Goal: Task Accomplishment & Management: Manage account settings

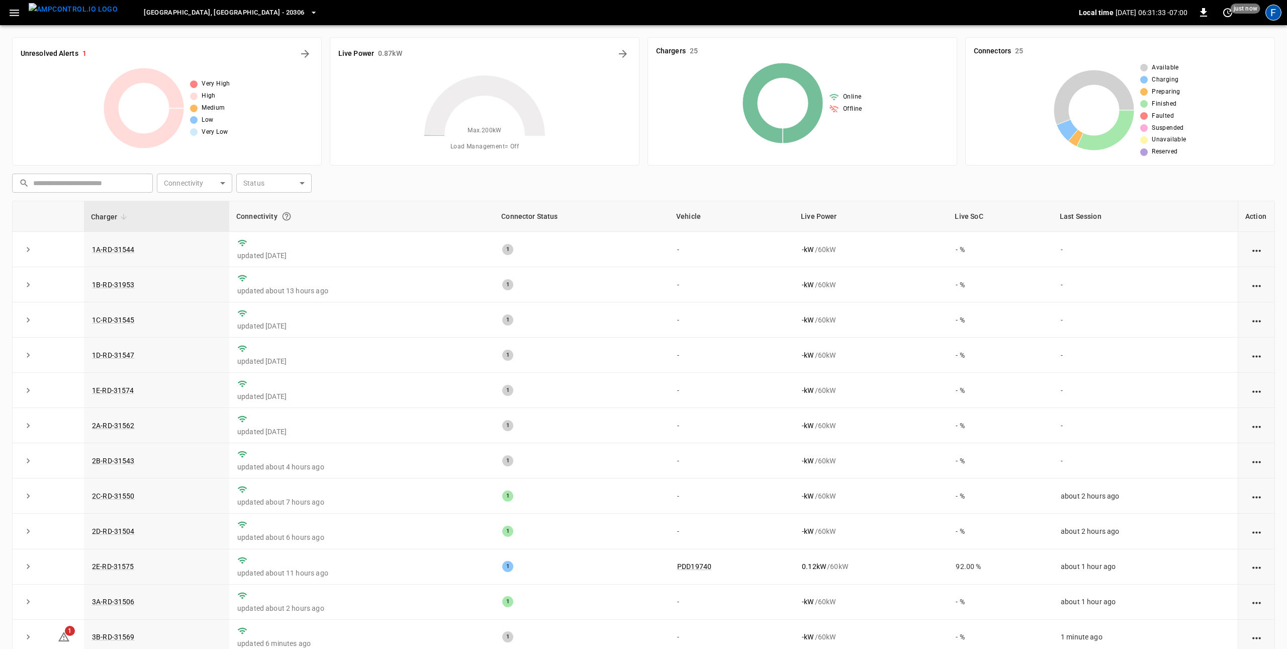
click at [1272, 19] on div "F" at bounding box center [1273, 13] width 16 height 16
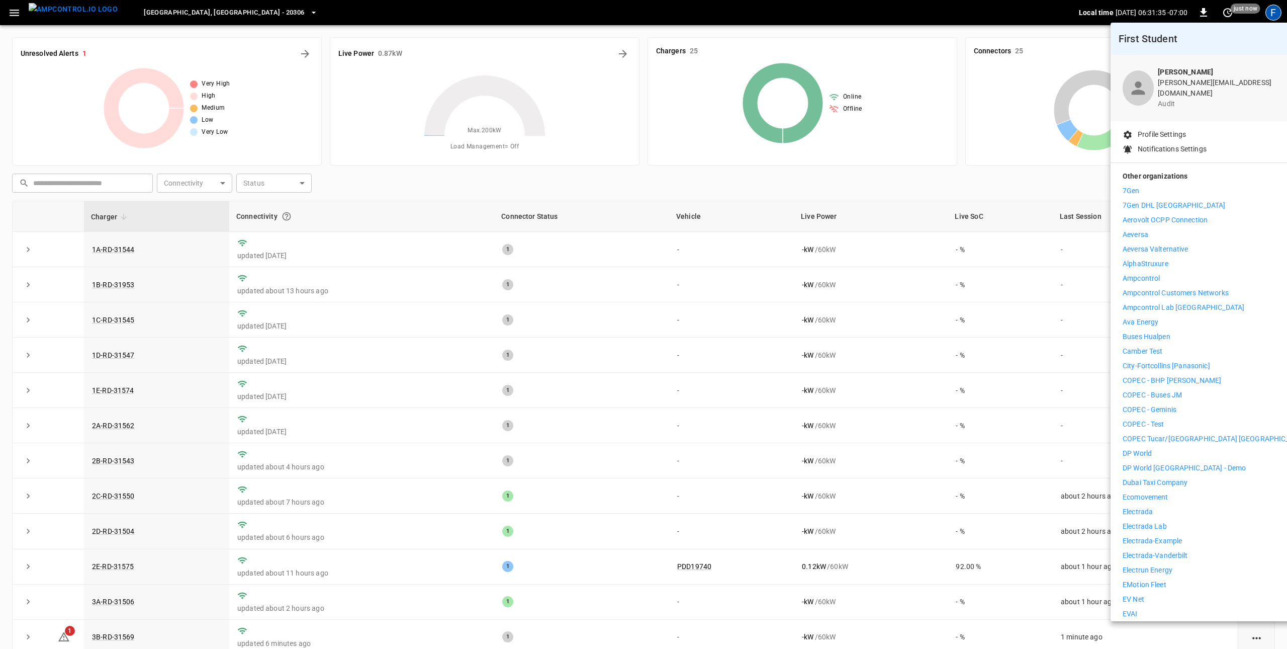
click at [1146, 510] on div "7Gen 7Gen DHL Calgary Aerovolt OCPP Connection Aeversa Aeversa Valternative Alp…" at bounding box center [1215, 599] width 185 height 827
click at [1148, 506] on p "Electrada" at bounding box center [1138, 511] width 30 height 11
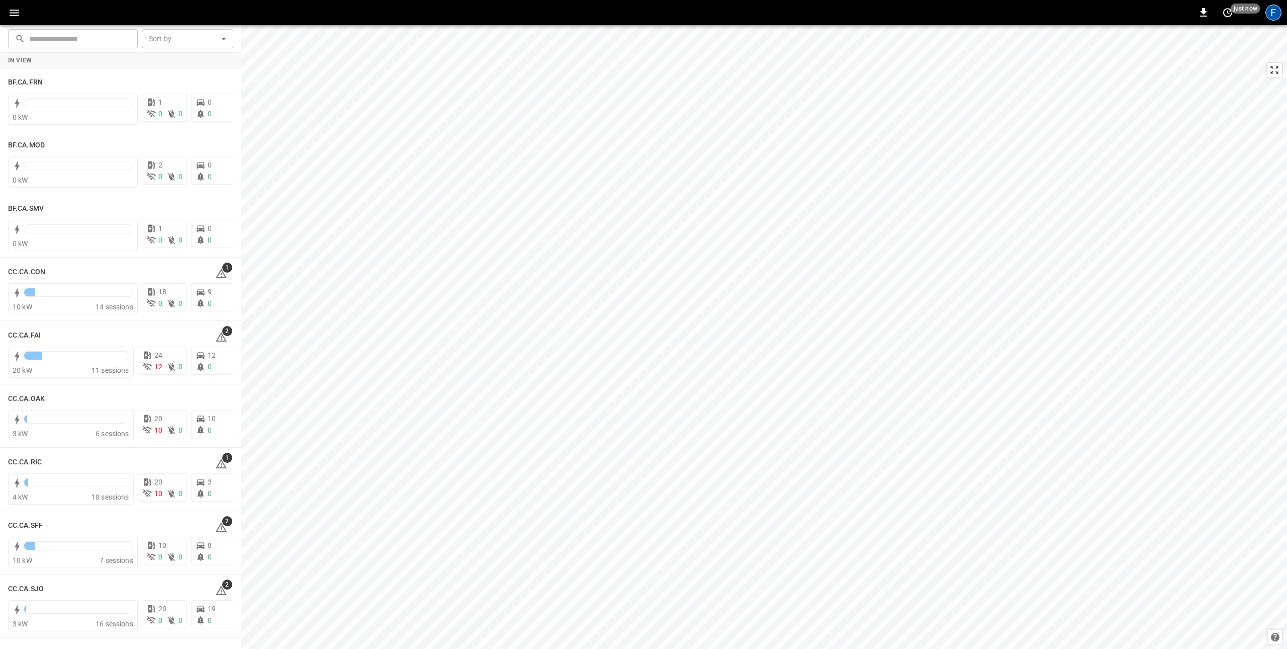
click at [1274, 8] on div "F" at bounding box center [1273, 13] width 16 height 16
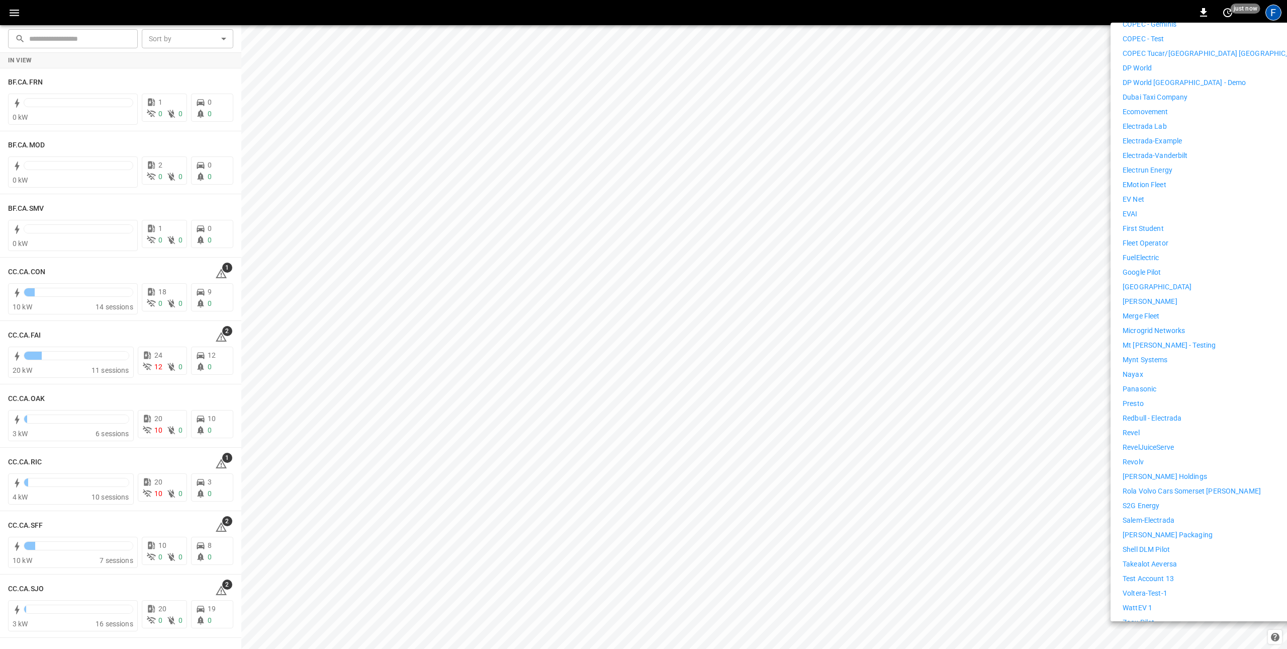
scroll to position [405, 0]
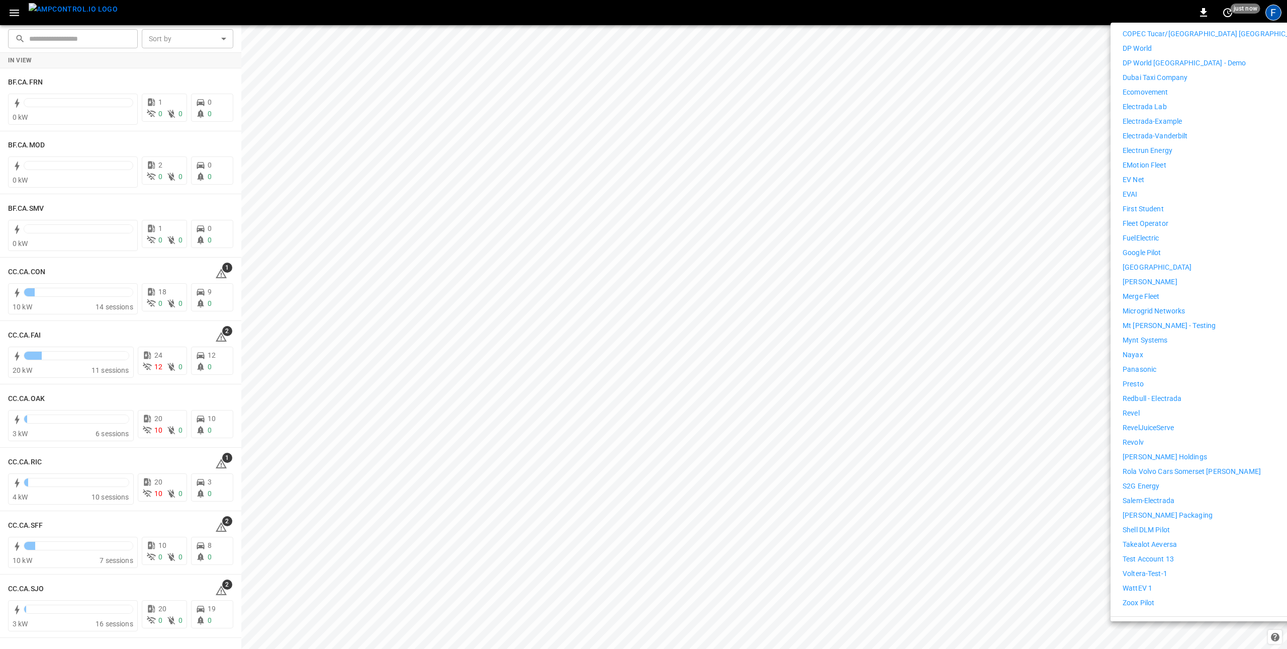
click at [1144, 583] on p "WattEV 1" at bounding box center [1138, 588] width 30 height 11
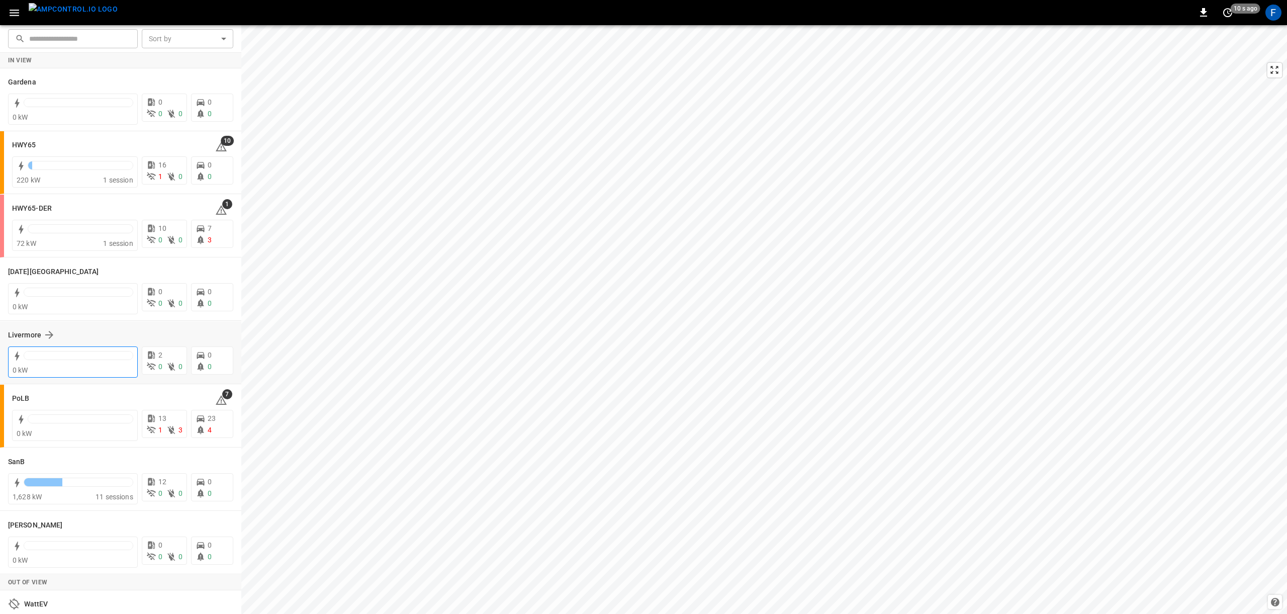
scroll to position [25, 0]
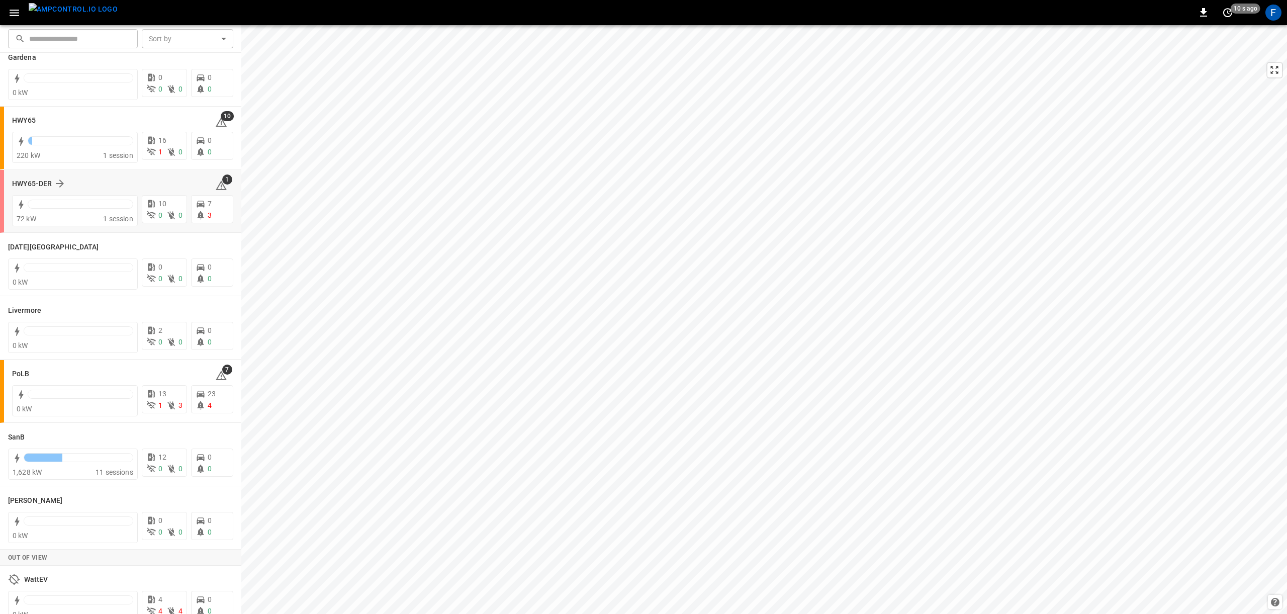
click at [97, 181] on div "HWY65-DER" at bounding box center [107, 183] width 191 height 12
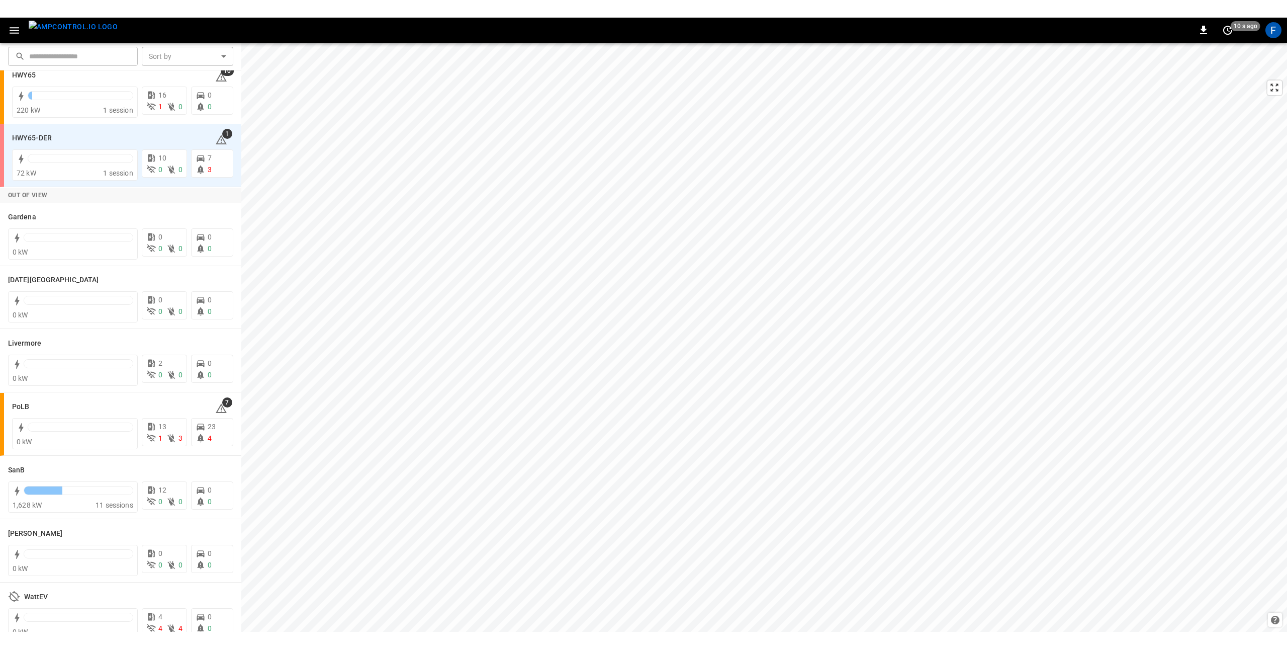
scroll to position [0, 0]
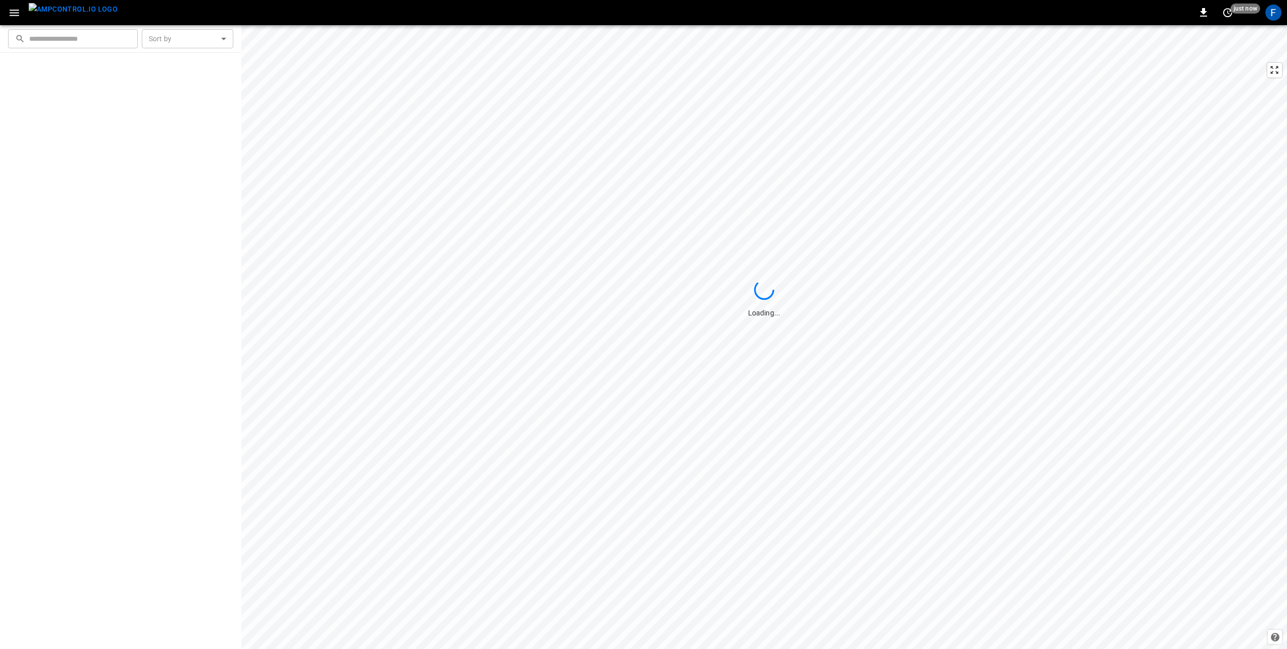
click at [11, 12] on icon "button" at bounding box center [15, 13] width 10 height 7
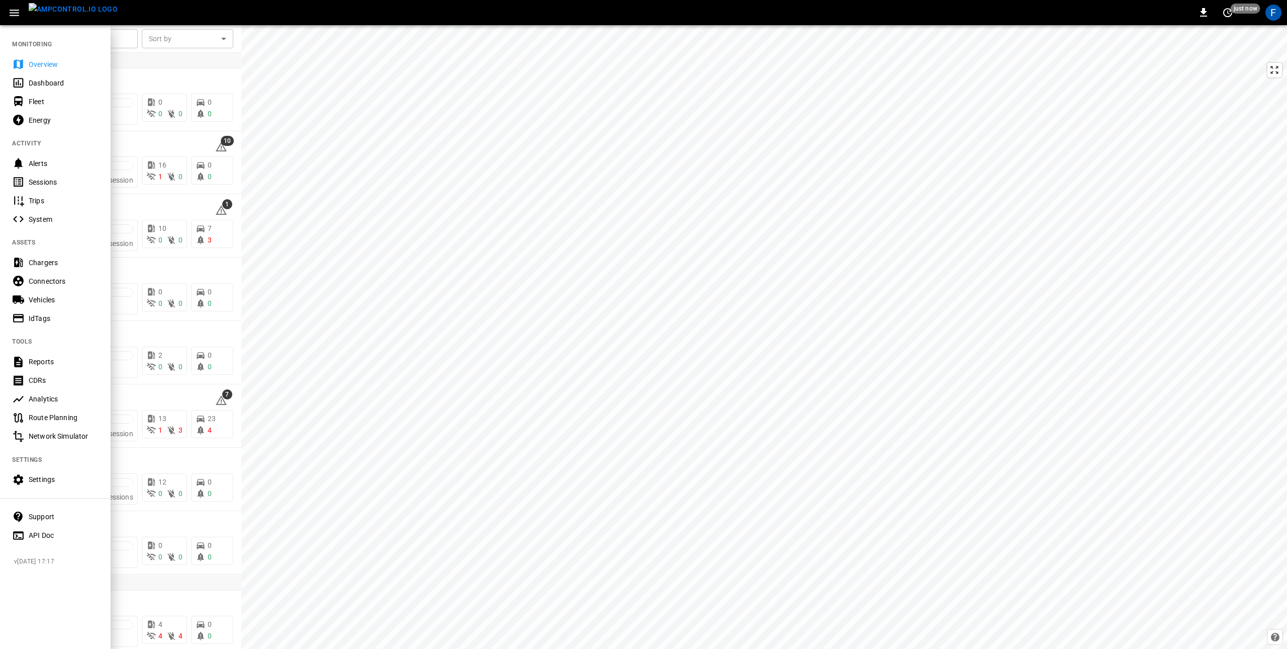
click at [63, 319] on div "IdTags" at bounding box center [64, 318] width 70 height 10
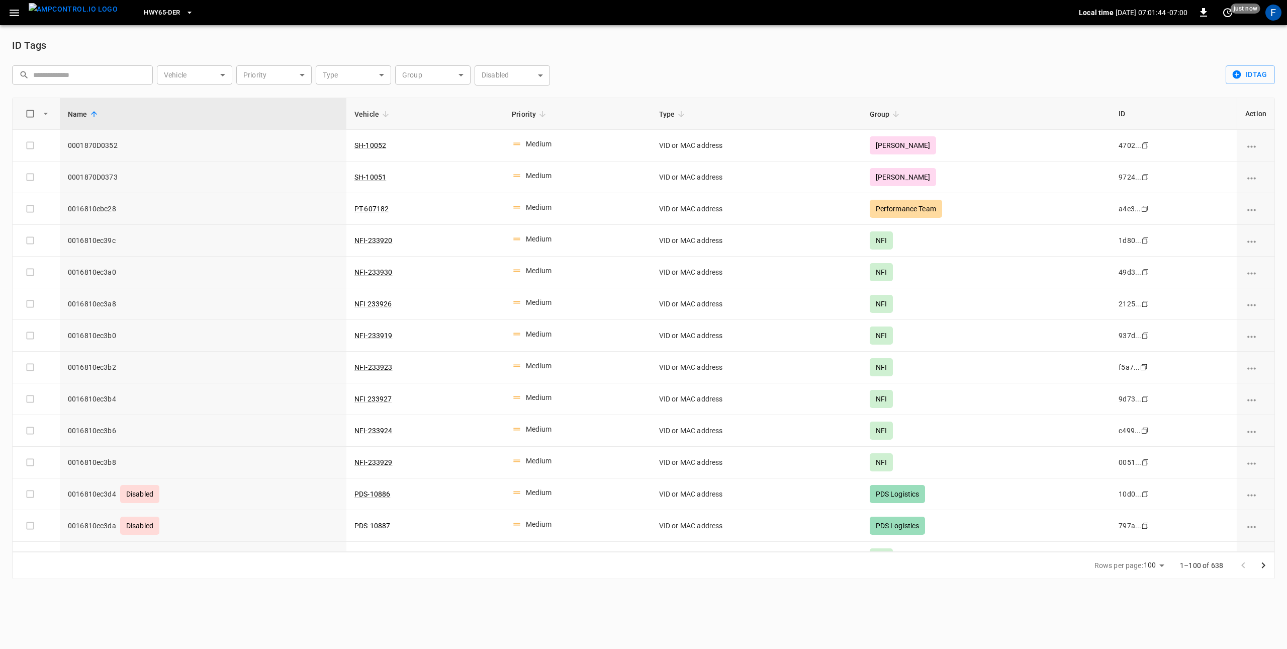
click at [102, 70] on input "text" at bounding box center [89, 74] width 113 height 19
paste input "**********"
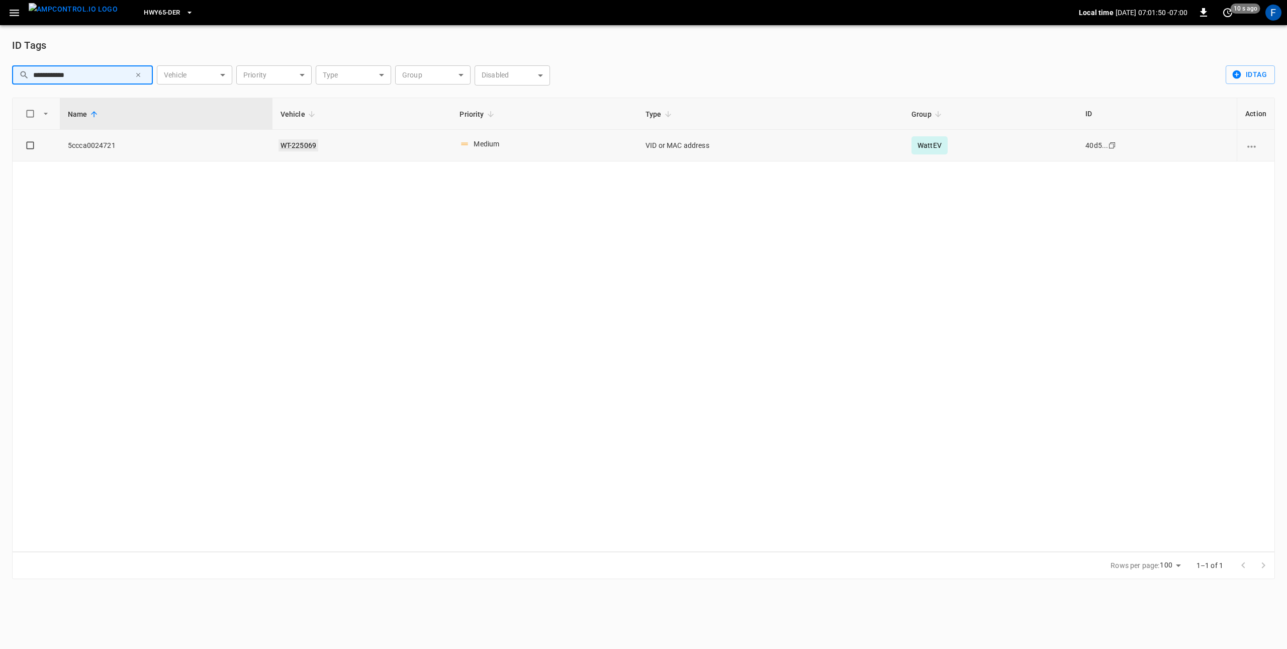
type input "**********"
click at [296, 143] on link "WT-225069" at bounding box center [299, 145] width 40 height 12
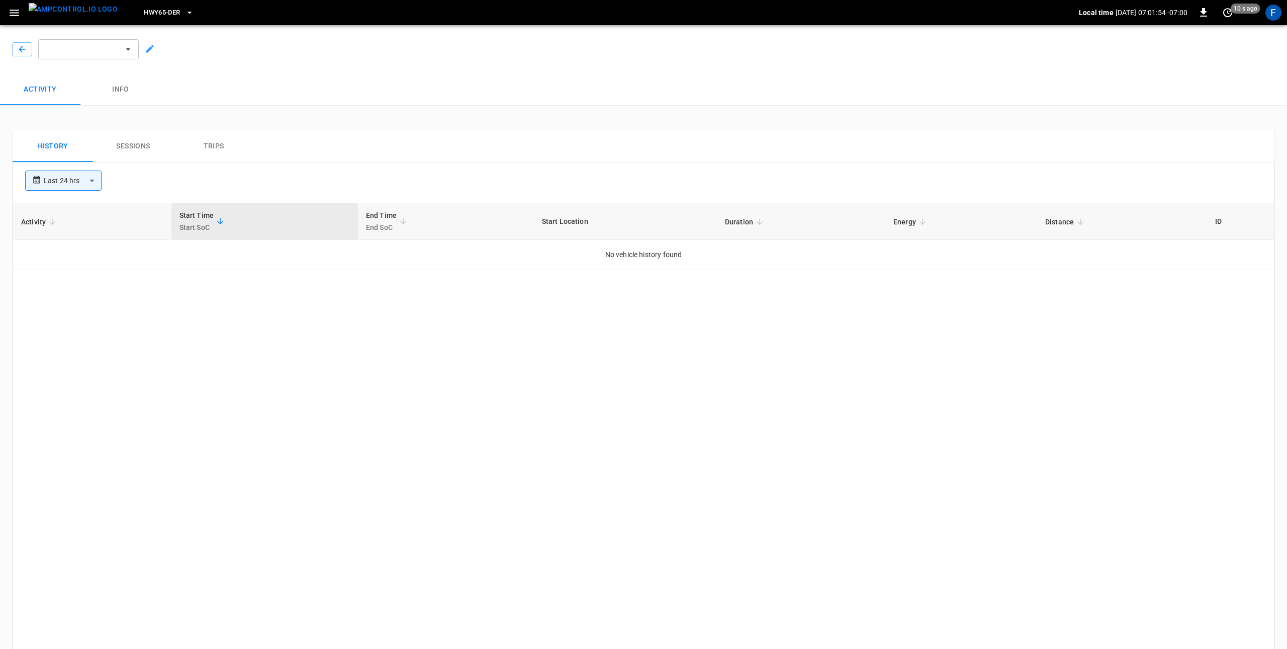
click at [146, 49] on icon at bounding box center [150, 49] width 10 height 10
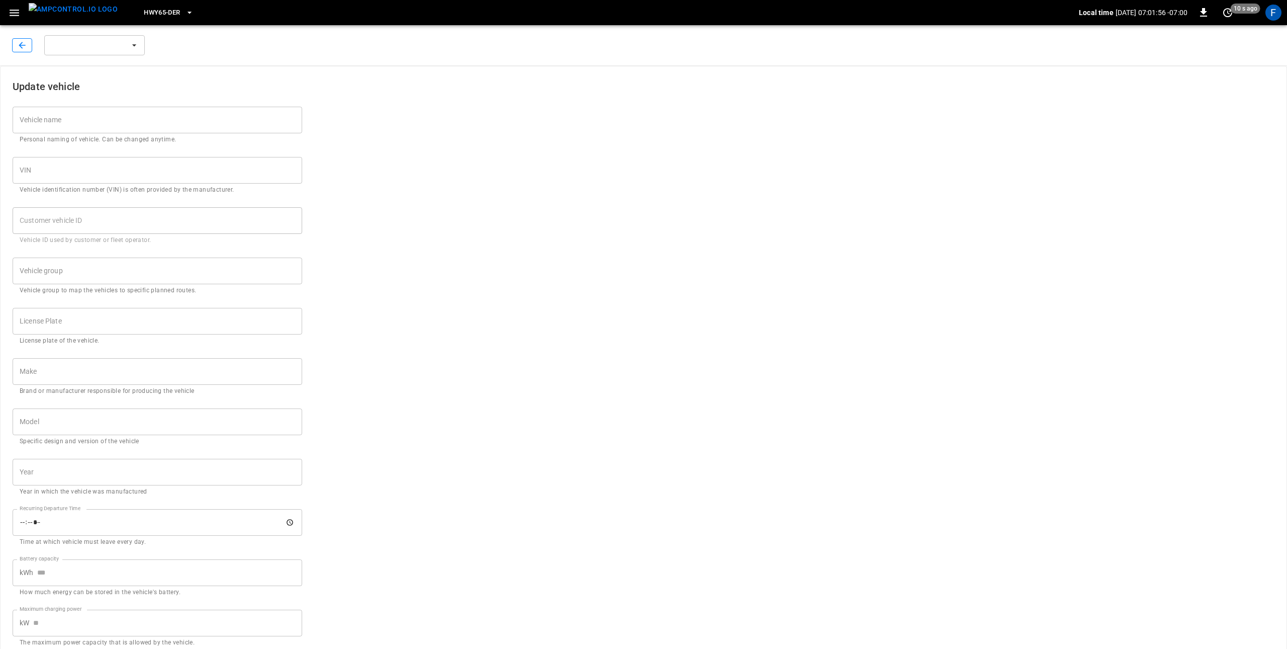
click at [23, 45] on icon "button" at bounding box center [22, 45] width 7 height 7
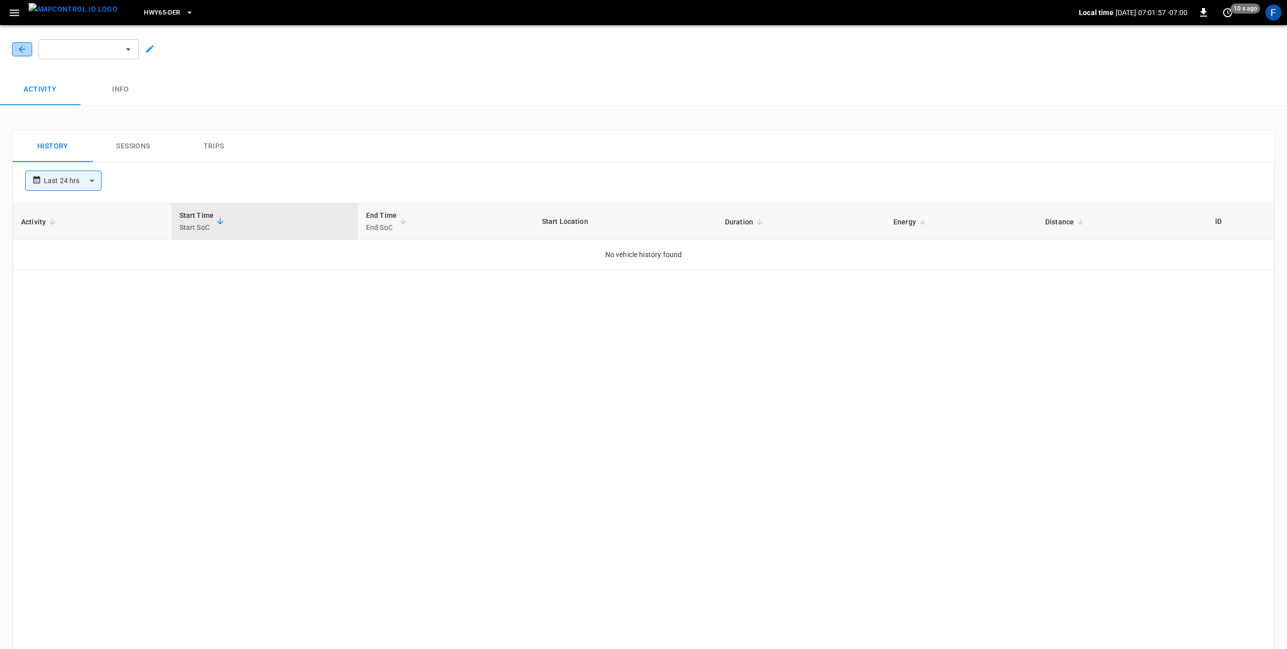
click at [23, 45] on icon "button" at bounding box center [22, 49] width 10 height 10
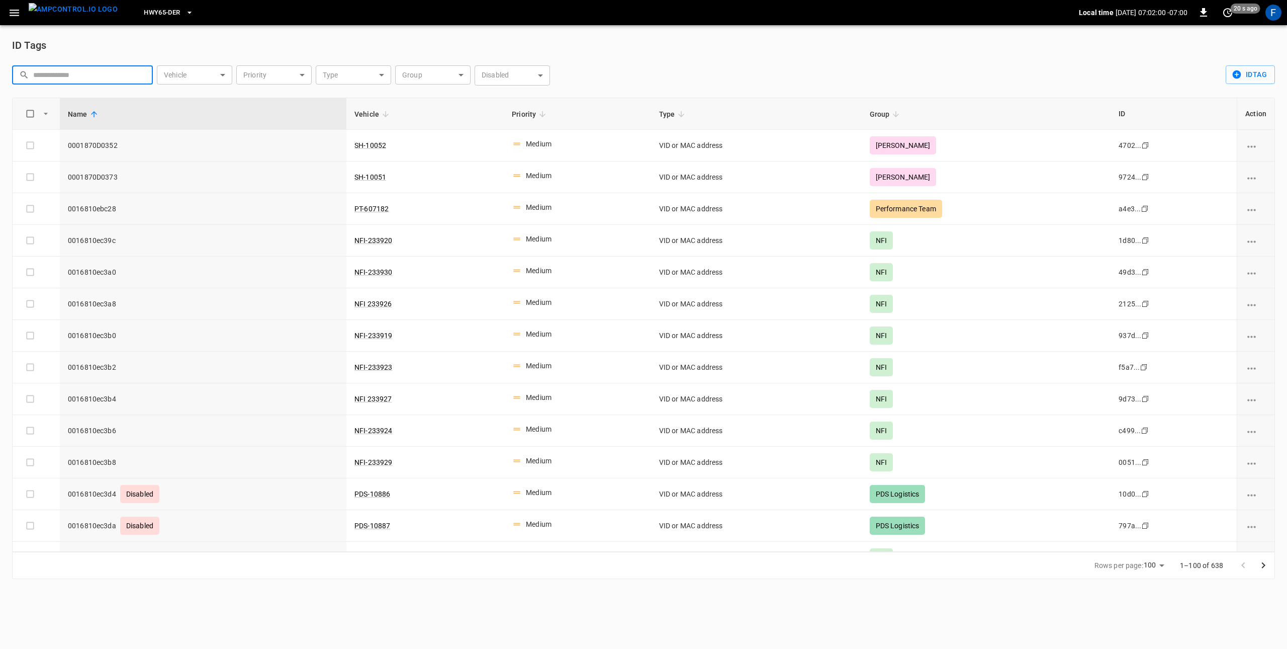
click at [98, 73] on input "text" at bounding box center [89, 74] width 113 height 19
paste input "**********"
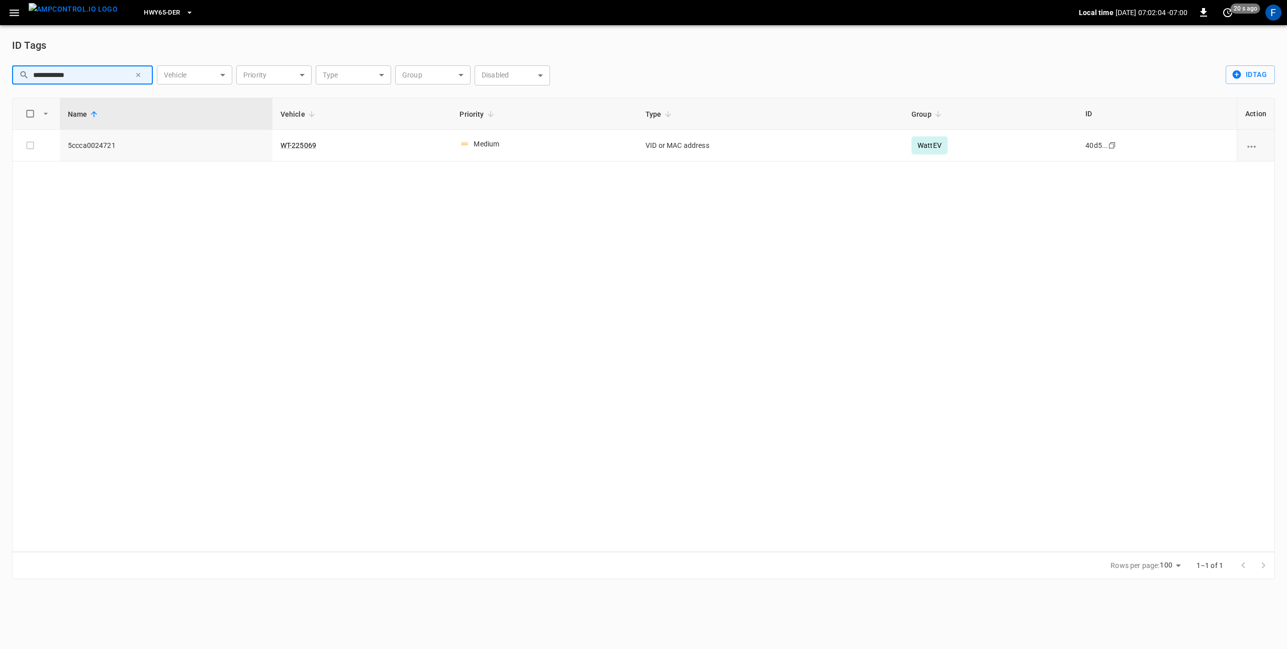
click at [50, 71] on input "**********" at bounding box center [82, 74] width 98 height 19
type input "**********"
drag, startPoint x: 344, startPoint y: 149, endPoint x: 262, endPoint y: 147, distance: 81.5
click at [262, 147] on tr "5ccca0024721 WT-225069 Medium VID or MAC address WattEV 40d5... Copy" at bounding box center [644, 146] width 1262 height 32
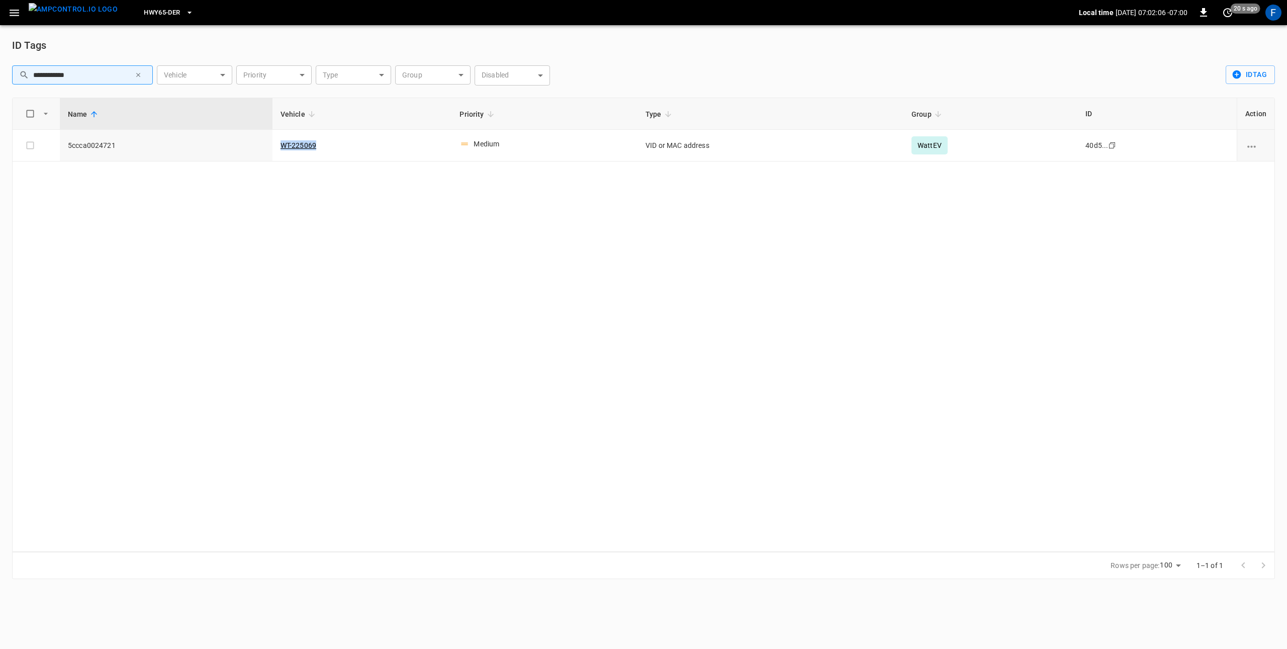
copy tr "WT-225069"
click at [18, 11] on icon "button" at bounding box center [14, 13] width 13 height 13
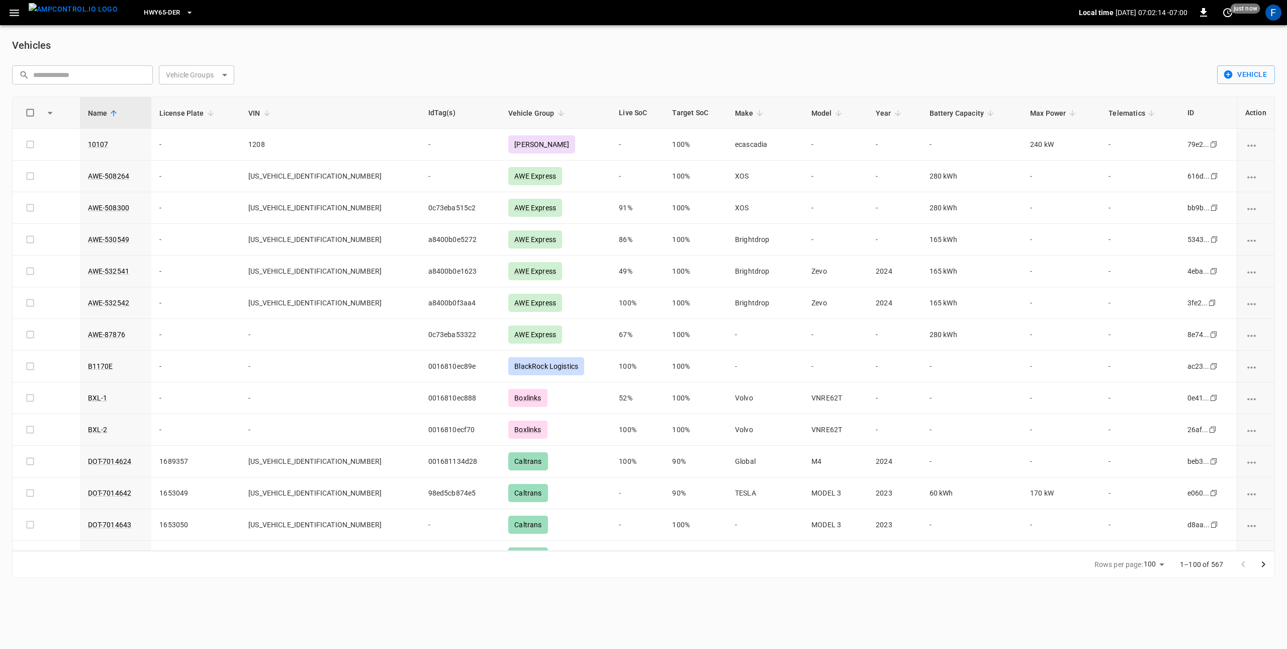
click at [109, 78] on input "text" at bounding box center [89, 74] width 113 height 19
paste input "*********"
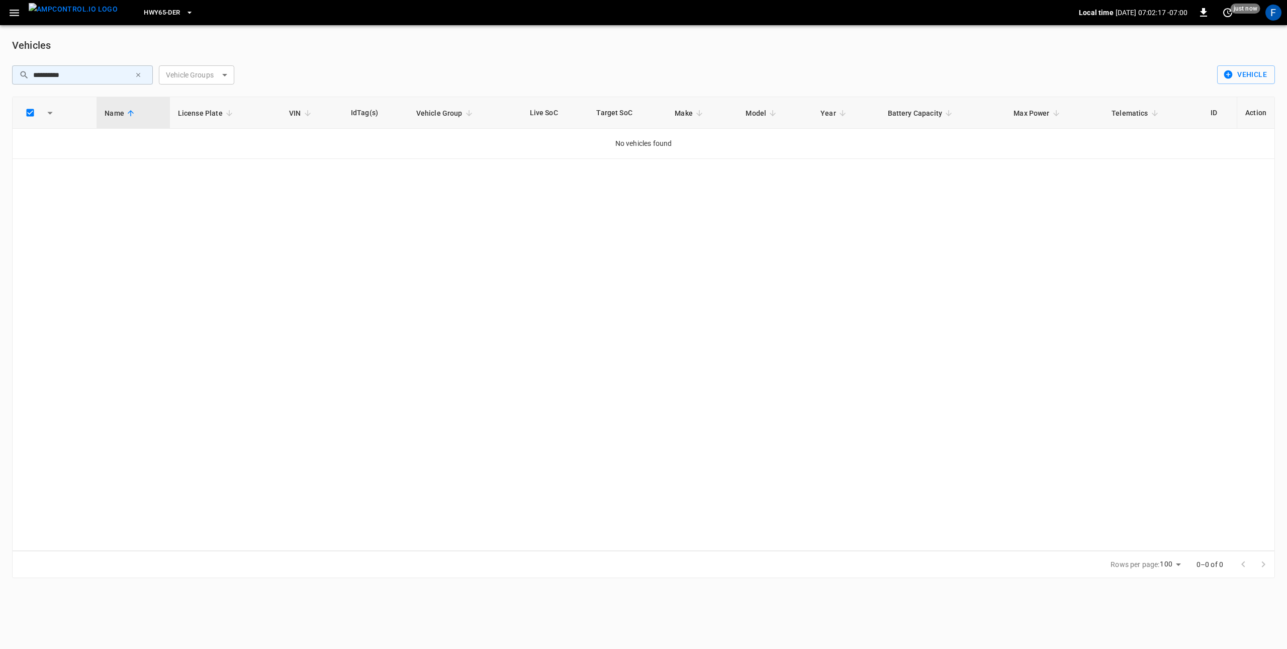
click at [106, 78] on input "*********" at bounding box center [82, 74] width 98 height 19
type input "*"
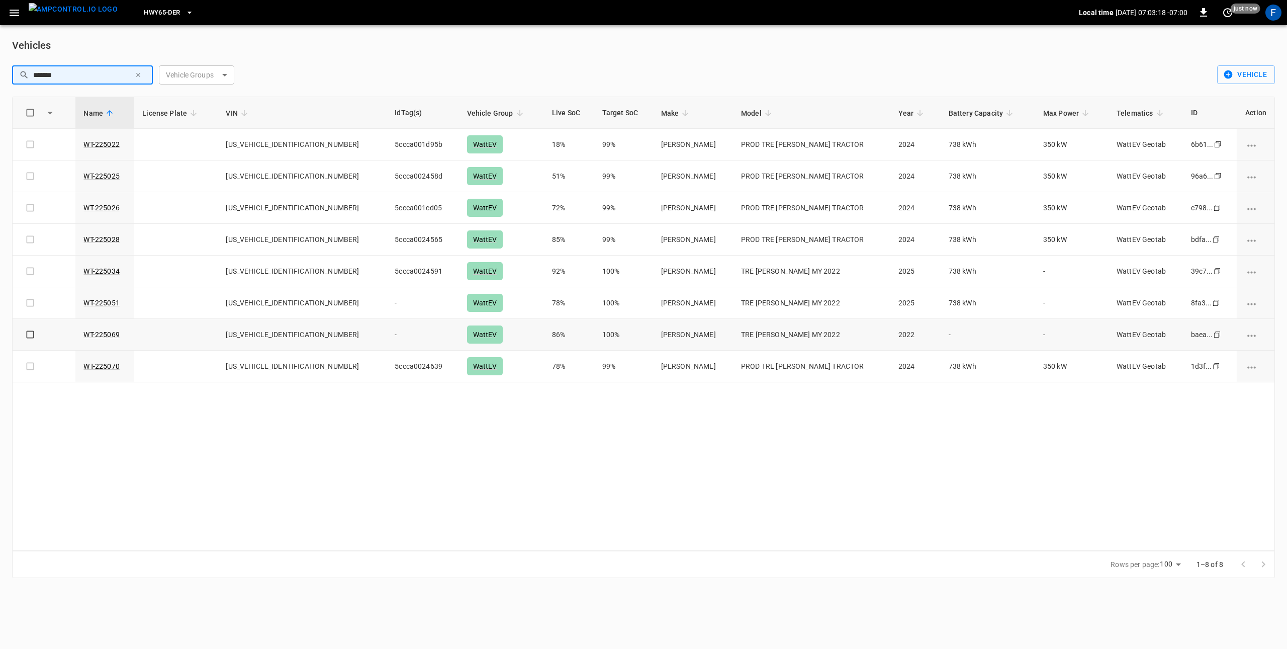
type input "*******"
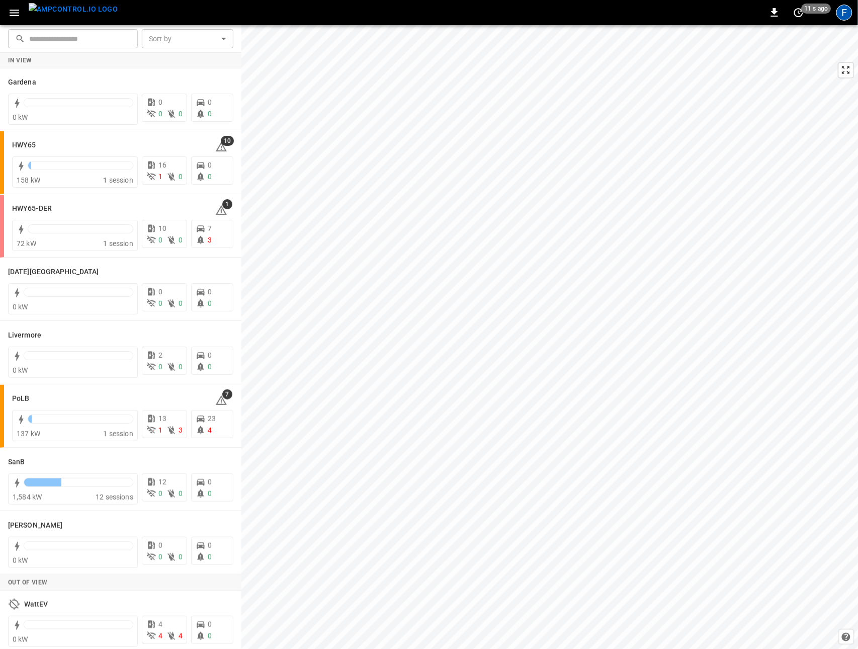
click at [844, 15] on div "F" at bounding box center [844, 13] width 16 height 16
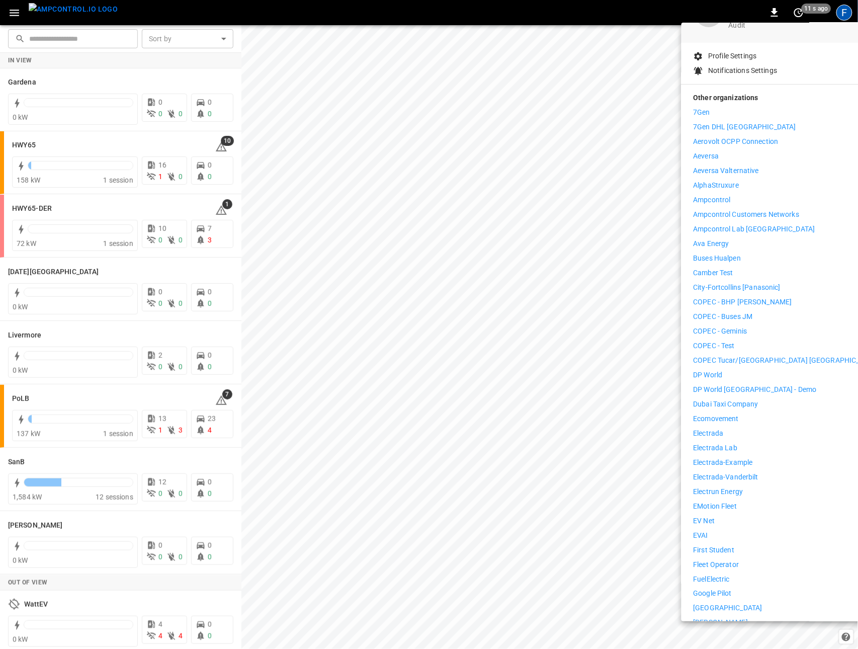
scroll to position [80, 0]
click at [733, 557] on p "Fleet Operator" at bounding box center [716, 562] width 46 height 11
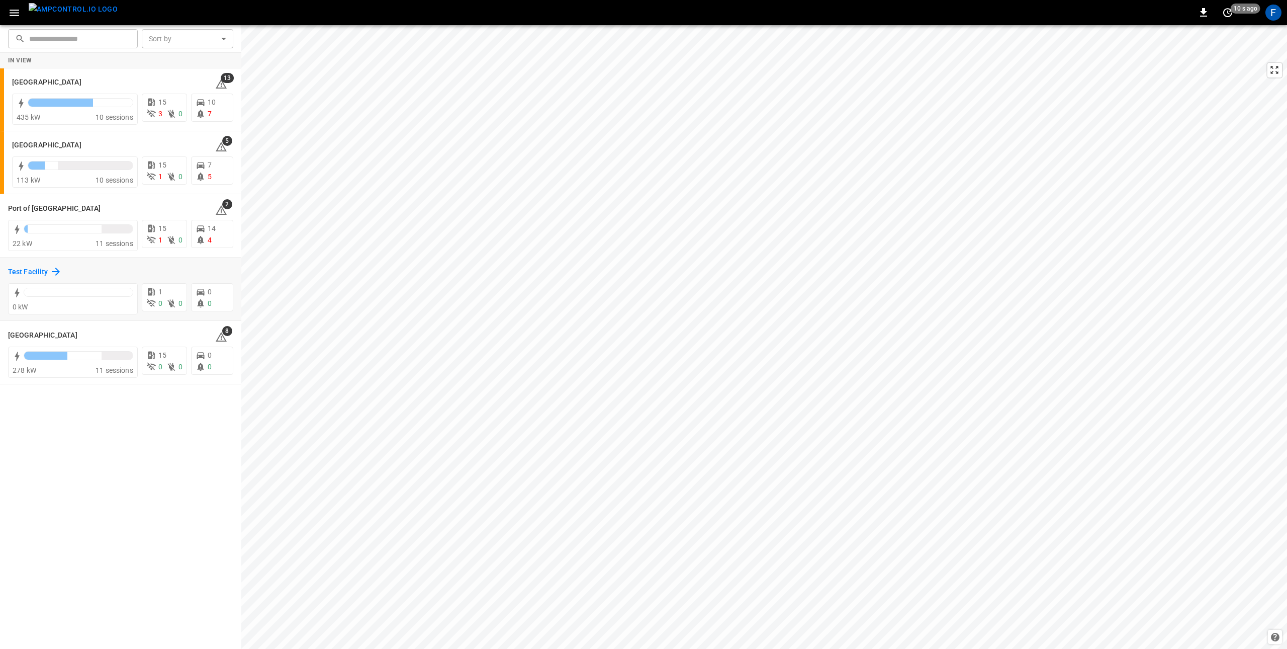
click at [36, 265] on div "Test Facility" at bounding box center [35, 271] width 54 height 12
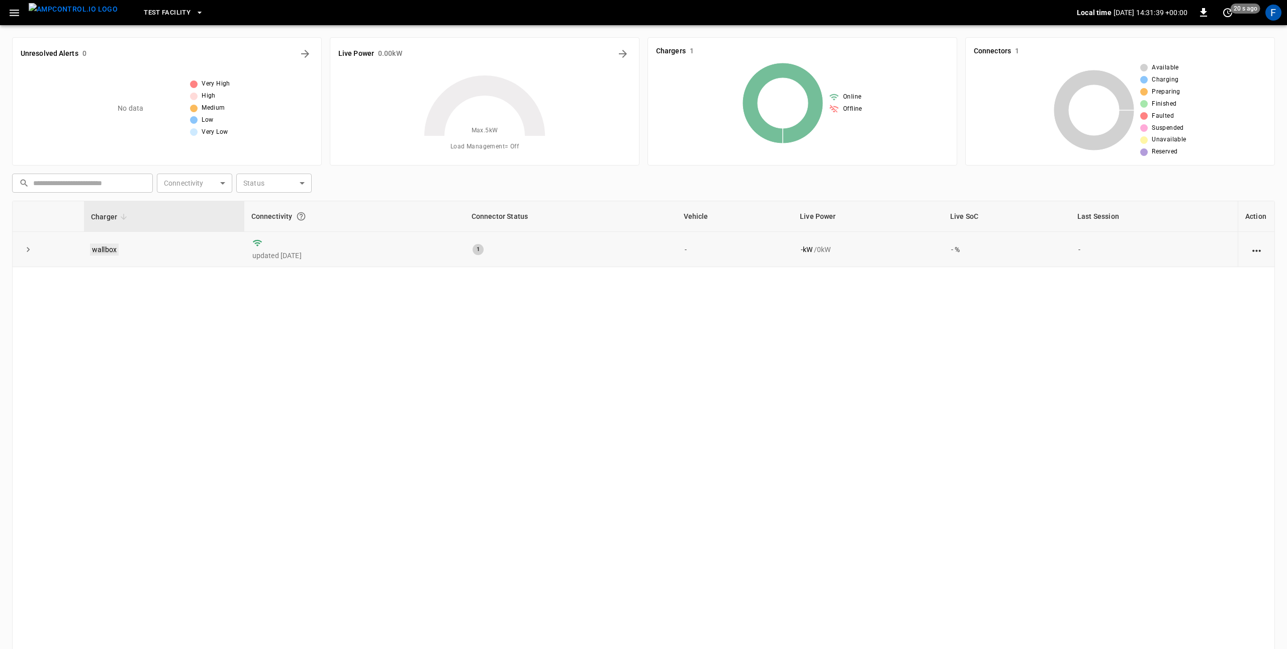
click at [114, 250] on link "wallbox" at bounding box center [104, 249] width 29 height 12
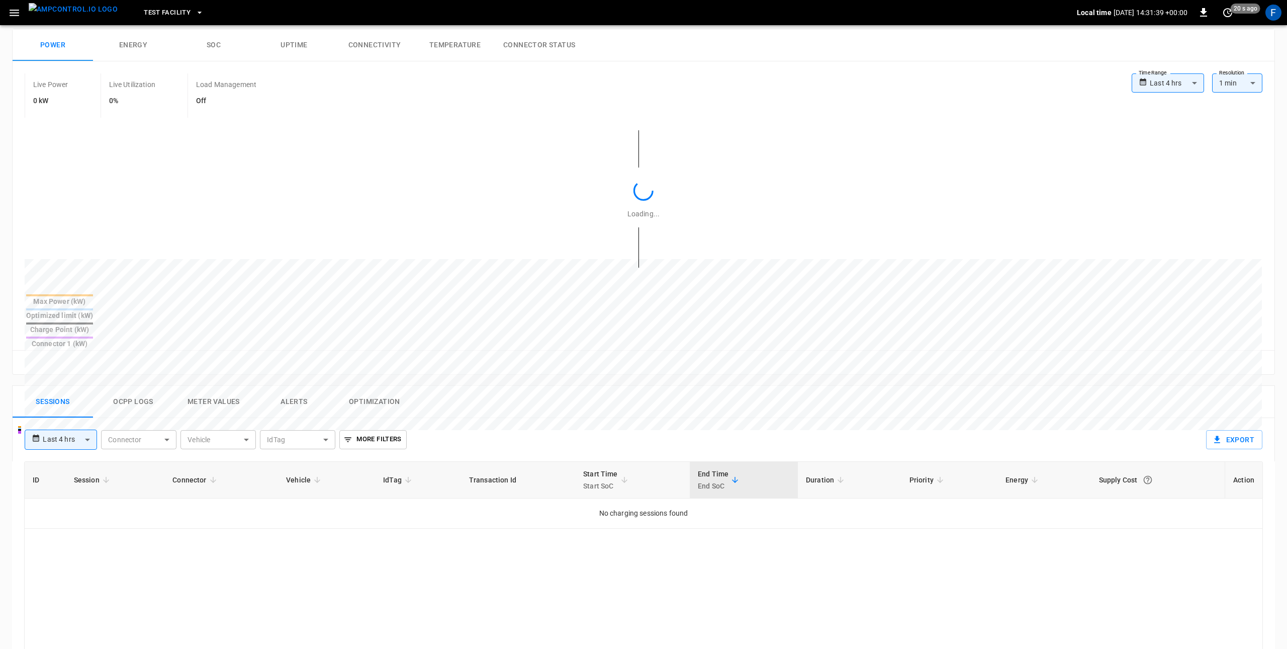
scroll to position [336, 0]
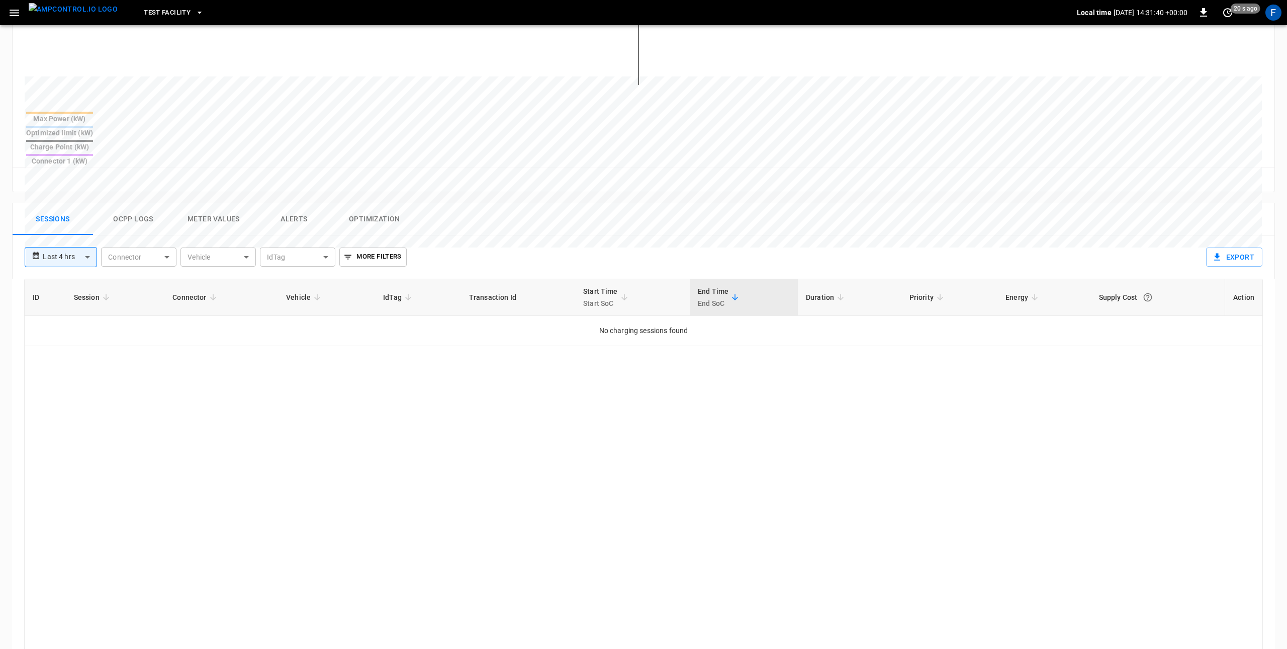
click at [148, 203] on button "Ocpp logs" at bounding box center [133, 219] width 80 height 32
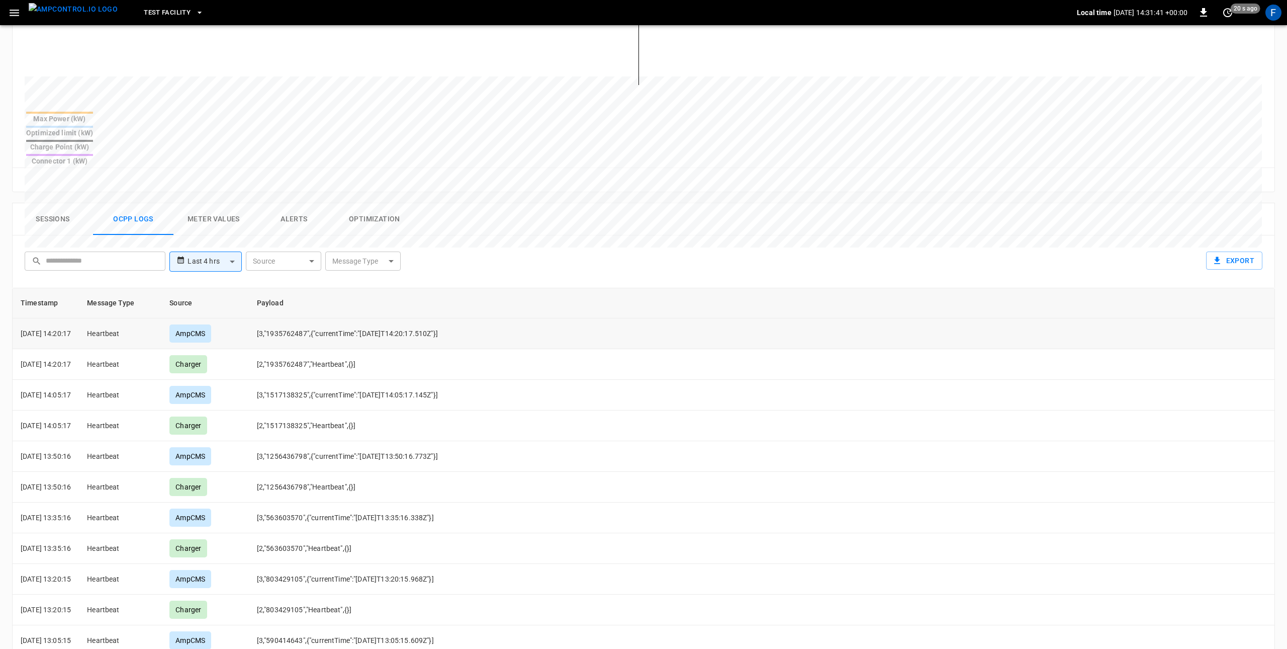
scroll to position [0, 0]
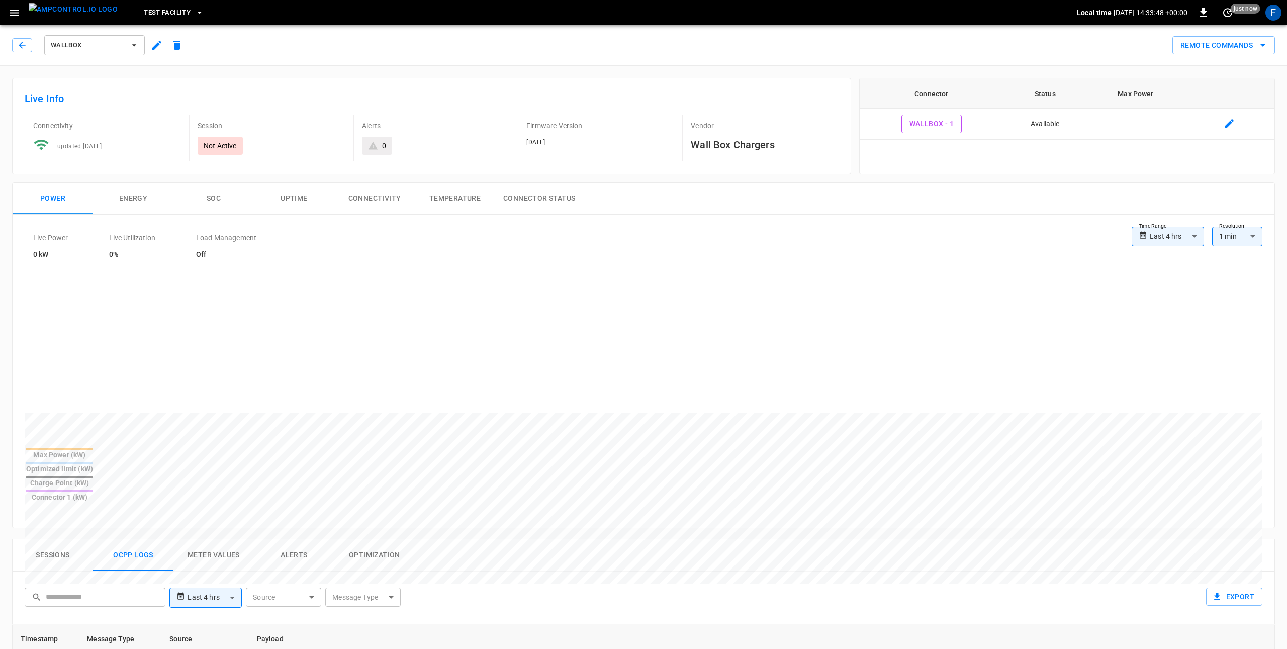
drag, startPoint x: 1279, startPoint y: 13, endPoint x: 1267, endPoint y: 21, distance: 14.1
click at [857, 13] on div "F" at bounding box center [1273, 13] width 16 height 16
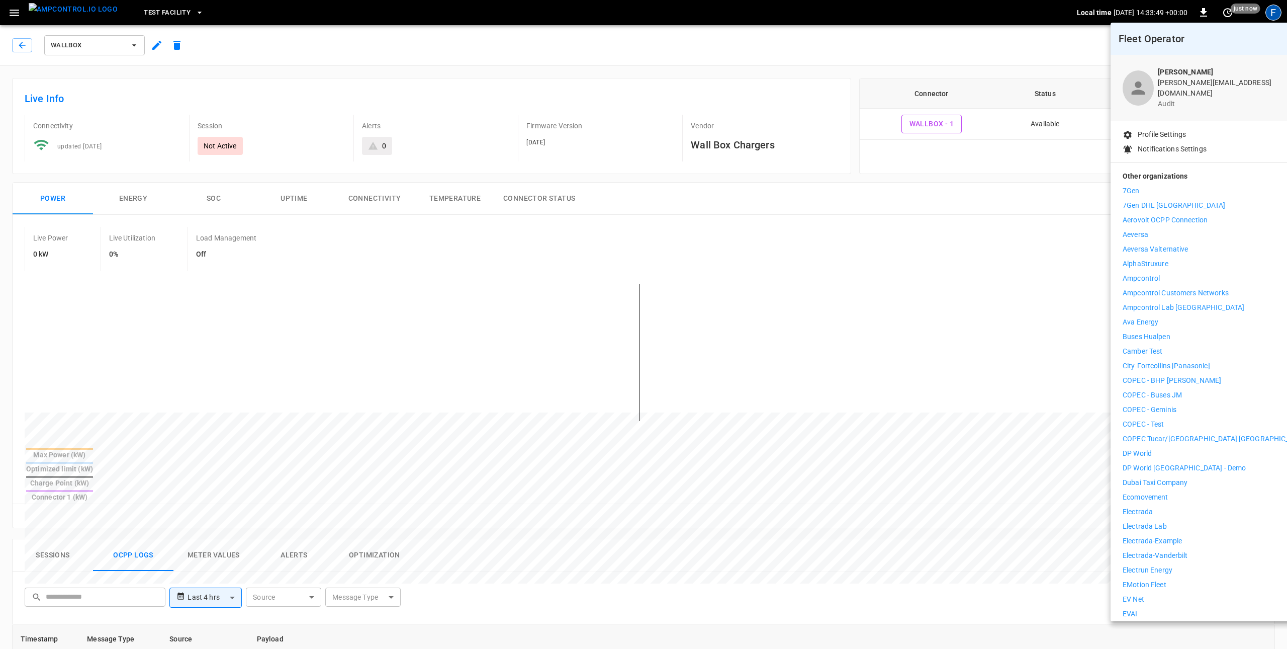
drag, startPoint x: 1186, startPoint y: 302, endPoint x: 1173, endPoint y: 302, distance: 12.6
click at [857, 302] on p "Ampcontrol Lab [GEOGRAPHIC_DATA]" at bounding box center [1184, 307] width 122 height 11
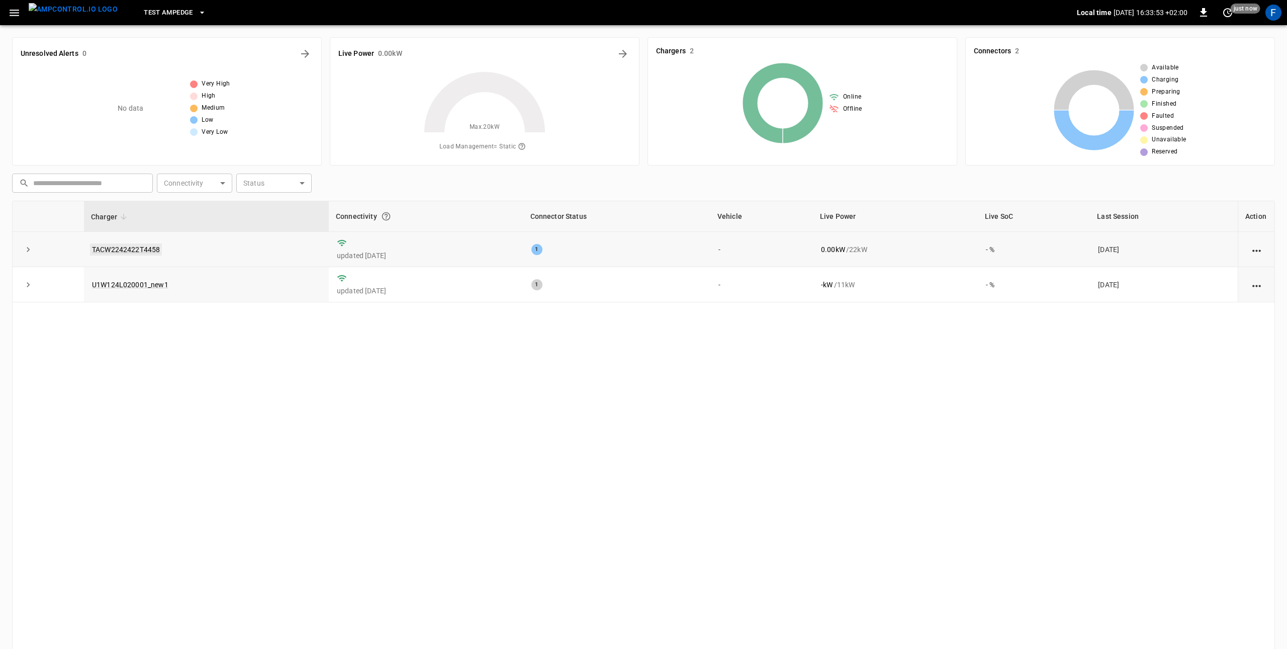
click at [125, 253] on link "TACW2242422T4458" at bounding box center [126, 249] width 72 height 12
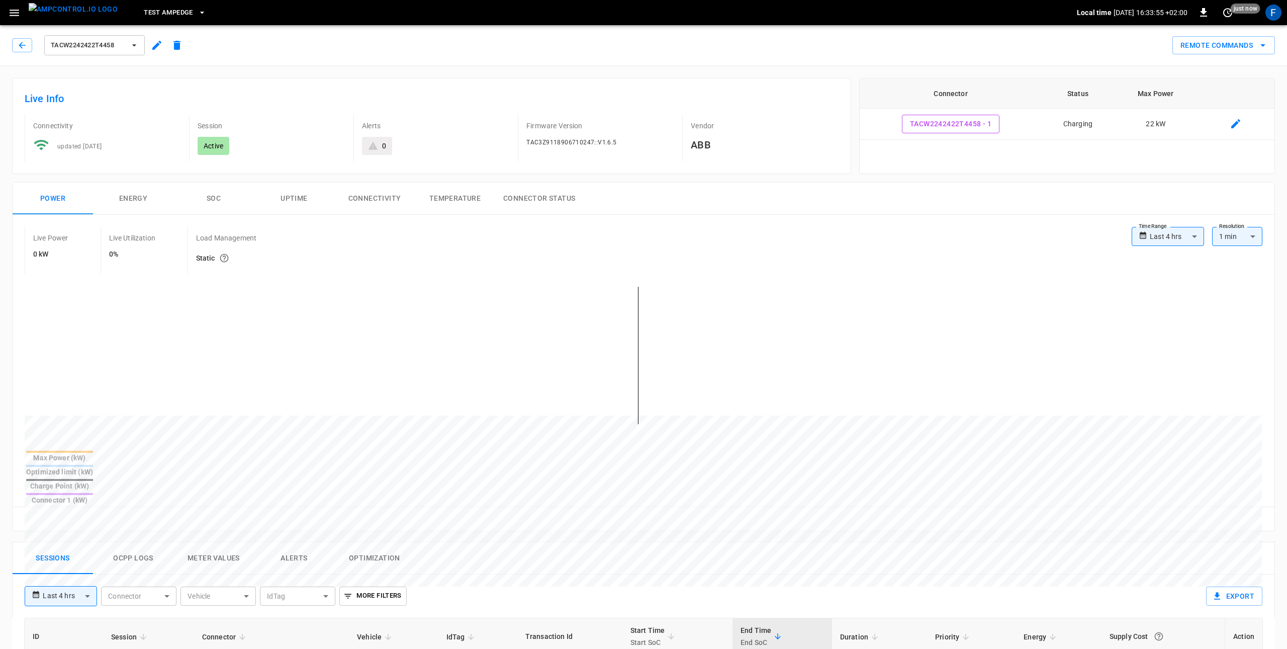
click at [69, 16] on img "menu" at bounding box center [73, 9] width 89 height 13
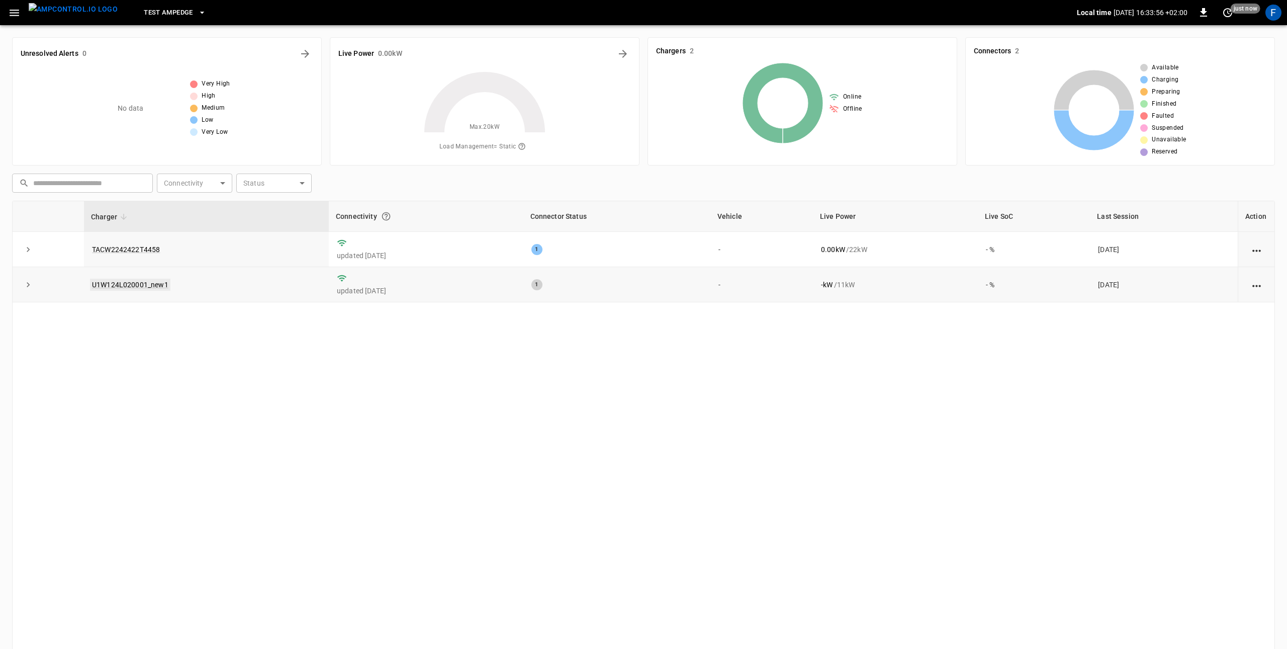
click at [154, 286] on link "U1W124L020001_new1" at bounding box center [130, 285] width 80 height 12
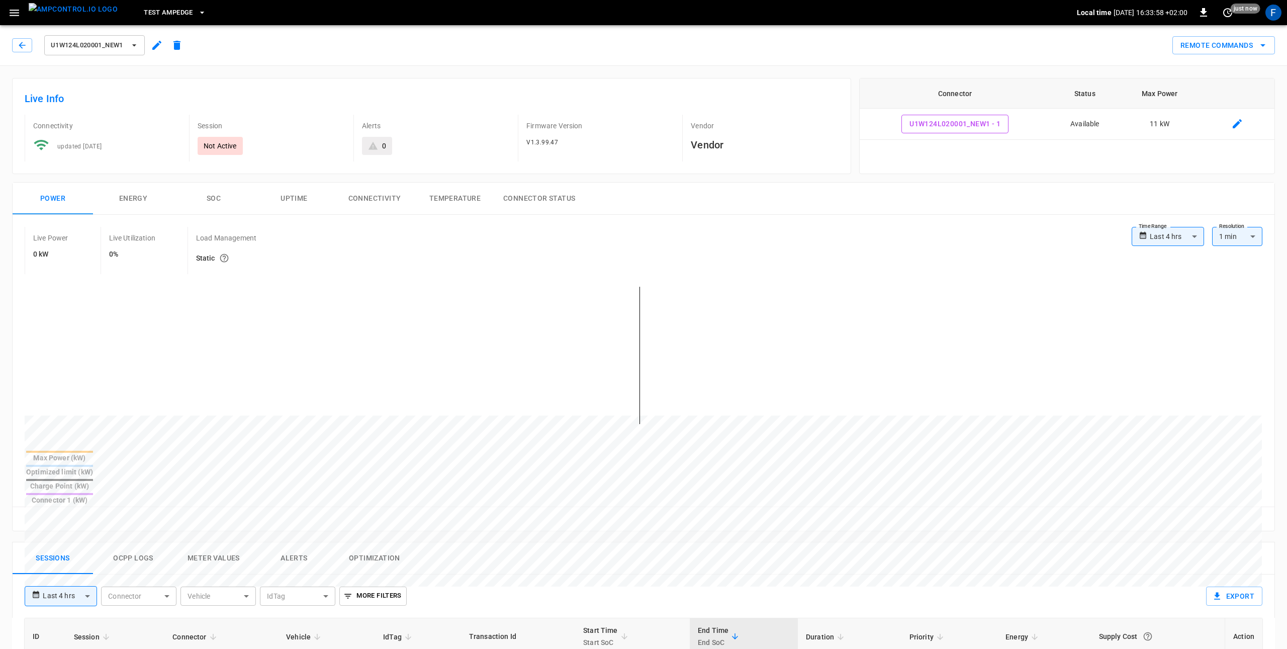
click at [73, 24] on button "menu" at bounding box center [73, 12] width 97 height 25
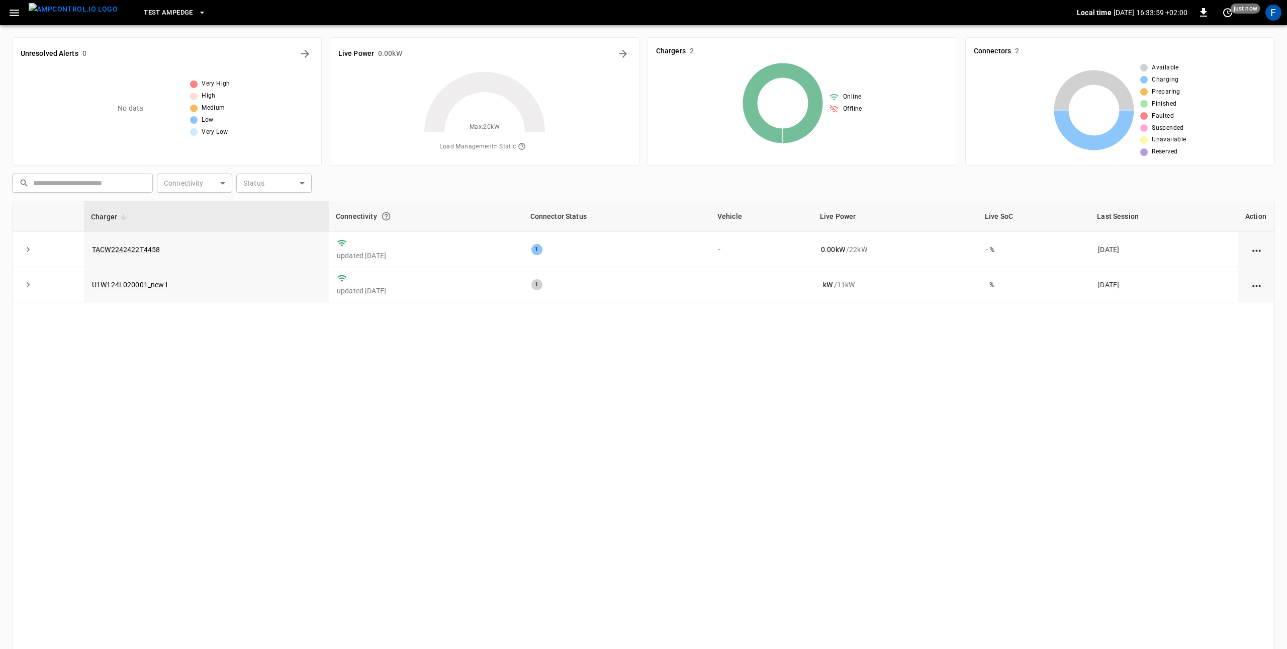
click at [20, 15] on icon "button" at bounding box center [14, 13] width 13 height 13
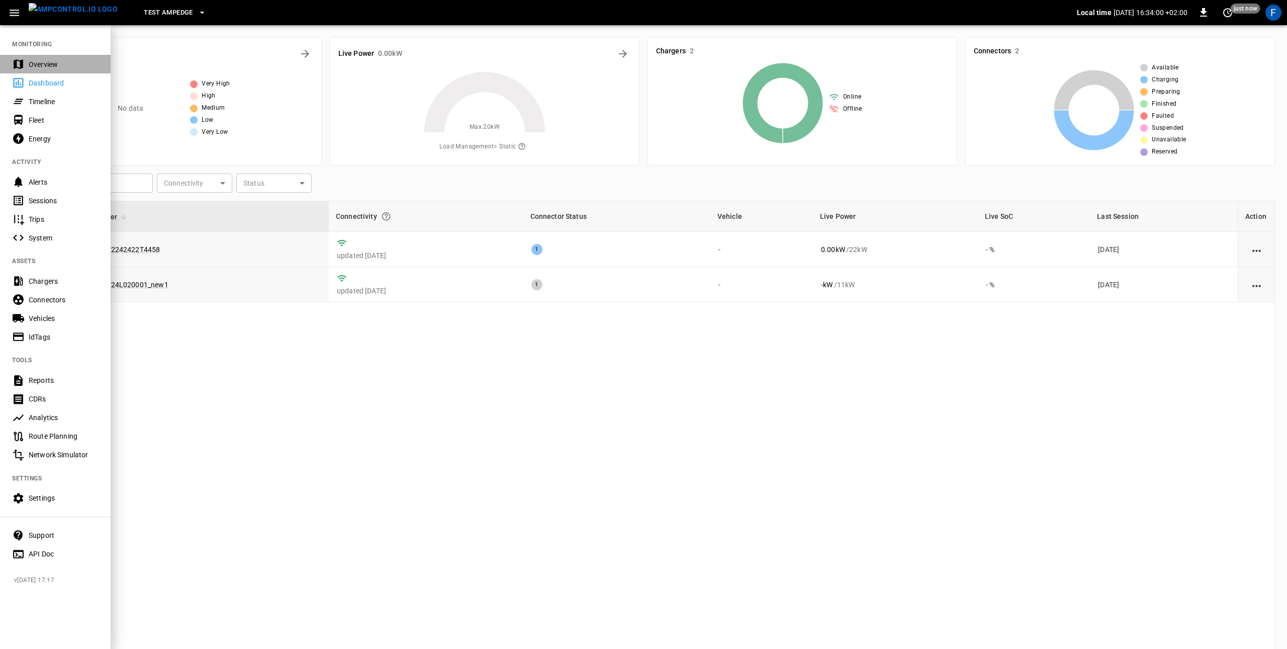
click at [56, 61] on div "Overview" at bounding box center [64, 64] width 70 height 10
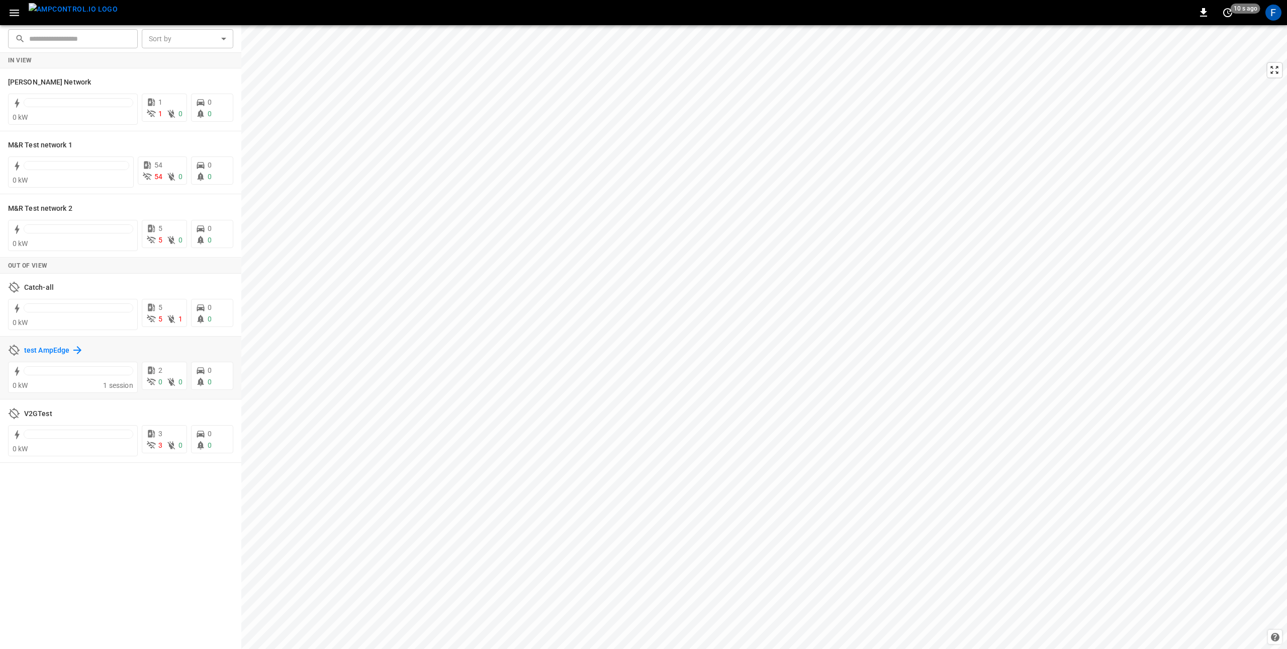
click at [63, 351] on h6 "test AmpEdge" at bounding box center [46, 350] width 45 height 11
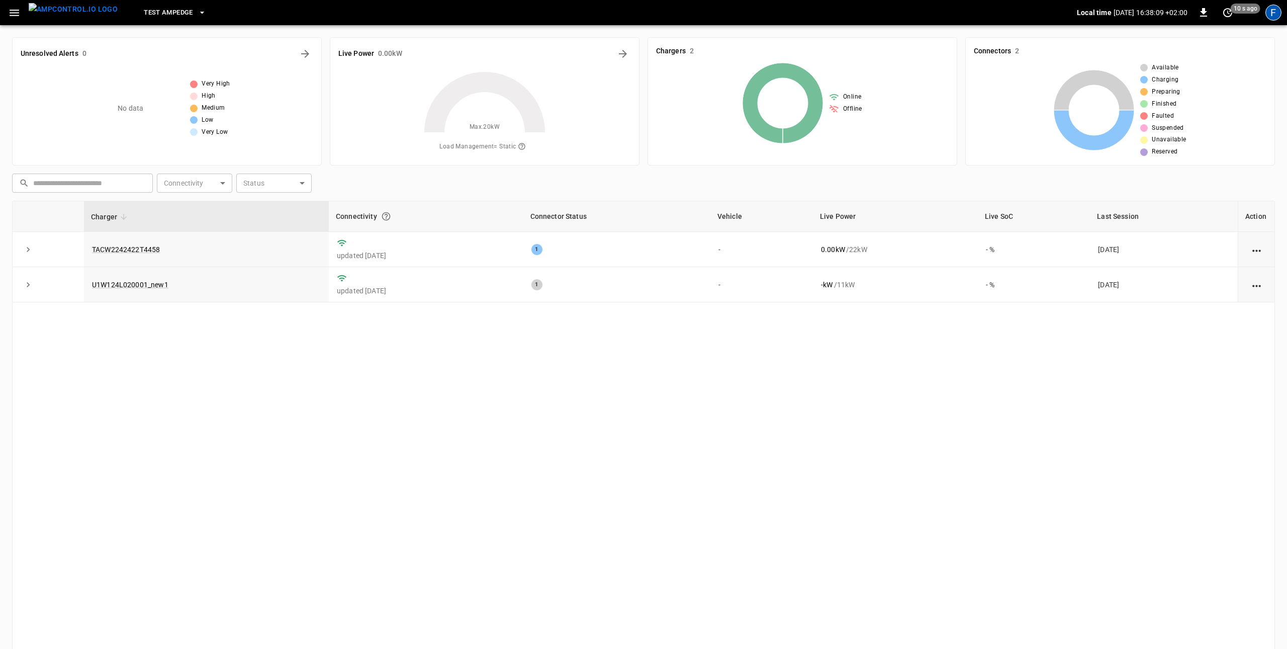
click at [1274, 15] on div "F" at bounding box center [1273, 13] width 16 height 16
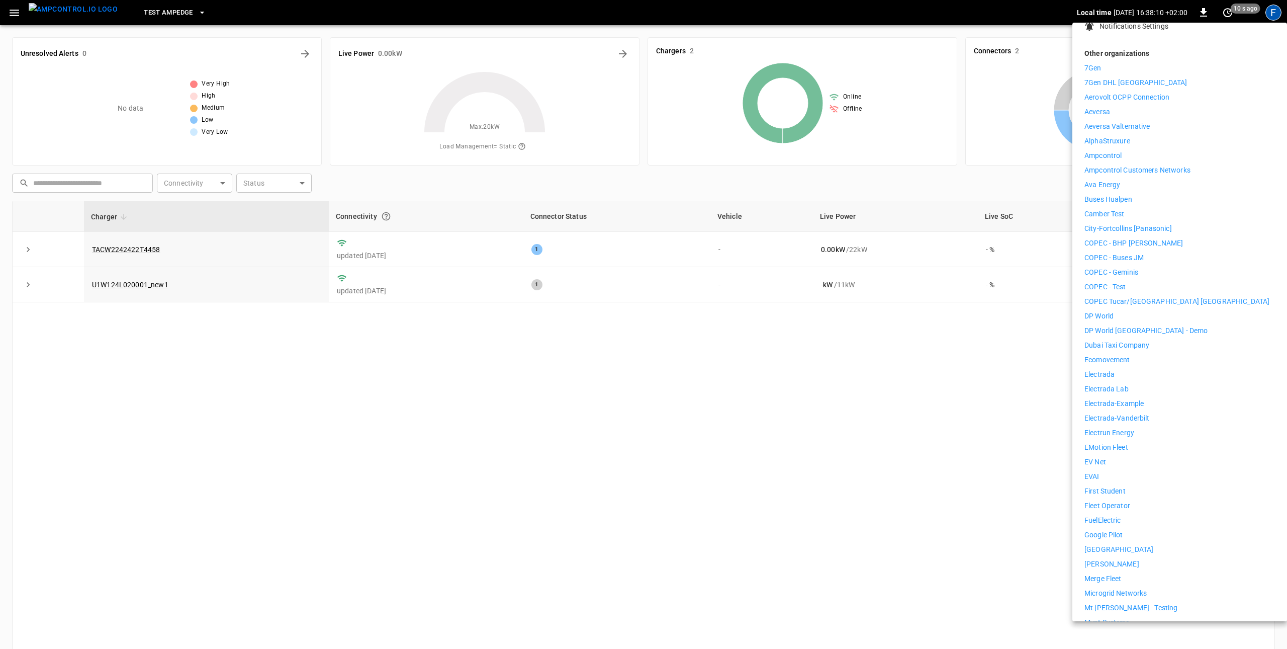
scroll to position [338, 0]
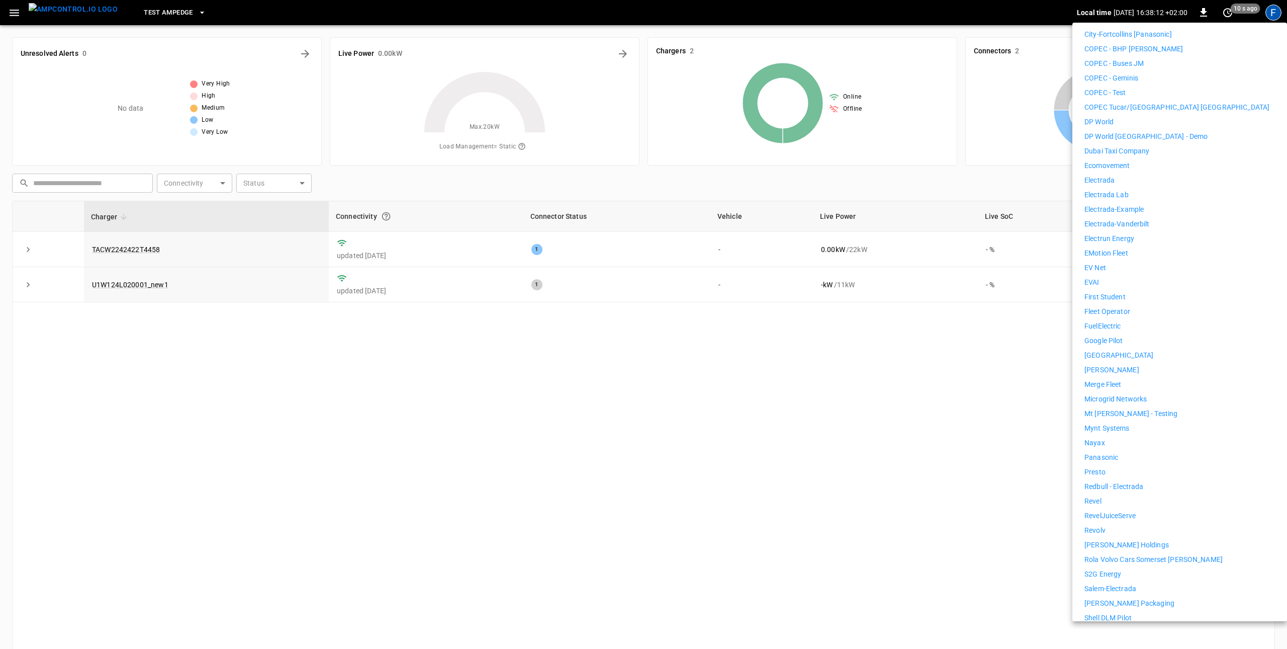
click at [1107, 306] on p "Fleet Operator" at bounding box center [1107, 311] width 46 height 11
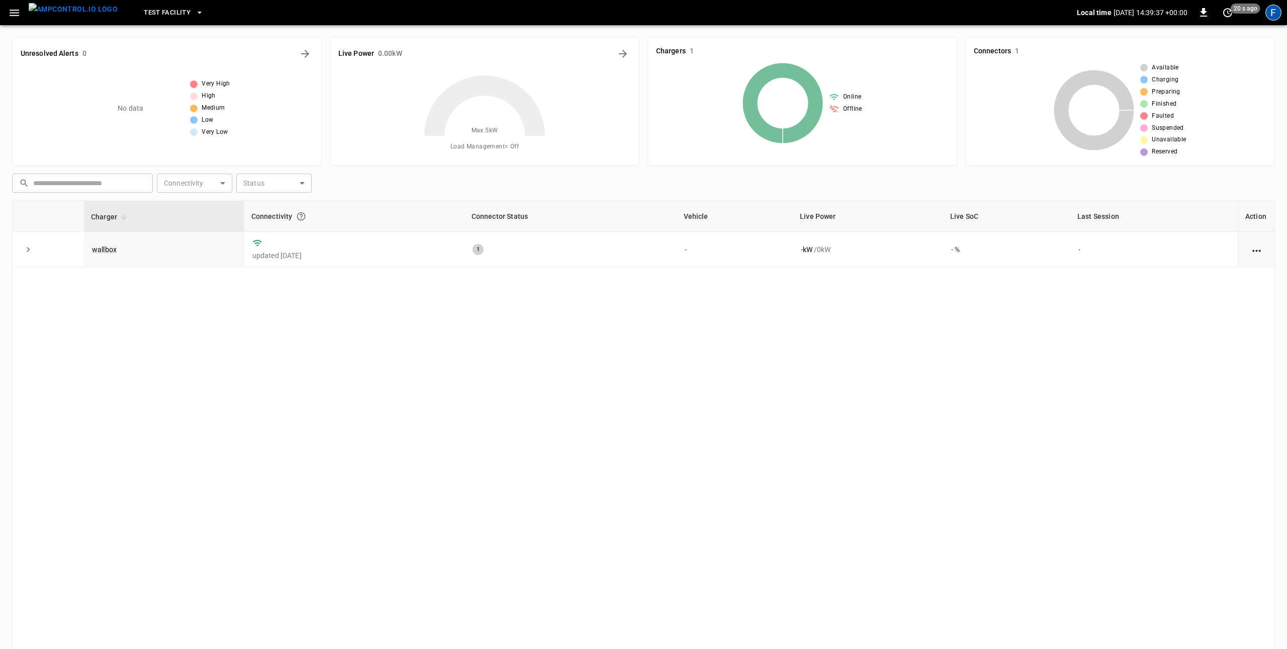
click at [1271, 8] on div "F" at bounding box center [1273, 13] width 16 height 16
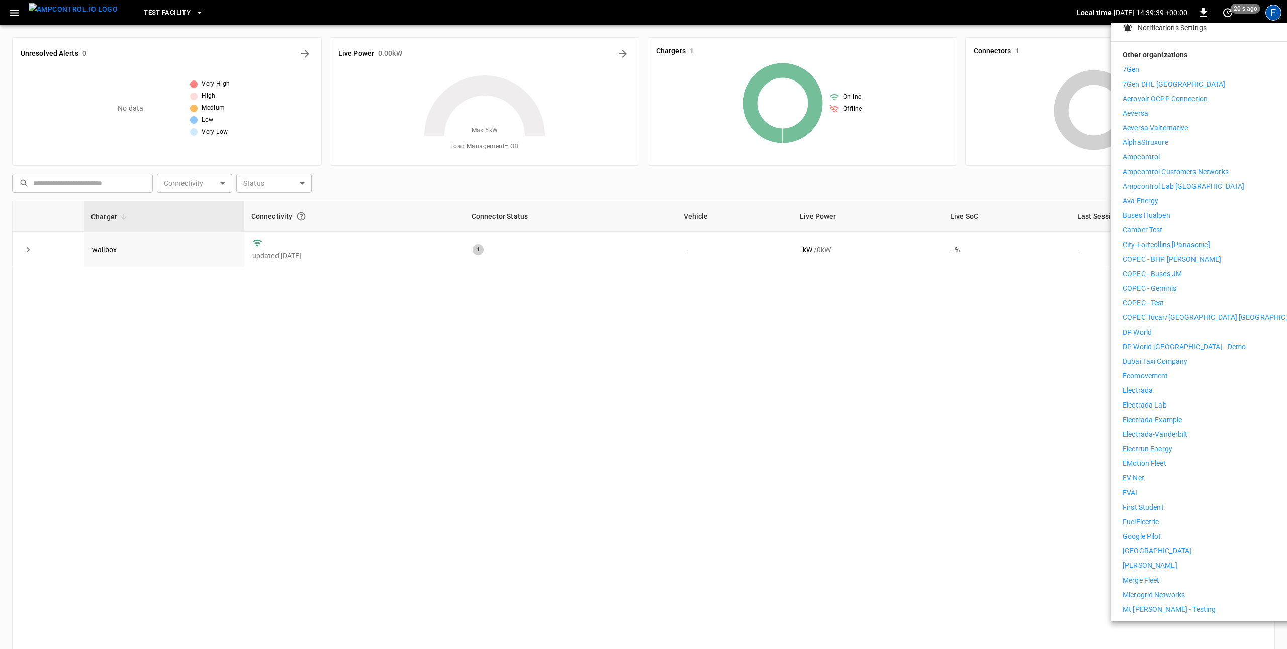
scroll to position [128, 0]
drag, startPoint x: 749, startPoint y: 428, endPoint x: 300, endPoint y: 293, distance: 468.9
click at [746, 428] on div at bounding box center [643, 324] width 1287 height 649
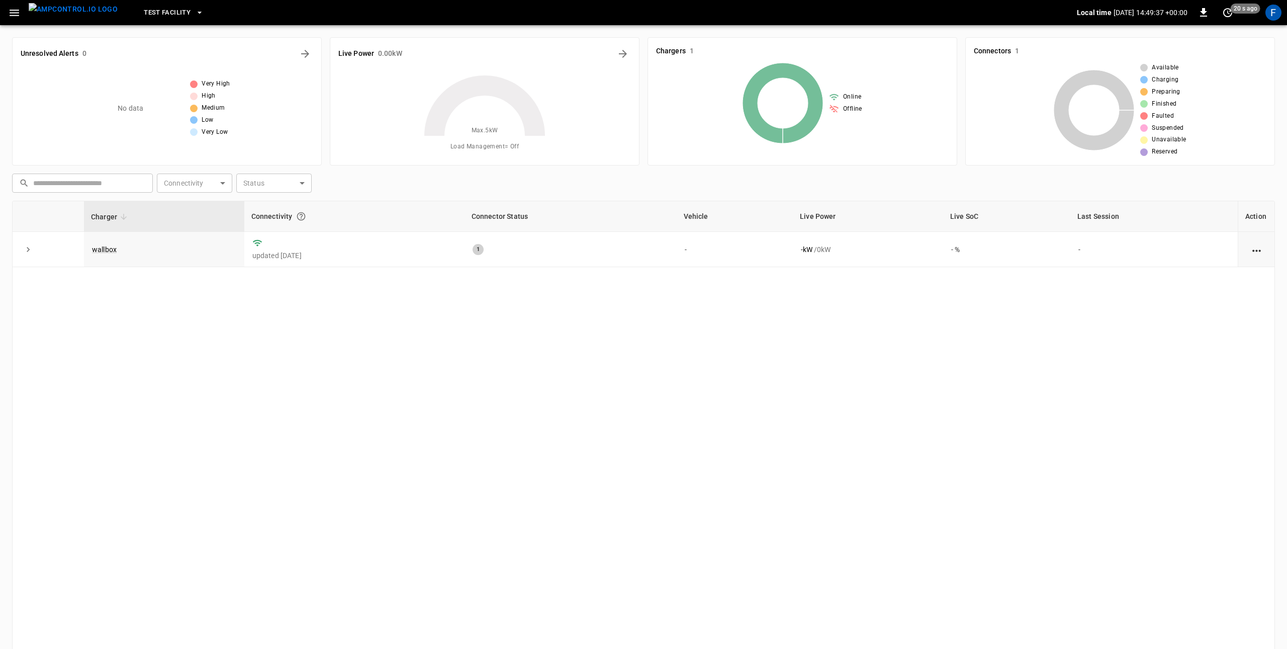
drag, startPoint x: 242, startPoint y: 215, endPoint x: 156, endPoint y: 172, distance: 96.2
click at [244, 215] on th "Connectivity" at bounding box center [354, 216] width 220 height 31
click at [163, 14] on span "Test Facility" at bounding box center [167, 13] width 47 height 12
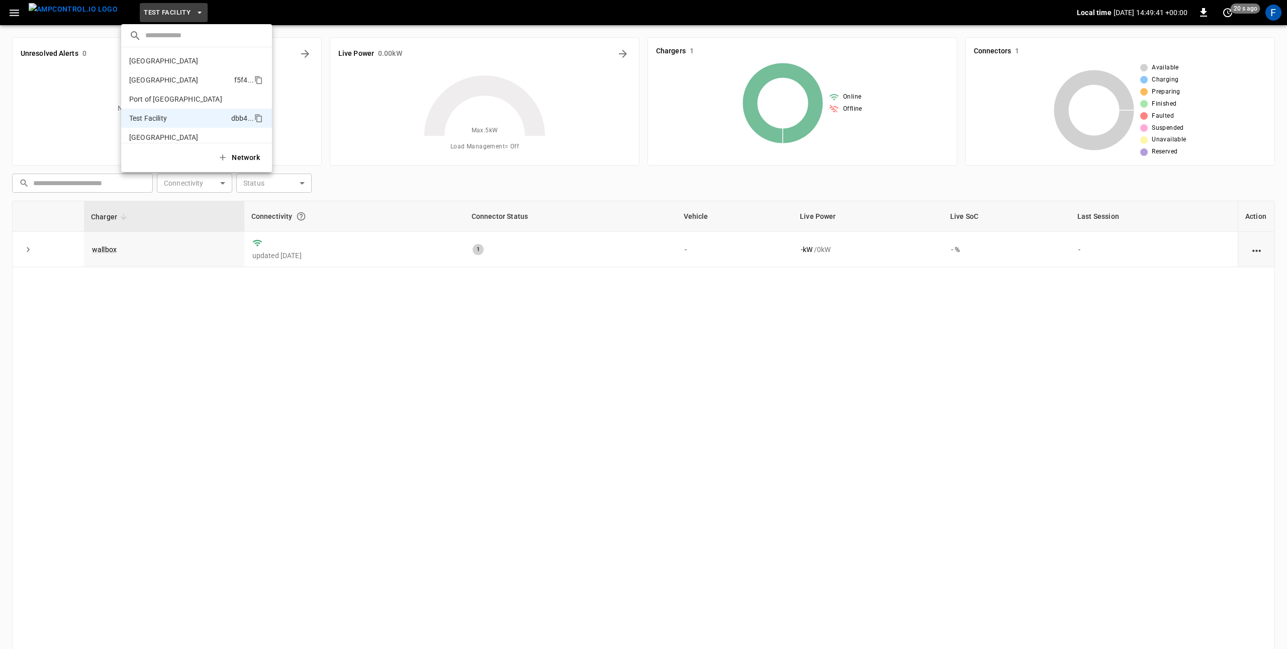
scroll to position [8, 0]
click at [162, 132] on p "Toronto South" at bounding box center [178, 129] width 99 height 10
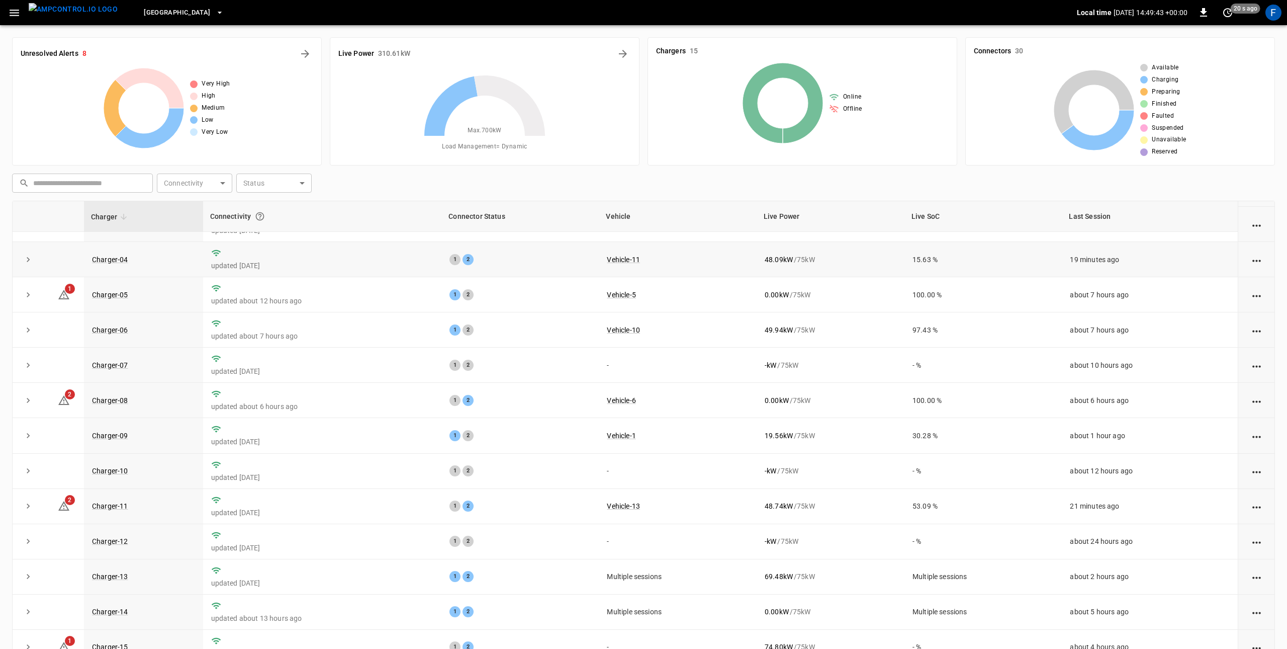
scroll to position [111, 0]
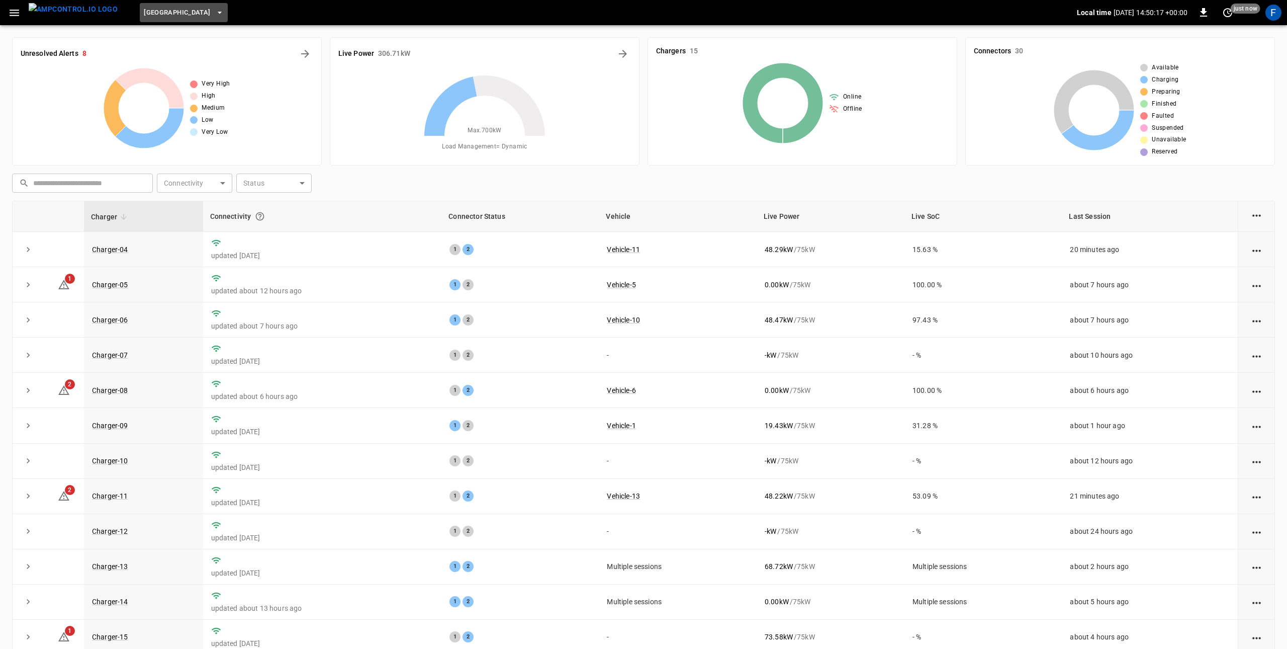
click at [173, 13] on span "Toronto South" at bounding box center [177, 13] width 66 height 12
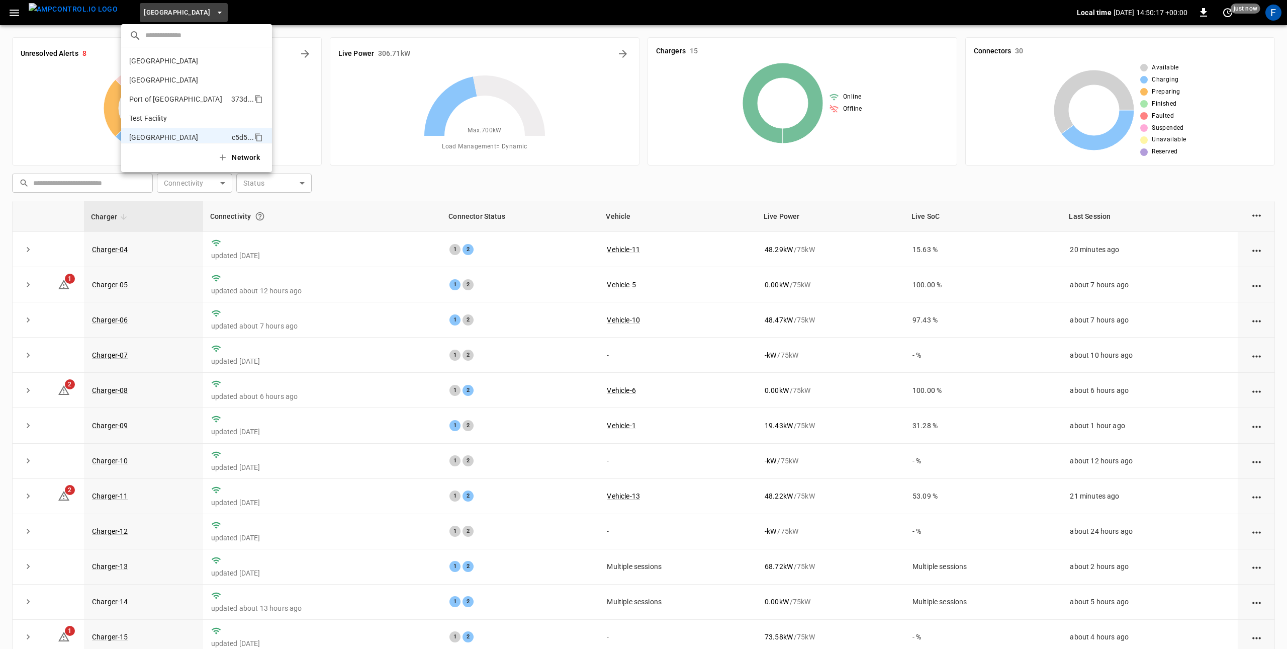
scroll to position [8, 0]
click at [190, 111] on p "Test Facility" at bounding box center [178, 110] width 98 height 10
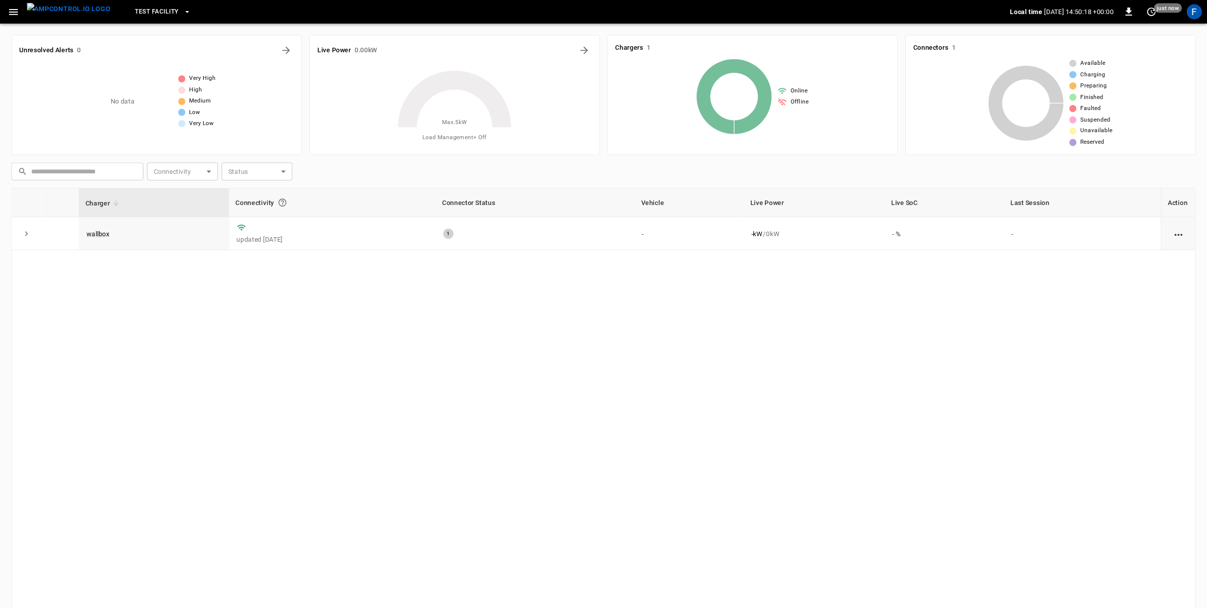
scroll to position [0, 0]
click at [78, 16] on img "menu" at bounding box center [73, 9] width 89 height 13
click at [17, 14] on icon "button" at bounding box center [14, 13] width 13 height 13
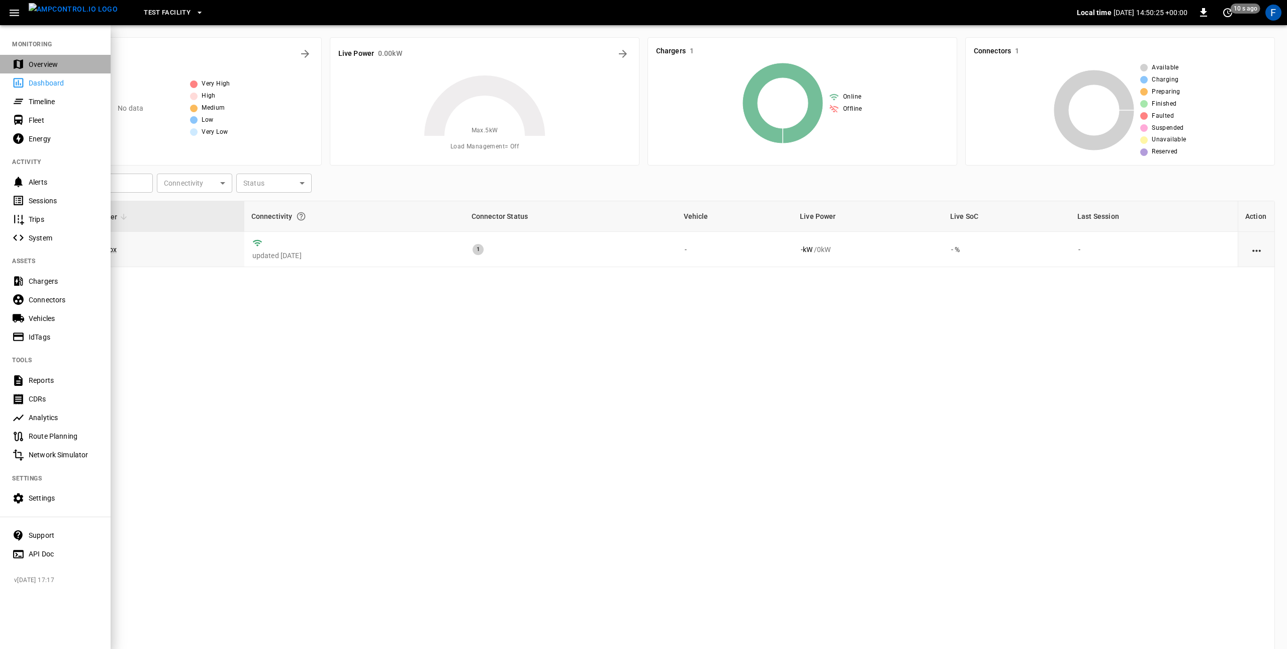
click at [35, 61] on div "Overview" at bounding box center [64, 64] width 70 height 10
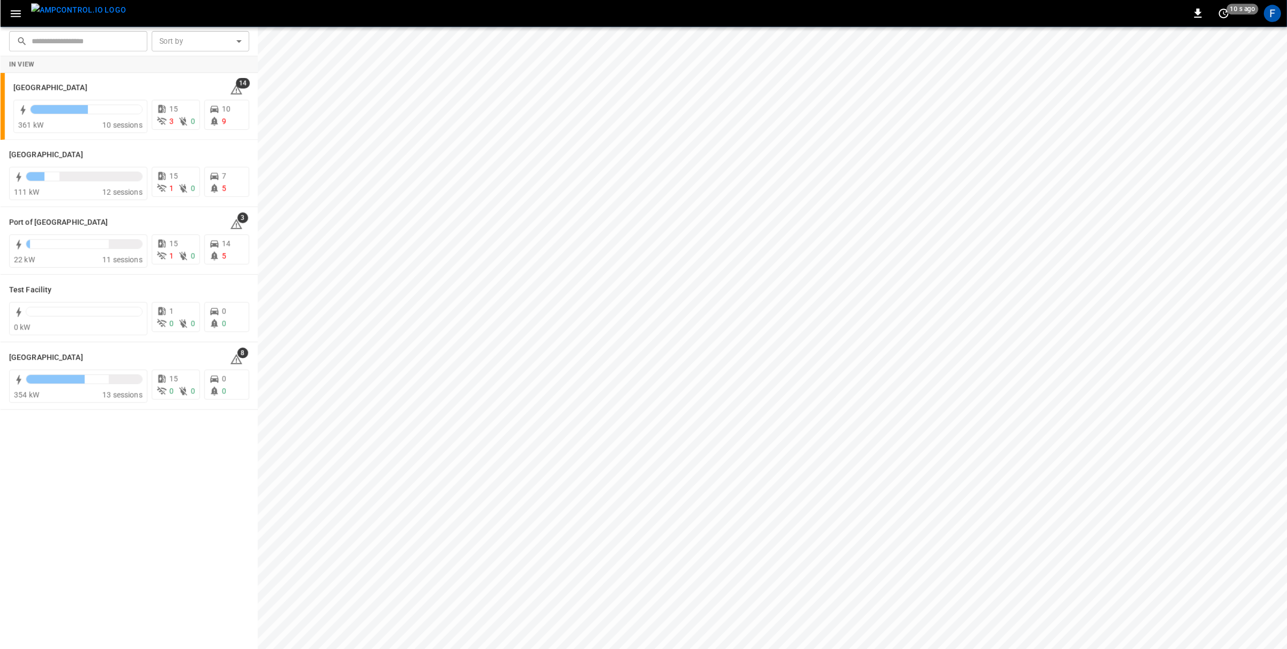
scroll to position [128, 0]
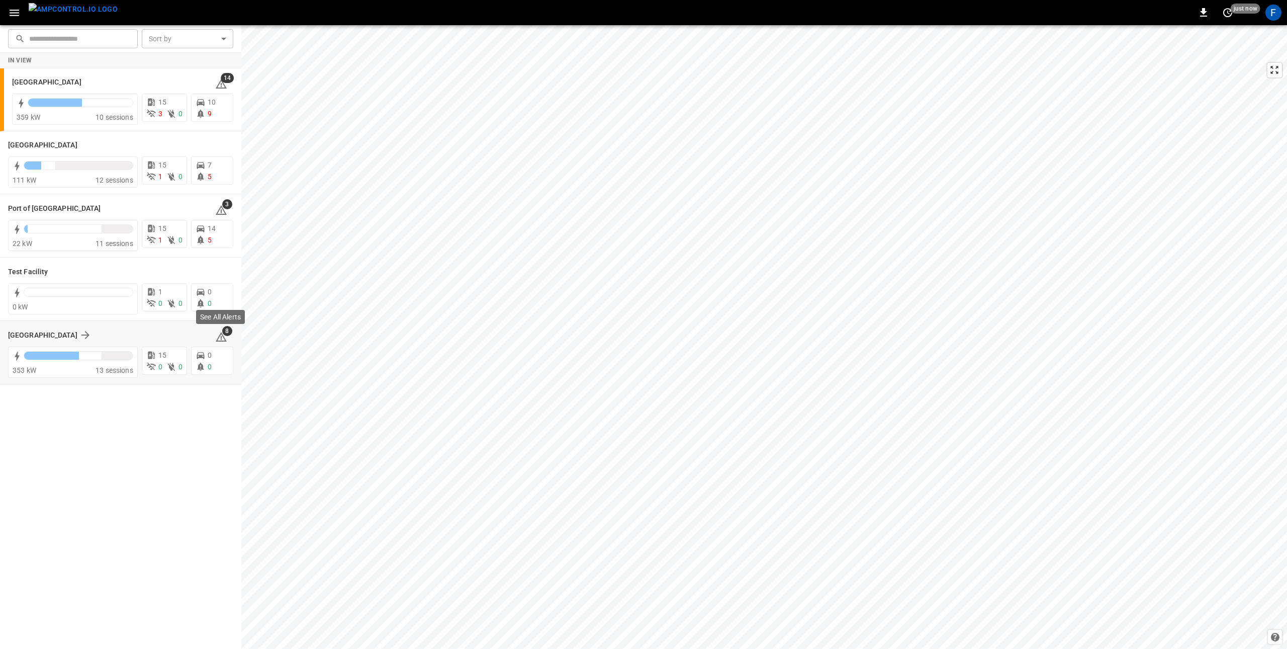
click at [221, 339] on icon at bounding box center [221, 337] width 12 height 12
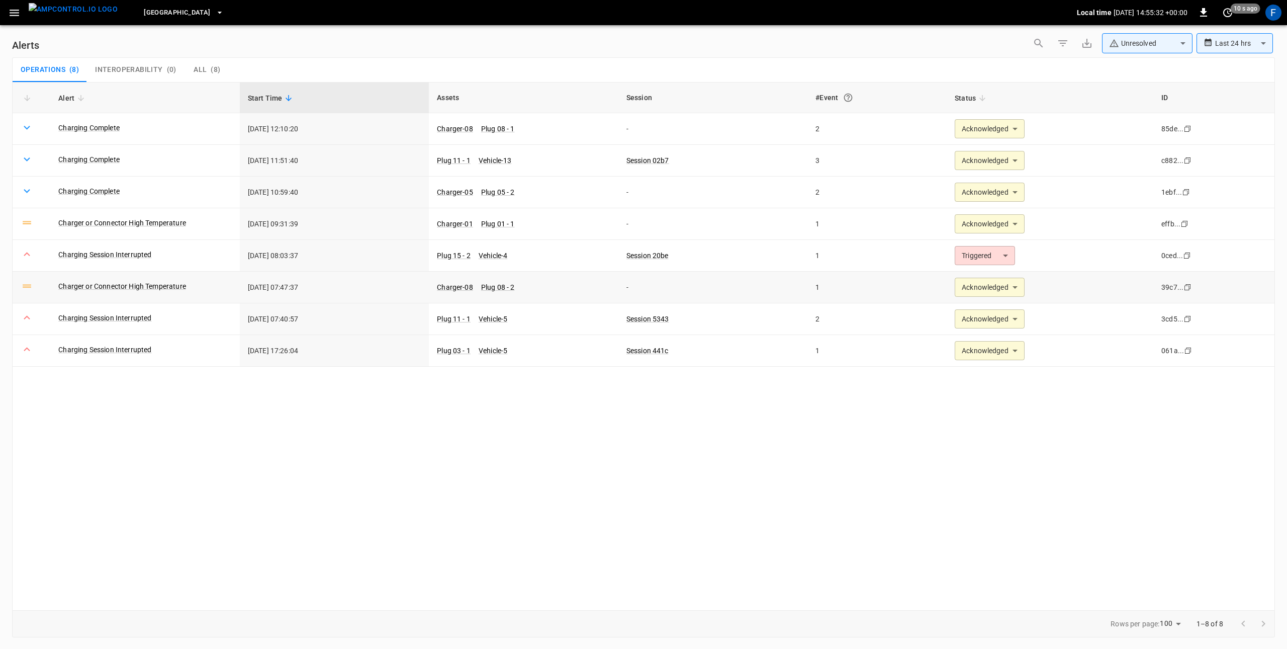
click at [977, 289] on body "**********" at bounding box center [643, 322] width 1287 height 645
click at [990, 357] on li "Triggered" at bounding box center [989, 352] width 66 height 18
type input "*********"
click at [997, 328] on body "**********" at bounding box center [643, 322] width 1287 height 645
click at [995, 390] on li "Triggered" at bounding box center [989, 384] width 66 height 18
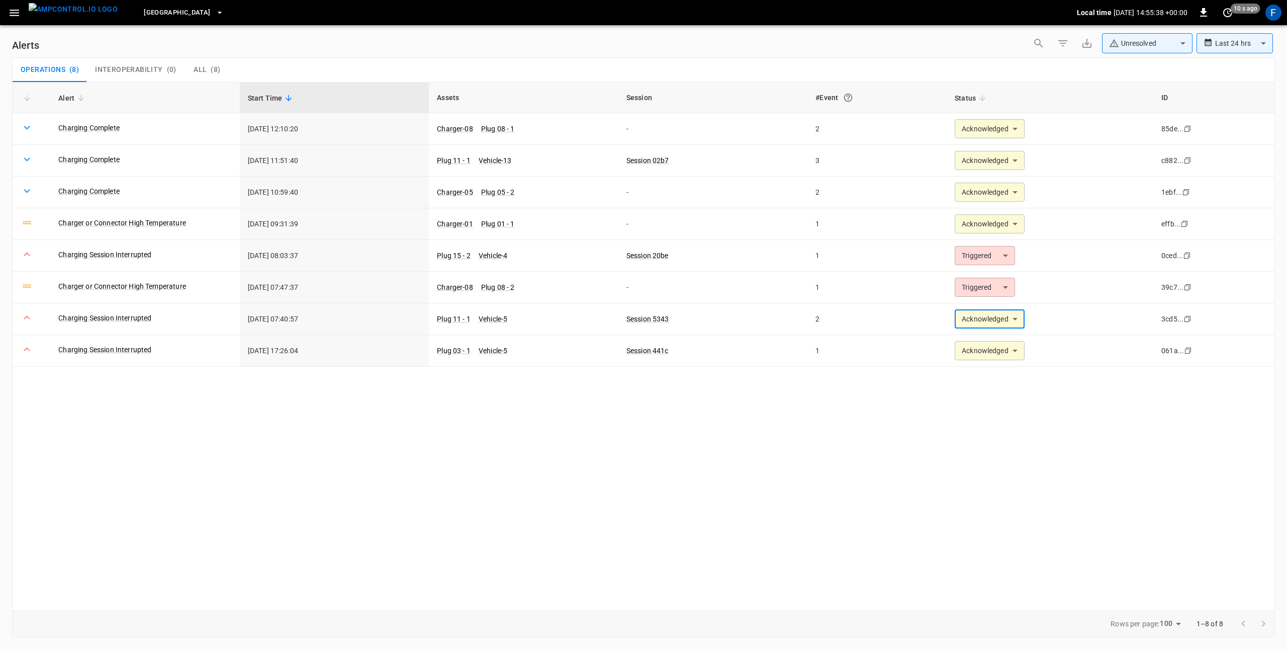
type input "*********"
click at [998, 352] on body "**********" at bounding box center [643, 322] width 1287 height 645
click at [1000, 416] on li "Triggered" at bounding box center [989, 416] width 66 height 18
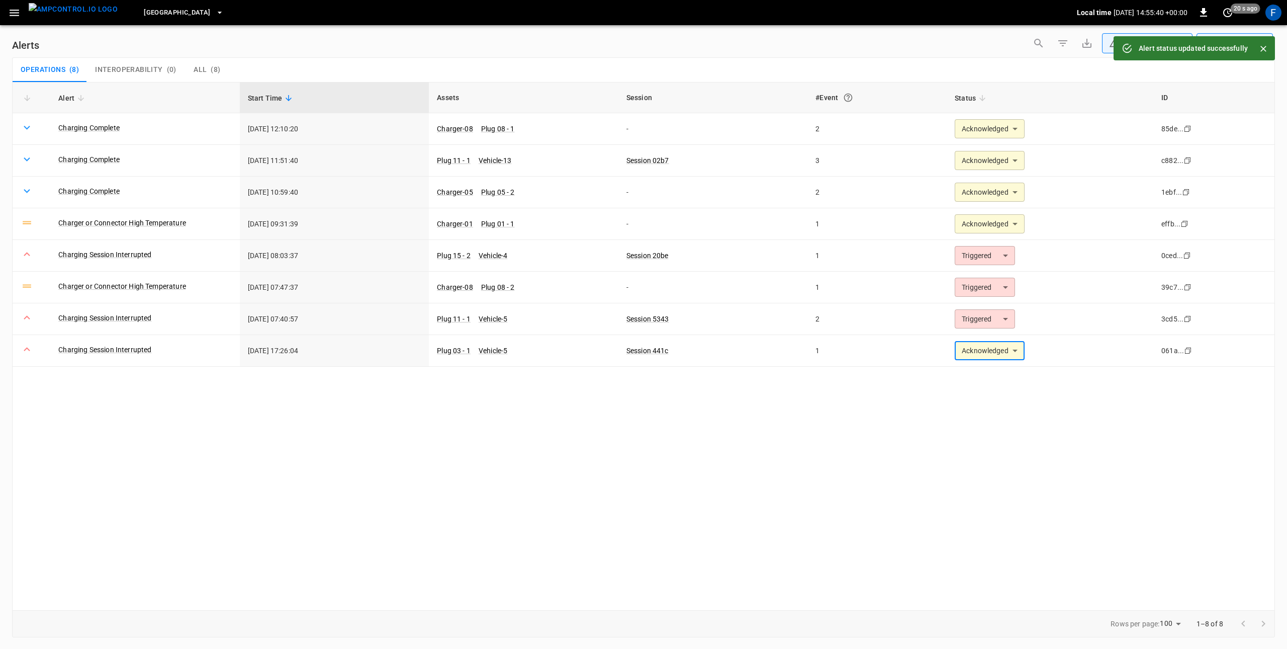
type input "*********"
click at [968, 432] on div "**********" at bounding box center [643, 346] width 1263 height 528
click at [1055, 41] on button "0" at bounding box center [1063, 43] width 20 height 20
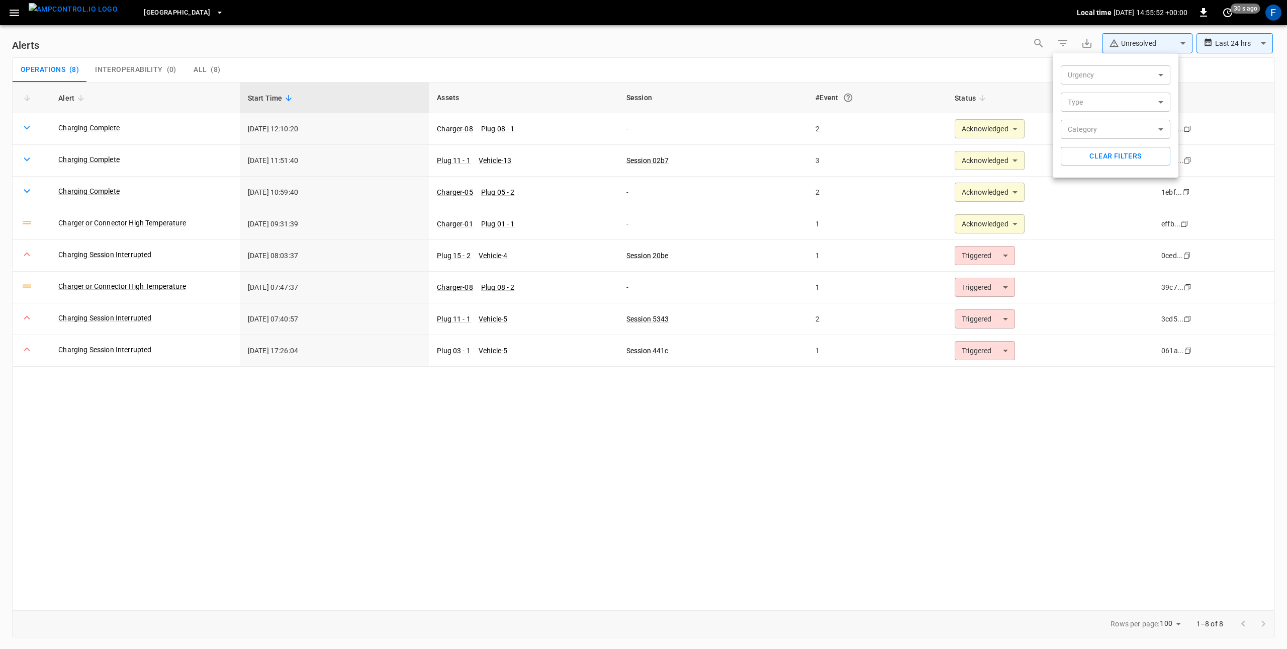
click at [1092, 102] on body "**********" at bounding box center [643, 322] width 1287 height 645
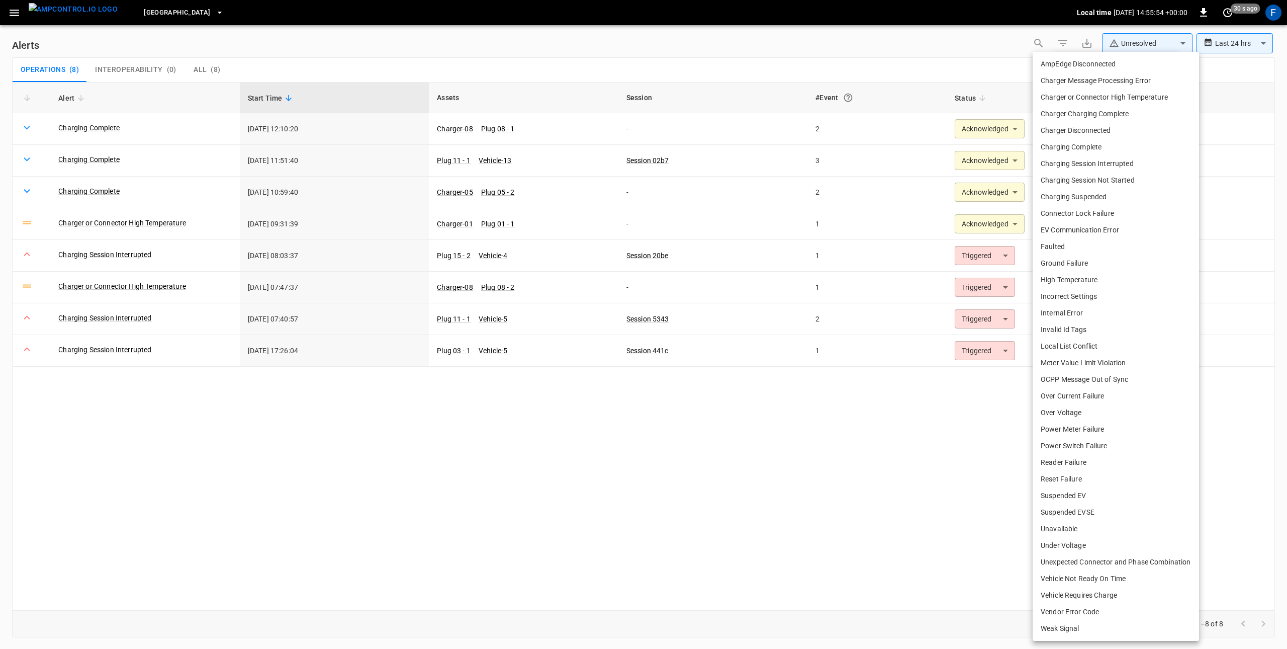
click at [1116, 133] on li "Charger Disconnected" at bounding box center [1116, 130] width 166 height 17
type input "**********"
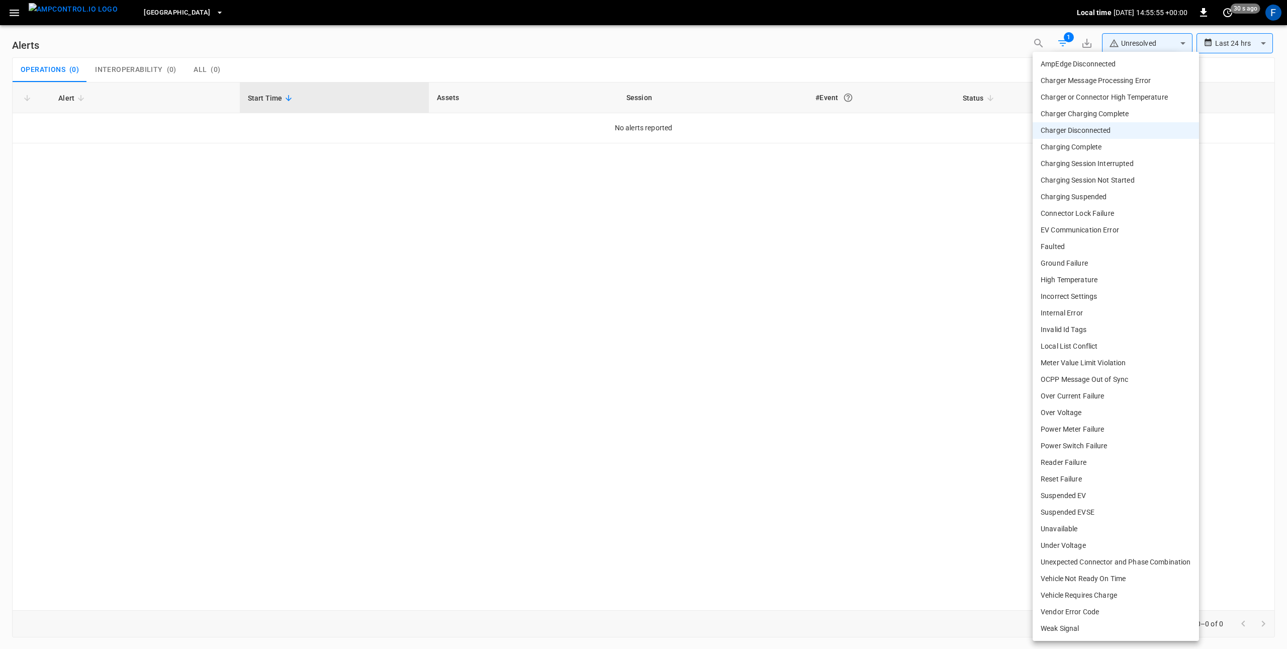
click at [1250, 33] on div at bounding box center [643, 324] width 1287 height 649
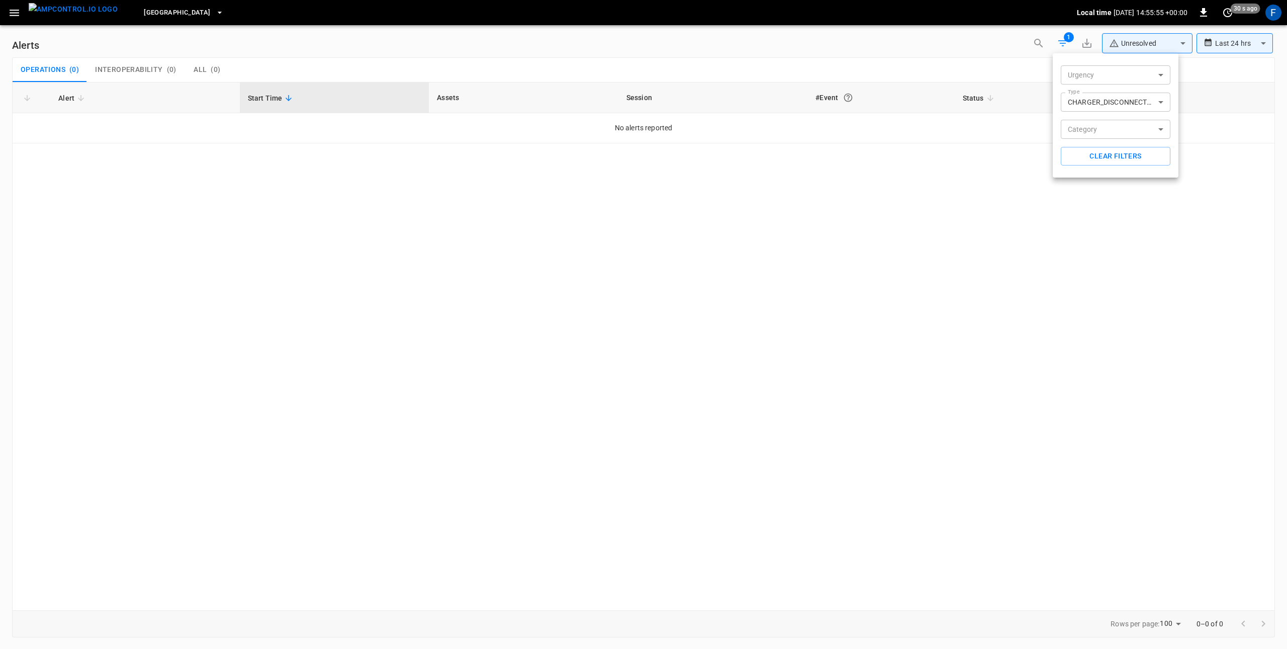
click at [1243, 45] on div "AmpEdge Disconnected Charger Message Processing Error Charger or Connector High…" at bounding box center [643, 324] width 1287 height 649
click at [1243, 45] on div at bounding box center [643, 324] width 1287 height 649
click at [1232, 38] on body "**********" at bounding box center [643, 322] width 1287 height 645
click at [1231, 118] on li "Last 7 days" at bounding box center [1235, 115] width 76 height 17
type input "**********"
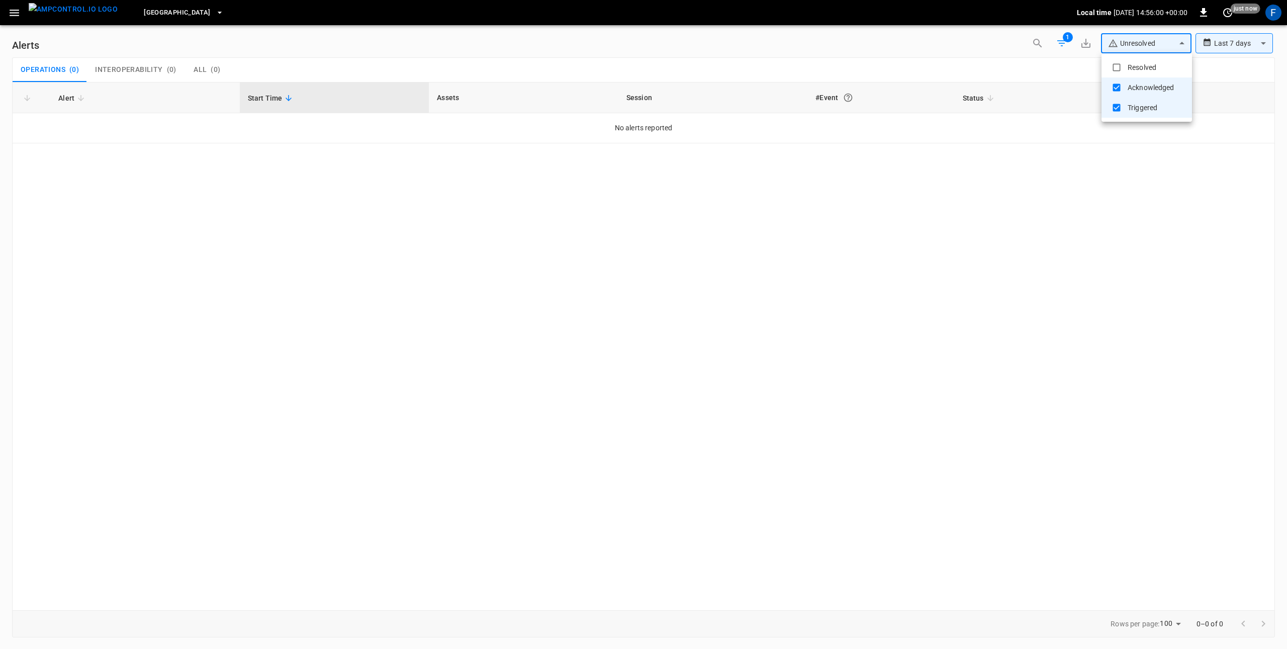
drag, startPoint x: 1133, startPoint y: 39, endPoint x: 1138, endPoint y: 41, distance: 5.4
click at [1134, 39] on body "**********" at bounding box center [643, 322] width 1287 height 645
click at [1139, 72] on li "Resolved" at bounding box center [1147, 67] width 90 height 20
type input "**********"
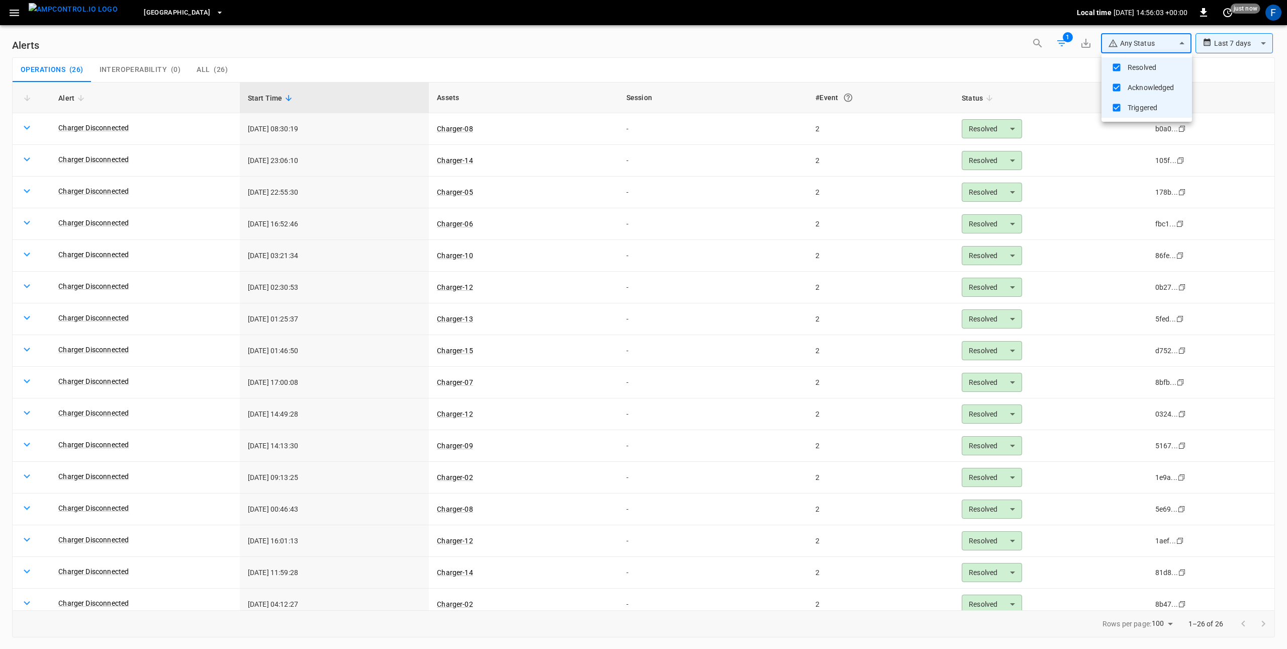
click at [1234, 45] on div at bounding box center [643, 324] width 1287 height 649
click at [1234, 46] on body "**********" at bounding box center [643, 322] width 1287 height 645
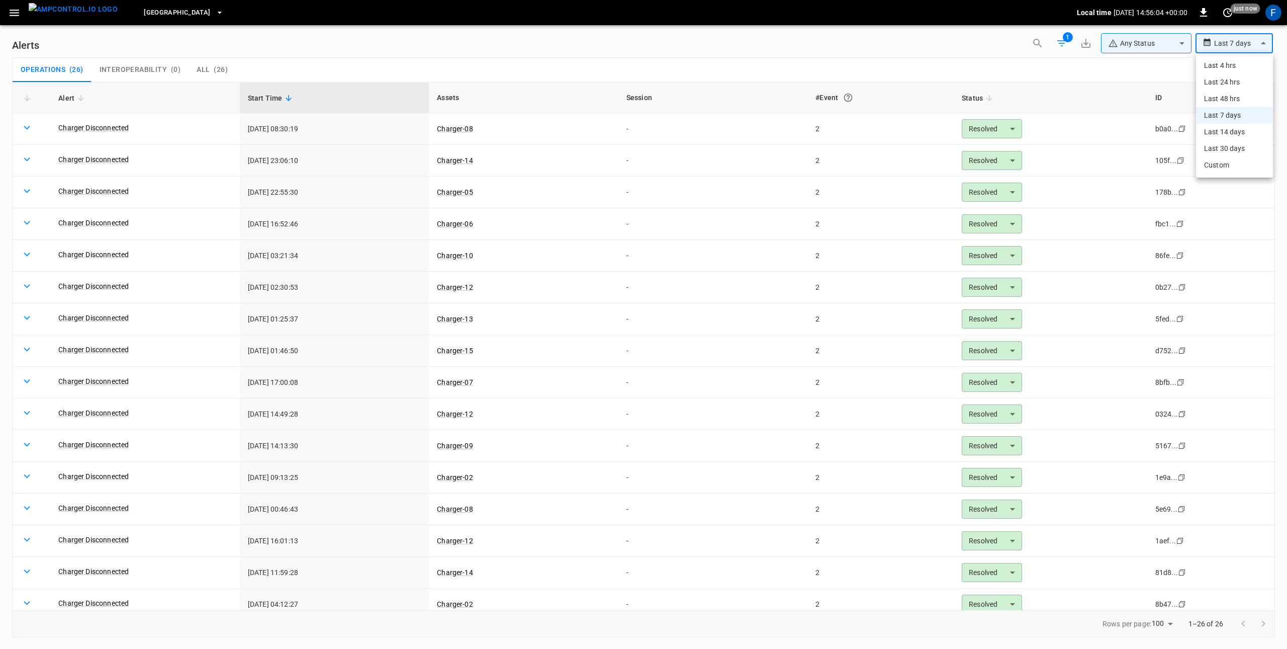
click at [1228, 81] on li "Last 24 hrs" at bounding box center [1234, 82] width 77 height 17
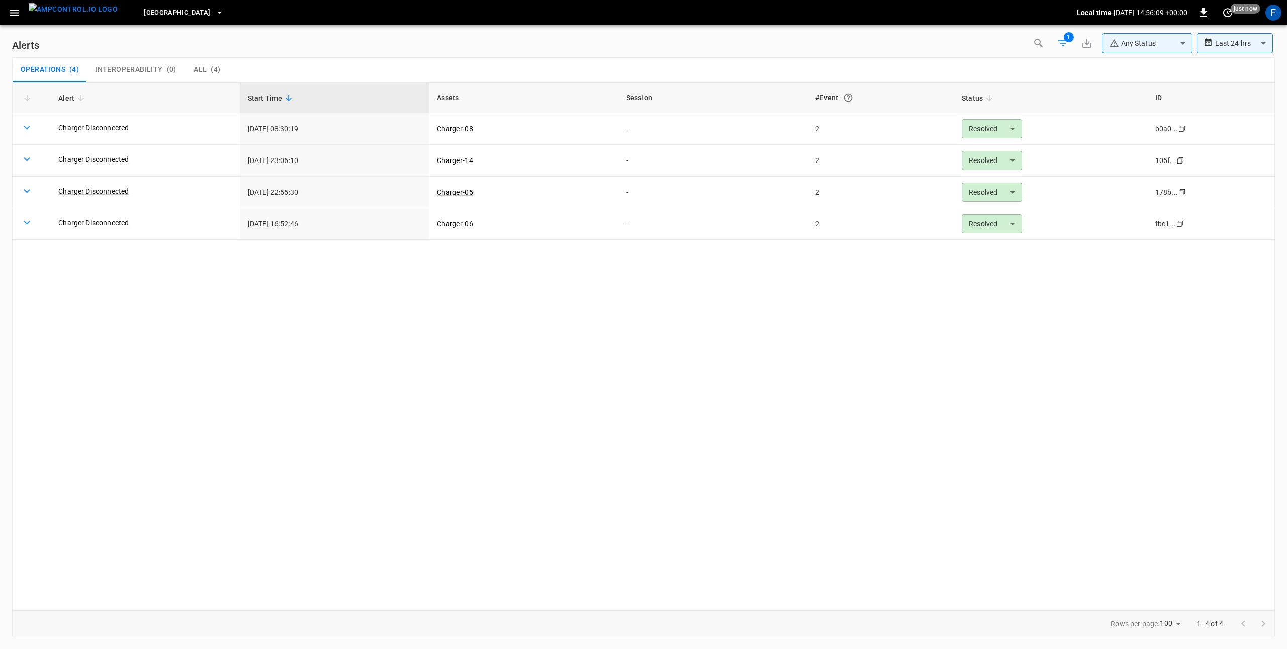
click at [1214, 43] on div "**********" at bounding box center [1235, 43] width 76 height 20
click at [1224, 46] on body "**********" at bounding box center [643, 322] width 1287 height 645
click at [1237, 70] on li "Last 4 hrs" at bounding box center [1235, 65] width 76 height 17
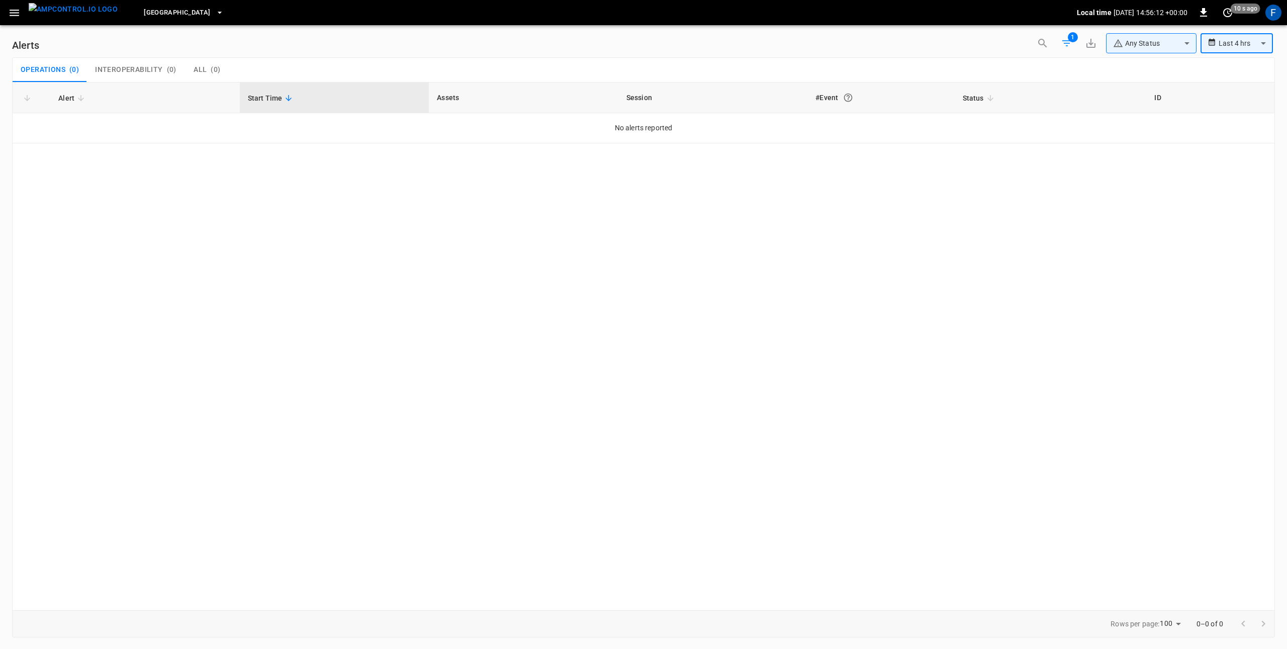
click at [1241, 47] on body "**********" at bounding box center [643, 322] width 1287 height 645
click at [1239, 77] on li "Last 24 hrs" at bounding box center [1237, 82] width 72 height 17
type input "**********"
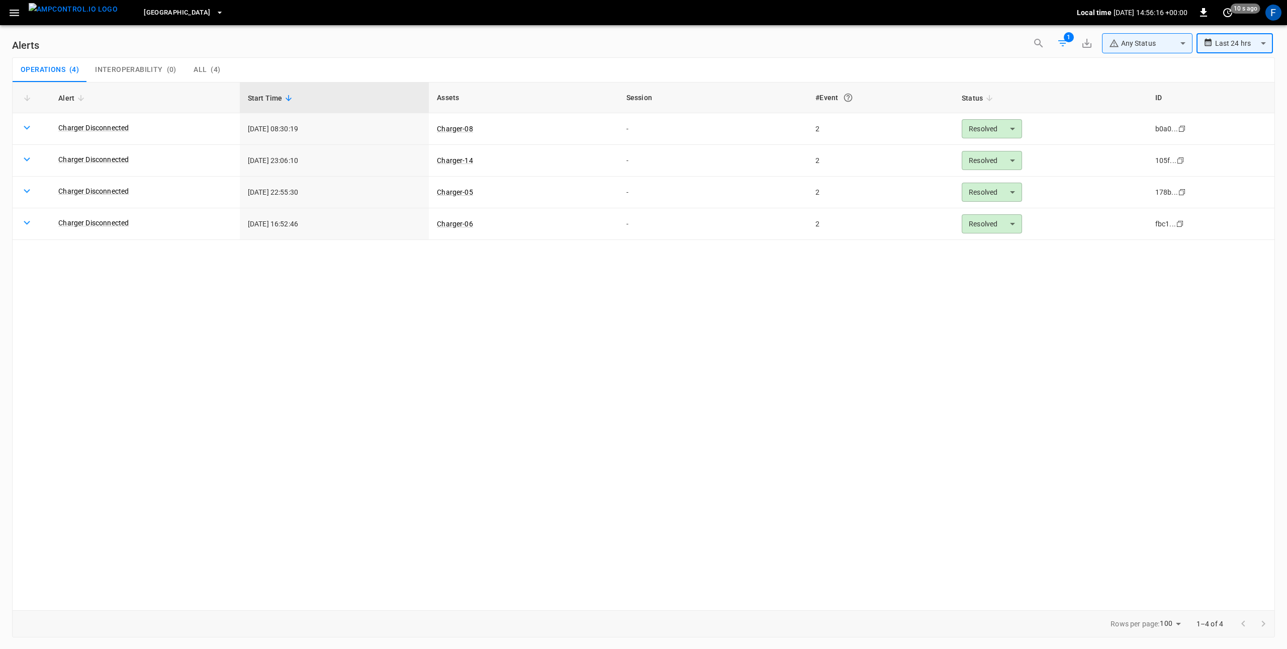
drag, startPoint x: 51, startPoint y: 36, endPoint x: 52, endPoint y: 24, distance: 12.7
click at [51, 34] on div "**********" at bounding box center [643, 45] width 1263 height 24
click at [60, 8] on img "menu" at bounding box center [73, 9] width 89 height 13
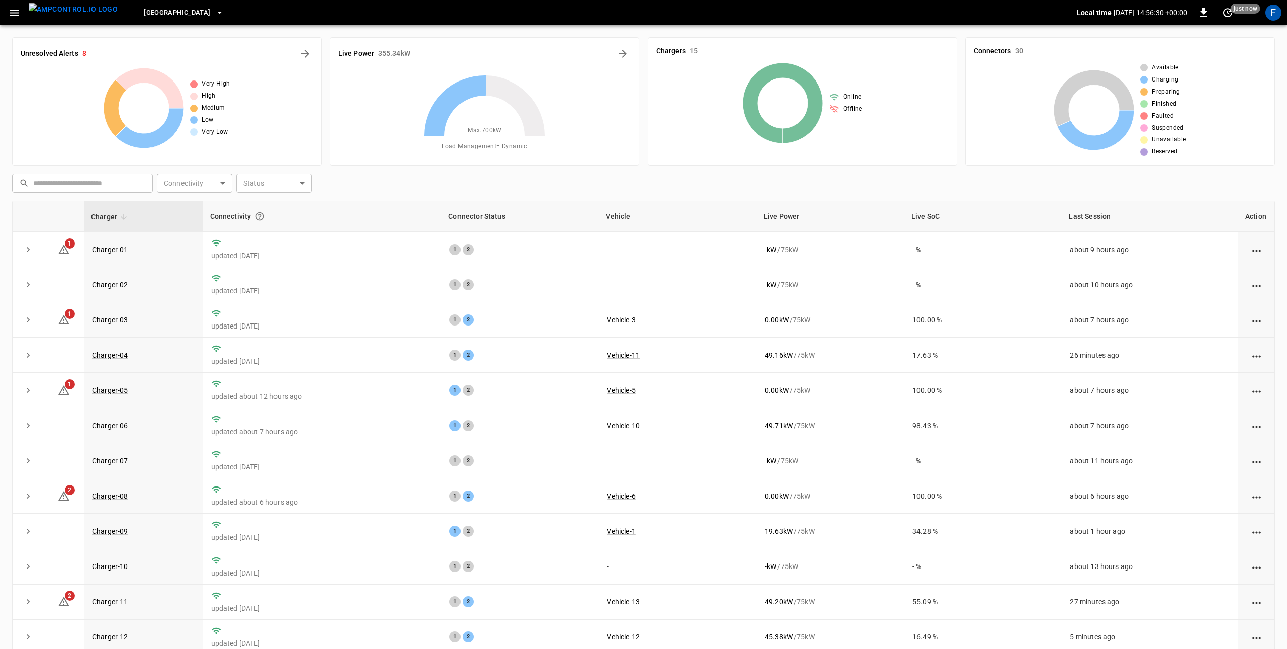
drag, startPoint x: 636, startPoint y: 163, endPoint x: 579, endPoint y: 163, distance: 57.3
click at [636, 163] on div "Live Power 355.34 kW Max. 700 kW Load Management = Dynamic" at bounding box center [485, 101] width 310 height 128
click at [61, 4] on img "menu" at bounding box center [73, 9] width 89 height 13
click at [1004, 67] on div "Available Charging Preparing Finished Faulted Suspended Unavailable Reserved" at bounding box center [1120, 110] width 293 height 94
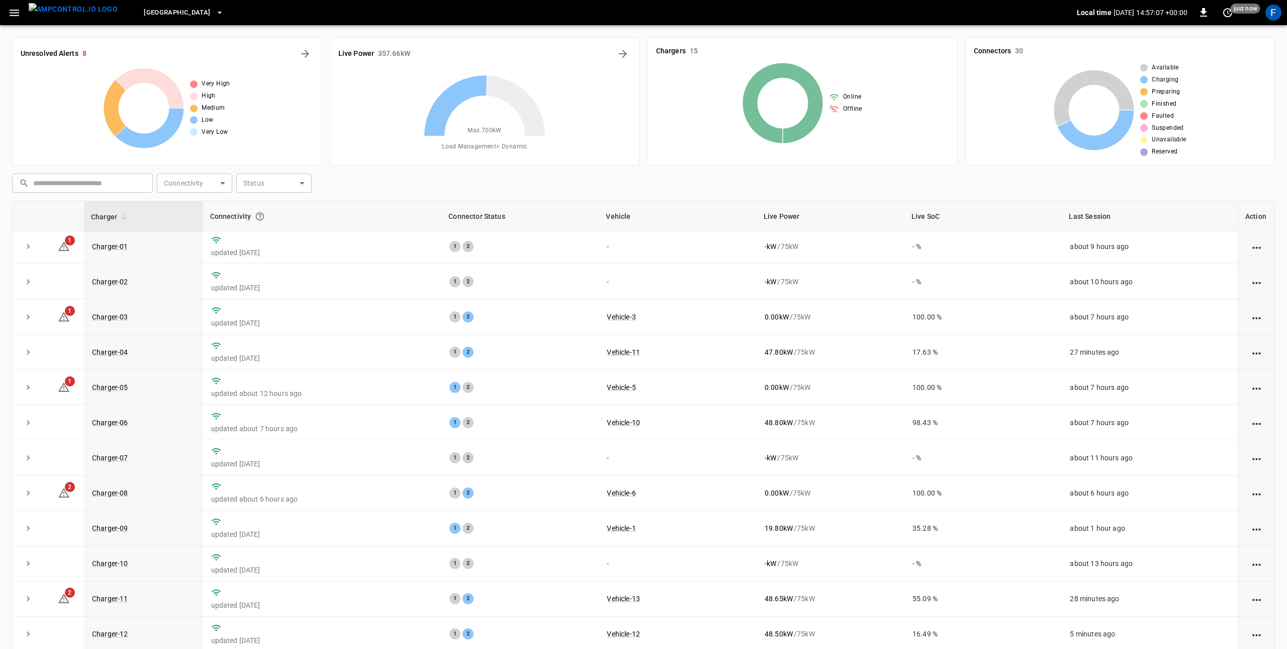
click at [215, 8] on icon "button" at bounding box center [220, 13] width 10 height 10
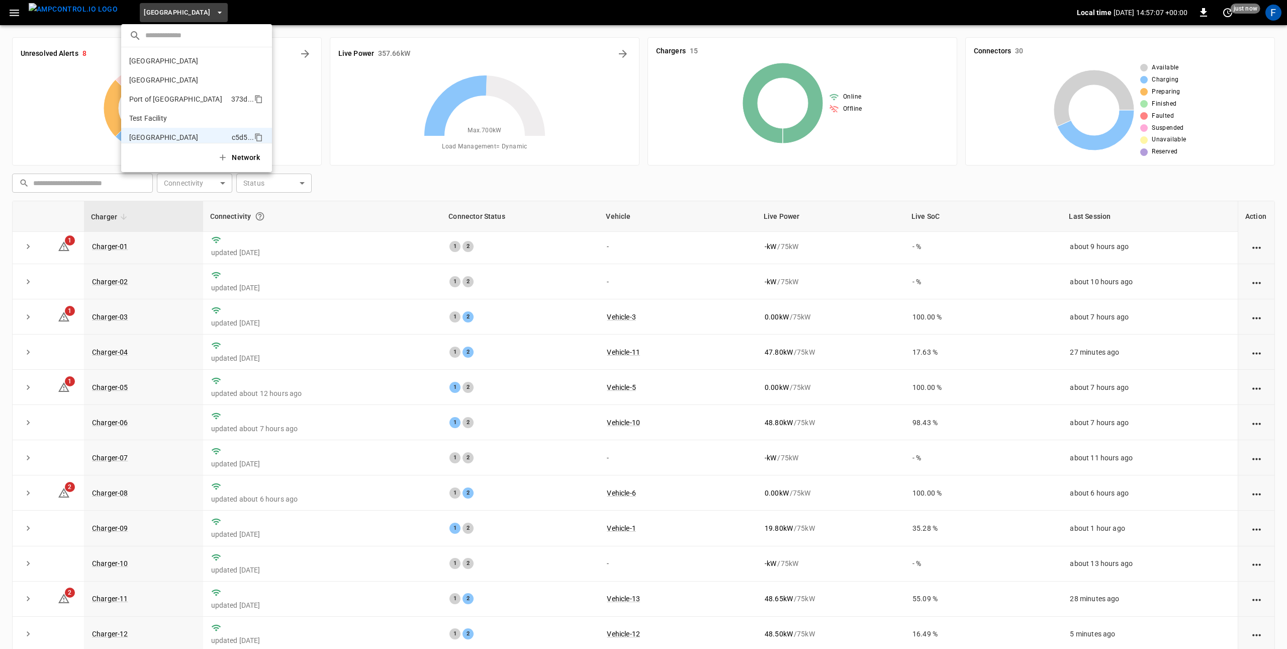
scroll to position [8, 0]
click at [185, 120] on li "Toronto South c5d5 ..." at bounding box center [196, 129] width 151 height 19
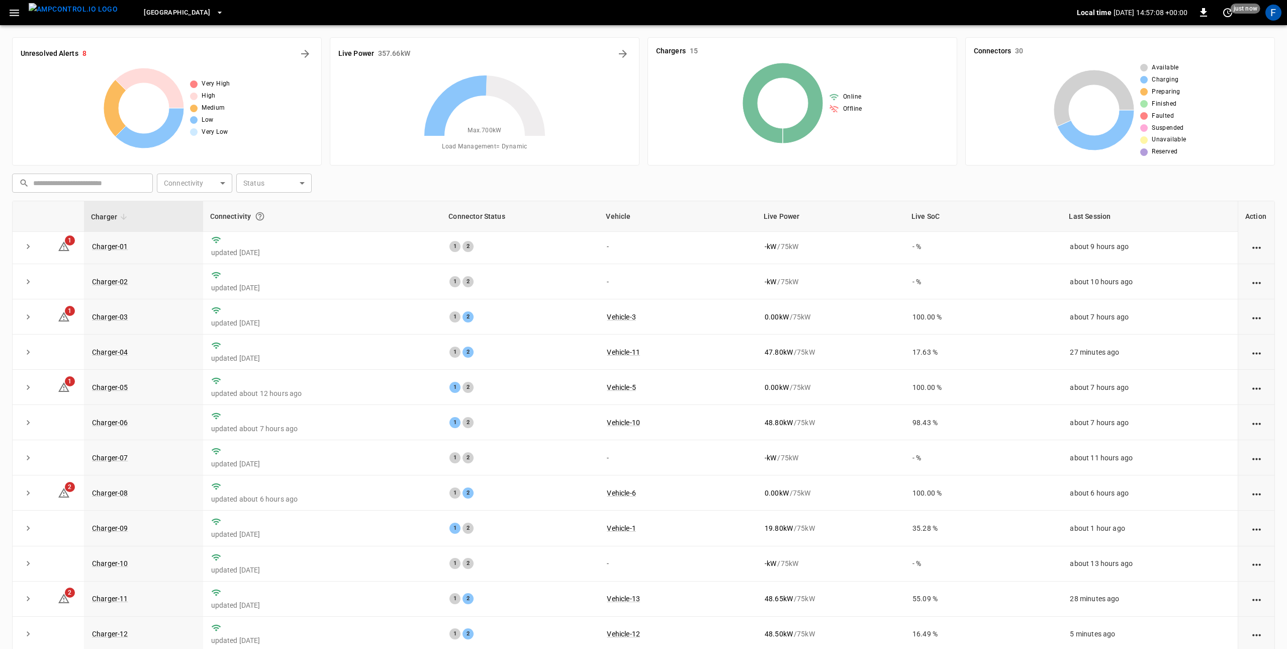
click at [192, 111] on div at bounding box center [194, 109] width 8 height 8
click at [175, 17] on span "Toronto South" at bounding box center [177, 13] width 66 height 12
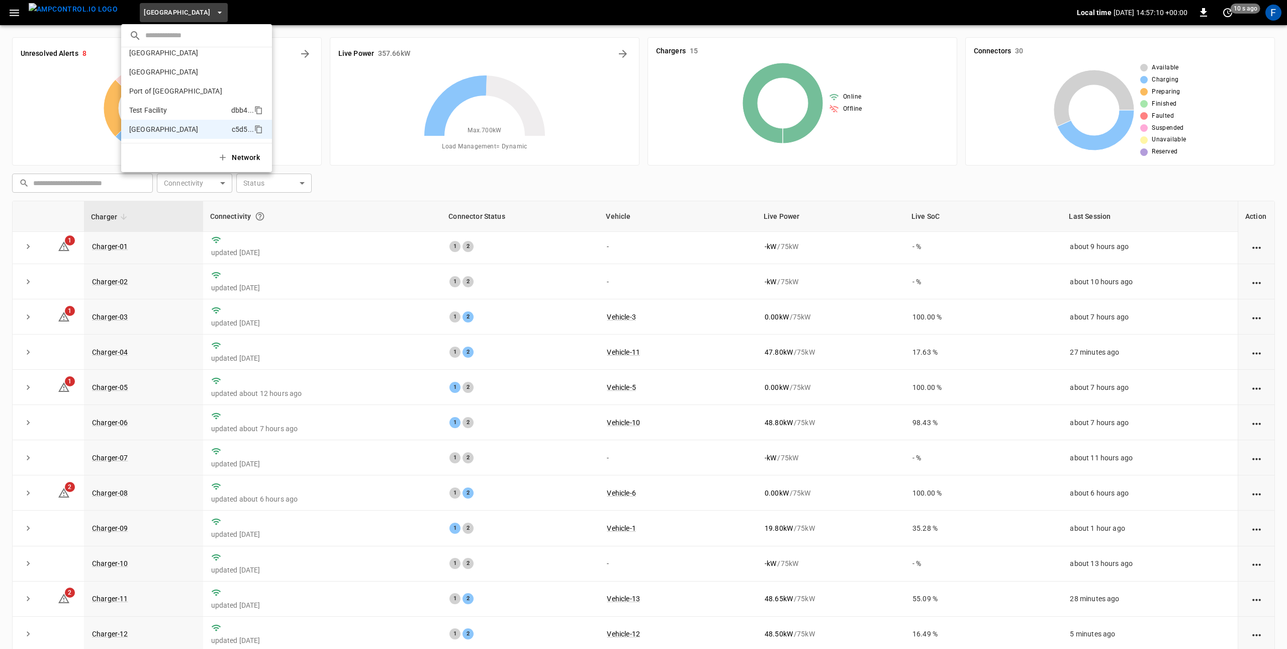
click at [179, 108] on p "Test Facility" at bounding box center [178, 110] width 98 height 10
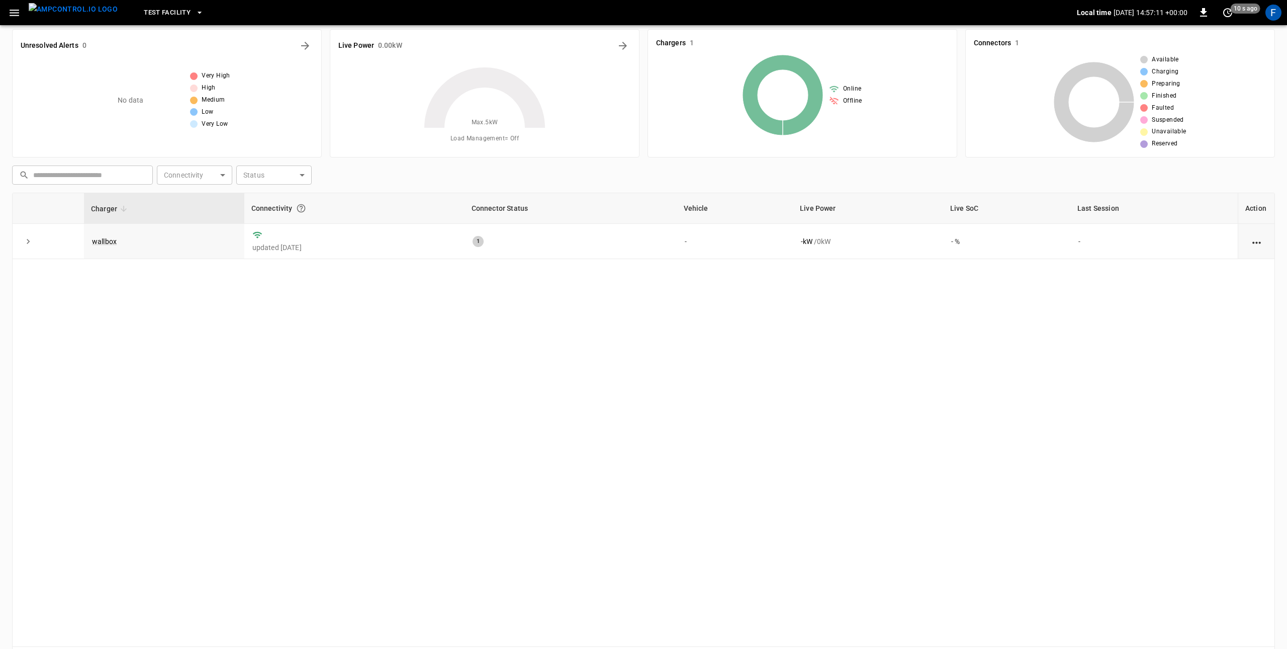
click at [155, 15] on span "Test Facility" at bounding box center [167, 13] width 47 height 12
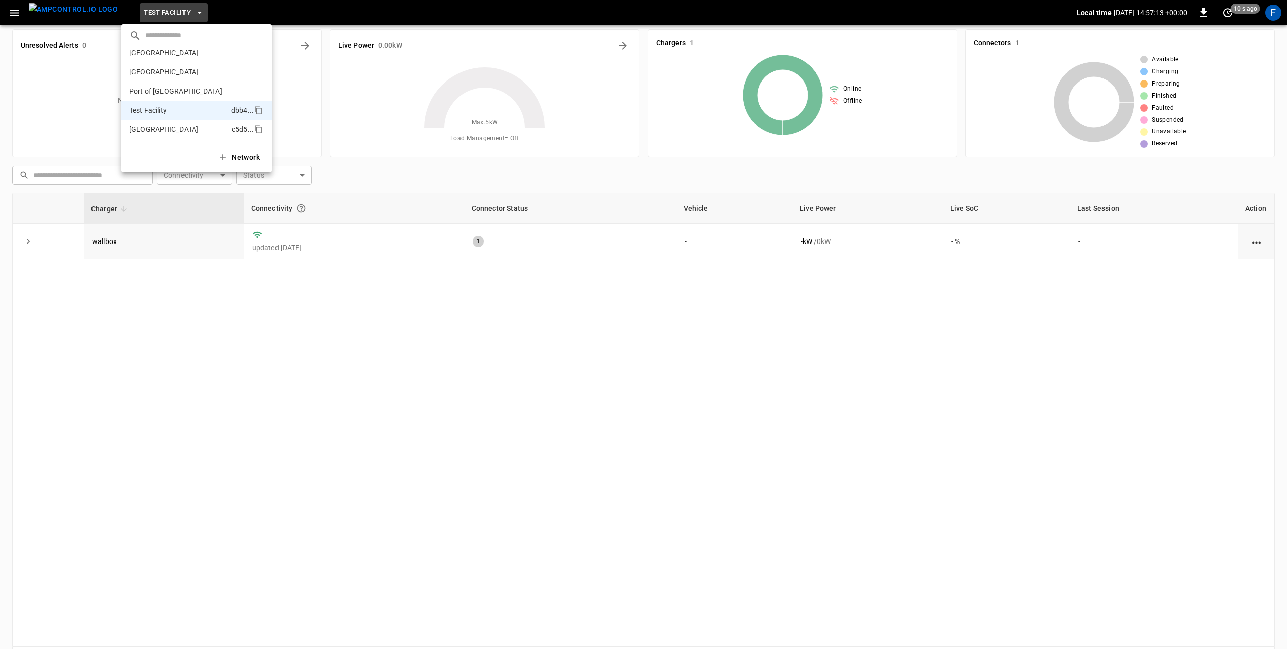
click at [167, 128] on p "Toronto South" at bounding box center [178, 129] width 99 height 10
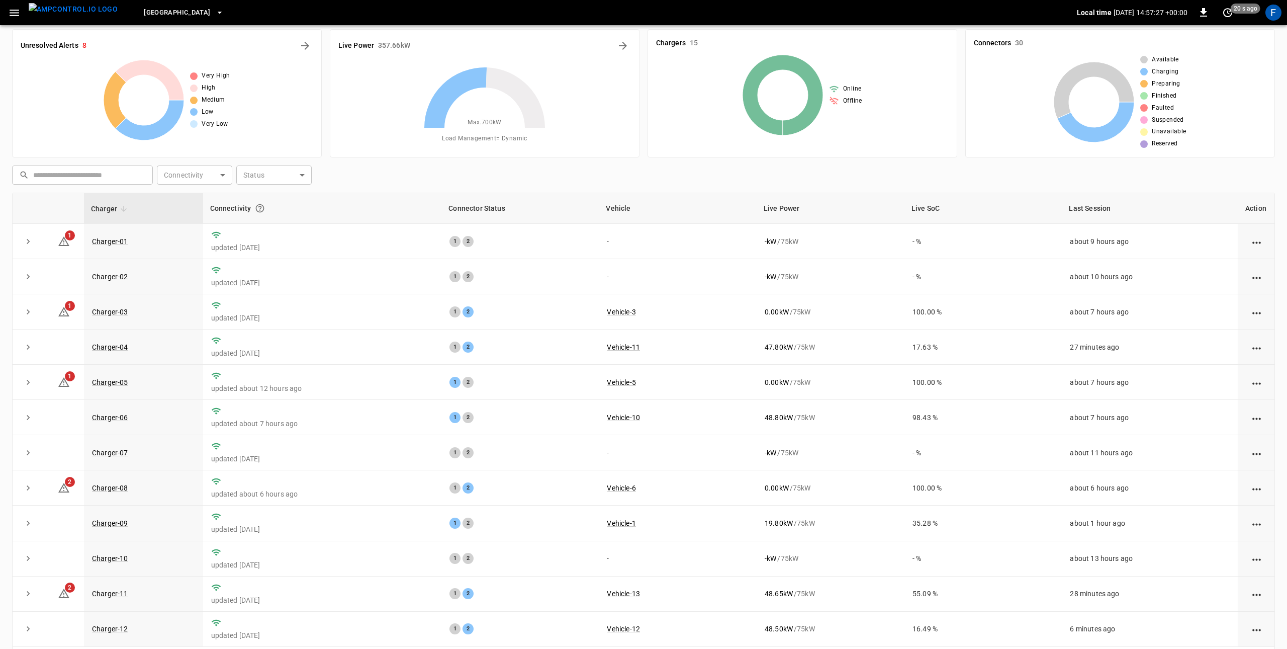
click at [17, 14] on icon "button" at bounding box center [14, 13] width 13 height 13
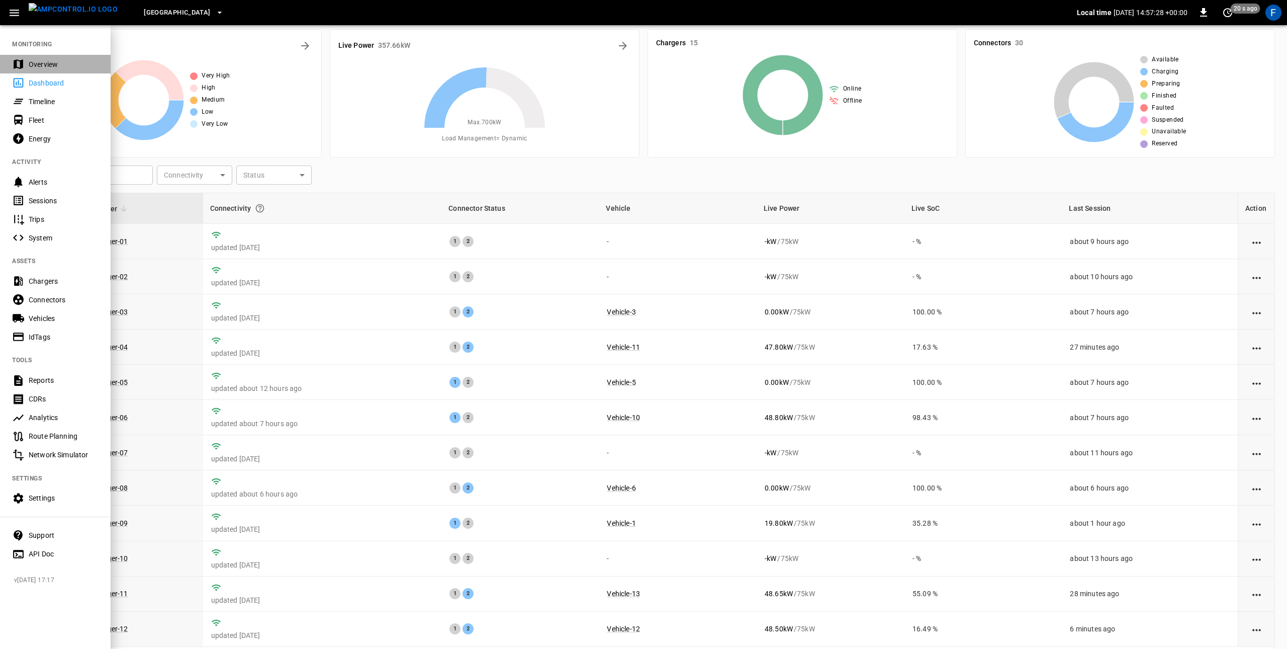
click at [42, 56] on div "Overview" at bounding box center [55, 64] width 111 height 19
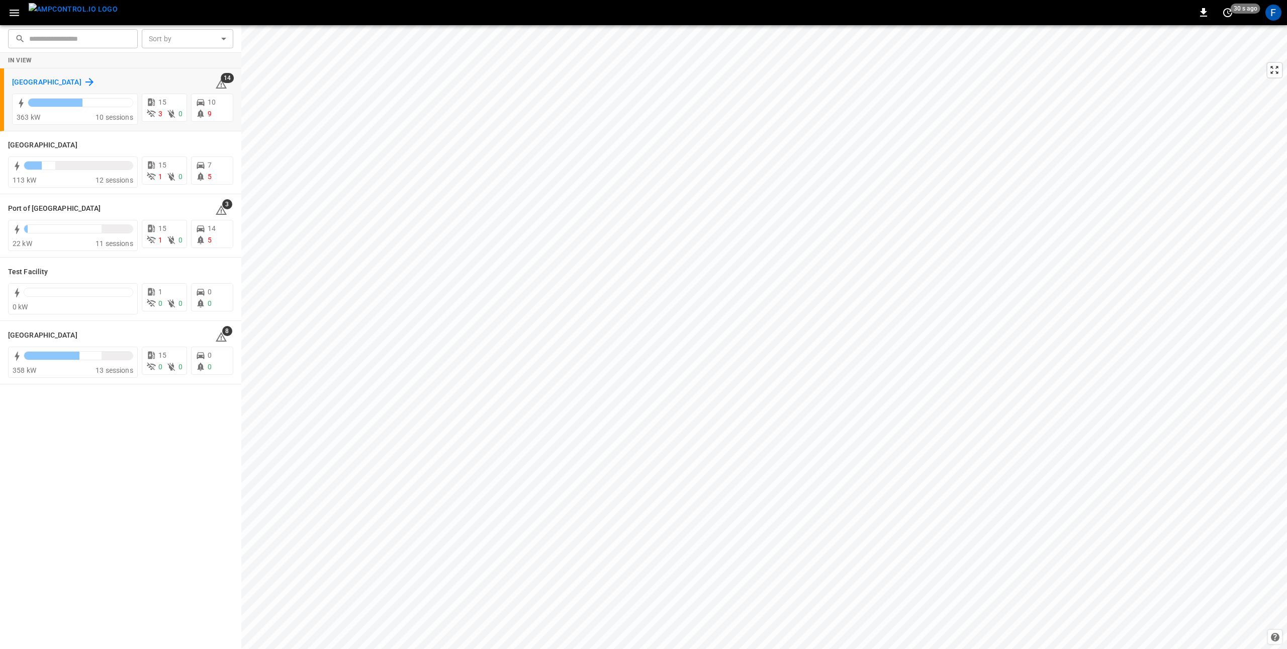
click at [83, 78] on icon at bounding box center [89, 82] width 12 height 12
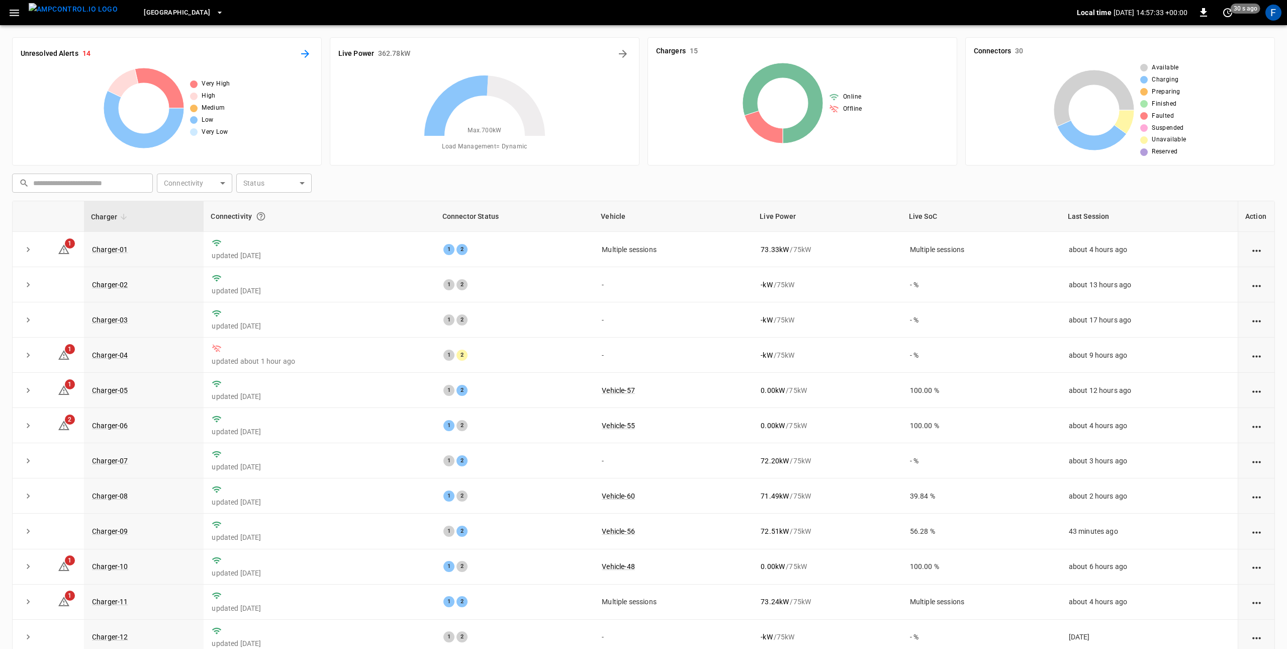
click at [304, 55] on icon "All Alerts" at bounding box center [305, 54] width 12 height 12
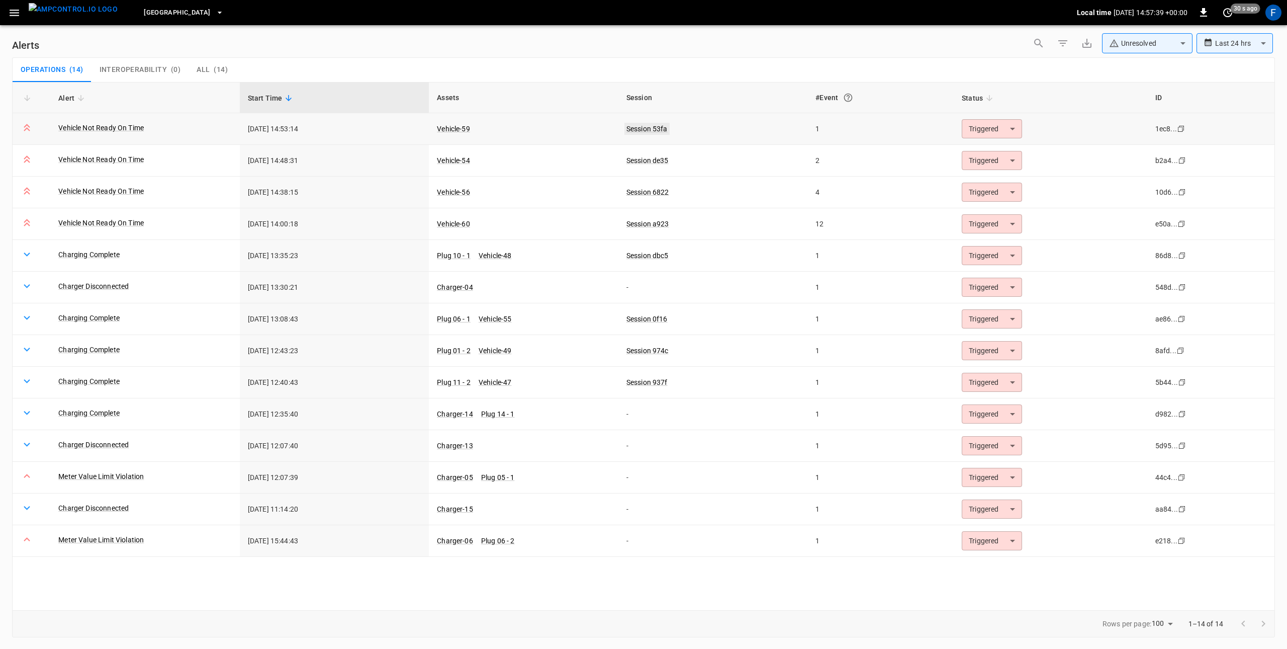
click at [650, 130] on link "Session 53fa" at bounding box center [646, 129] width 45 height 12
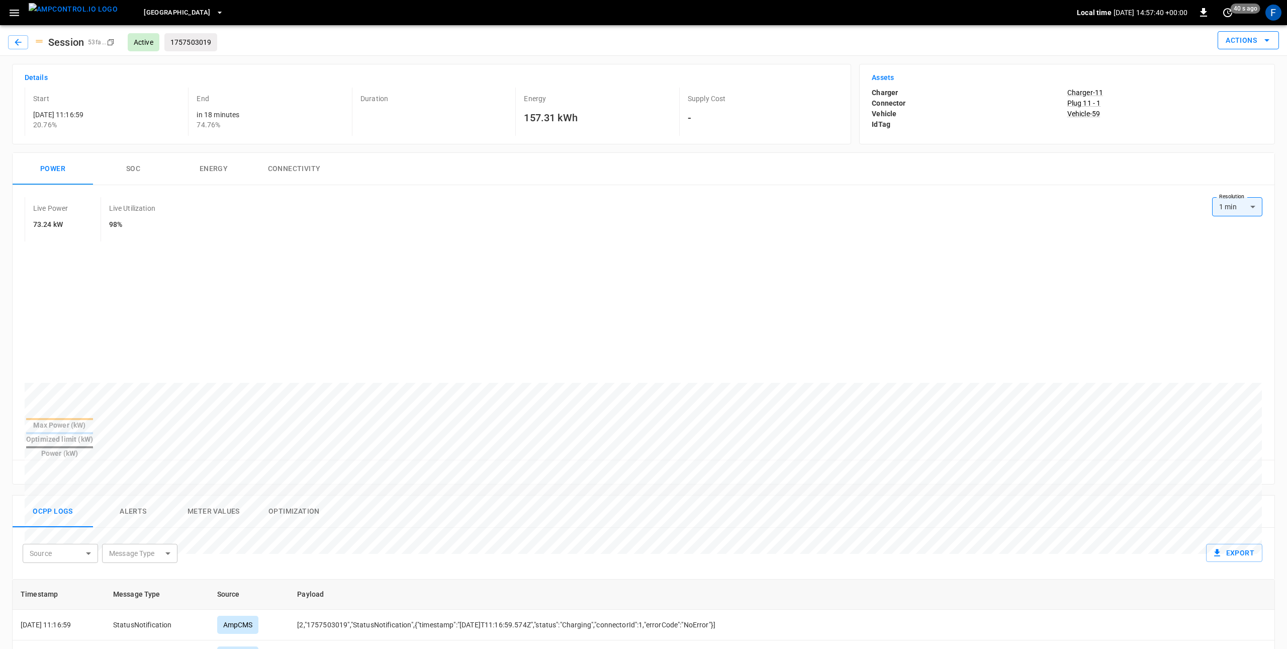
click at [1276, 34] on button "Actions" at bounding box center [1248, 40] width 61 height 19
click at [18, 36] on div at bounding box center [643, 324] width 1287 height 649
click at [18, 39] on icon "button" at bounding box center [18, 42] width 10 height 10
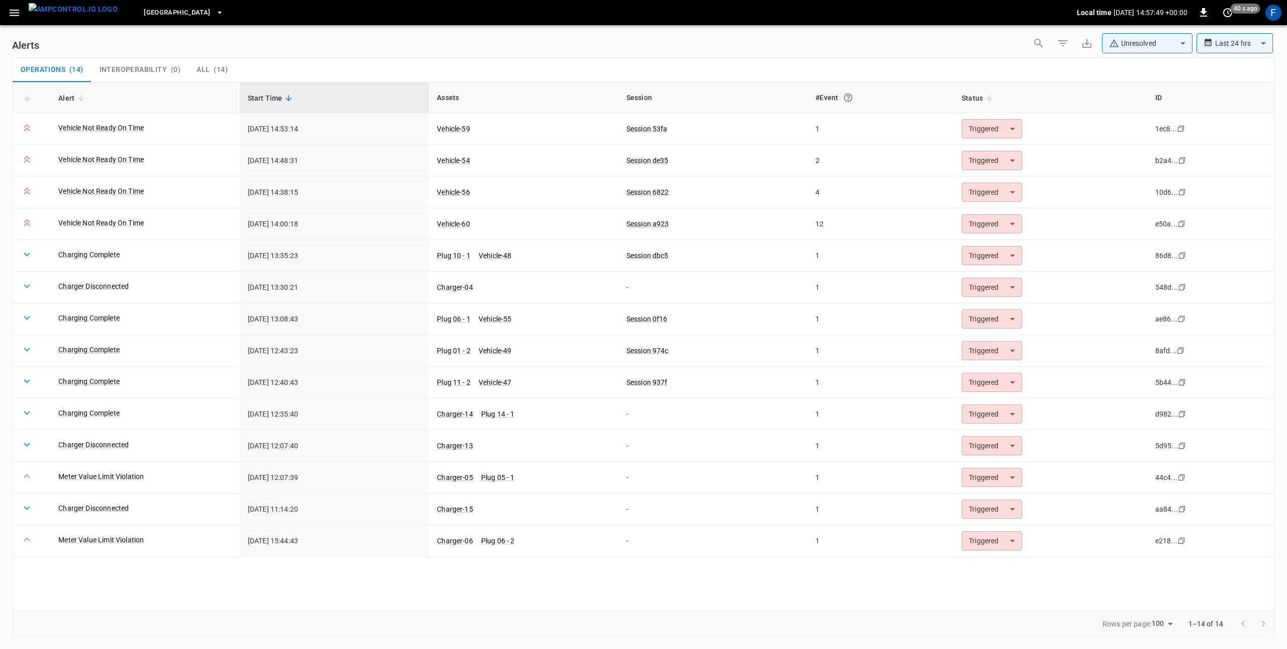
click at [33, 16] on img "menu" at bounding box center [73, 9] width 89 height 13
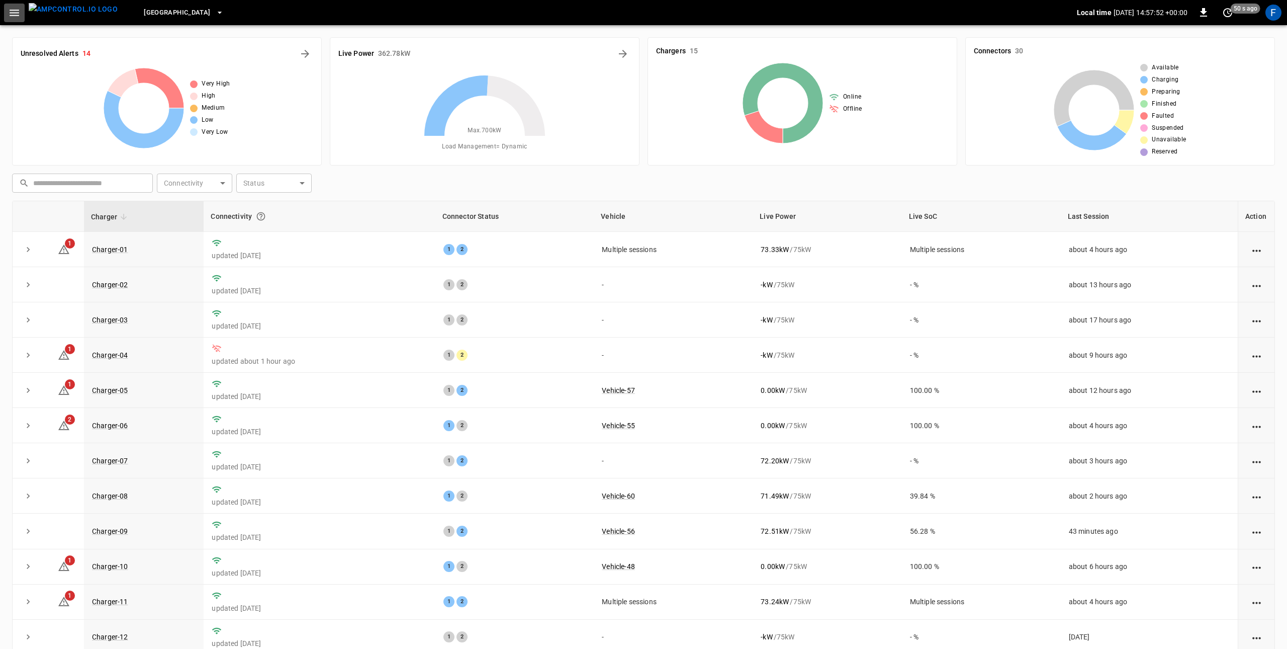
click at [18, 12] on icon "button" at bounding box center [15, 13] width 10 height 7
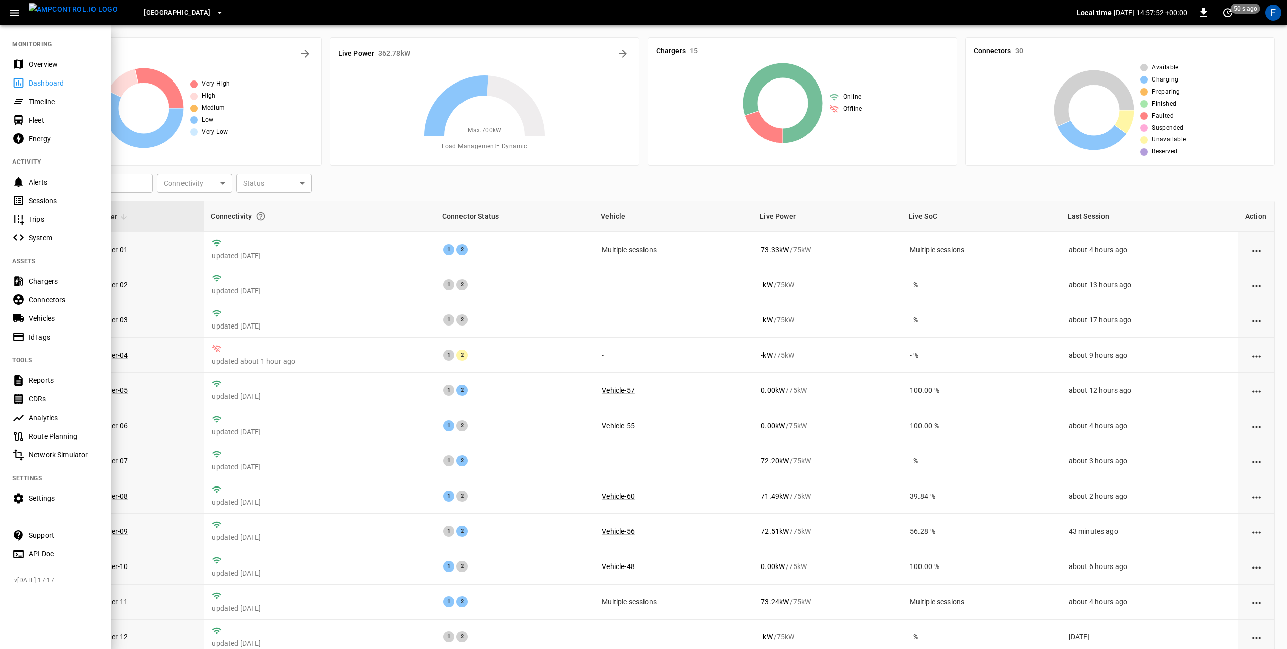
click at [40, 62] on div "Overview" at bounding box center [64, 64] width 70 height 10
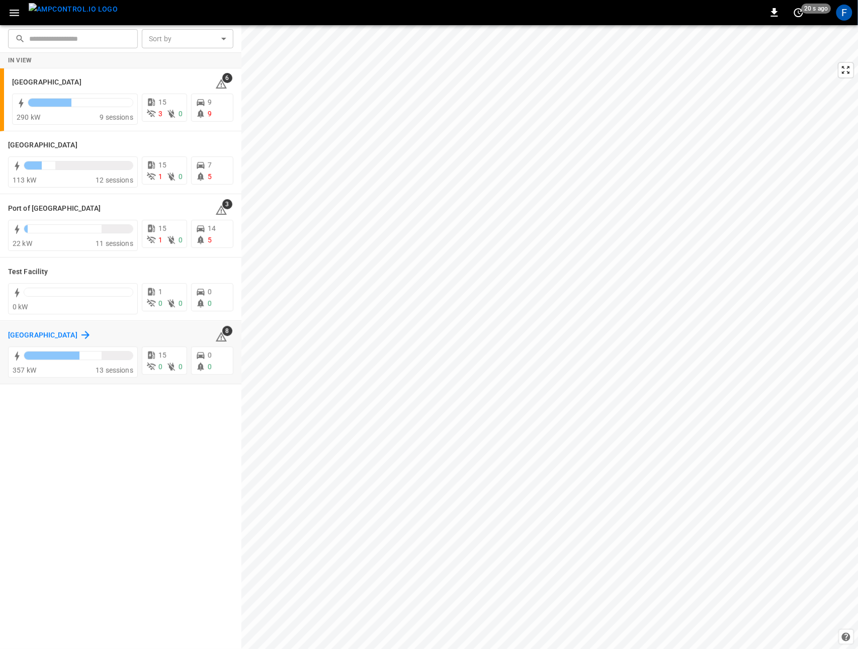
click at [79, 332] on icon at bounding box center [85, 335] width 12 height 12
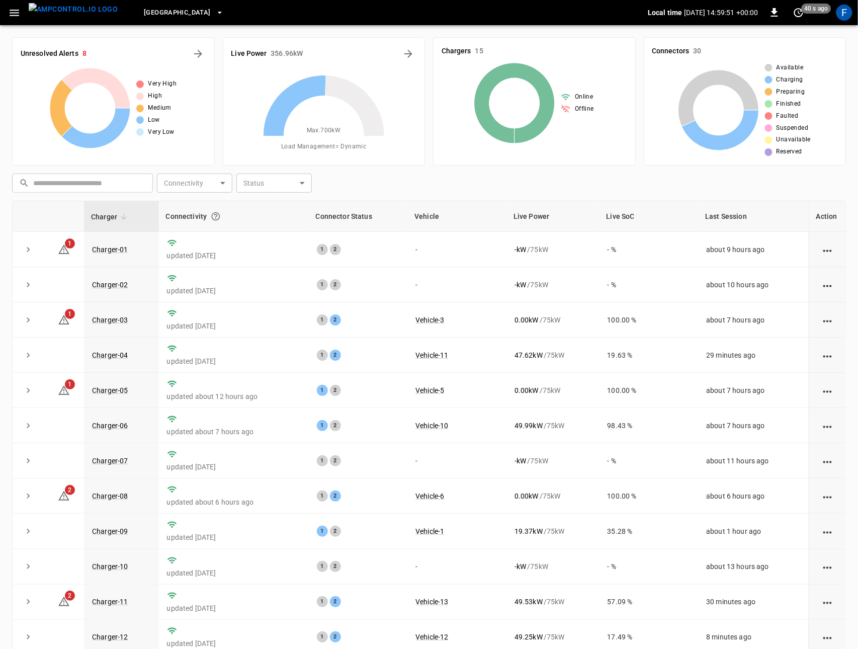
click at [13, 8] on icon "button" at bounding box center [14, 13] width 13 height 13
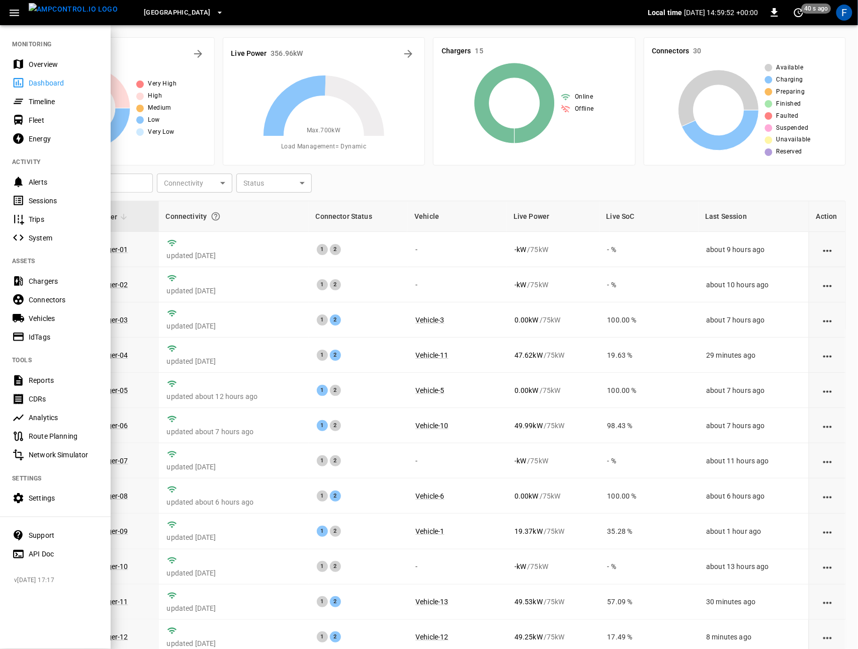
click at [34, 66] on div "Overview" at bounding box center [64, 64] width 70 height 10
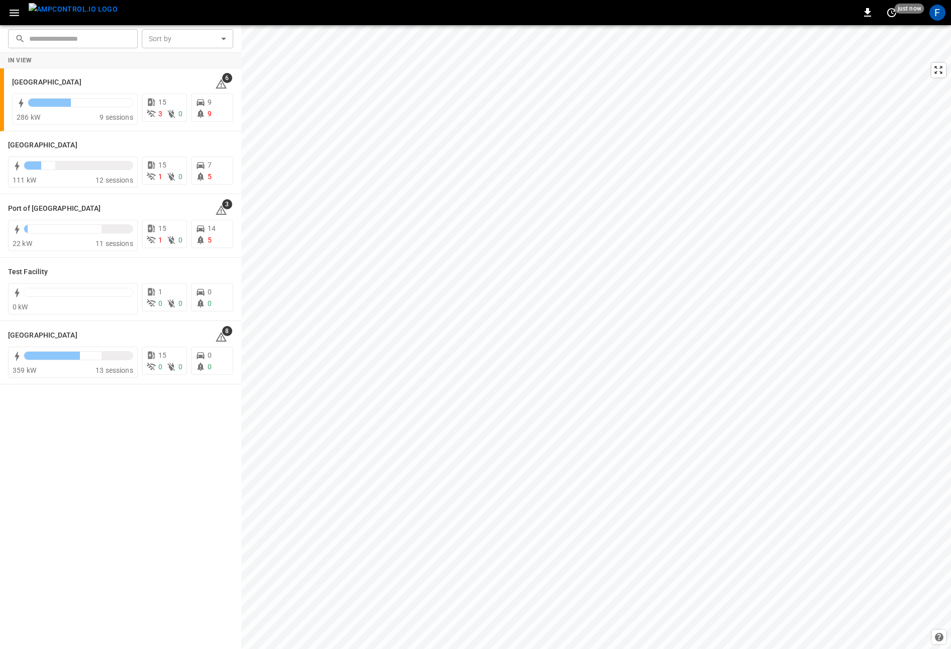
click at [186, 482] on div "In View Frankfurt Depot 6 286 kW 9 sessions 15 3 0 9 9 Port of Barcelona 111 kW…" at bounding box center [120, 351] width 241 height 596
click at [30, 273] on h6 "Test Facility" at bounding box center [28, 271] width 40 height 11
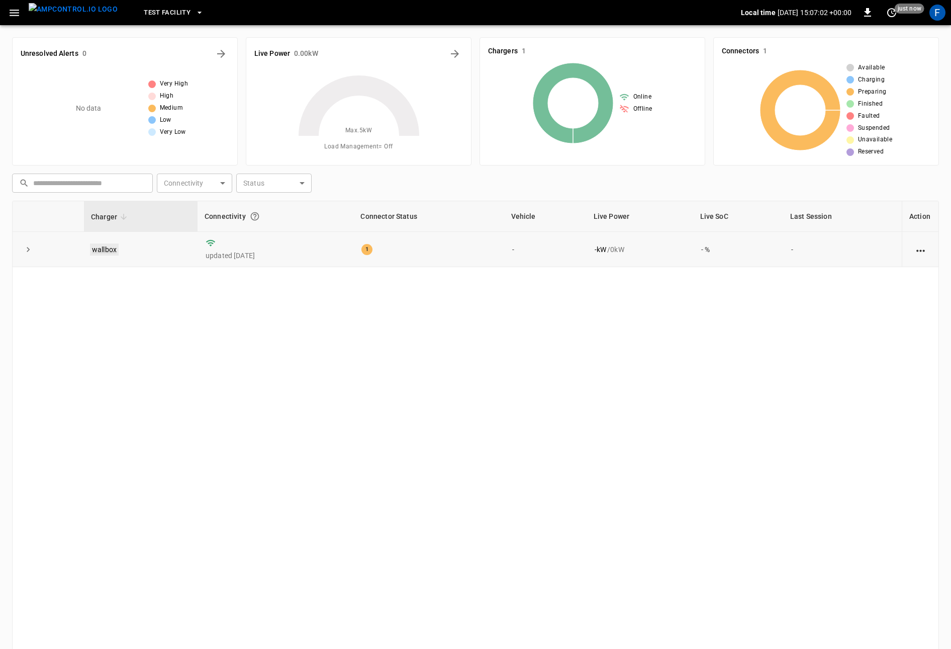
click at [91, 247] on link "wallbox" at bounding box center [104, 249] width 29 height 12
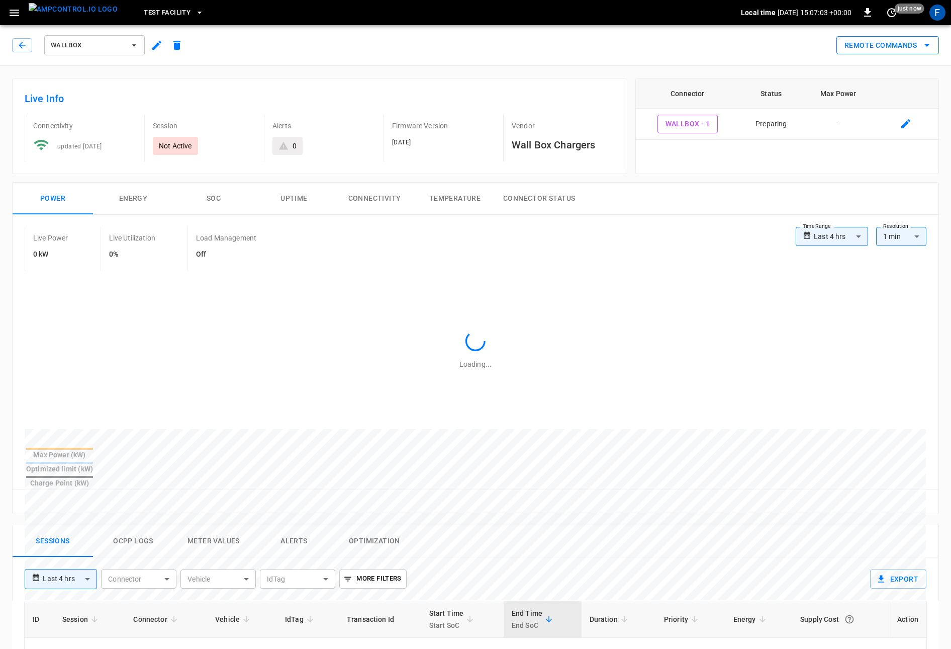
click at [914, 47] on button "Remote Commands" at bounding box center [888, 45] width 103 height 19
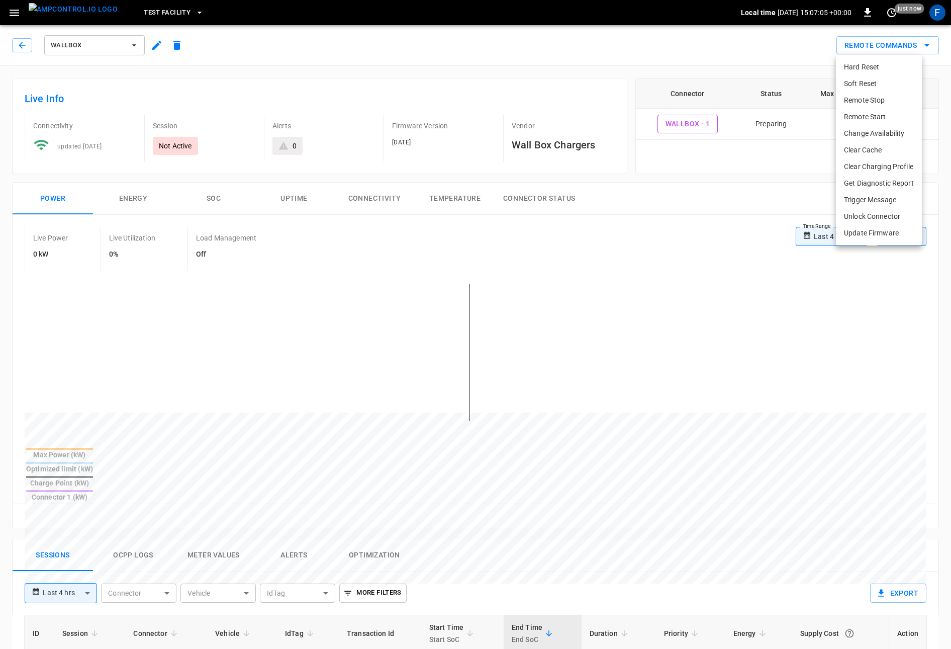
click at [886, 115] on li "Remote Start" at bounding box center [879, 117] width 86 height 17
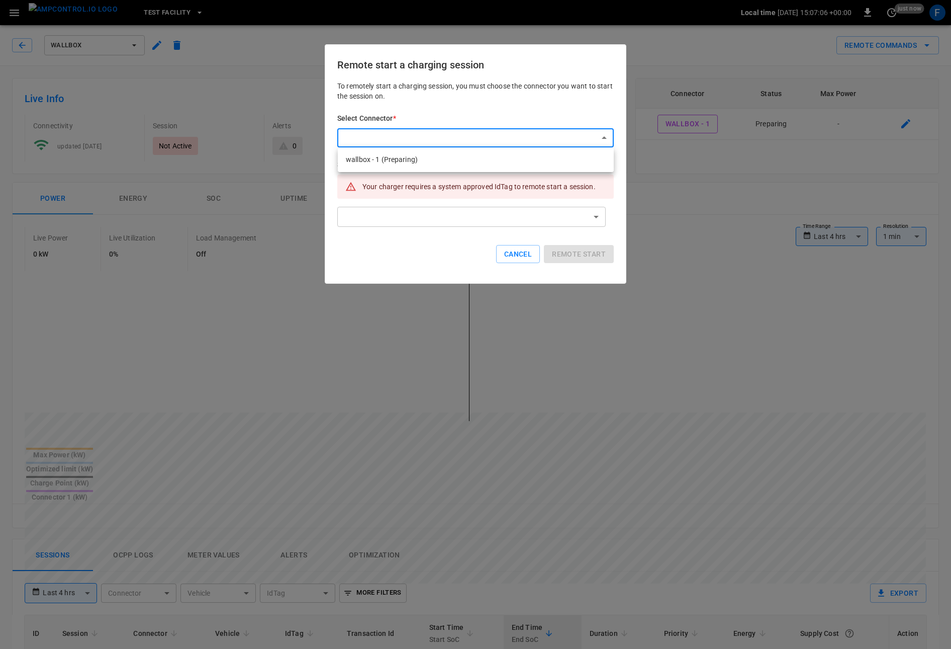
click at [457, 134] on body "**********" at bounding box center [475, 554] width 951 height 1108
click at [445, 155] on li "wallbox - 1 (Preparing)" at bounding box center [476, 159] width 276 height 17
type input "**********"
click at [440, 219] on body "**********" at bounding box center [475, 554] width 951 height 1108
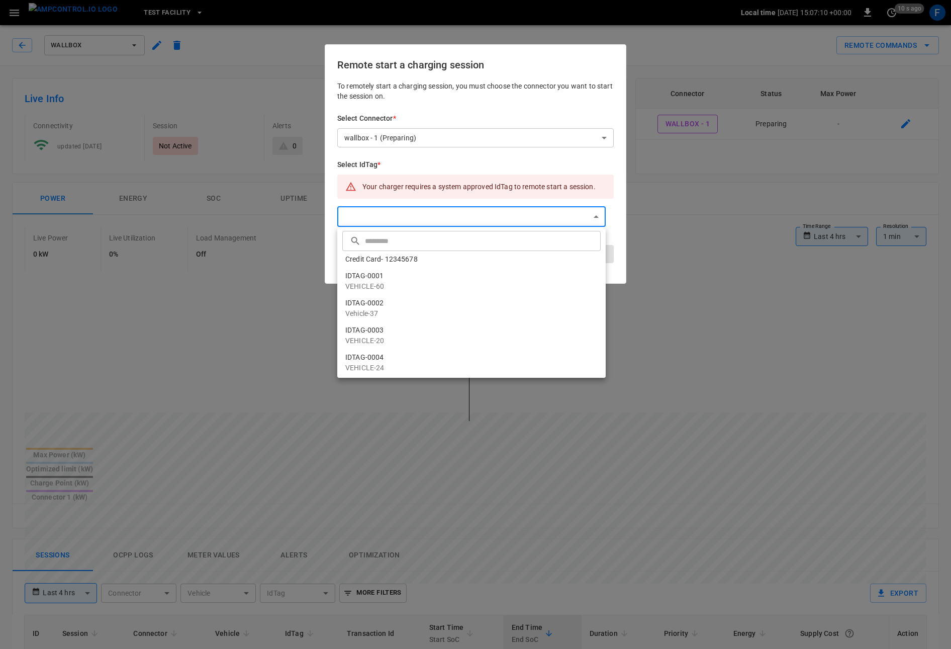
click at [453, 184] on div at bounding box center [475, 324] width 951 height 649
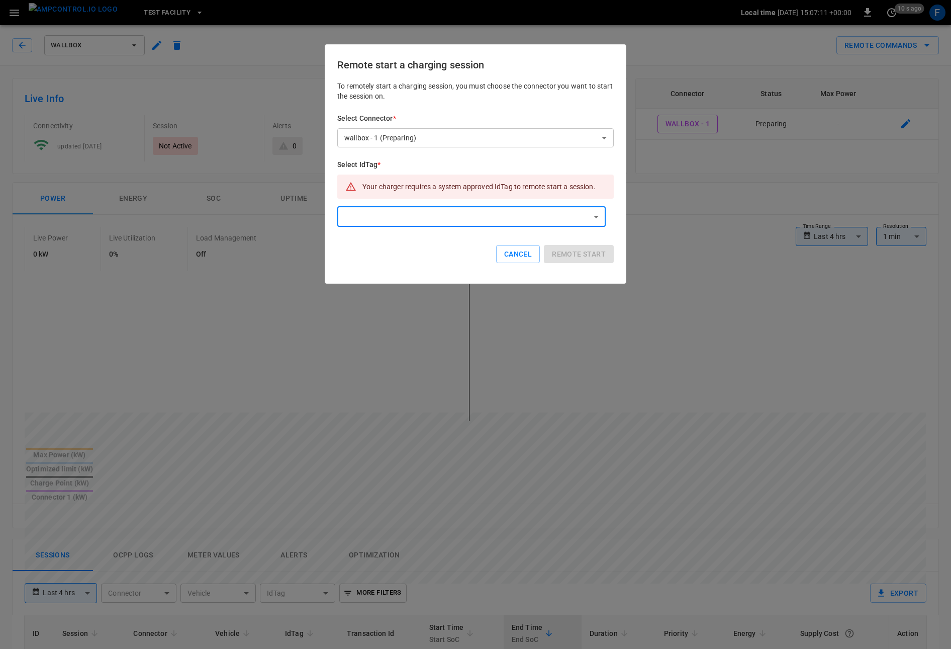
click at [416, 221] on body "**********" at bounding box center [475, 554] width 951 height 1108
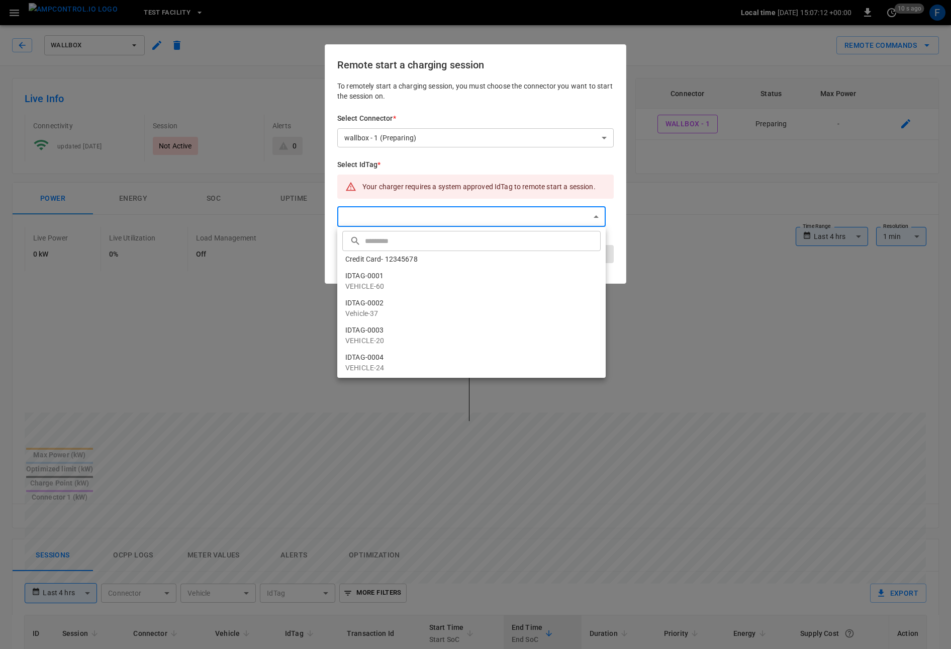
click at [398, 251] on li "Credit Card- 12345678" at bounding box center [471, 259] width 268 height 17
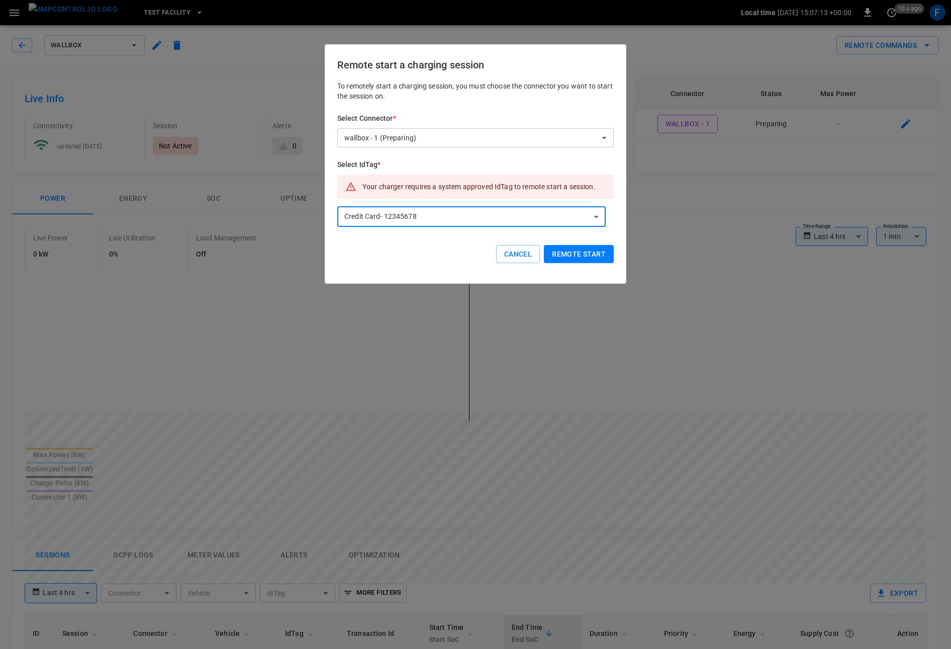
click at [416, 210] on body "**********" at bounding box center [475, 554] width 951 height 1108
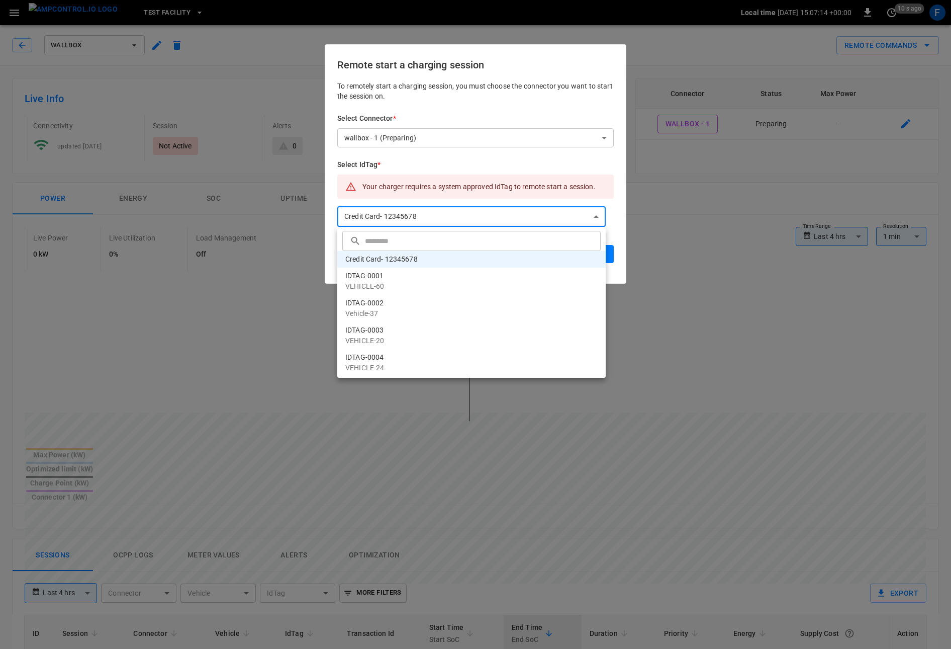
click at [395, 283] on p "VEHICLE-60" at bounding box center [471, 286] width 252 height 11
type input "**********"
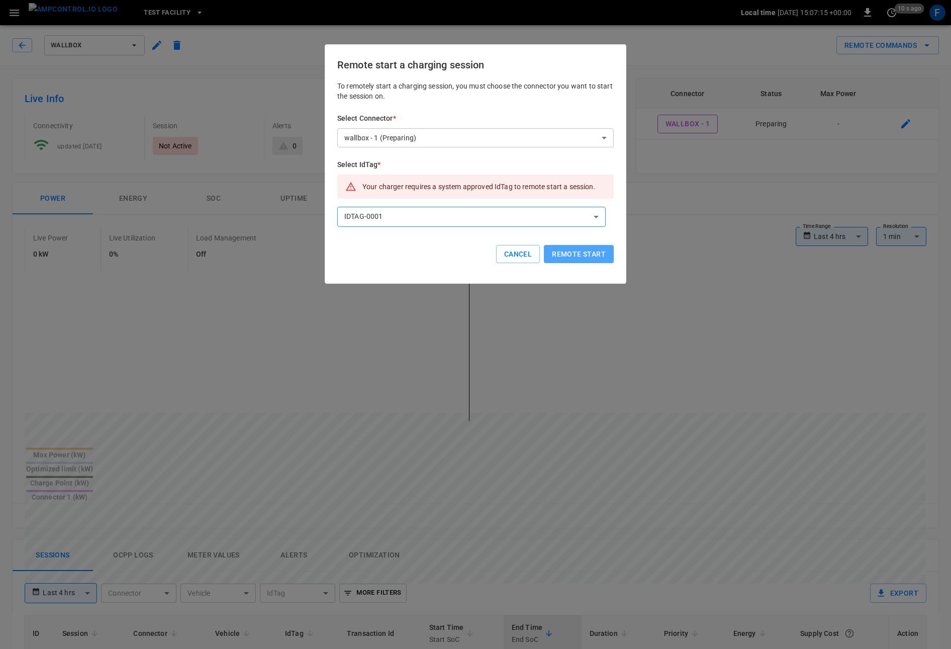
drag, startPoint x: 602, startPoint y: 256, endPoint x: 511, endPoint y: 269, distance: 91.4
click at [602, 256] on button "Remote start" at bounding box center [579, 254] width 70 height 19
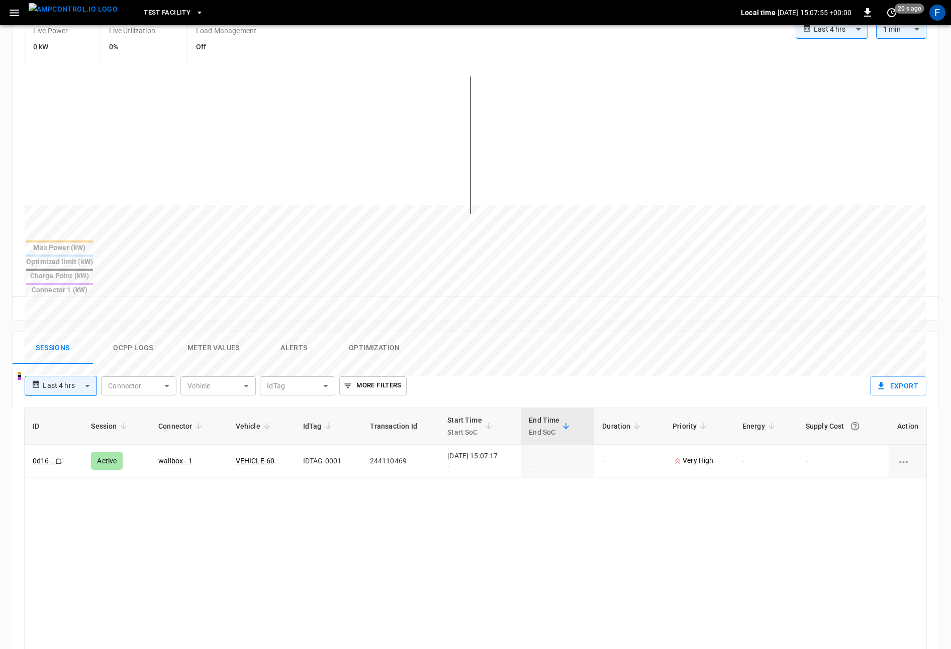
scroll to position [206, 0]
click at [138, 333] on button "Ocpp logs" at bounding box center [133, 349] width 80 height 32
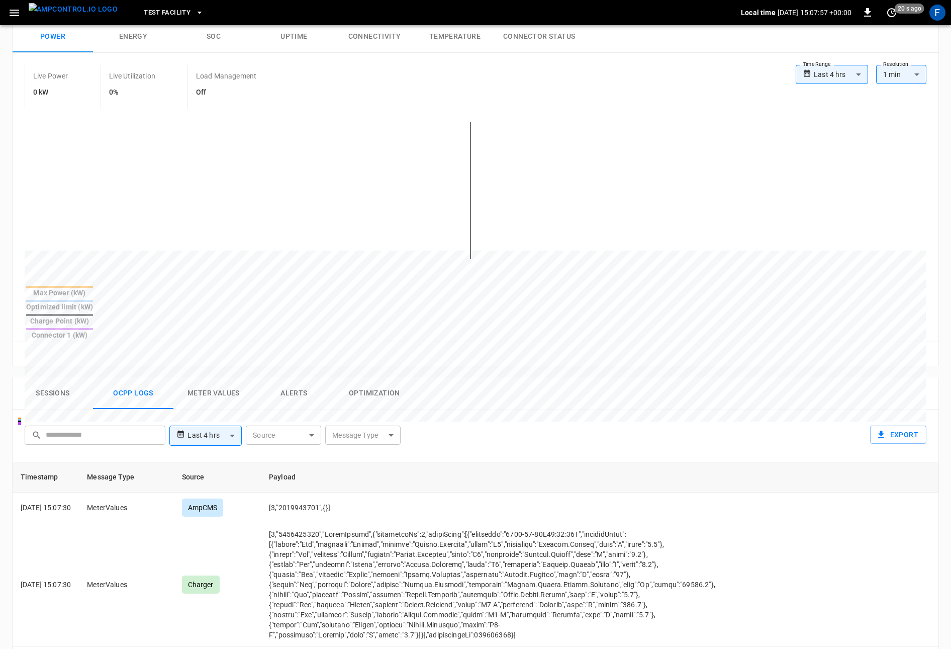
scroll to position [0, 0]
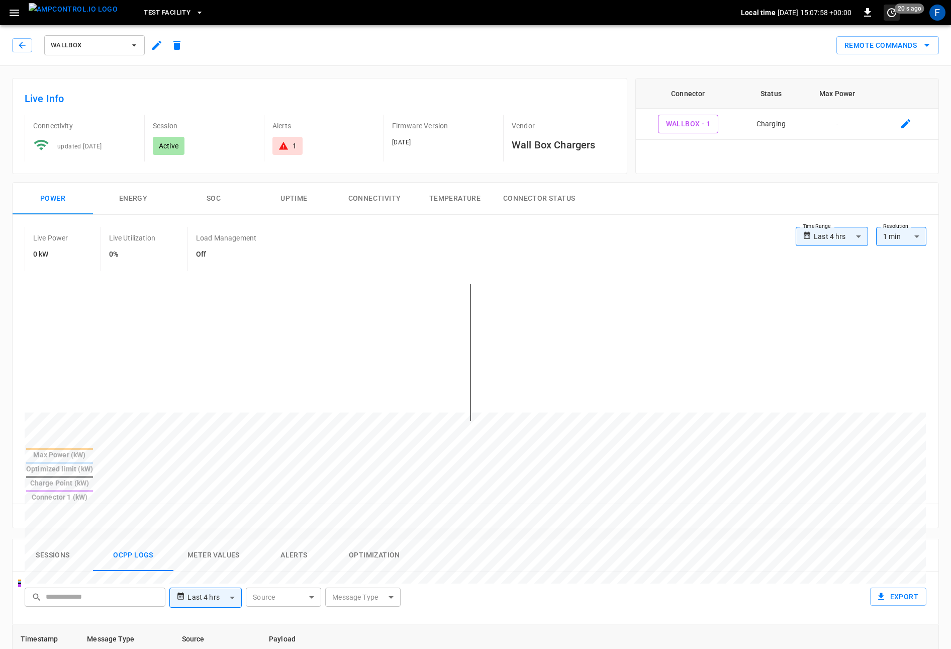
click at [893, 14] on icon "set refresh interval" at bounding box center [892, 13] width 12 height 12
click at [887, 48] on li "Update every 5 sec" at bounding box center [859, 49] width 80 height 17
click at [888, 19] on button "set refresh interval" at bounding box center [892, 13] width 16 height 16
click at [876, 35] on li "Refresh now" at bounding box center [859, 33] width 80 height 17
click at [256, 349] on div at bounding box center [475, 324] width 951 height 649
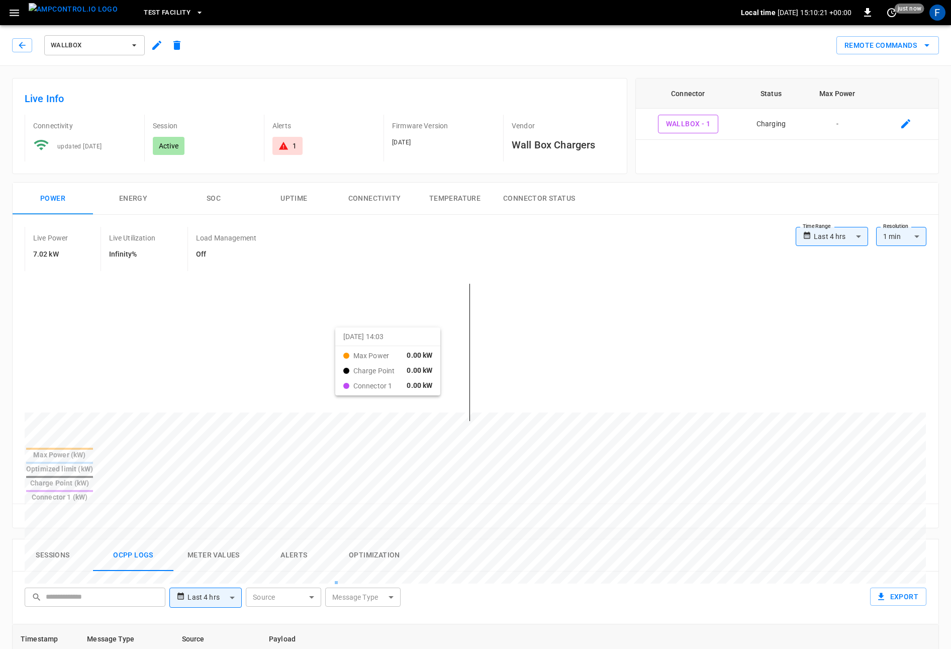
scroll to position [226, 0]
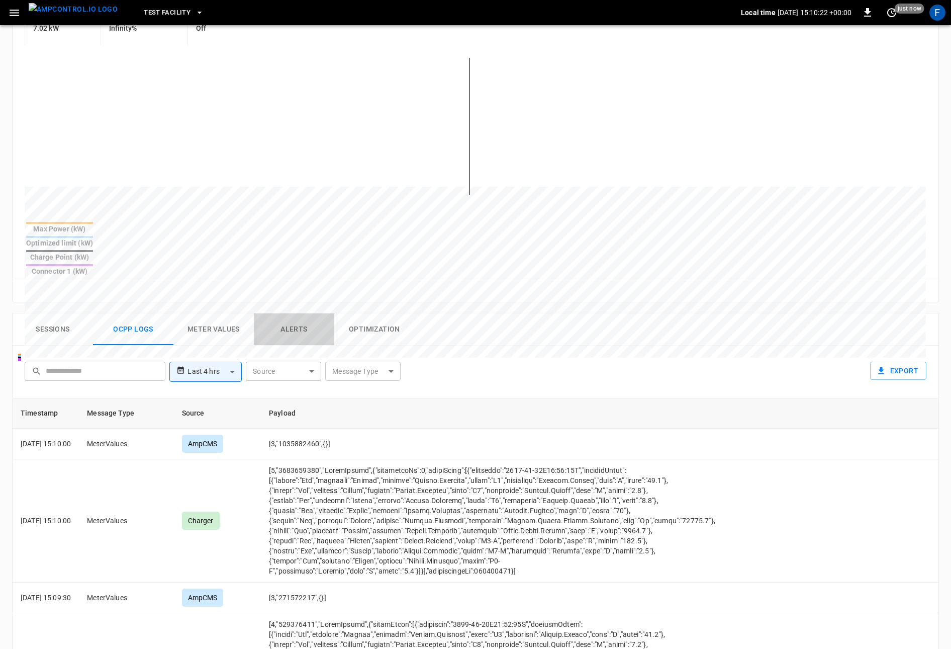
click at [292, 313] on button "Alerts" at bounding box center [294, 329] width 80 height 32
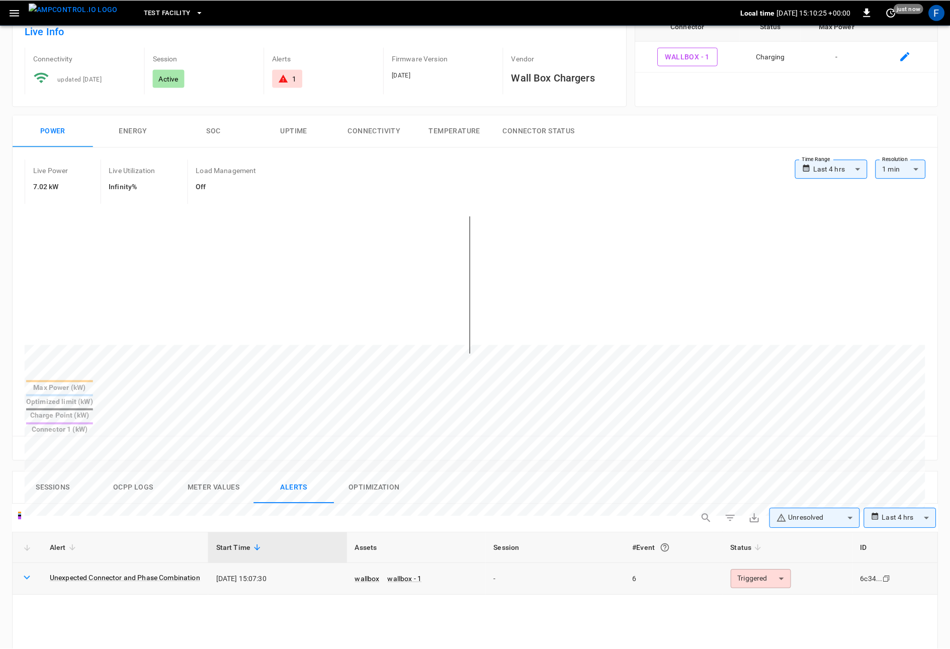
scroll to position [0, 0]
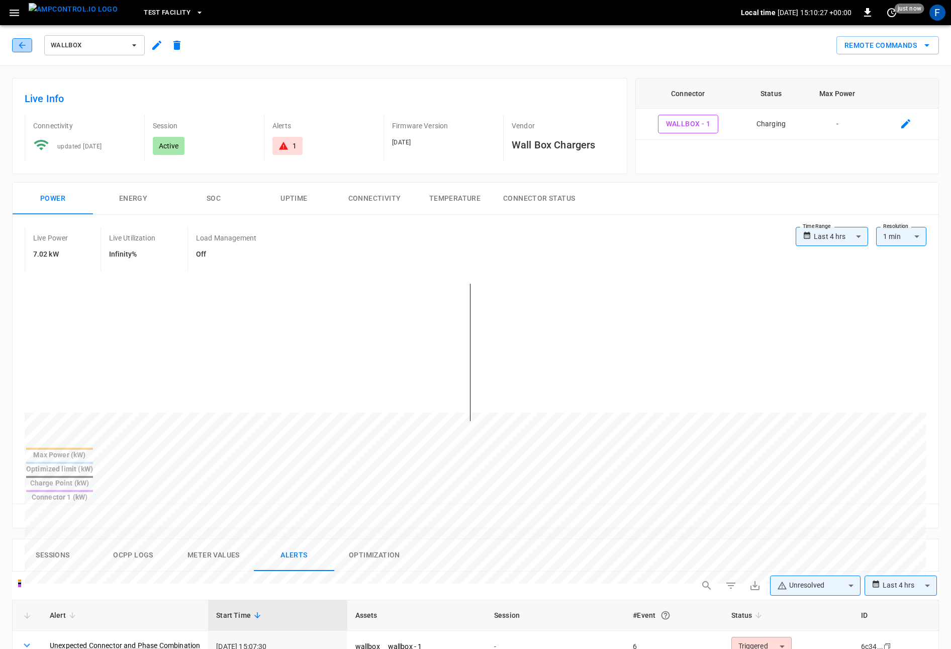
click at [23, 43] on icon "button" at bounding box center [22, 45] width 10 height 10
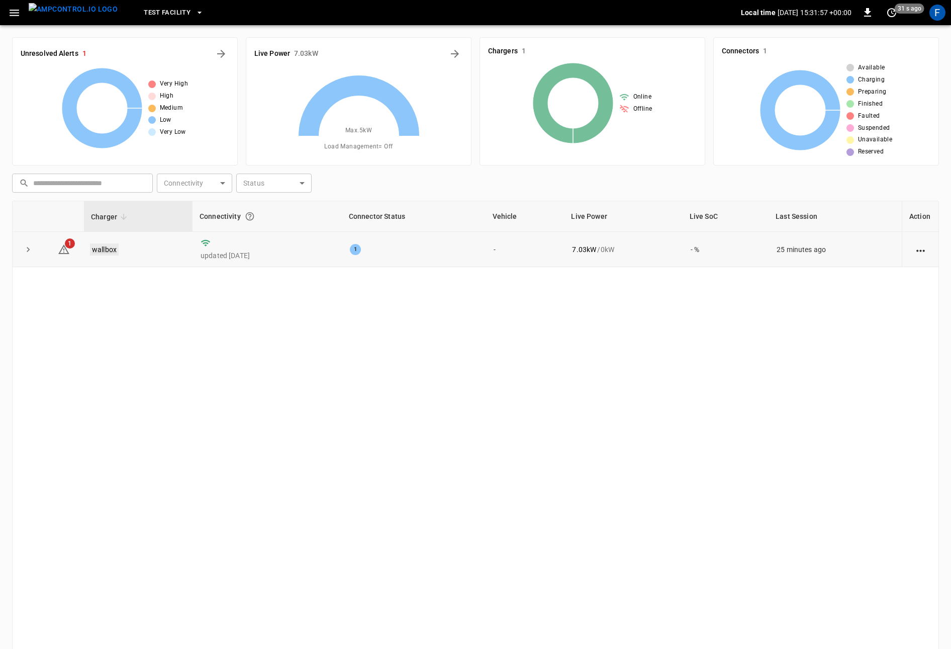
click at [101, 250] on link "wallbox" at bounding box center [104, 249] width 29 height 12
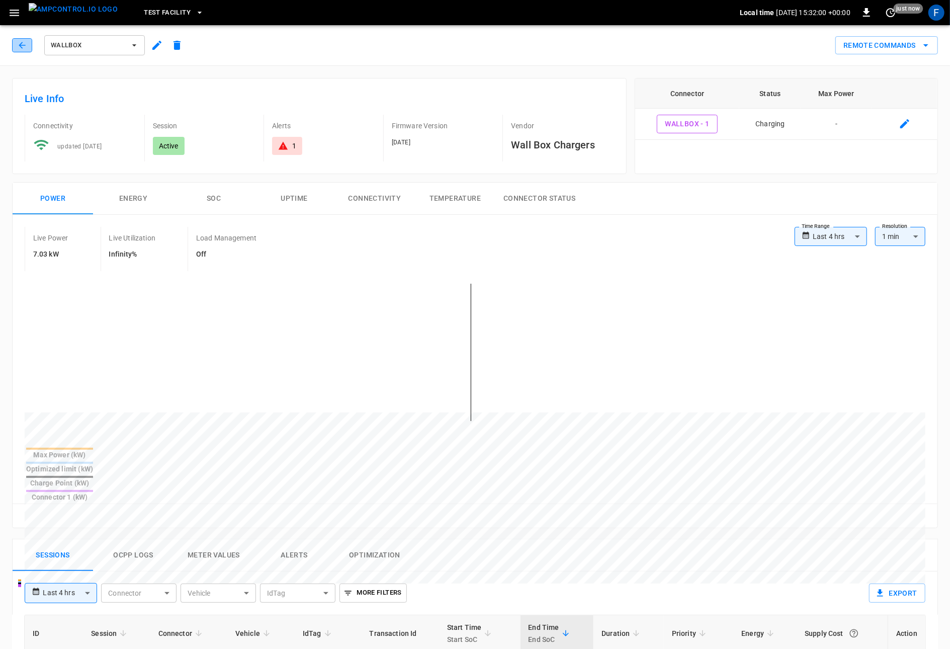
click at [22, 43] on icon "button" at bounding box center [22, 45] width 7 height 7
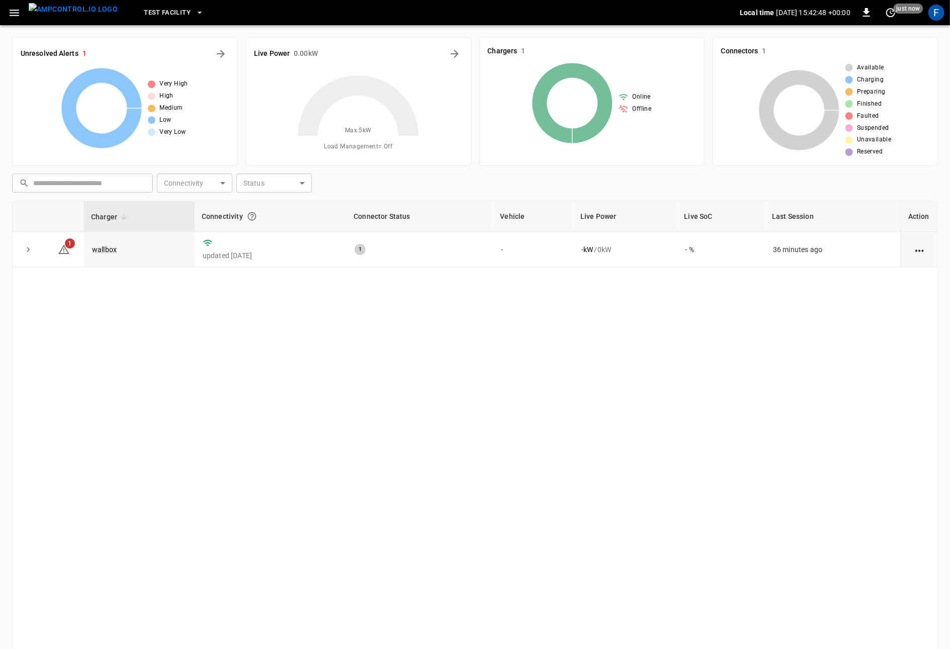
click at [156, 15] on span "Test Facility" at bounding box center [167, 13] width 47 height 12
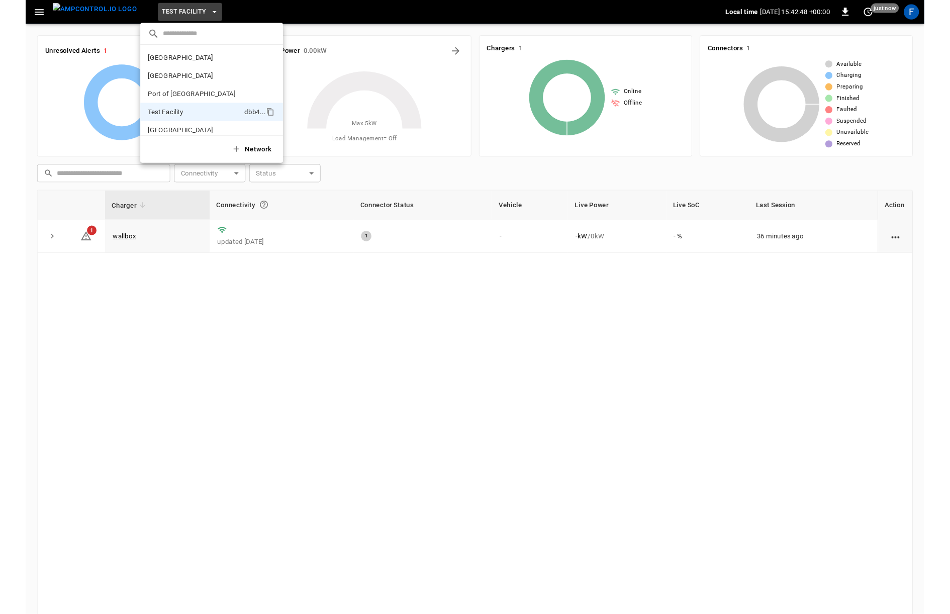
scroll to position [8, 0]
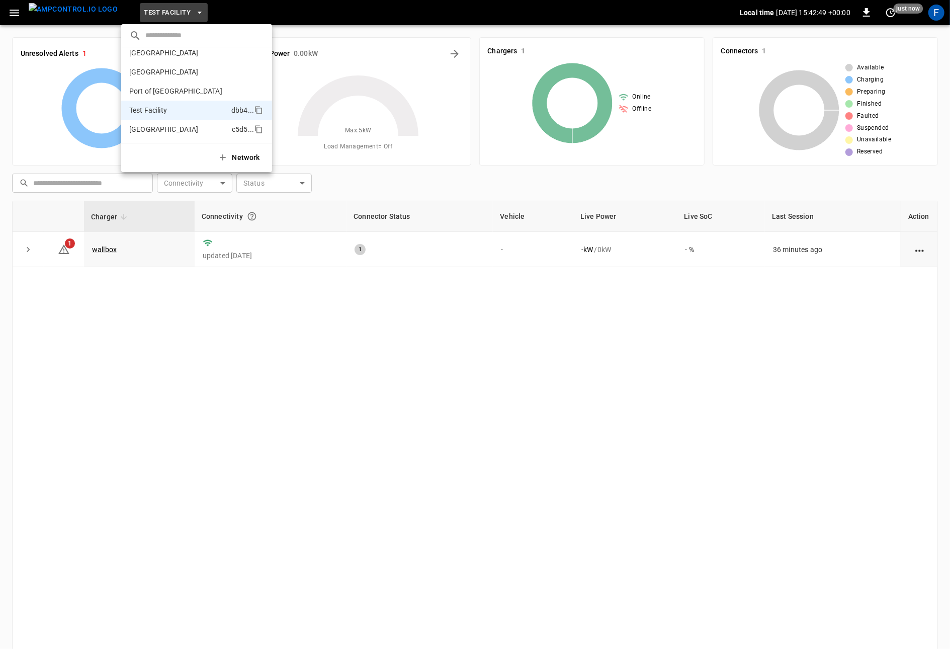
click at [164, 126] on p "Toronto South" at bounding box center [178, 129] width 99 height 10
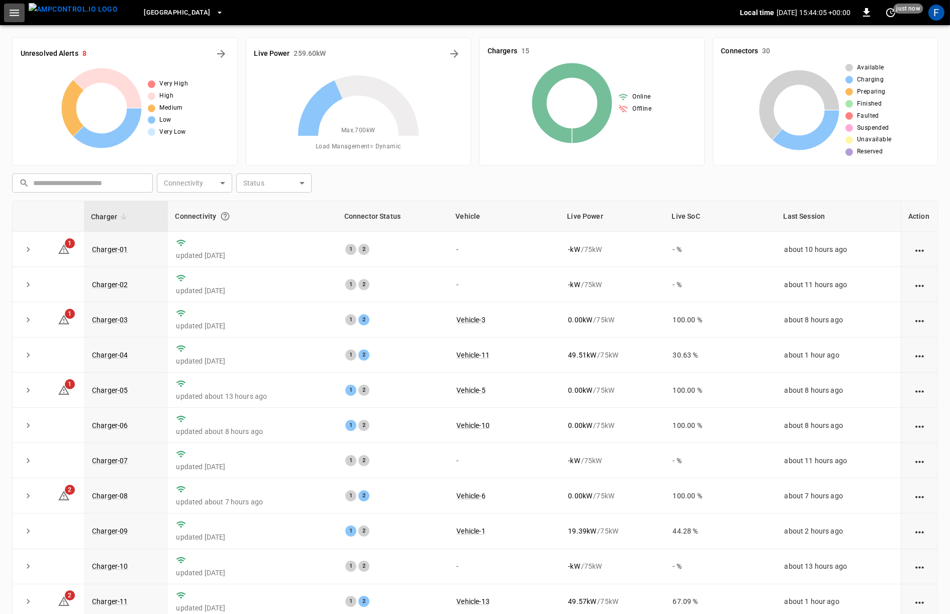
click at [18, 16] on icon "button" at bounding box center [14, 13] width 13 height 13
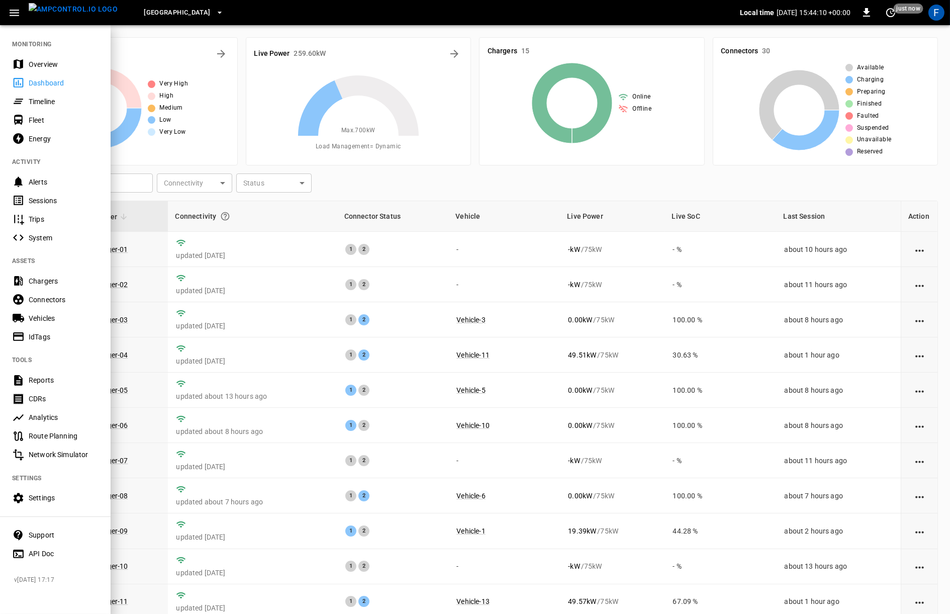
click at [462, 164] on div at bounding box center [475, 307] width 950 height 614
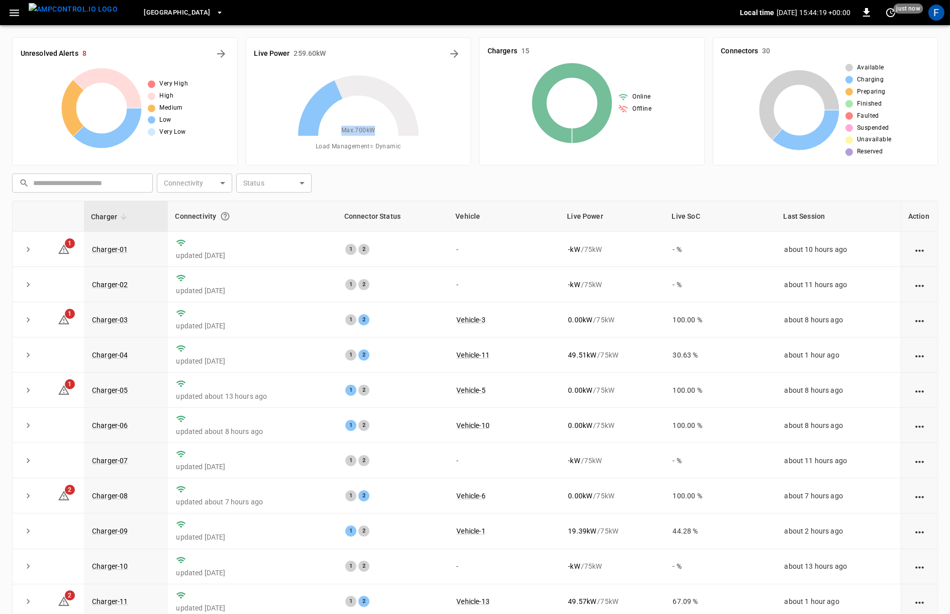
drag, startPoint x: 341, startPoint y: 132, endPoint x: 372, endPoint y: 132, distance: 30.2
click at [372, 132] on span "Max. 700 kW" at bounding box center [358, 131] width 34 height 10
drag, startPoint x: 335, startPoint y: 129, endPoint x: 375, endPoint y: 131, distance: 40.3
click at [375, 131] on div "Max. 700 kW" at bounding box center [359, 104] width 126 height 63
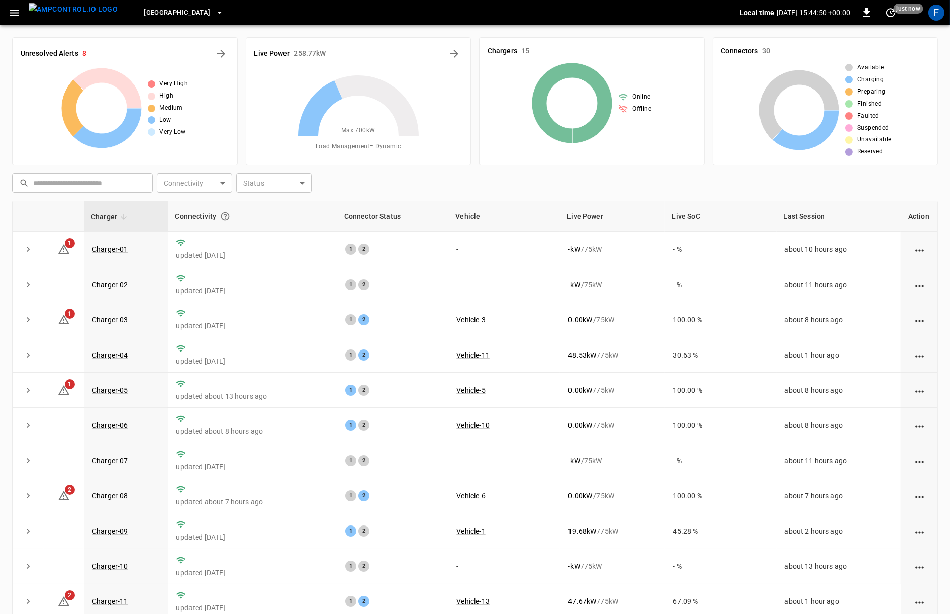
drag, startPoint x: 321, startPoint y: 164, endPoint x: 220, endPoint y: 115, distance: 112.4
click at [321, 164] on icon at bounding box center [359, 136] width 126 height 126
click at [17, 12] on icon "button" at bounding box center [14, 13] width 13 height 13
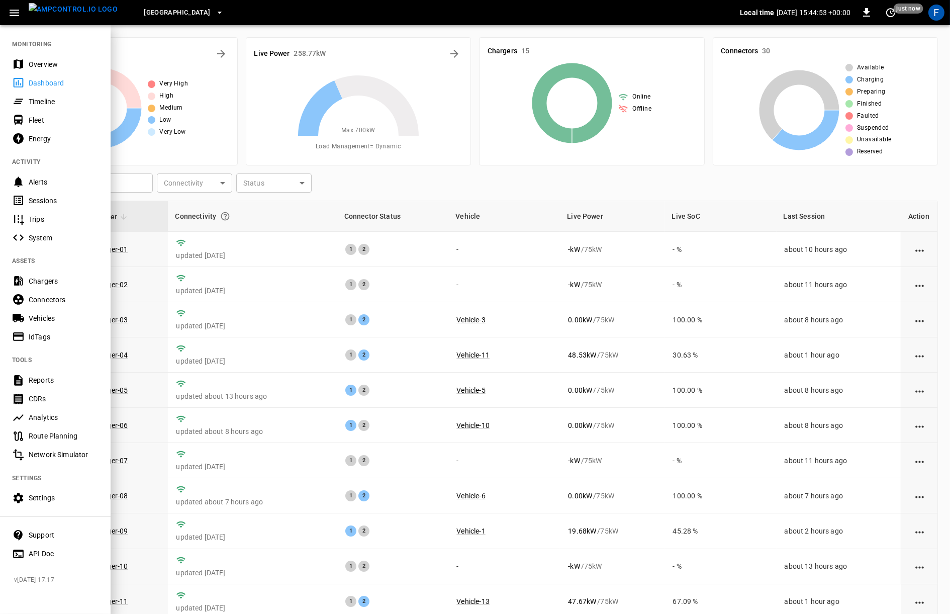
click at [54, 495] on div "Settings" at bounding box center [64, 498] width 70 height 10
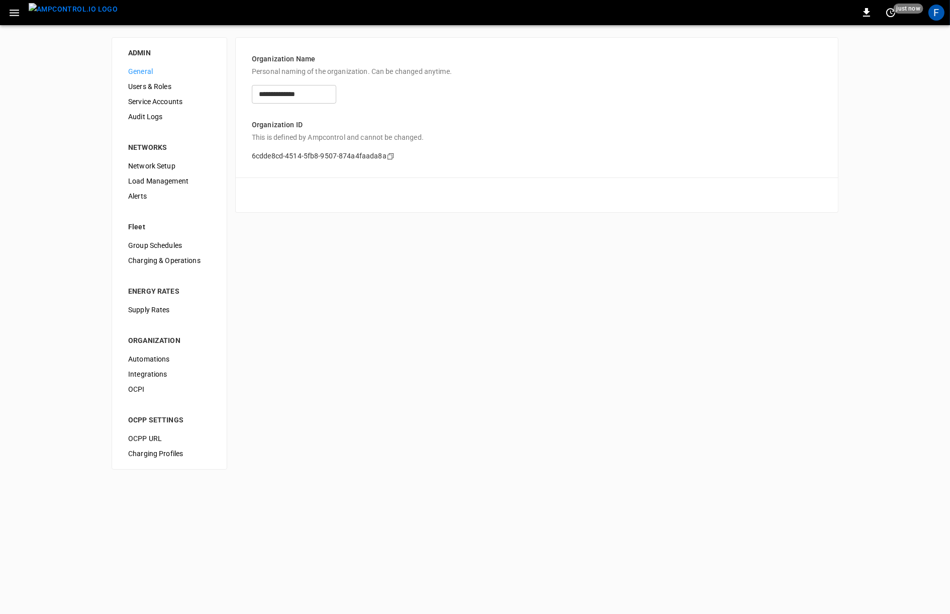
click at [163, 179] on span "Load Management" at bounding box center [169, 181] width 82 height 11
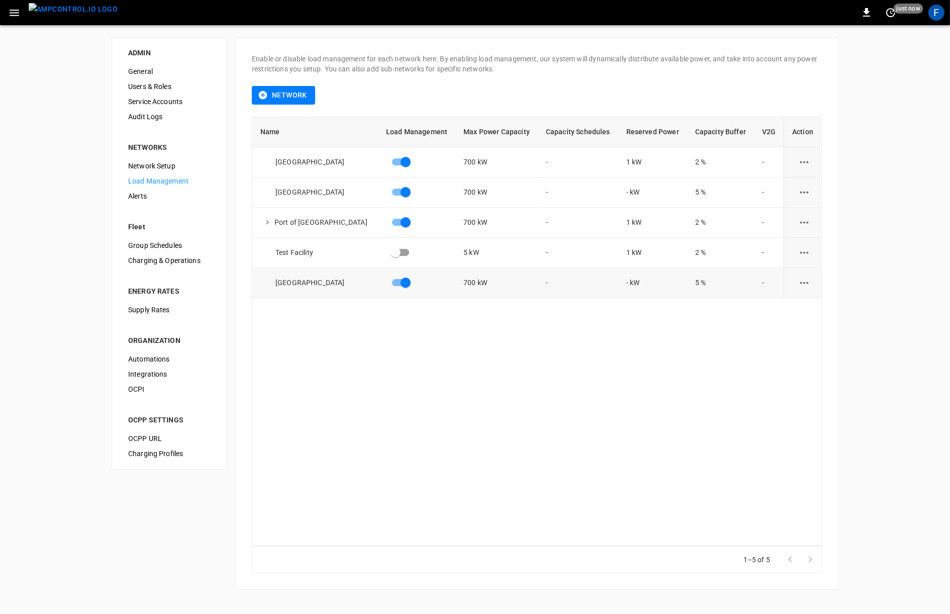
click at [798, 282] on icon "load management options" at bounding box center [804, 283] width 13 height 13
click at [802, 305] on li "Edit" at bounding box center [822, 307] width 71 height 17
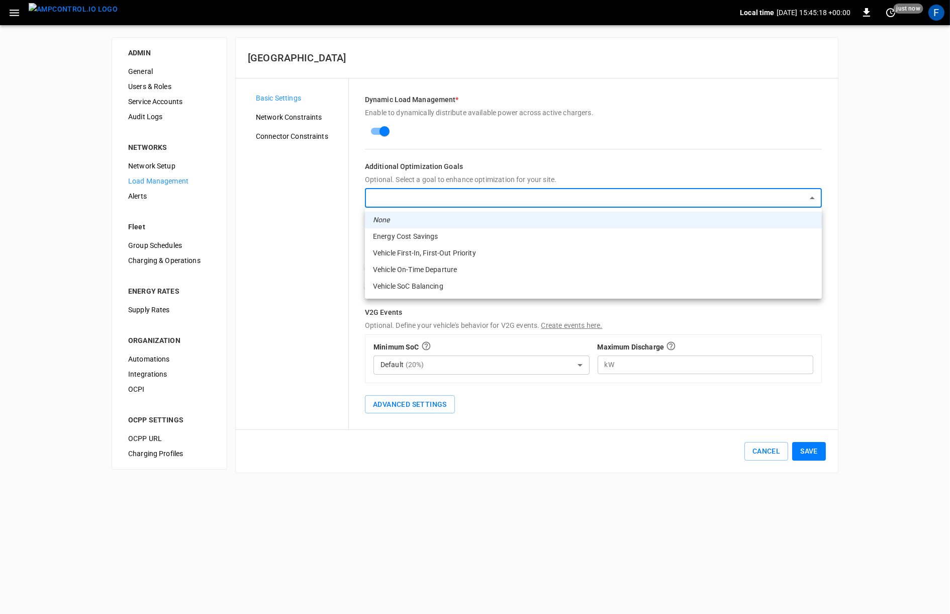
click at [438, 201] on body "Local time 2025-09-10 15:45:18 +00:00 0 just now F ADMIN General Users & Roles …" at bounding box center [475, 242] width 950 height 485
click at [389, 198] on div at bounding box center [475, 307] width 950 height 614
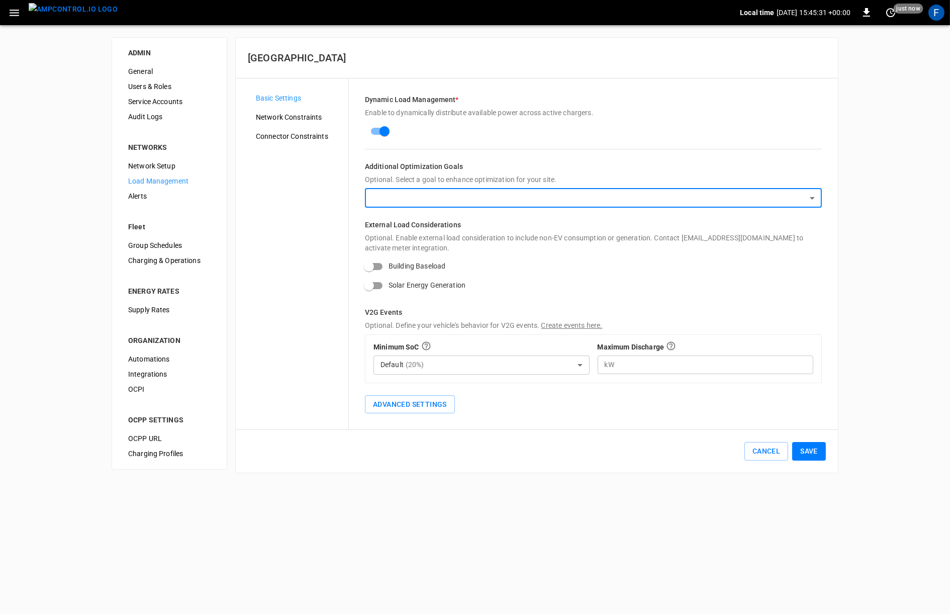
click at [304, 120] on span "Network Constraints" at bounding box center [298, 117] width 84 height 11
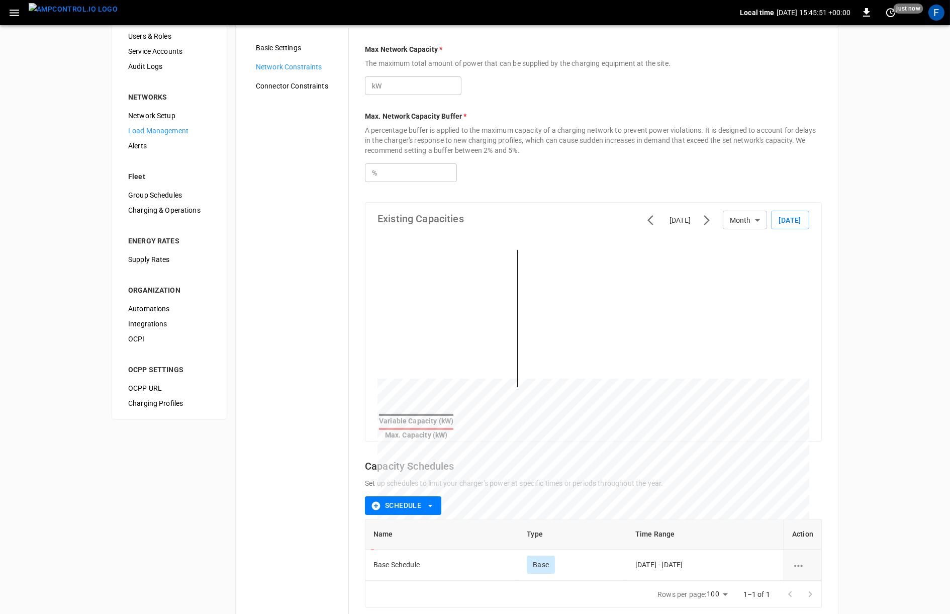
scroll to position [53, 0]
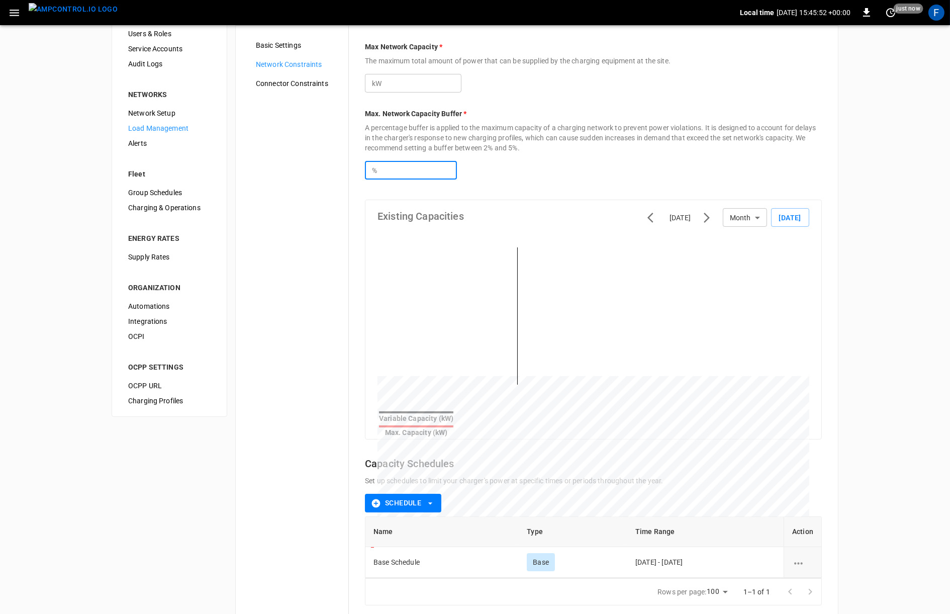
drag, startPoint x: 379, startPoint y: 168, endPoint x: 373, endPoint y: 168, distance: 6.0
click at [373, 168] on div "% *** ​" at bounding box center [411, 170] width 92 height 19
click at [363, 169] on div "Max Network Capacity * The maximum total amount of power that can be supplied b…" at bounding box center [593, 324] width 489 height 596
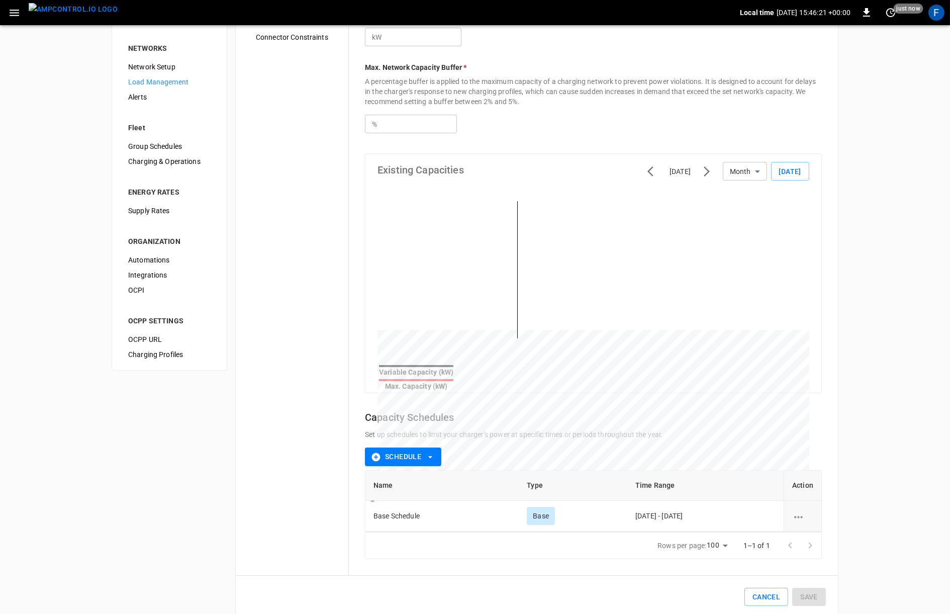
scroll to position [110, 0]
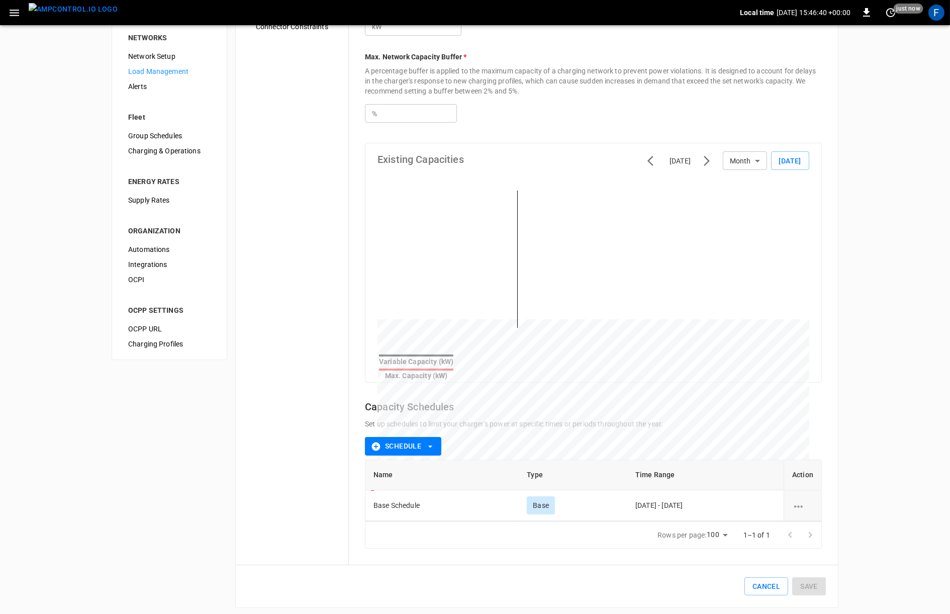
click at [405, 437] on button "Schedule" at bounding box center [403, 446] width 76 height 19
click at [300, 437] on div at bounding box center [475, 307] width 950 height 614
click at [748, 166] on body "Local time 2025-09-10 15:46:50 +00:00 0 just now F ADMIN General Users & Roles …" at bounding box center [475, 254] width 950 height 729
click at [747, 186] on li "Day" at bounding box center [744, 182] width 44 height 17
type input "***"
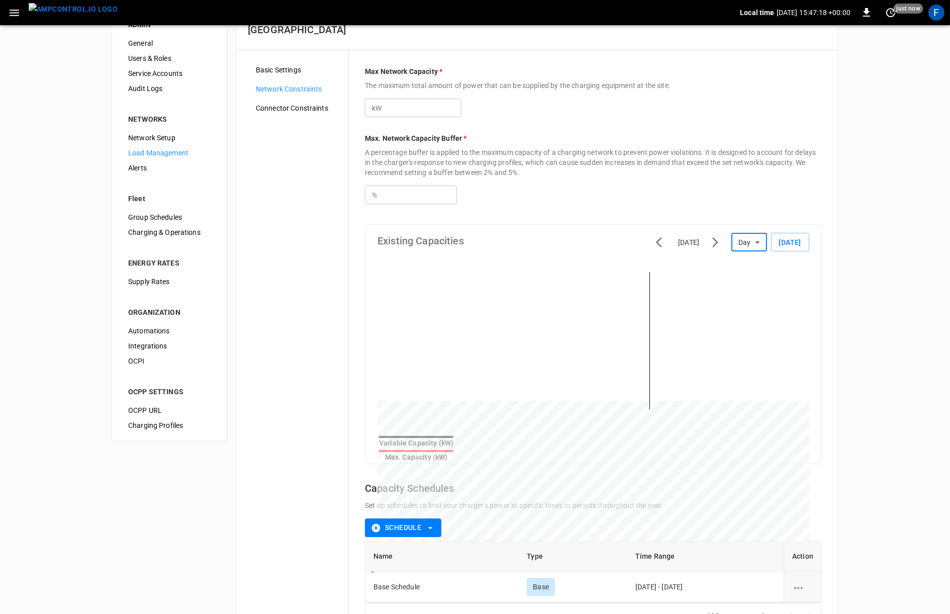
scroll to position [0, 0]
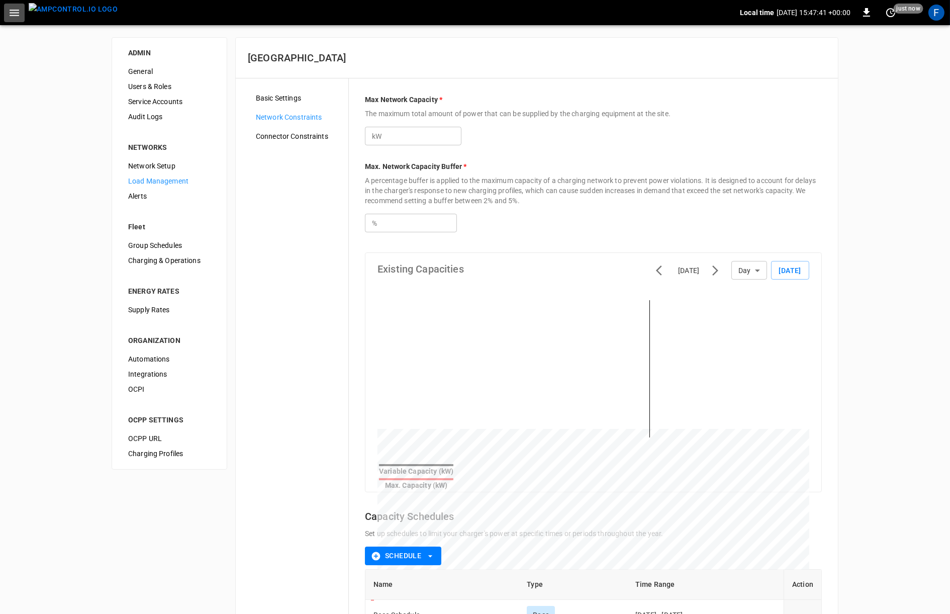
click at [16, 16] on icon "button" at bounding box center [14, 13] width 13 height 13
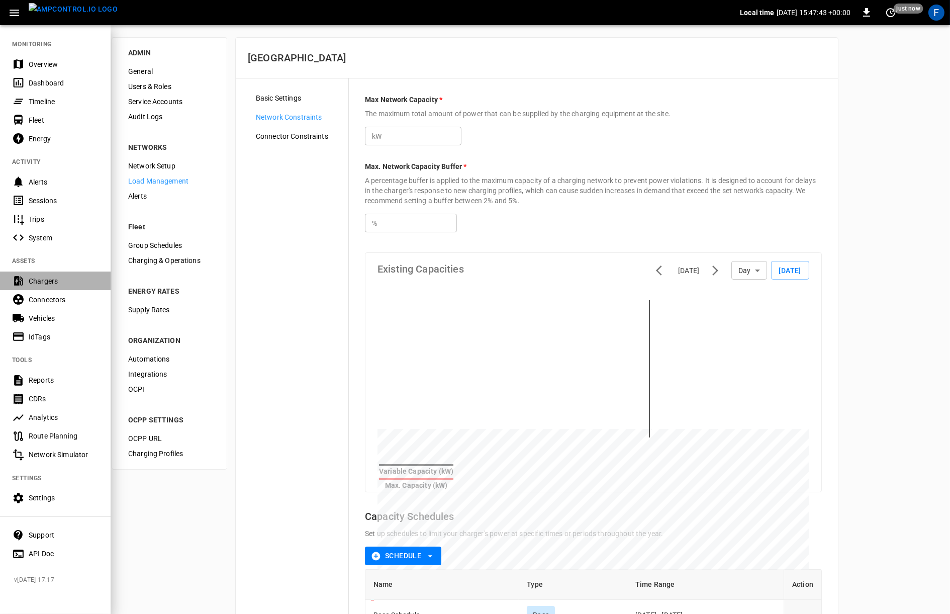
click at [49, 288] on div "Chargers" at bounding box center [55, 280] width 111 height 19
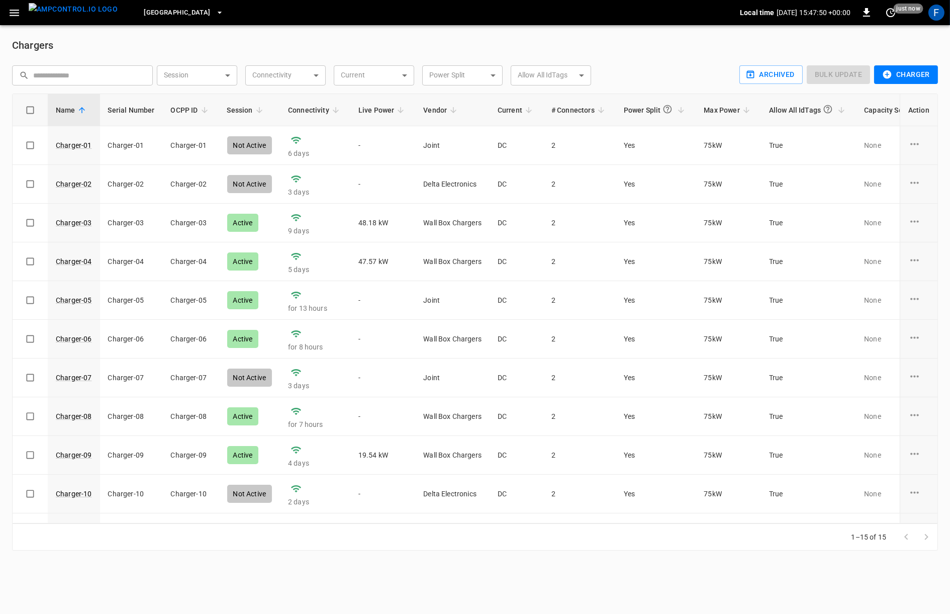
click at [915, 76] on button "Charger" at bounding box center [906, 74] width 64 height 19
click at [906, 93] on li "OCPP Charger" at bounding box center [904, 96] width 75 height 17
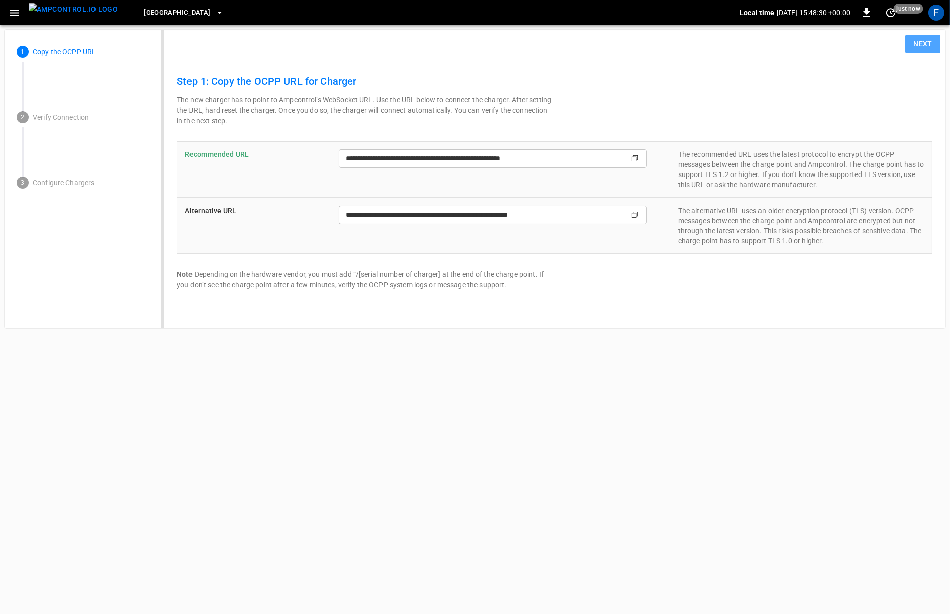
click at [924, 41] on button "Next" at bounding box center [922, 44] width 35 height 19
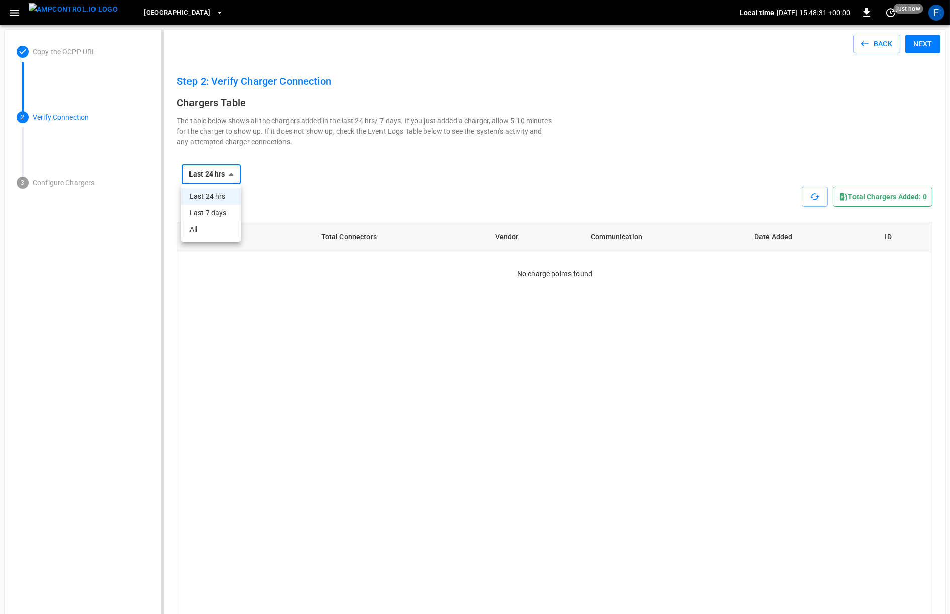
drag, startPoint x: 215, startPoint y: 234, endPoint x: 265, endPoint y: 177, distance: 75.9
click at [215, 234] on li "All" at bounding box center [210, 229] width 59 height 17
type input "***"
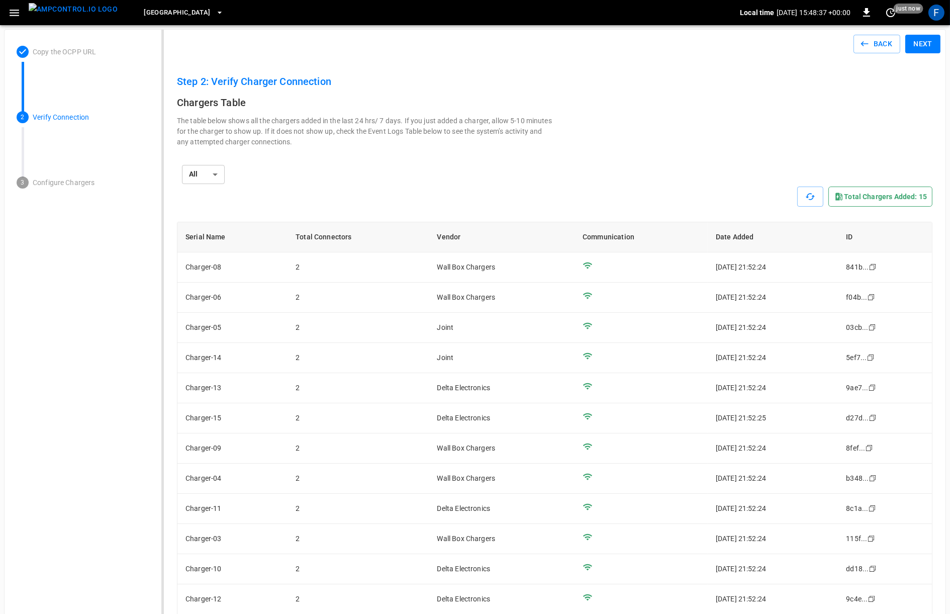
drag, startPoint x: 224, startPoint y: 77, endPoint x: 341, endPoint y: 84, distance: 117.4
click at [341, 84] on h6 "Step 2: Verify Charger Connection" at bounding box center [555, 81] width 756 height 16
click at [875, 46] on button "Back" at bounding box center [877, 44] width 47 height 19
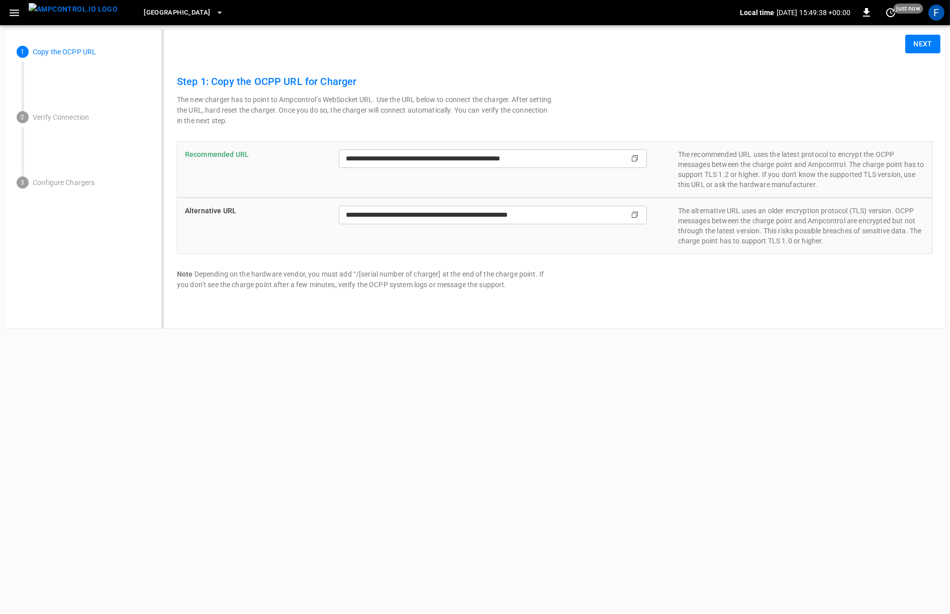
click at [783, 61] on div "**********" at bounding box center [555, 175] width 772 height 245
click at [911, 48] on button "Next" at bounding box center [922, 44] width 35 height 19
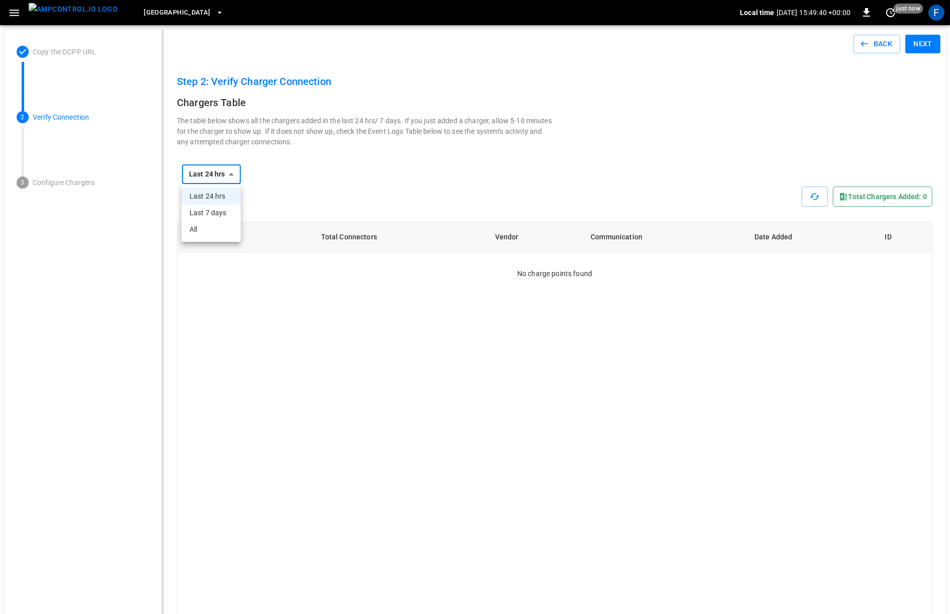
drag, startPoint x: 209, startPoint y: 170, endPoint x: 217, endPoint y: 182, distance: 13.8
click at [218, 222] on li "All" at bounding box center [210, 229] width 59 height 17
type input "***"
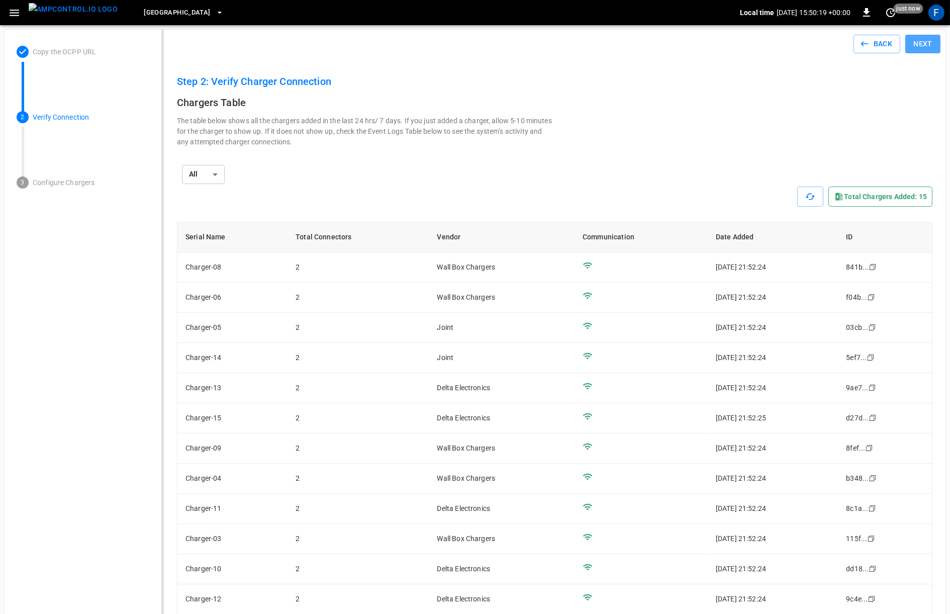
click at [925, 49] on button "Next" at bounding box center [922, 44] width 35 height 19
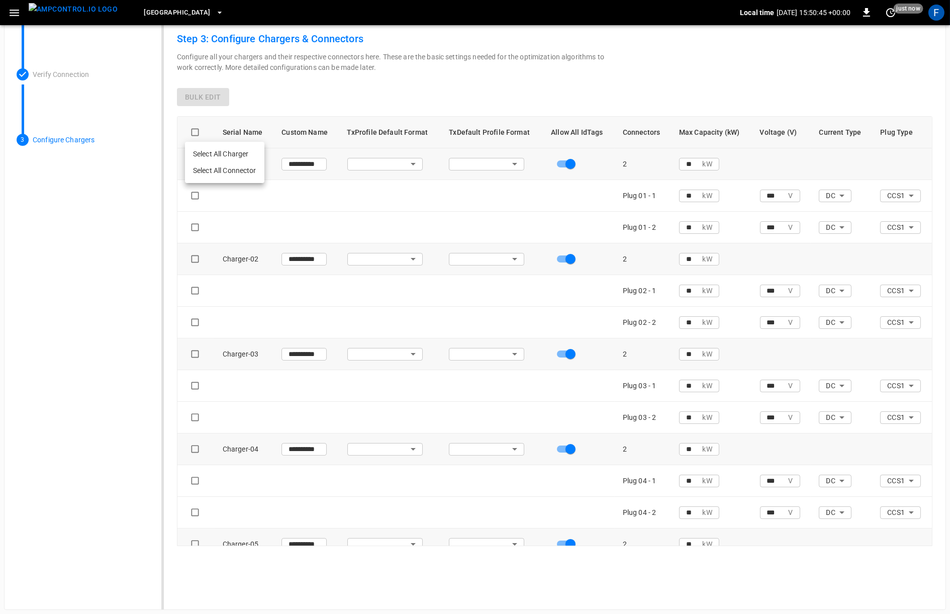
click at [218, 152] on li "Select All Charger" at bounding box center [224, 154] width 79 height 17
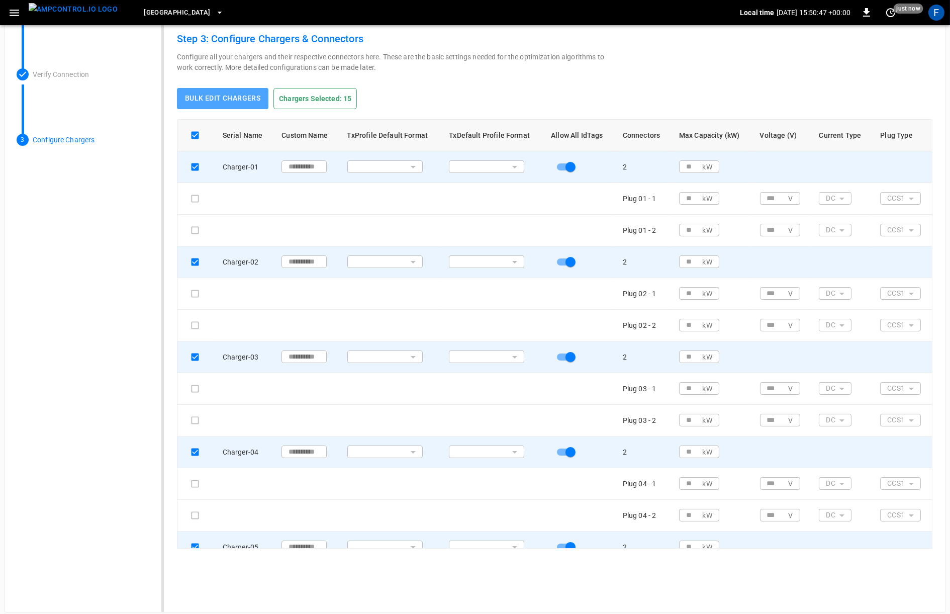
click at [226, 99] on button "Bulk edit chargers" at bounding box center [223, 98] width 92 height 21
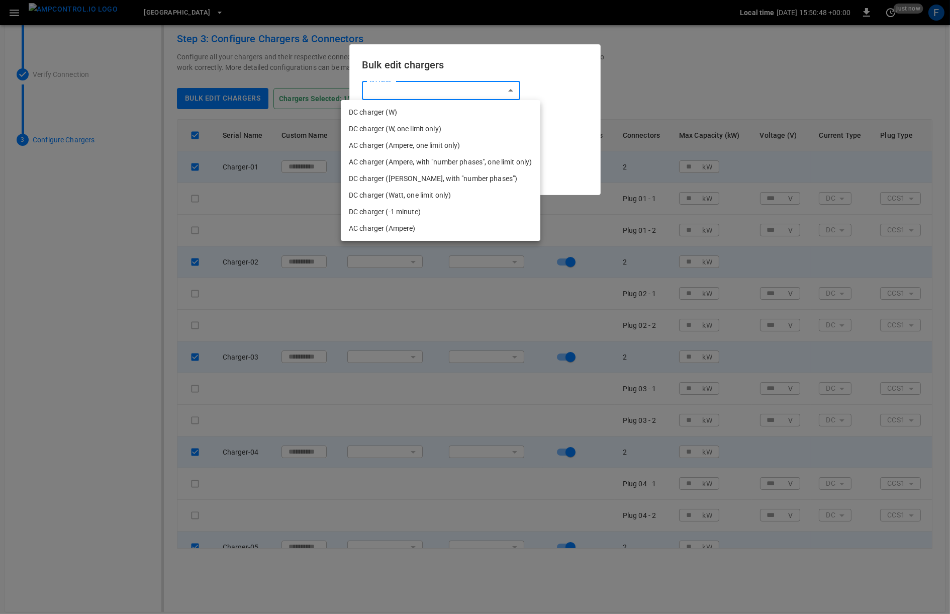
click at [404, 94] on body "**********" at bounding box center [475, 284] width 950 height 655
click at [462, 77] on div at bounding box center [475, 307] width 950 height 614
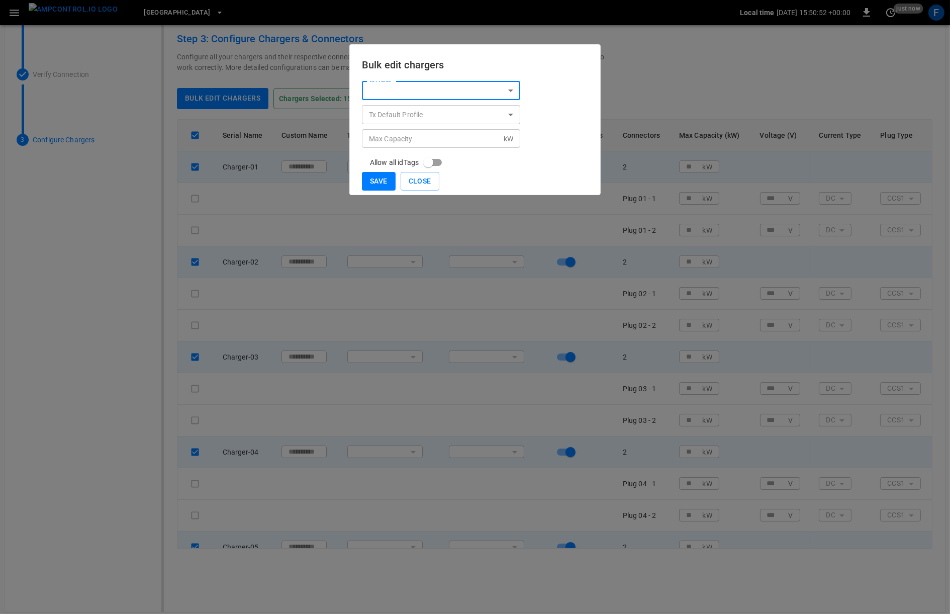
click at [403, 141] on input "Max Capacity" at bounding box center [433, 138] width 142 height 19
click at [424, 179] on button "Close" at bounding box center [420, 181] width 39 height 19
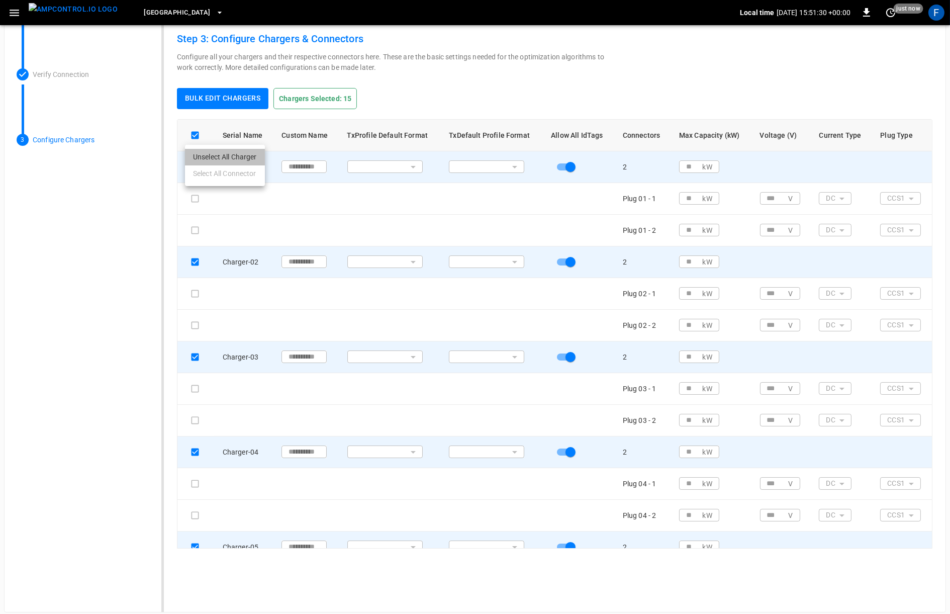
click at [202, 160] on li "Unselect All Charger" at bounding box center [225, 157] width 80 height 17
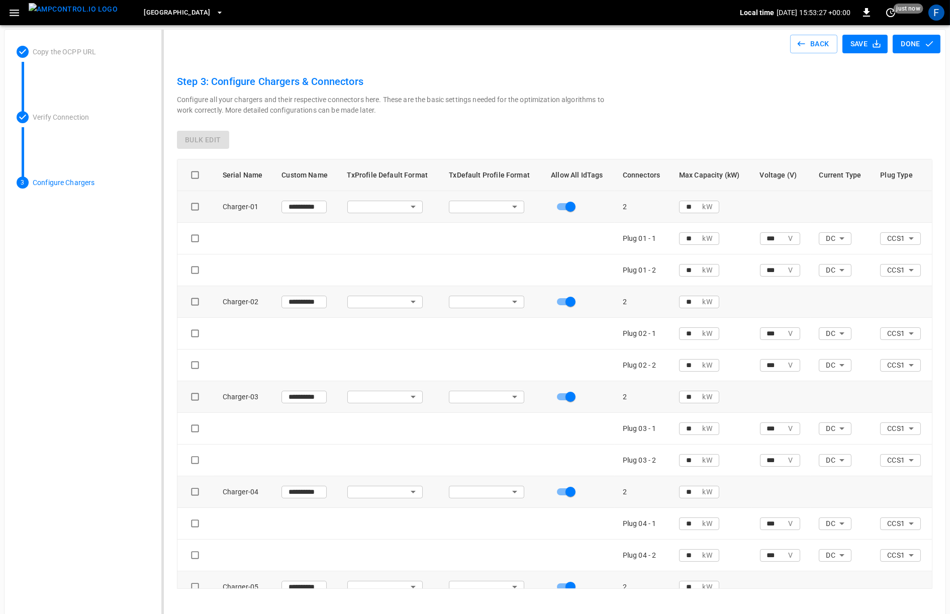
click at [915, 41] on button "Done" at bounding box center [917, 44] width 48 height 19
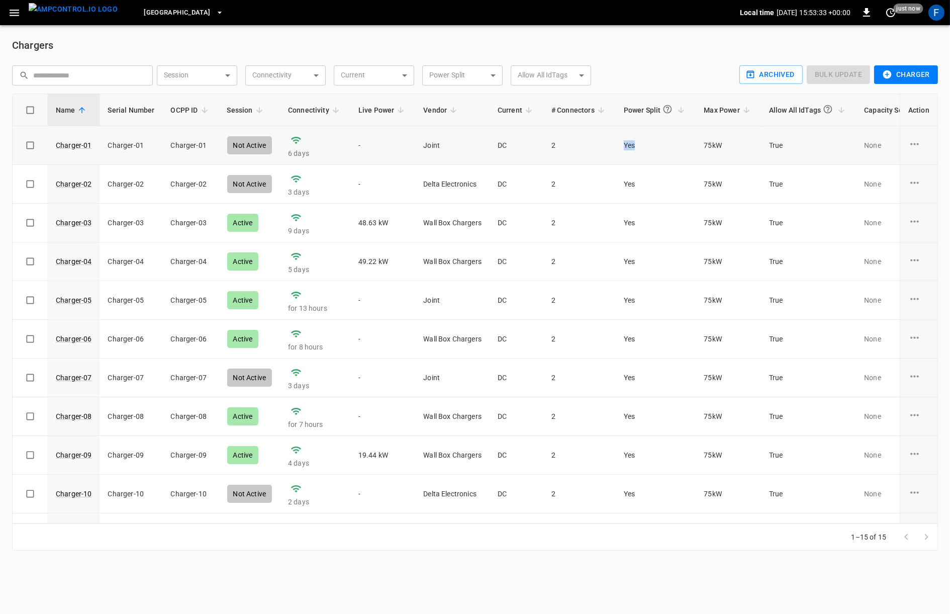
drag, startPoint x: 614, startPoint y: 146, endPoint x: 643, endPoint y: 148, distance: 28.3
click at [643, 148] on td "Yes" at bounding box center [656, 145] width 80 height 39
drag, startPoint x: 700, startPoint y: 147, endPoint x: 728, endPoint y: 148, distance: 27.7
click at [728, 148] on td "75 kW" at bounding box center [728, 145] width 65 height 39
click at [12, 11] on icon "button" at bounding box center [14, 13] width 13 height 13
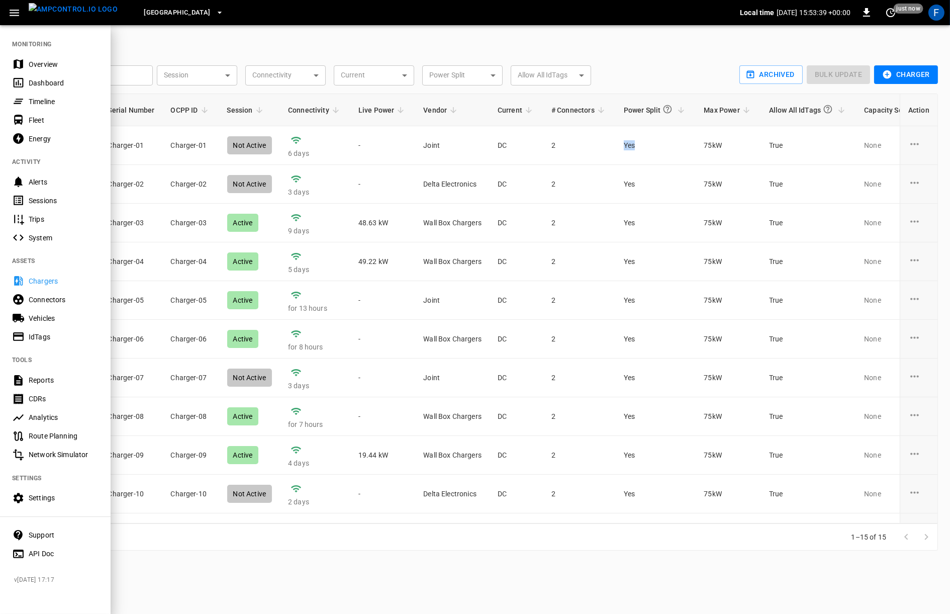
click at [54, 299] on div "Connectors" at bounding box center [64, 300] width 70 height 10
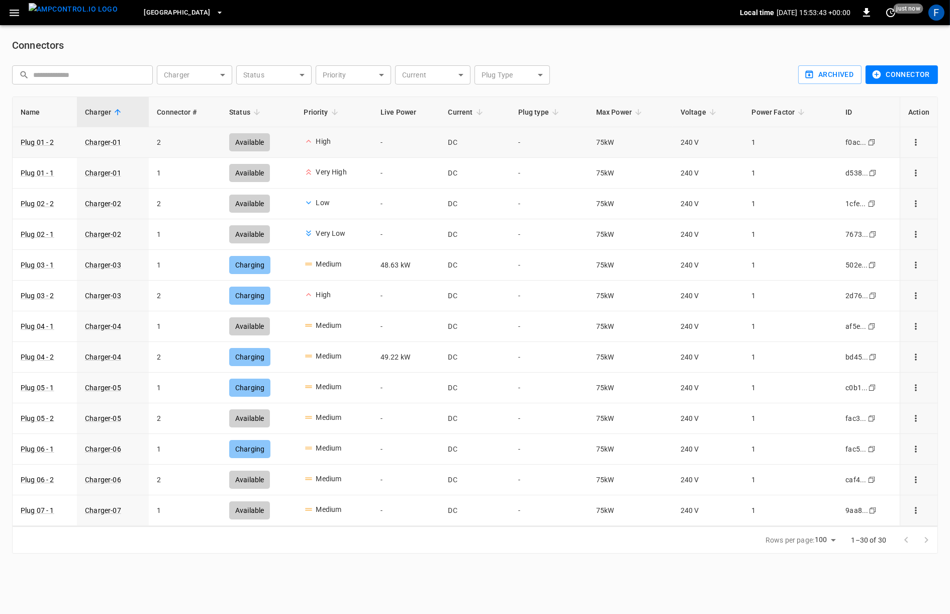
drag, startPoint x: 587, startPoint y: 140, endPoint x: 646, endPoint y: 140, distance: 58.8
click at [646, 140] on tr "Plug 01 - 2 Charger-01 2 Available High - DC - 75 kW 240 V 1 f0ac ... Copy" at bounding box center [475, 142] width 925 height 31
drag, startPoint x: 676, startPoint y: 144, endPoint x: 729, endPoint y: 144, distance: 52.8
click at [712, 143] on td "240 V" at bounding box center [708, 142] width 71 height 31
click at [465, 142] on td "DC" at bounding box center [475, 142] width 70 height 31
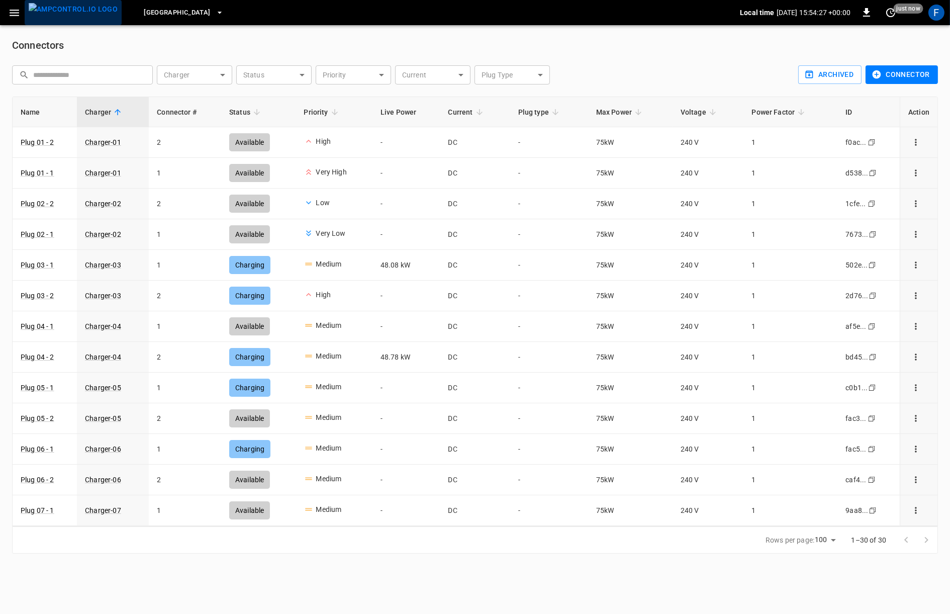
click at [83, 11] on img "menu" at bounding box center [73, 9] width 89 height 13
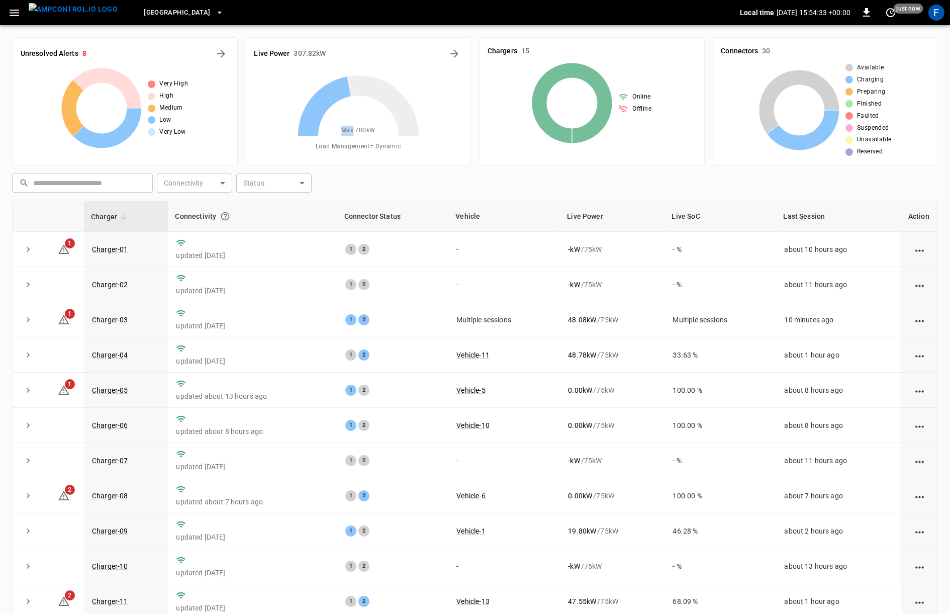
drag, startPoint x: 377, startPoint y: 131, endPoint x: 385, endPoint y: 131, distance: 8.0
click at [385, 131] on div "Max. 700 kW" at bounding box center [359, 104] width 126 height 63
click at [22, 250] on button "expand row" at bounding box center [28, 249] width 15 height 15
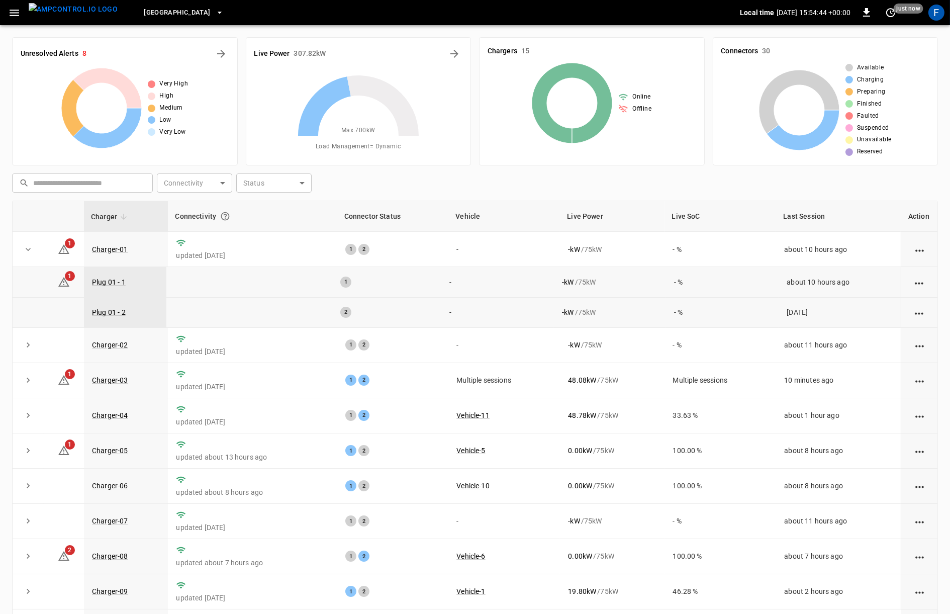
click at [354, 128] on span "Max. 700 kW" at bounding box center [358, 131] width 34 height 10
click at [453, 54] on icon "Energy Overview" at bounding box center [454, 54] width 12 height 12
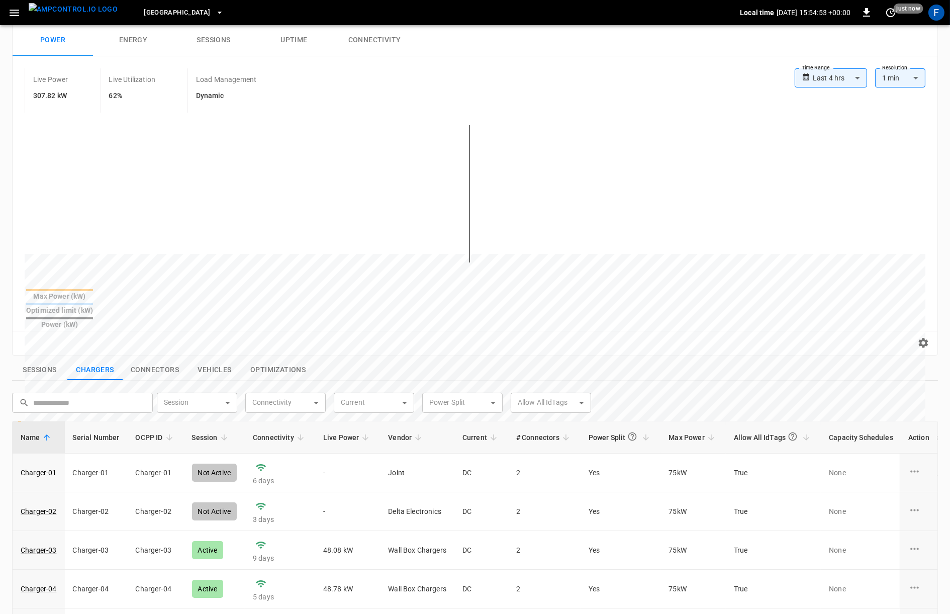
scroll to position [61, 0]
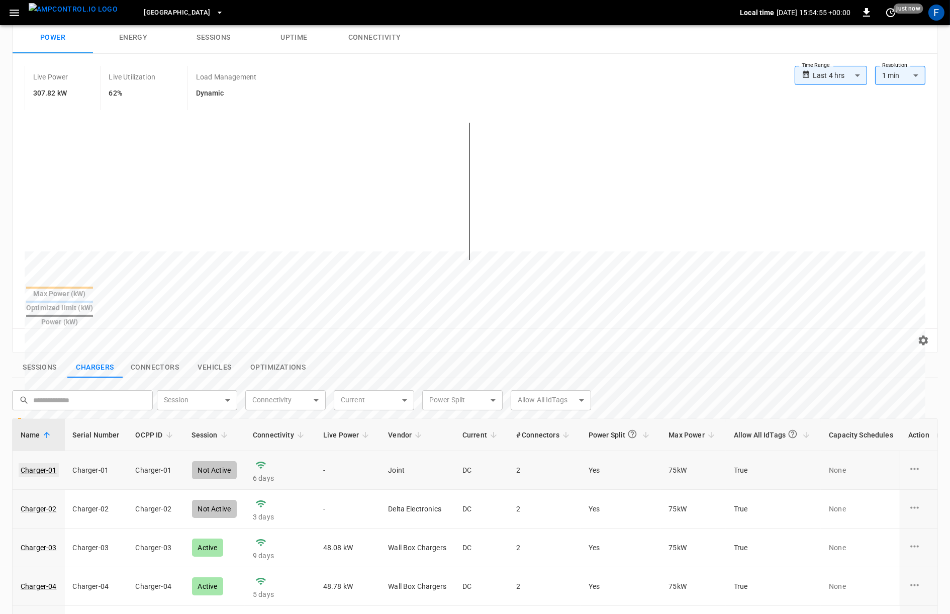
click at [38, 463] on link "Charger-01" at bounding box center [39, 470] width 40 height 14
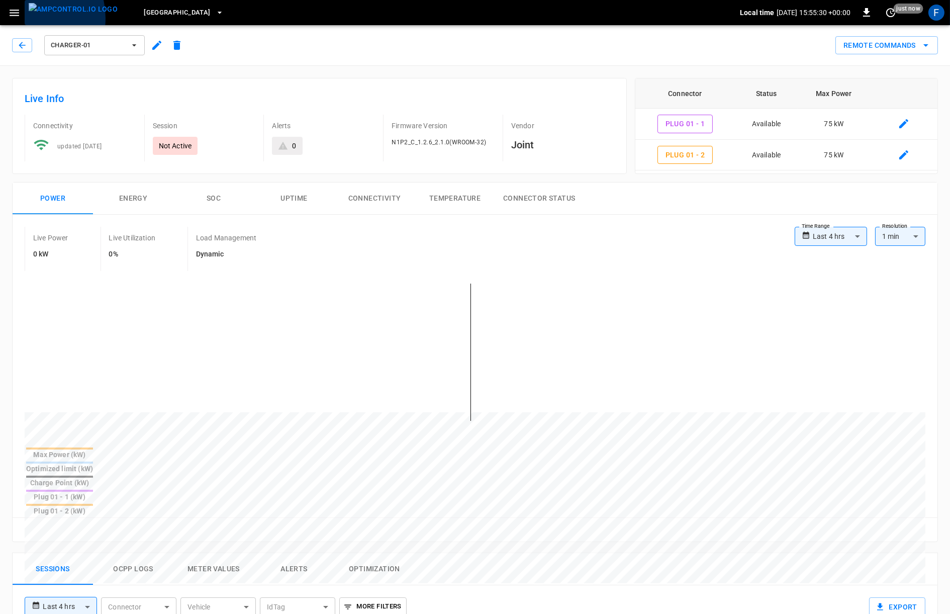
click at [25, 18] on button "menu" at bounding box center [73, 12] width 97 height 25
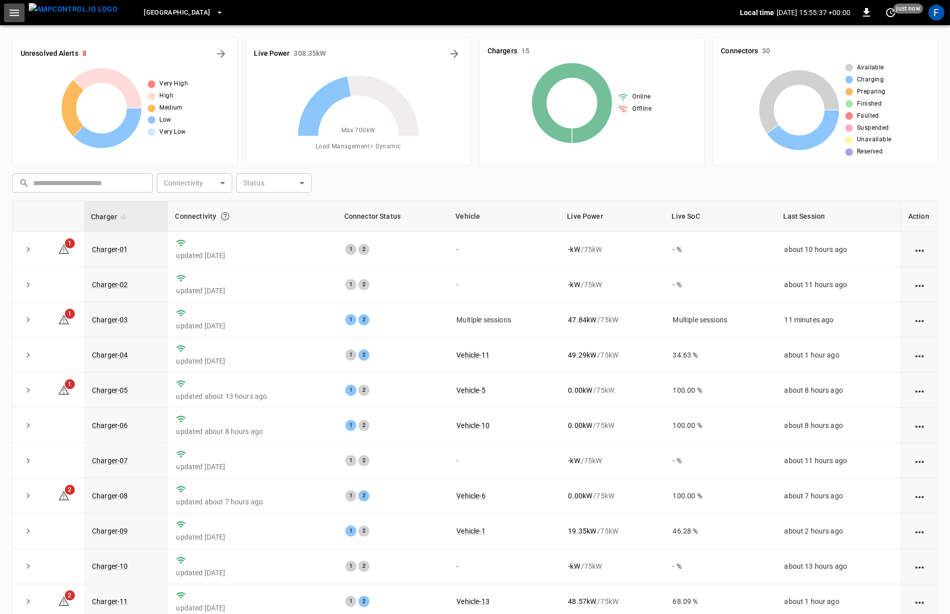
click at [14, 17] on icon "button" at bounding box center [14, 13] width 13 height 13
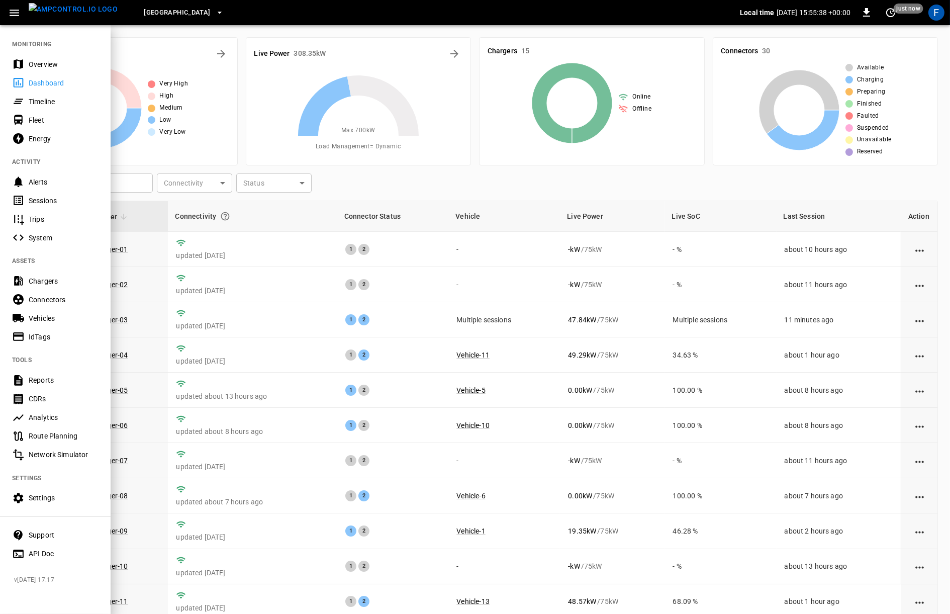
click at [37, 62] on div "Overview" at bounding box center [64, 64] width 70 height 10
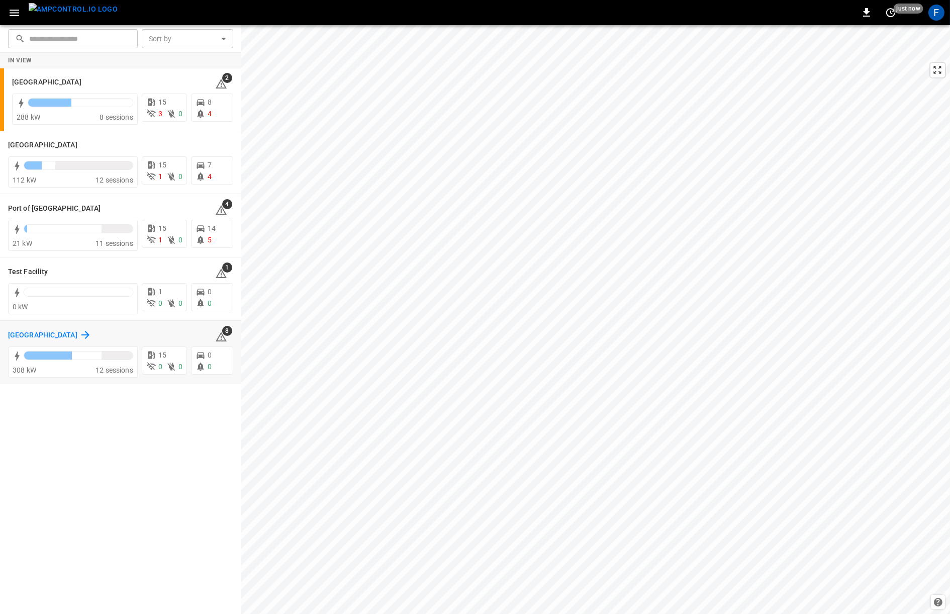
click at [79, 332] on icon at bounding box center [85, 335] width 12 height 12
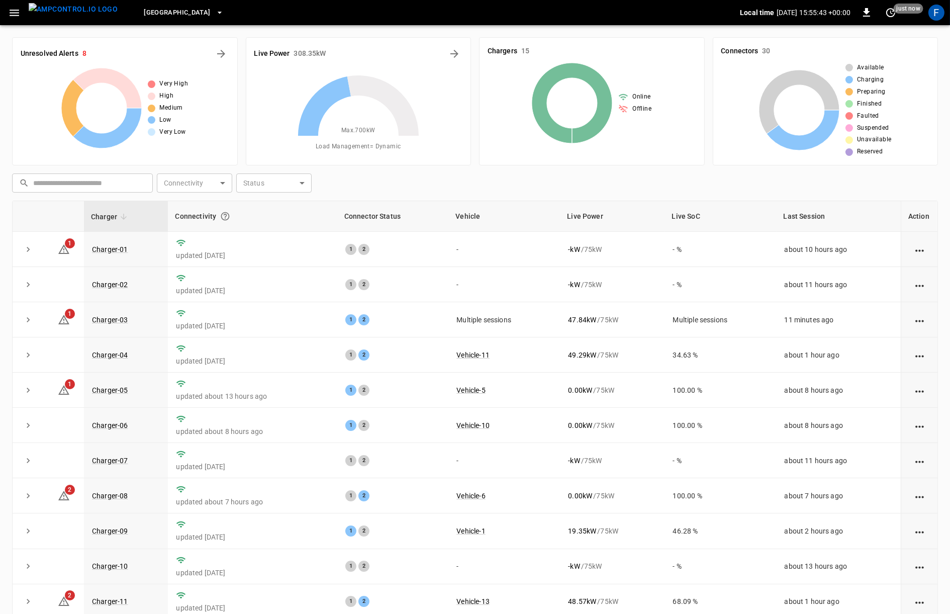
drag, startPoint x: 13, startPoint y: 12, endPoint x: 16, endPoint y: 22, distance: 10.5
click at [13, 12] on icon "button" at bounding box center [14, 13] width 13 height 13
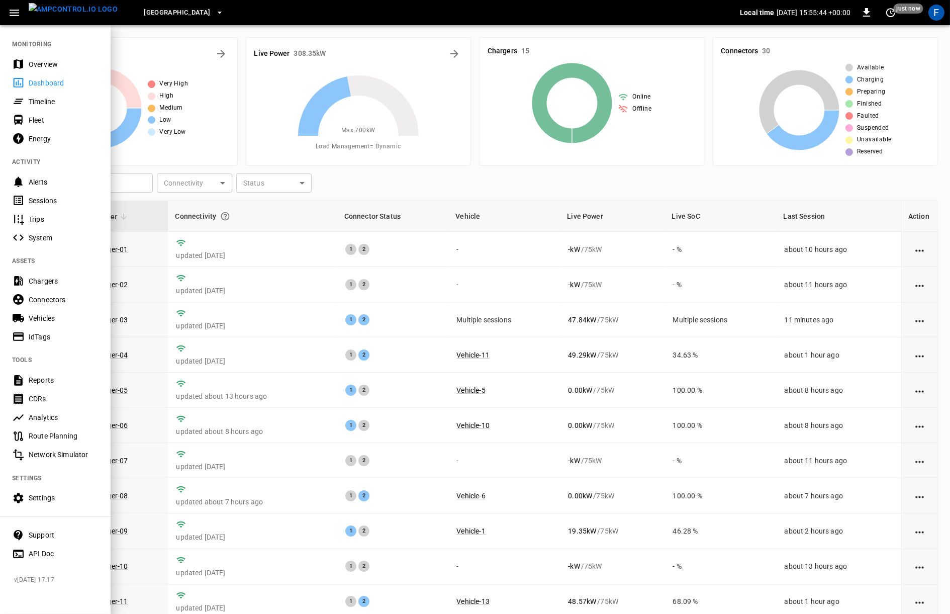
click at [35, 61] on div "Overview" at bounding box center [64, 64] width 70 height 10
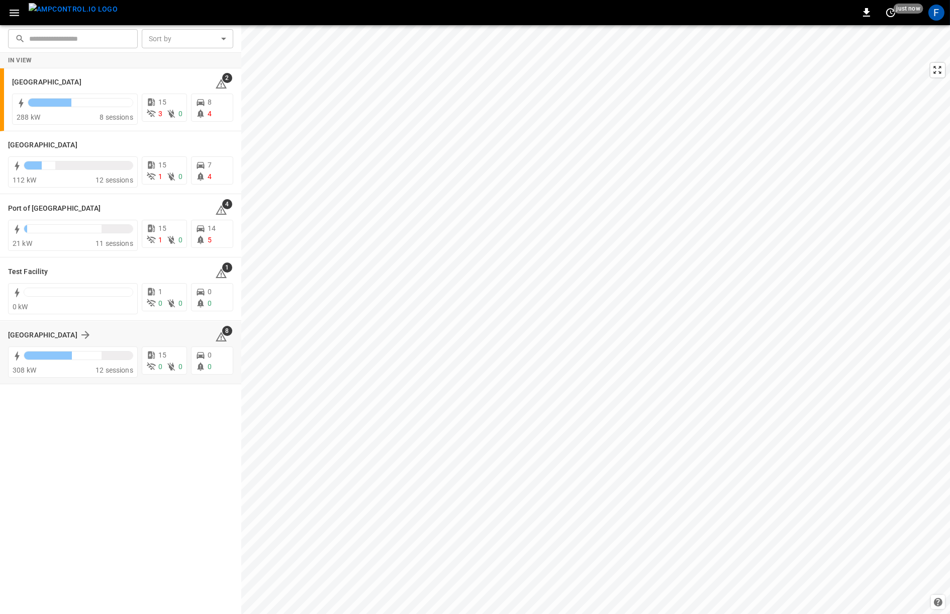
click at [98, 338] on div "Toronto South" at bounding box center [105, 335] width 195 height 12
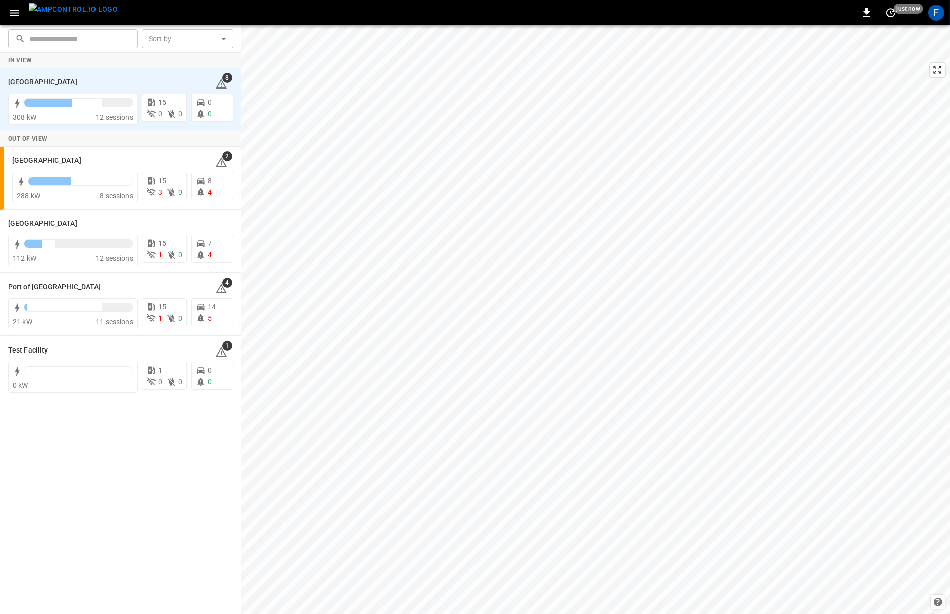
click at [24, 18] on button "button" at bounding box center [14, 13] width 21 height 19
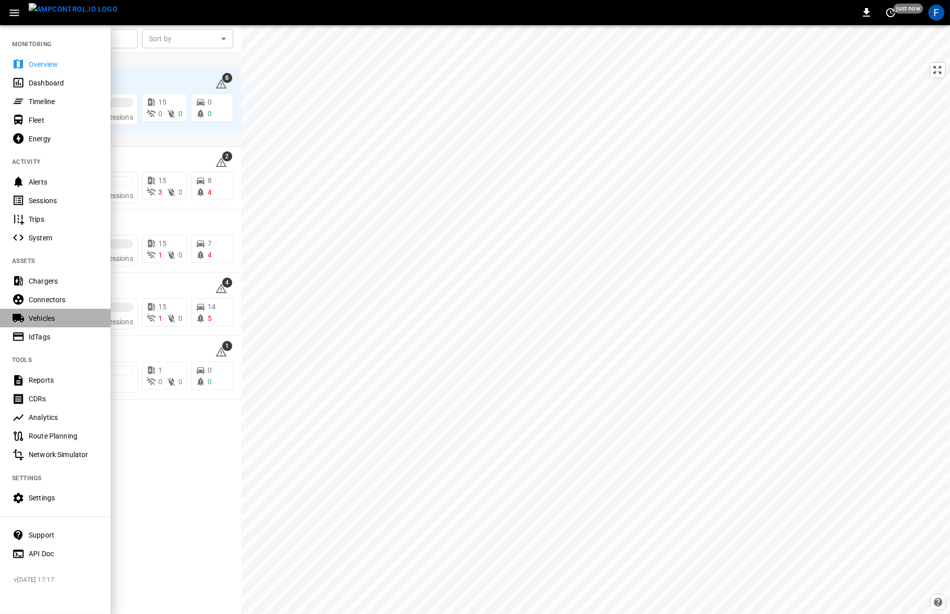
click at [52, 315] on div "Vehicles" at bounding box center [64, 318] width 70 height 10
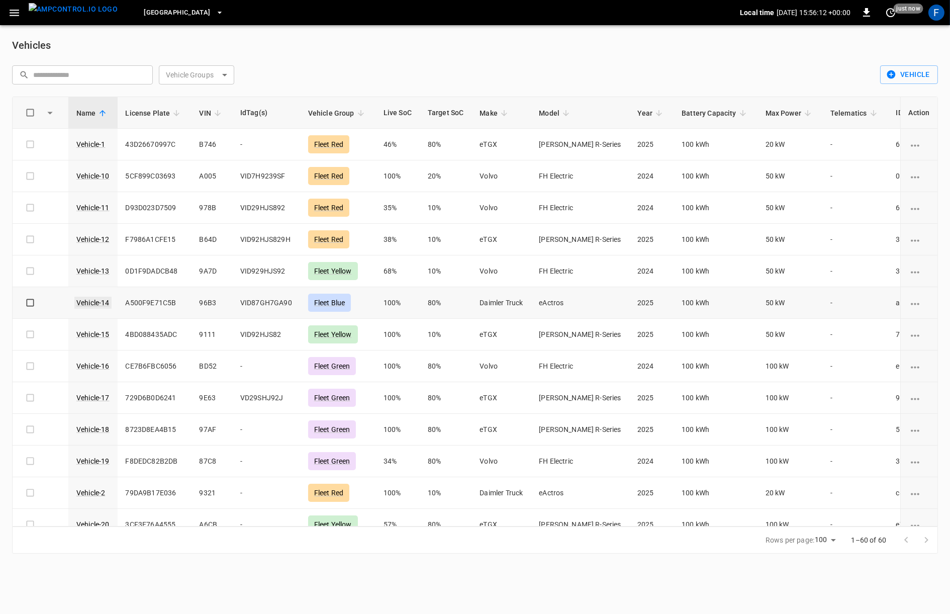
click at [87, 304] on link "Vehicle-14" at bounding box center [92, 303] width 37 height 12
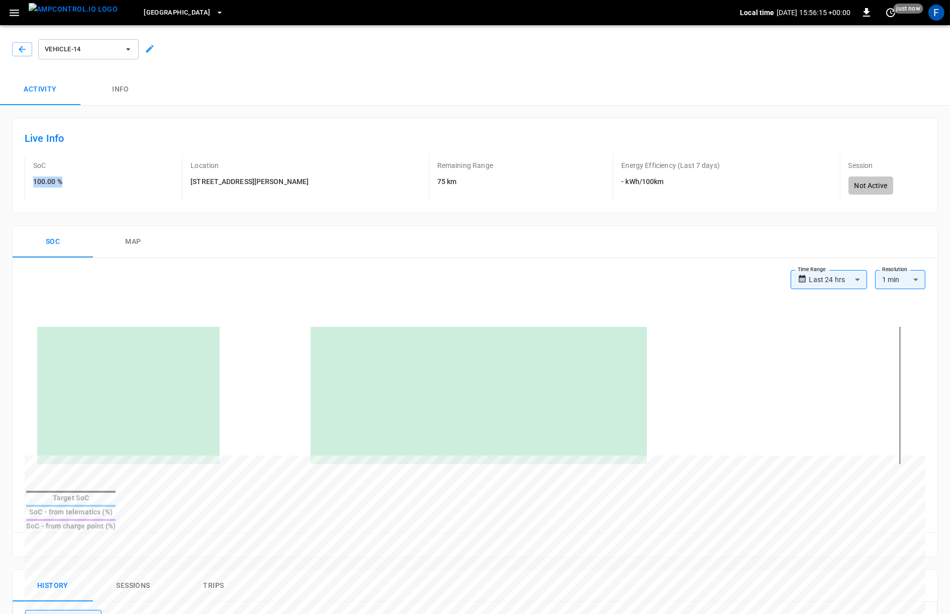
drag, startPoint x: 32, startPoint y: 183, endPoint x: 84, endPoint y: 183, distance: 52.3
click at [84, 183] on div "SoC 100.00 %" at bounding box center [60, 177] width 70 height 46
drag, startPoint x: 194, startPoint y: 183, endPoint x: 304, endPoint y: 183, distance: 110.6
click at [304, 183] on div "Location 30 Shaughnessy Boulevard" at bounding box center [261, 177] width 159 height 46
drag, startPoint x: 422, startPoint y: 183, endPoint x: 466, endPoint y: 186, distance: 43.8
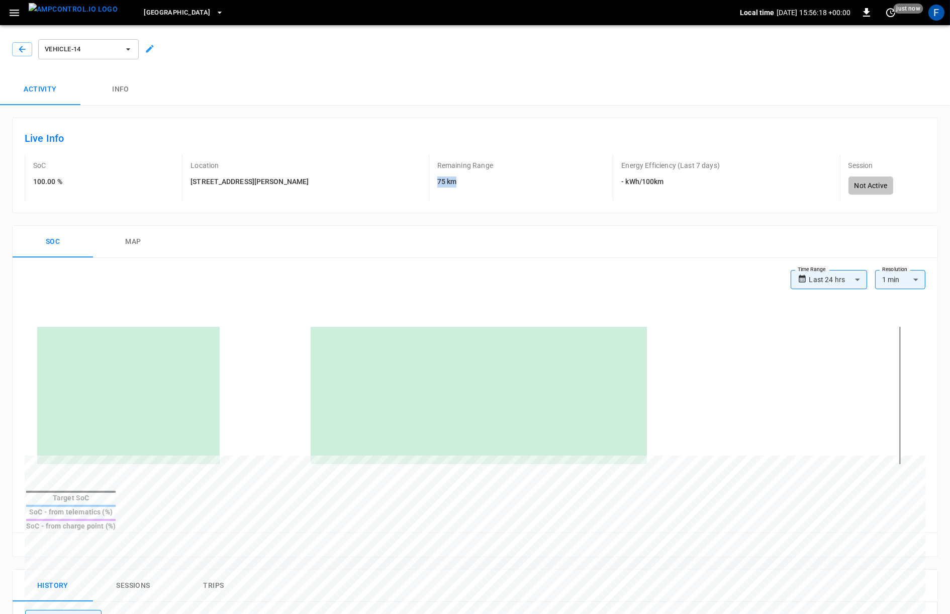
click at [466, 186] on h6 "75 km" at bounding box center [465, 181] width 56 height 11
drag, startPoint x: 613, startPoint y: 183, endPoint x: 680, endPoint y: 183, distance: 66.4
click at [680, 183] on h6 "- kWh/100km" at bounding box center [670, 181] width 99 height 11
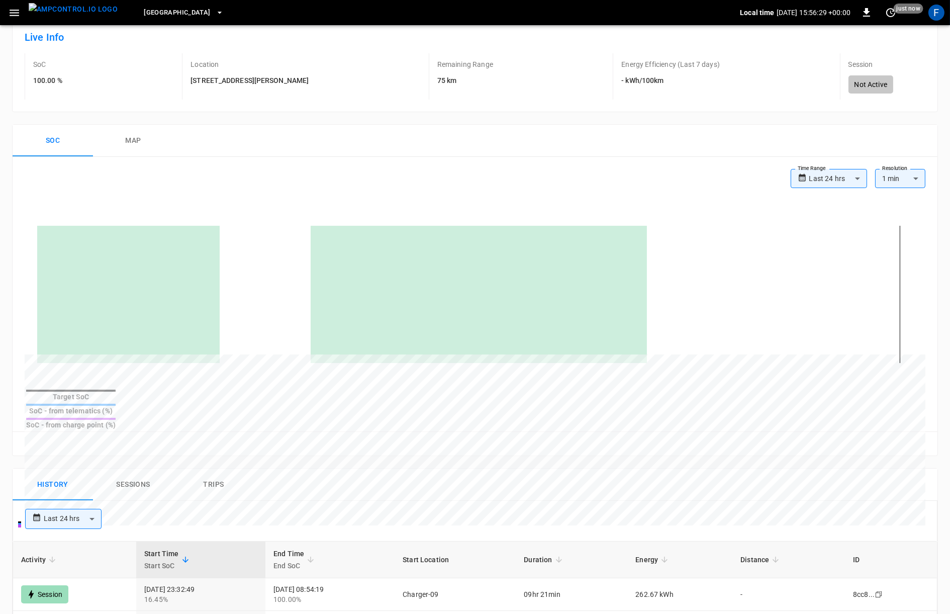
scroll to position [99, 0]
click at [143, 148] on button "map" at bounding box center [133, 143] width 80 height 32
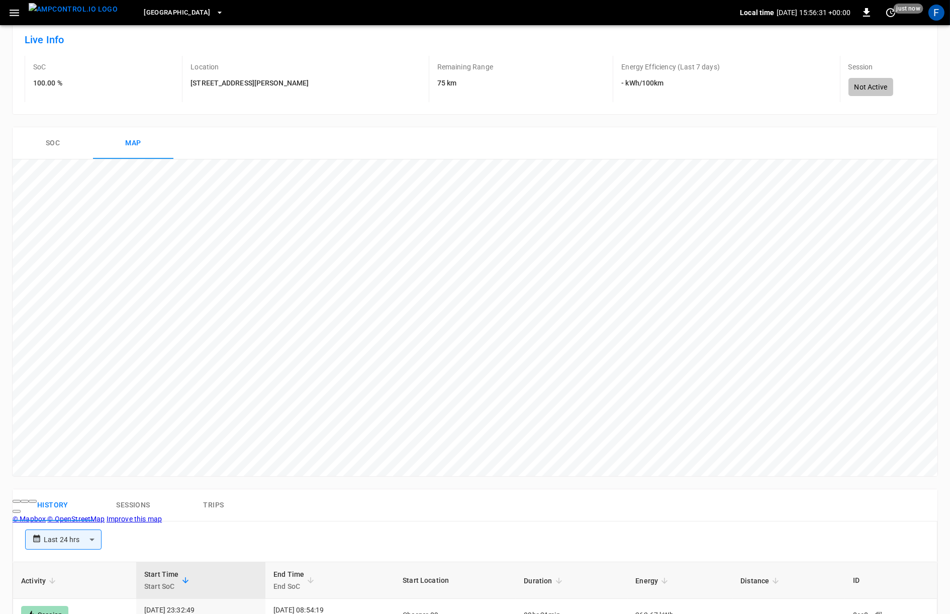
scroll to position [129, 0]
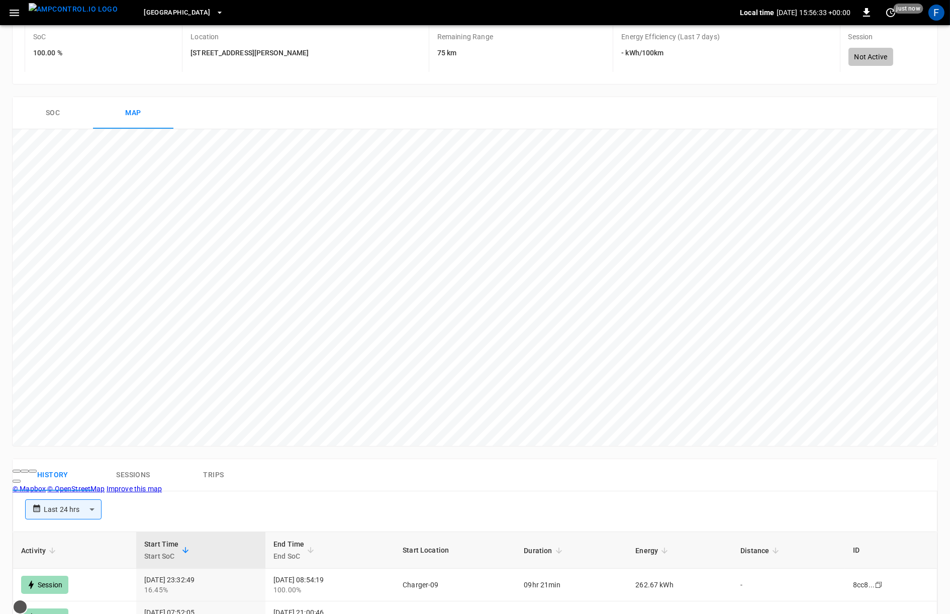
click at [25, 471] on span "Zoom out" at bounding box center [25, 471] width 0 height 0
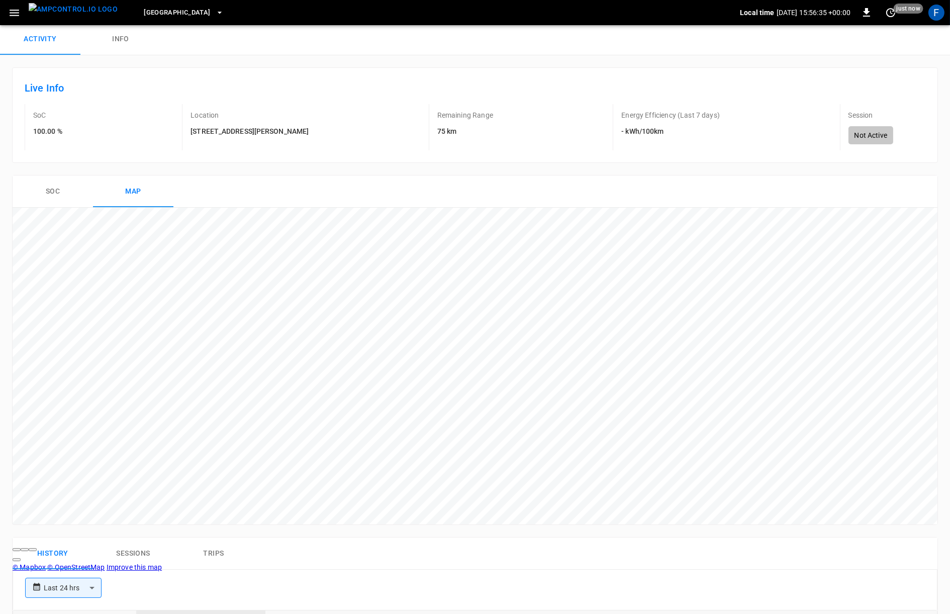
scroll to position [0, 0]
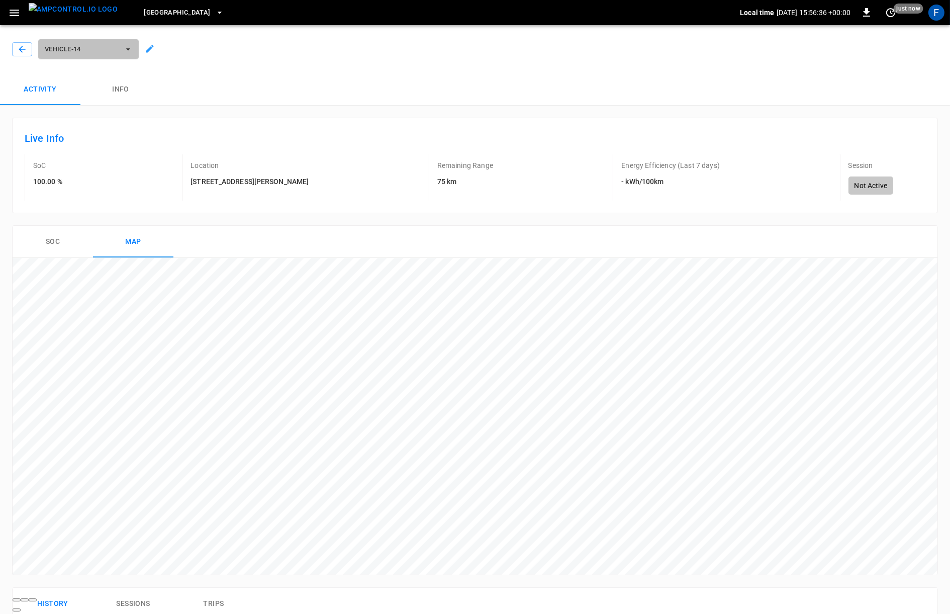
click at [121, 58] on button "Vehicle-14" at bounding box center [88, 49] width 101 height 20
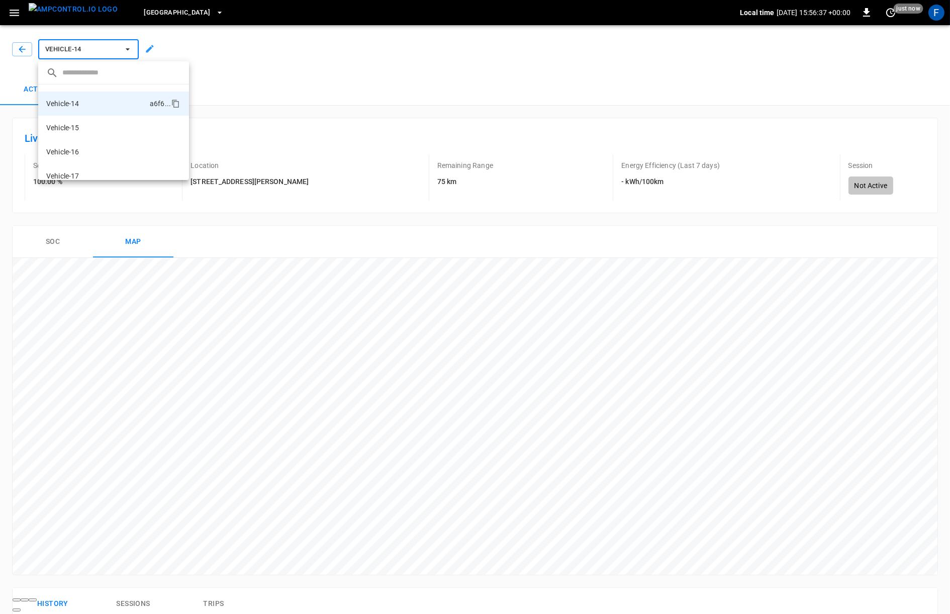
click at [121, 58] on div at bounding box center [475, 307] width 950 height 614
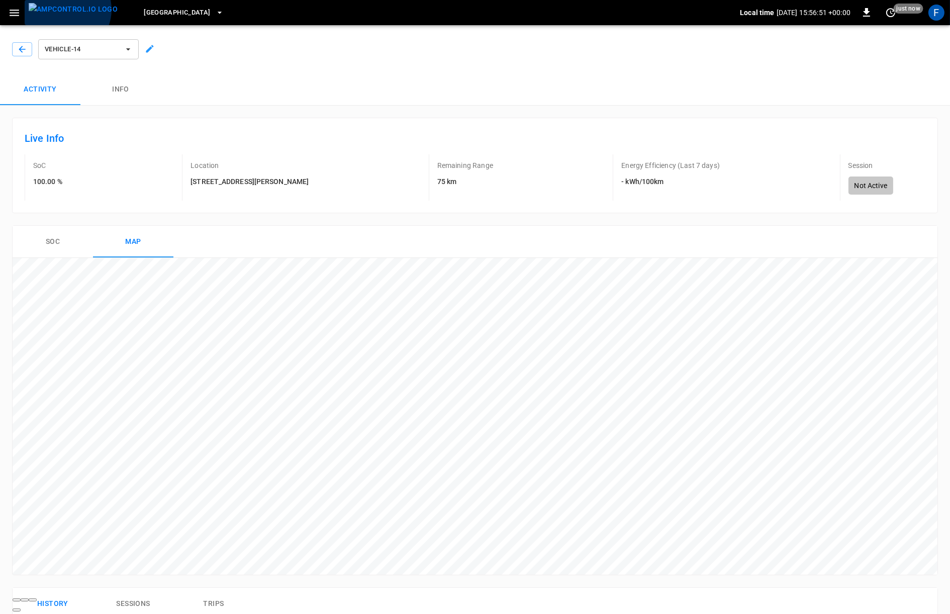
click at [66, 10] on img "menu" at bounding box center [73, 9] width 89 height 13
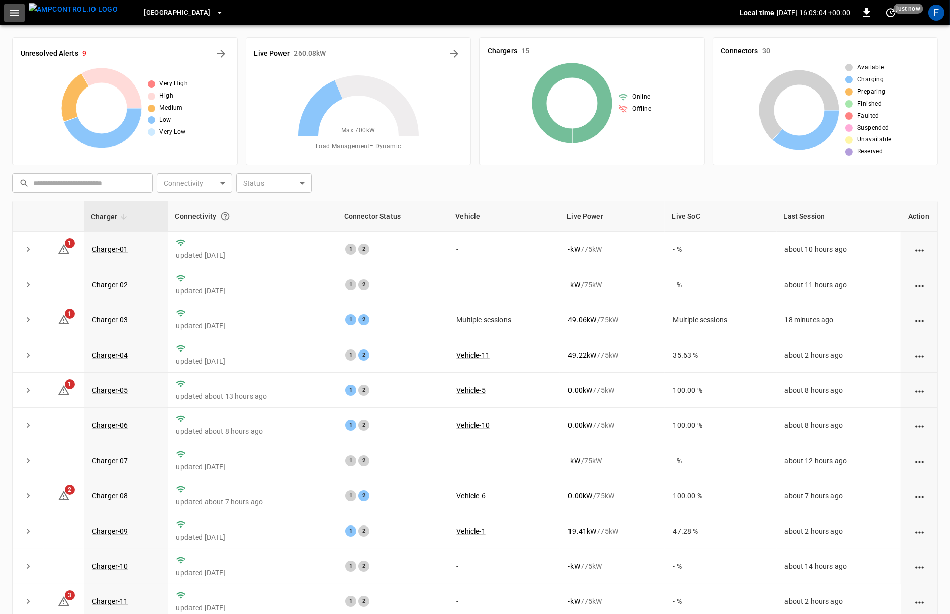
click at [20, 14] on icon "button" at bounding box center [14, 13] width 13 height 13
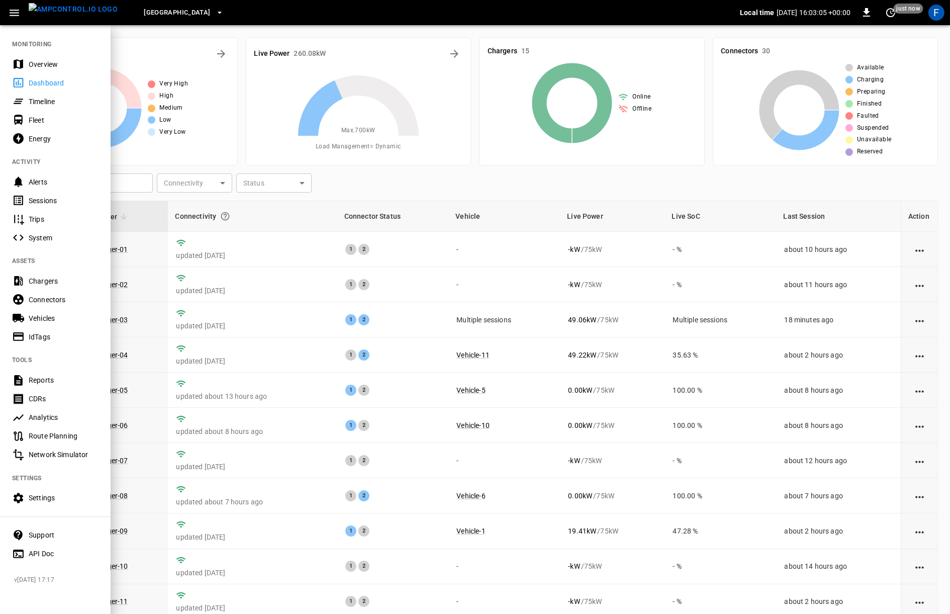
click at [64, 495] on div "Settings" at bounding box center [64, 498] width 70 height 10
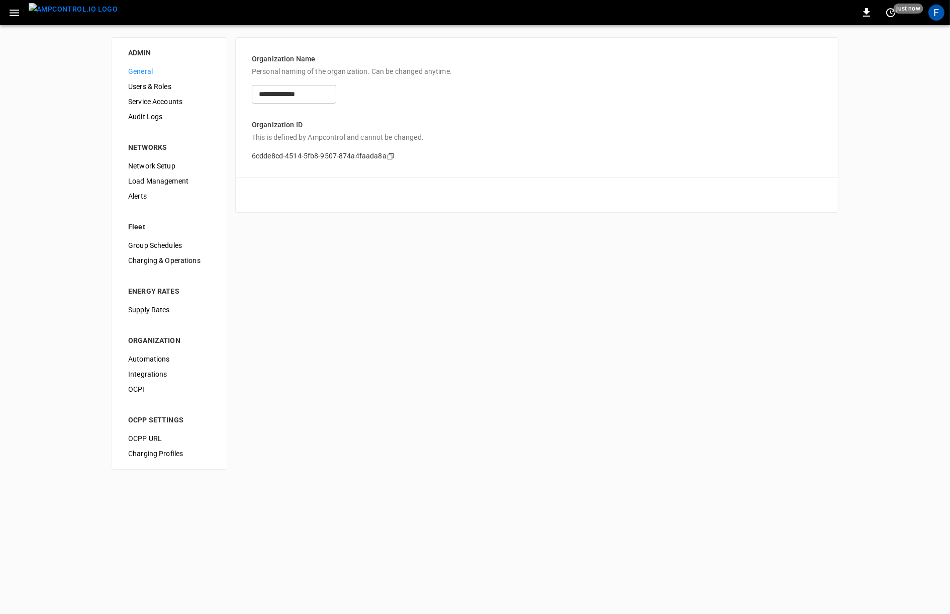
click at [177, 370] on span "Integrations" at bounding box center [169, 374] width 82 height 11
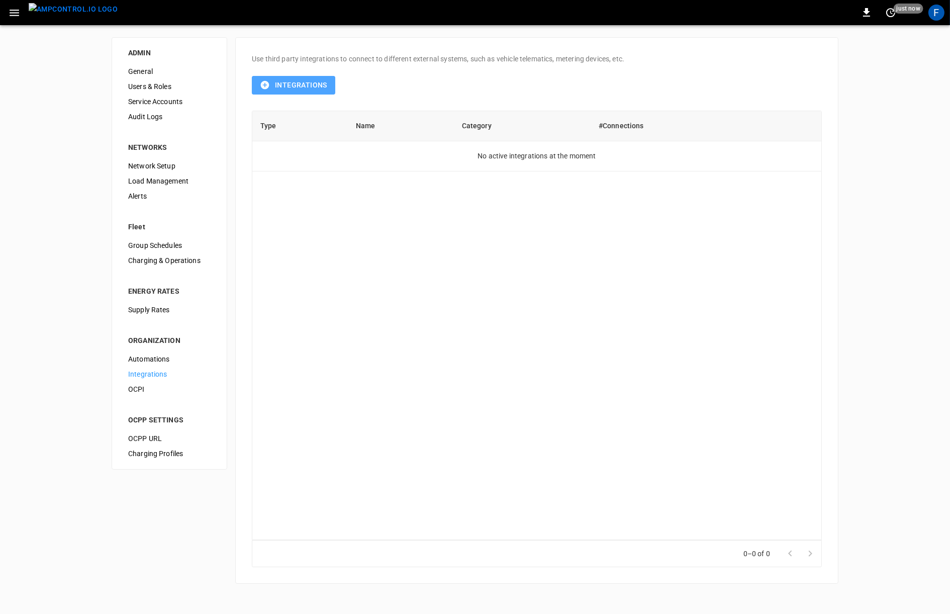
click at [293, 89] on button "Integrations" at bounding box center [293, 85] width 83 height 19
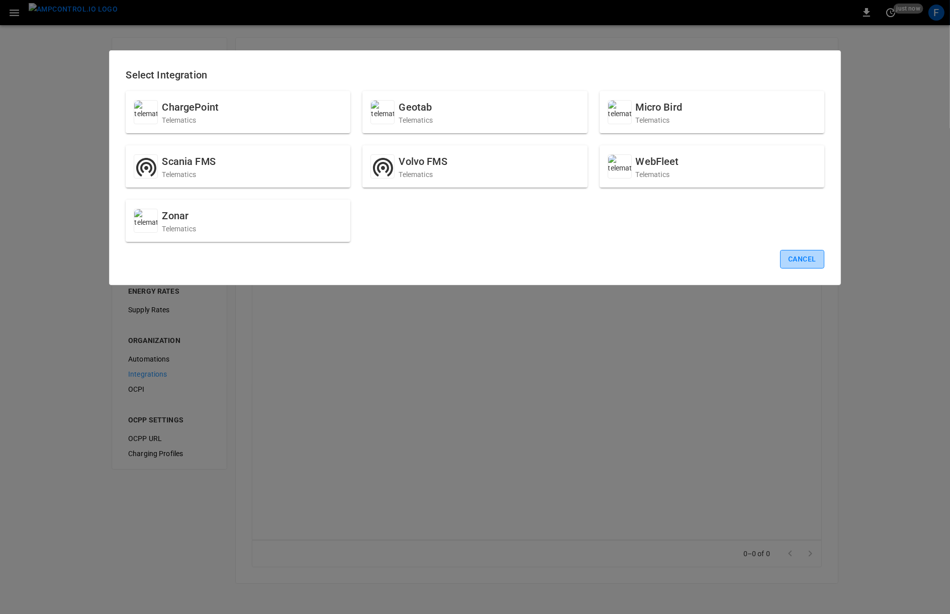
click at [810, 254] on button "Cancel" at bounding box center [802, 259] width 44 height 19
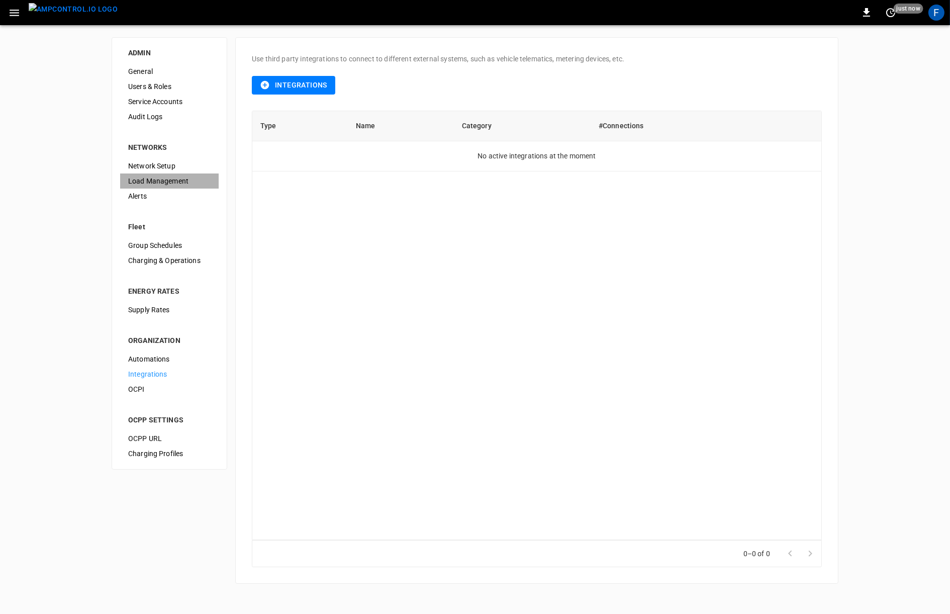
click at [169, 177] on span "Load Management" at bounding box center [169, 181] width 82 height 11
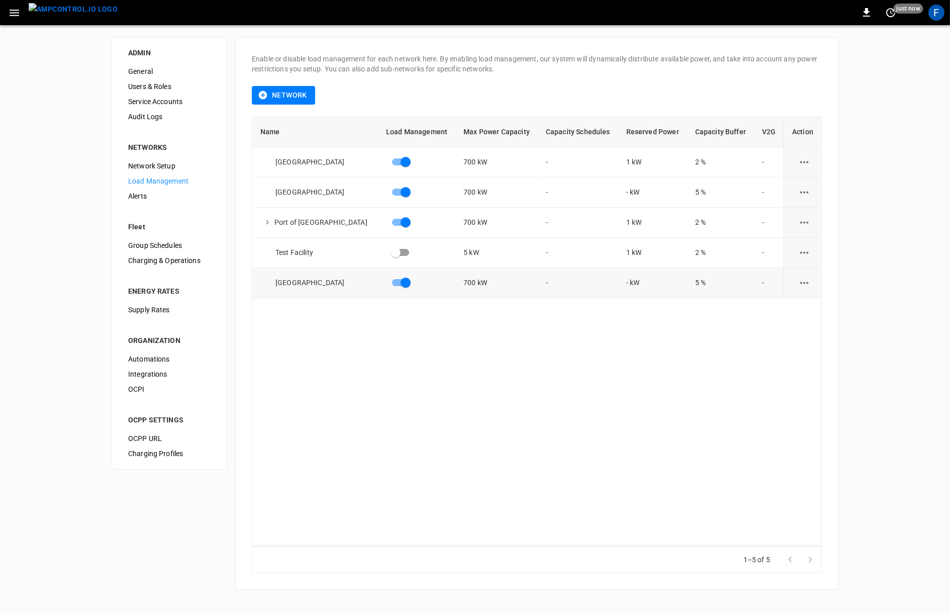
click at [798, 282] on icon "load management options" at bounding box center [804, 283] width 13 height 13
click at [835, 306] on li "Edit" at bounding box center [822, 307] width 71 height 17
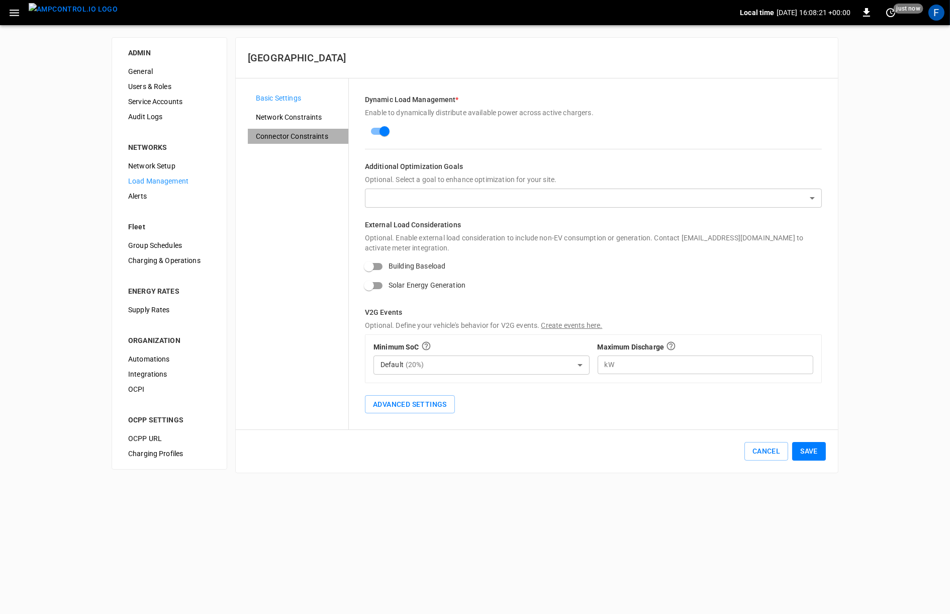
click at [312, 134] on span "Connector Constraints" at bounding box center [298, 136] width 84 height 11
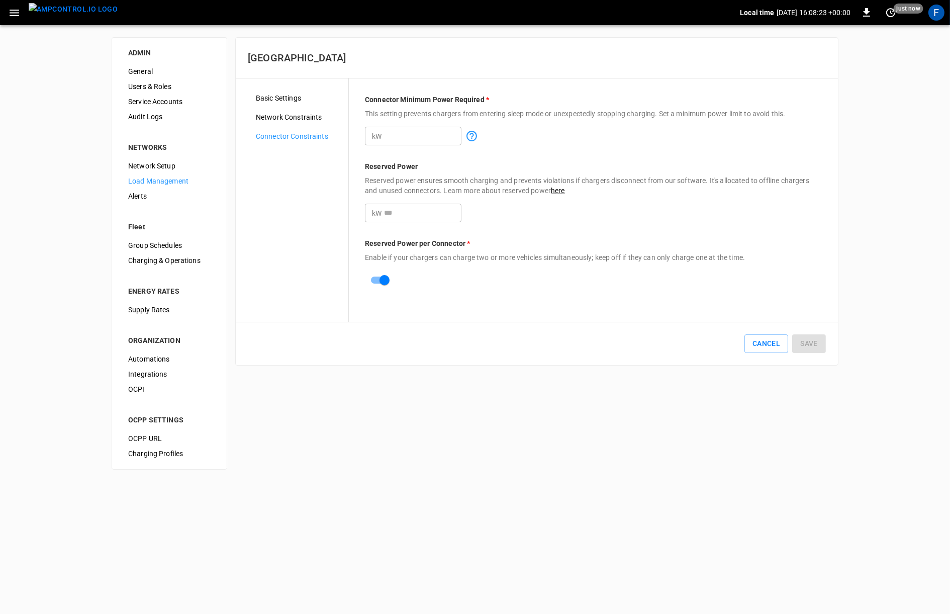
click at [282, 118] on span "Network Constraints" at bounding box center [298, 117] width 84 height 11
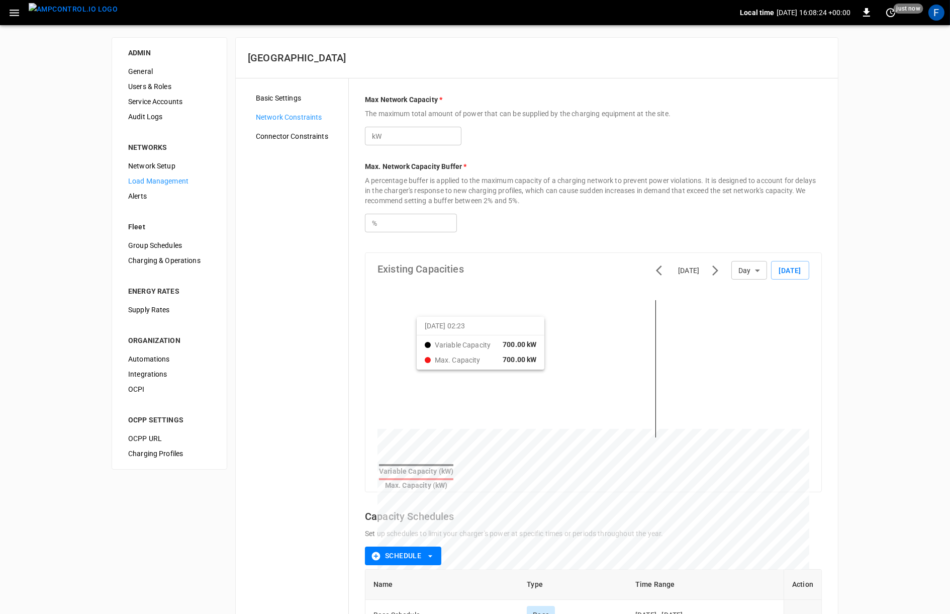
scroll to position [110, 0]
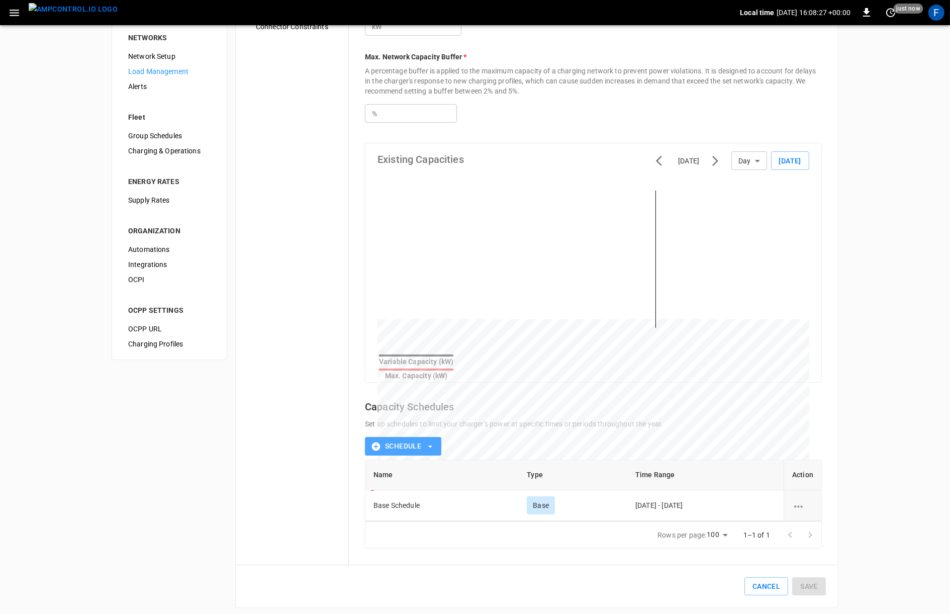
click at [427, 441] on icon "button" at bounding box center [430, 446] width 10 height 10
click at [428, 458] on p "(Recommended)" at bounding box center [417, 461] width 53 height 10
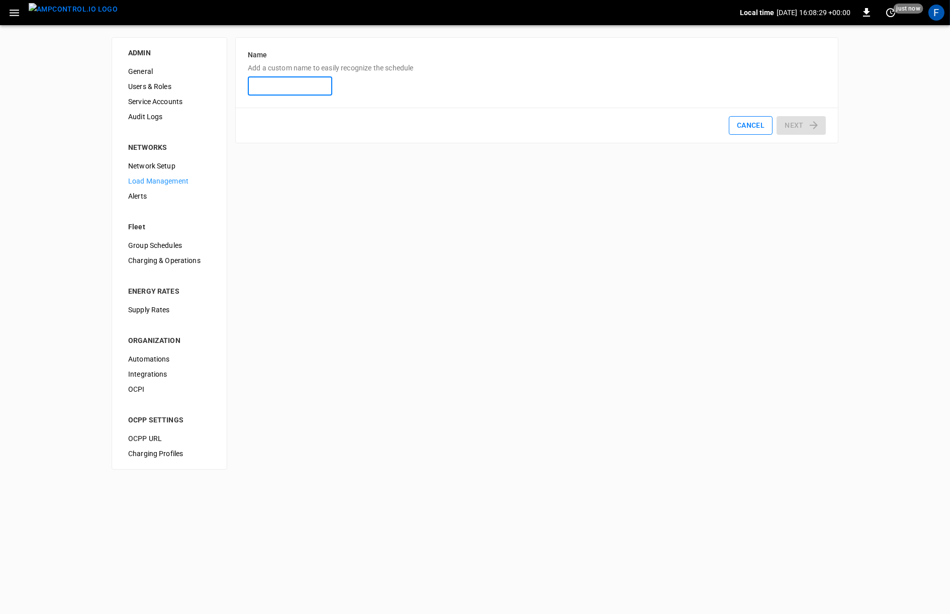
click at [747, 132] on button "Cancel" at bounding box center [751, 125] width 44 height 19
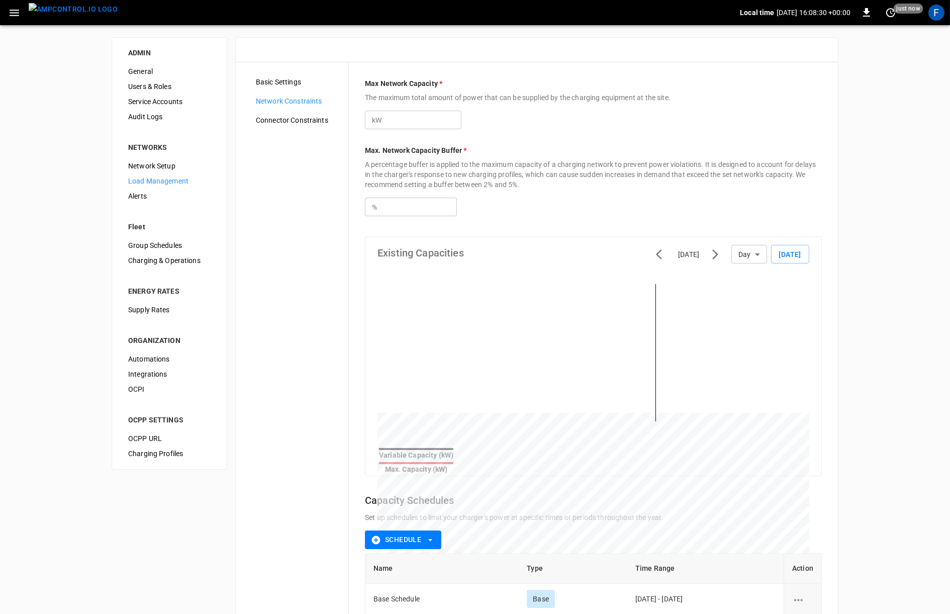
type input "***"
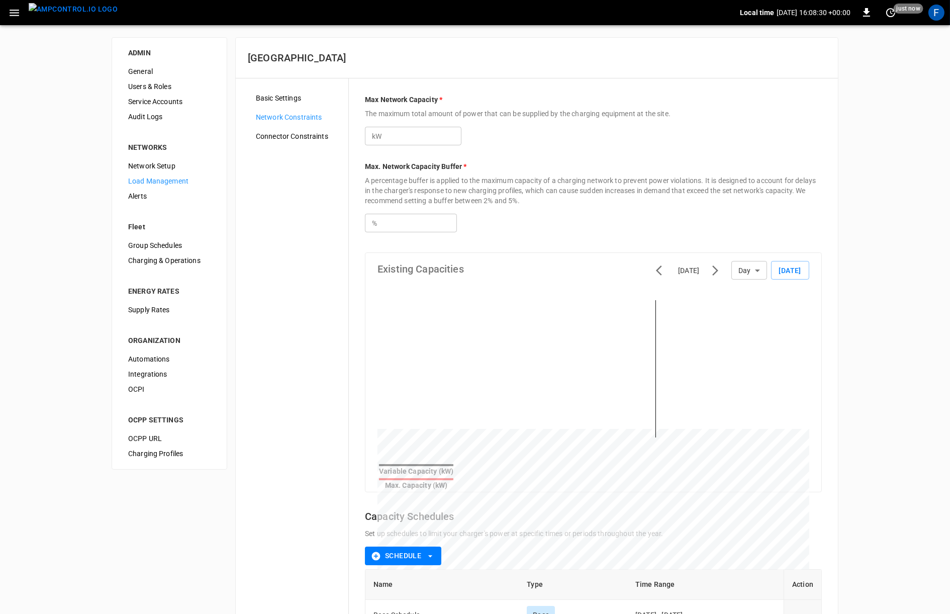
click at [288, 100] on span "Basic Settings" at bounding box center [298, 98] width 84 height 11
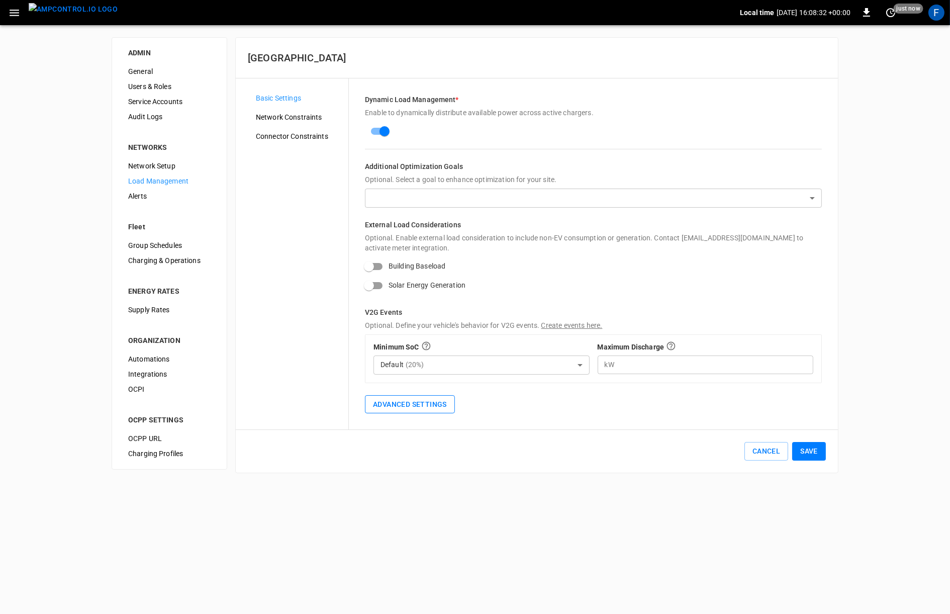
click at [454, 404] on button "Advanced Settings" at bounding box center [410, 404] width 90 height 19
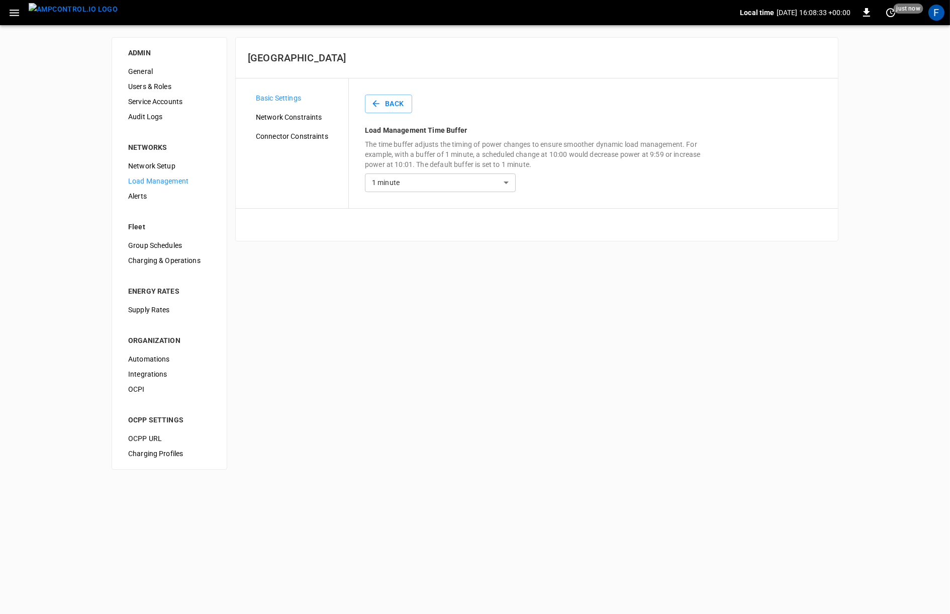
click at [330, 144] on div "Basic Settings Network Constraints Connector Constraints" at bounding box center [298, 143] width 101 height 106
click at [328, 140] on span "Connector Constraints" at bounding box center [298, 136] width 84 height 11
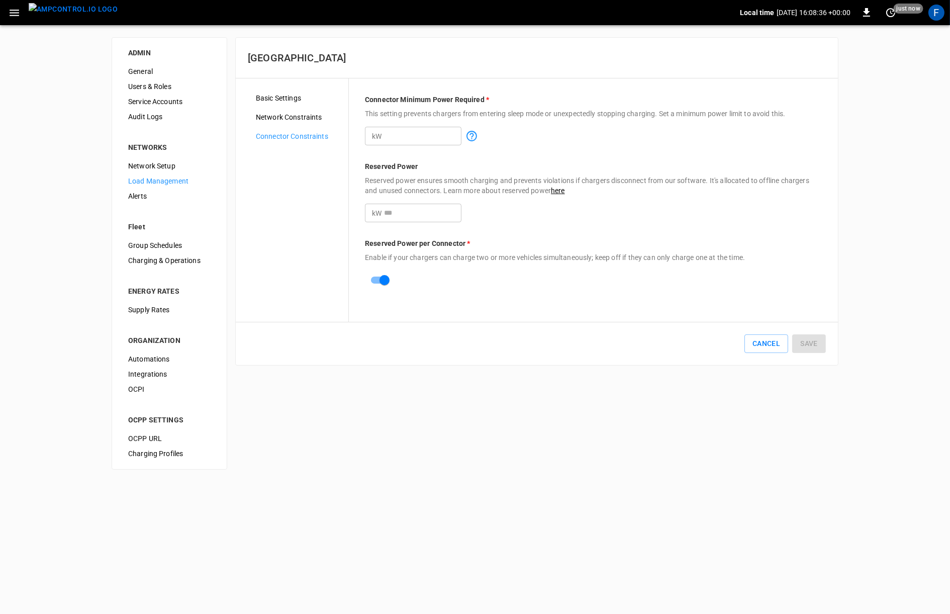
click at [286, 93] on span "Basic Settings" at bounding box center [298, 98] width 84 height 11
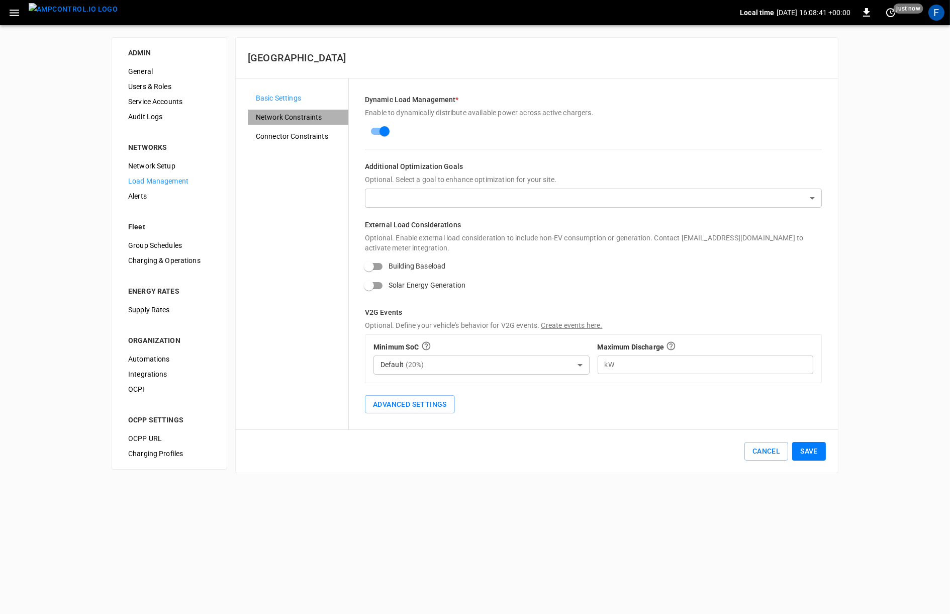
click at [310, 123] on div "Network Constraints" at bounding box center [298, 117] width 101 height 15
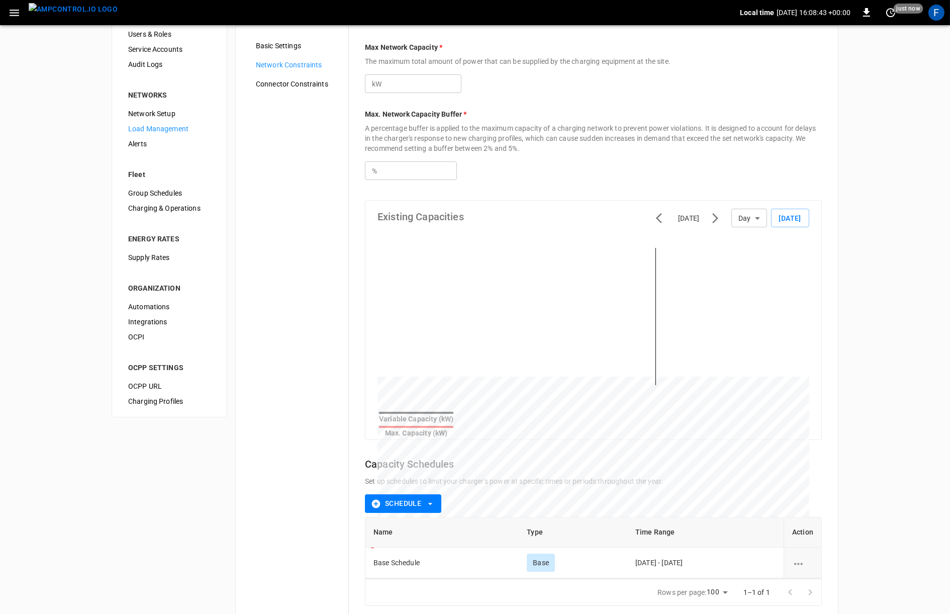
scroll to position [27, 0]
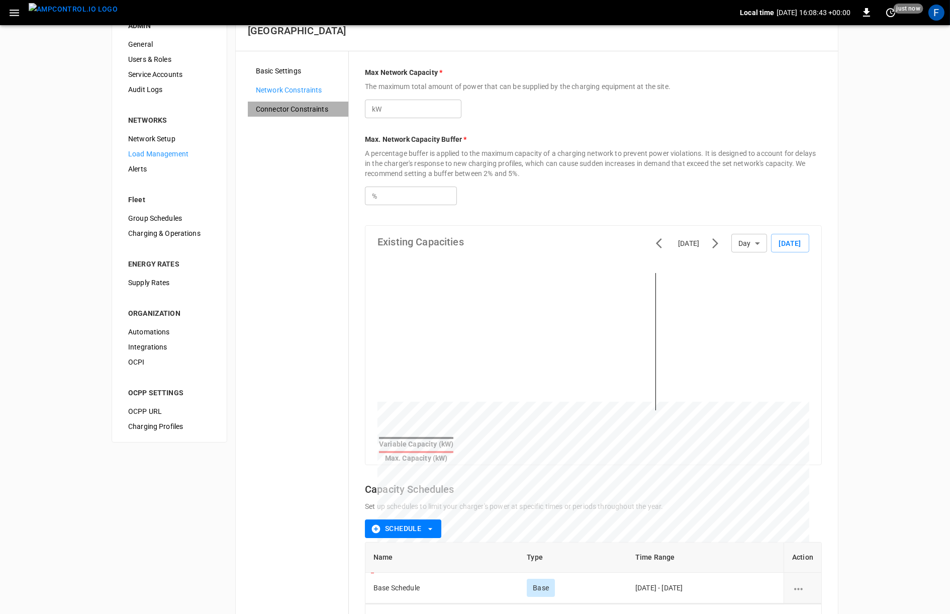
click at [319, 116] on div "Connector Constraints" at bounding box center [298, 109] width 101 height 15
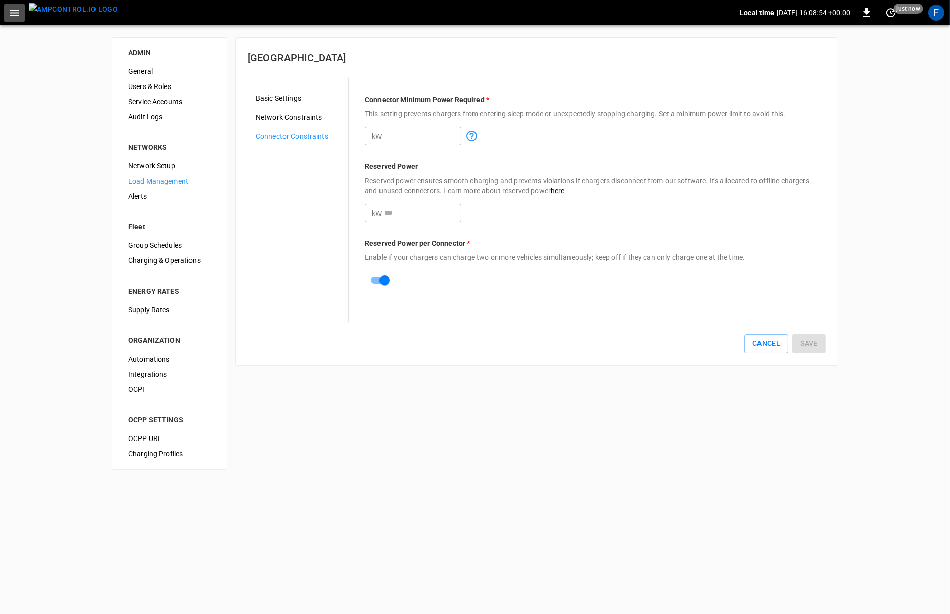
click at [18, 10] on icon "button" at bounding box center [15, 13] width 10 height 7
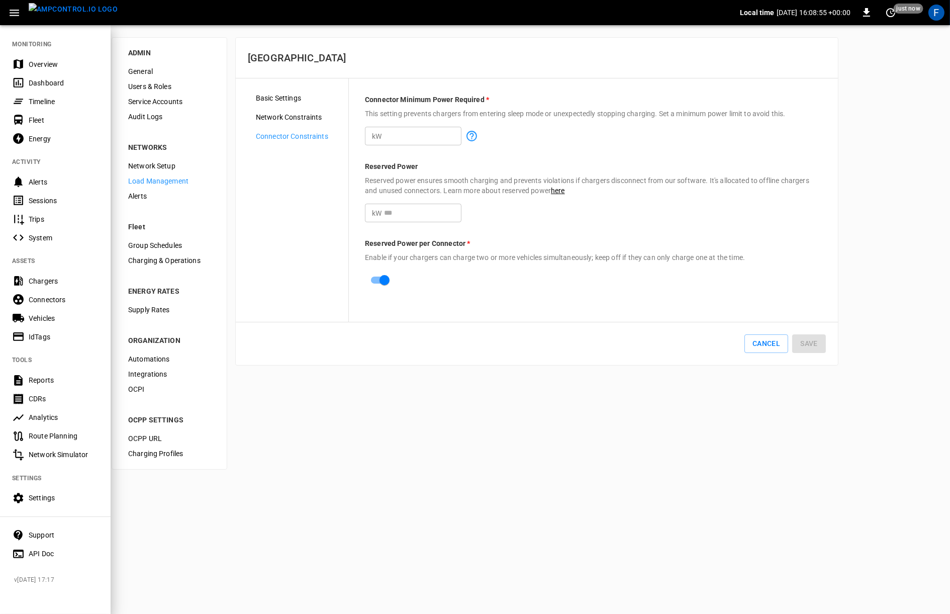
click at [65, 282] on div "Chargers" at bounding box center [64, 281] width 70 height 10
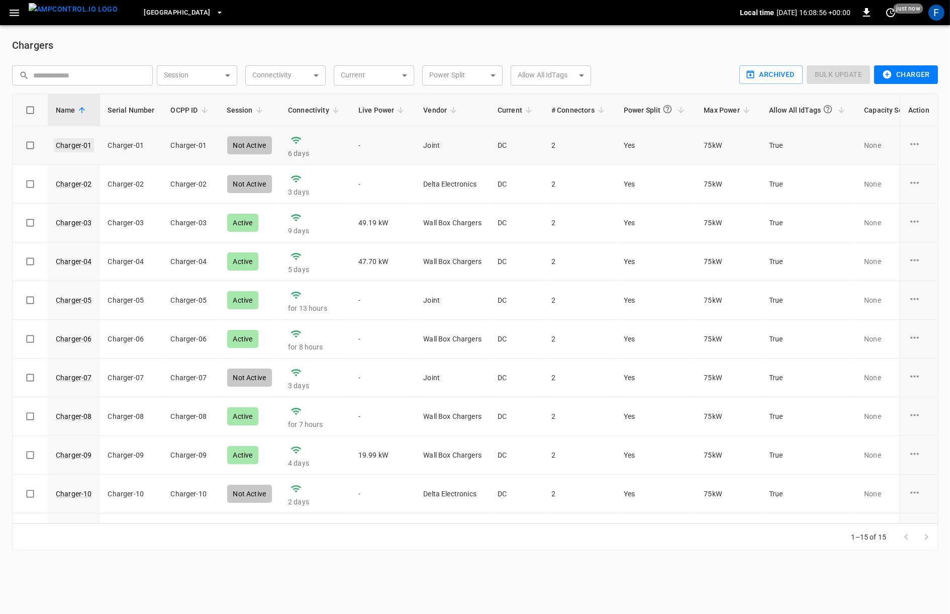
click at [83, 146] on link "Charger-01" at bounding box center [74, 145] width 40 height 14
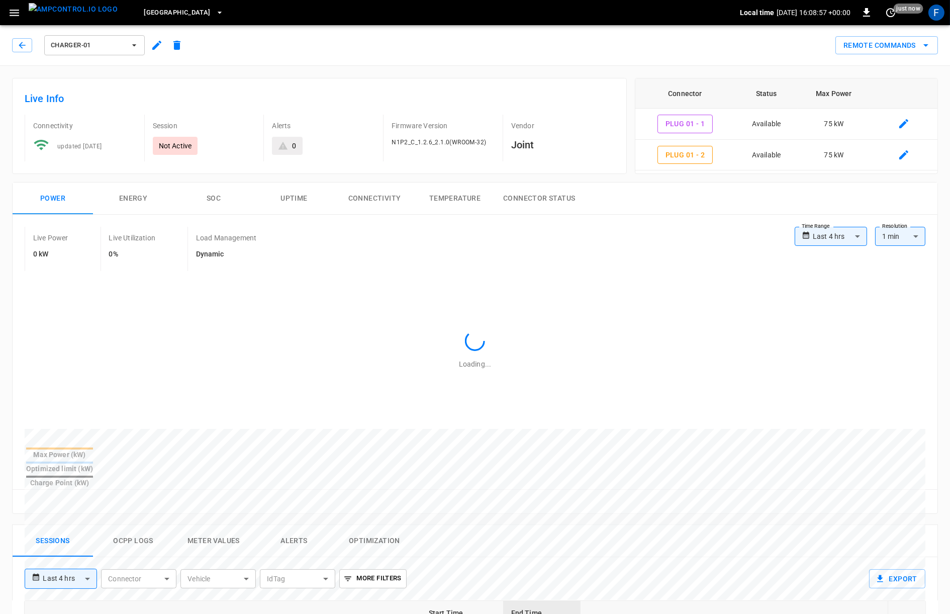
click at [158, 50] on icon "button" at bounding box center [157, 45] width 12 height 12
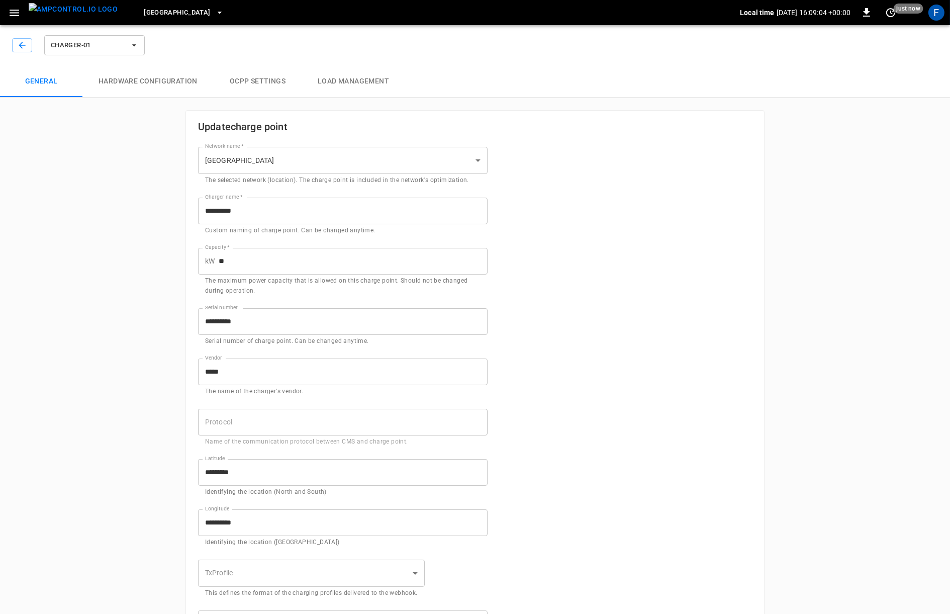
click at [369, 72] on button "Load Management" at bounding box center [354, 81] width 104 height 32
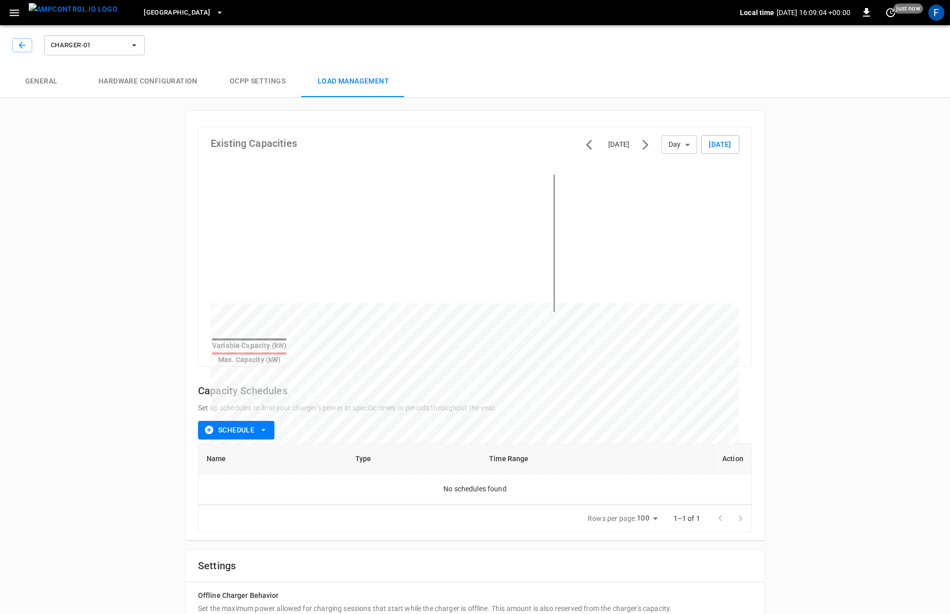
scroll to position [38, 0]
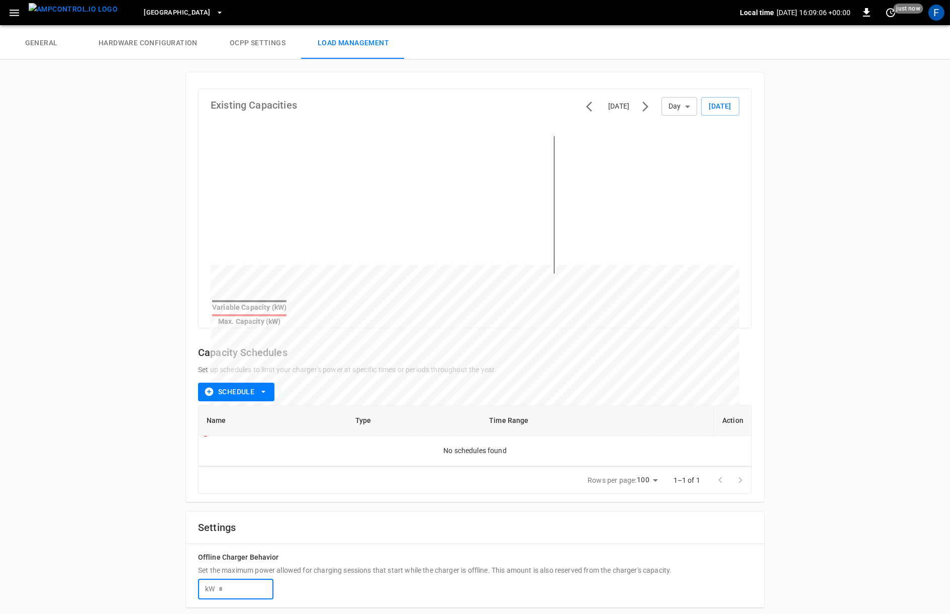
click at [258, 580] on input "number" at bounding box center [246, 589] width 55 height 19
drag, startPoint x: 245, startPoint y: 562, endPoint x: 489, endPoint y: 561, distance: 243.8
click at [489, 565] on p "Set the maximum power allowed for charging sessions that start while the charge…" at bounding box center [475, 570] width 554 height 10
click at [206, 565] on p "Set the maximum power allowed for charging sessions that start while the charge…" at bounding box center [475, 570] width 554 height 10
click at [64, 14] on img "menu" at bounding box center [73, 9] width 89 height 13
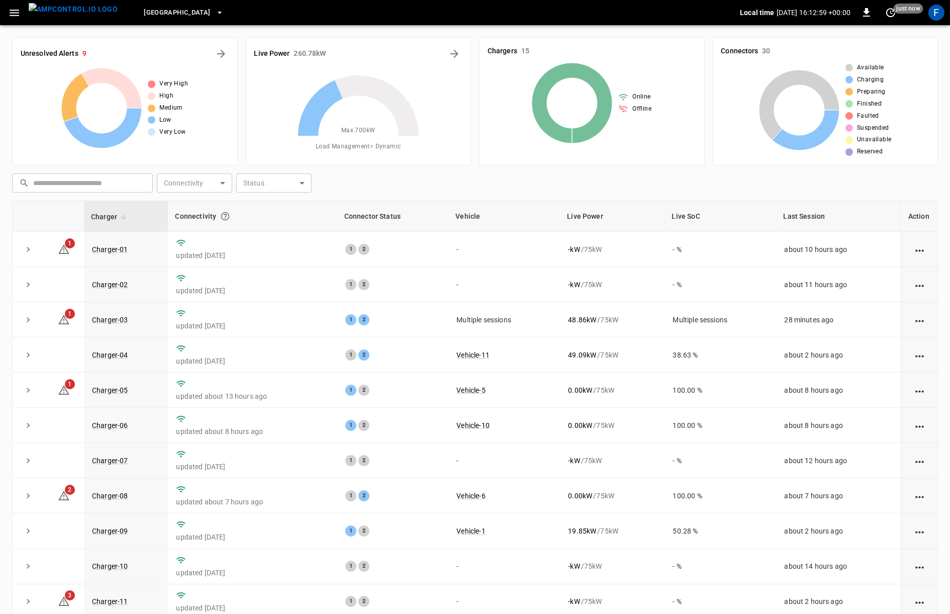
click at [16, 12] on icon "button" at bounding box center [14, 13] width 13 height 13
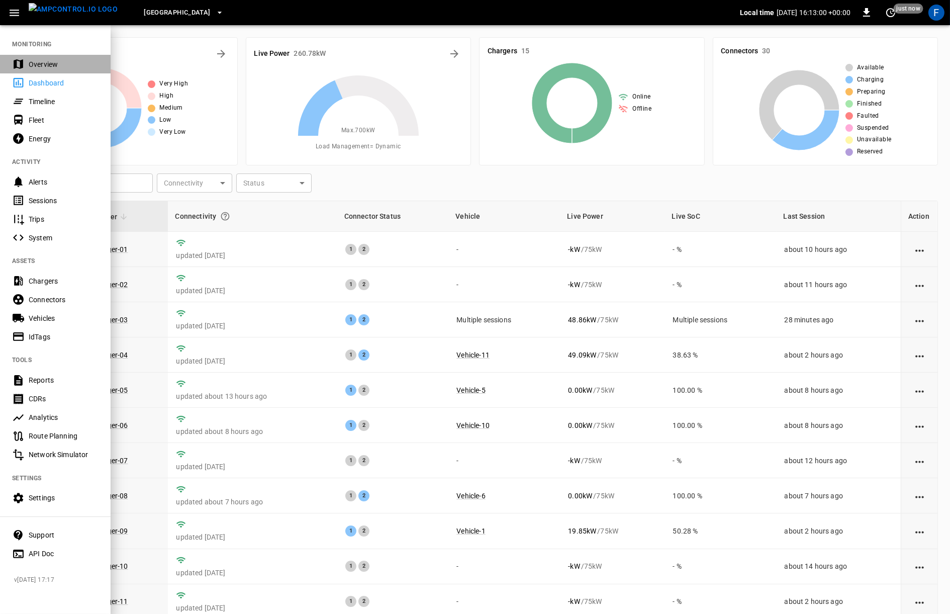
click at [39, 63] on div "Overview" at bounding box center [64, 64] width 70 height 10
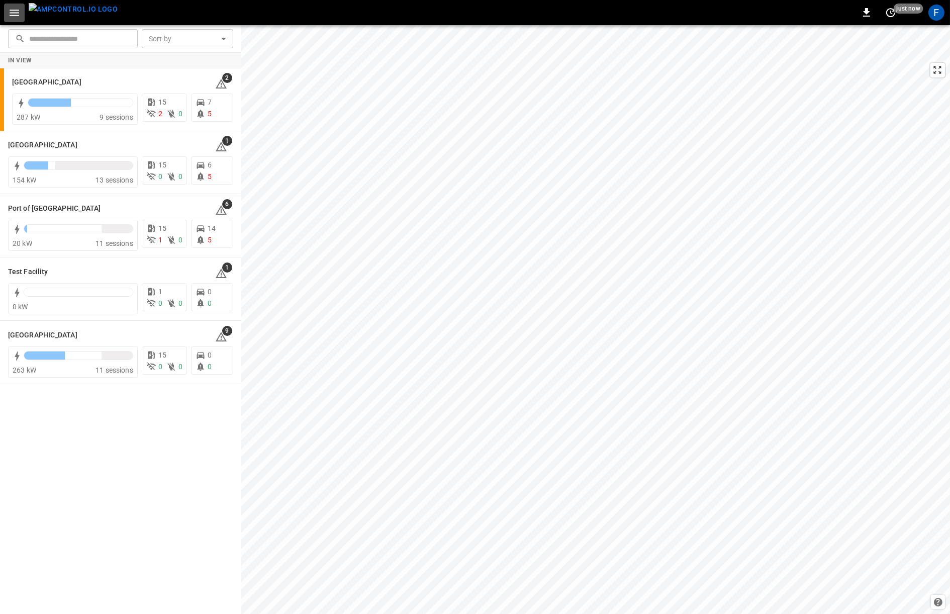
click at [21, 20] on button "button" at bounding box center [14, 13] width 21 height 19
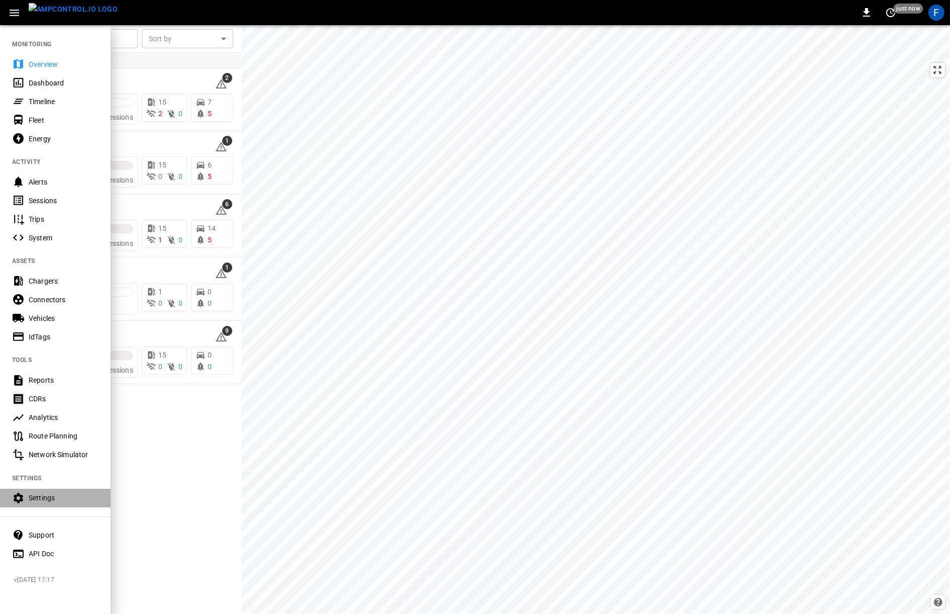
click at [50, 496] on div "Settings" at bounding box center [64, 498] width 70 height 10
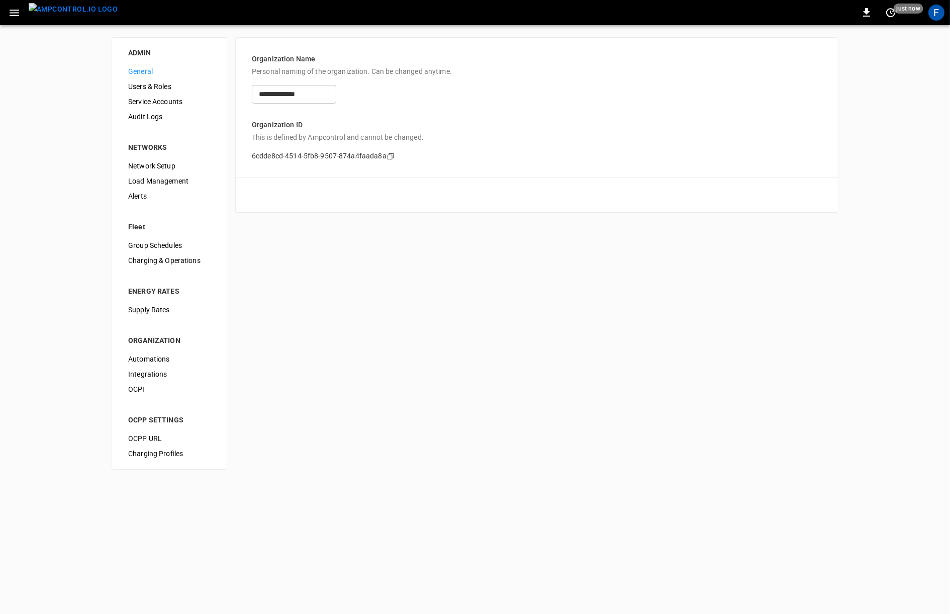
click at [147, 83] on span "Users & Roles" at bounding box center [169, 86] width 82 height 11
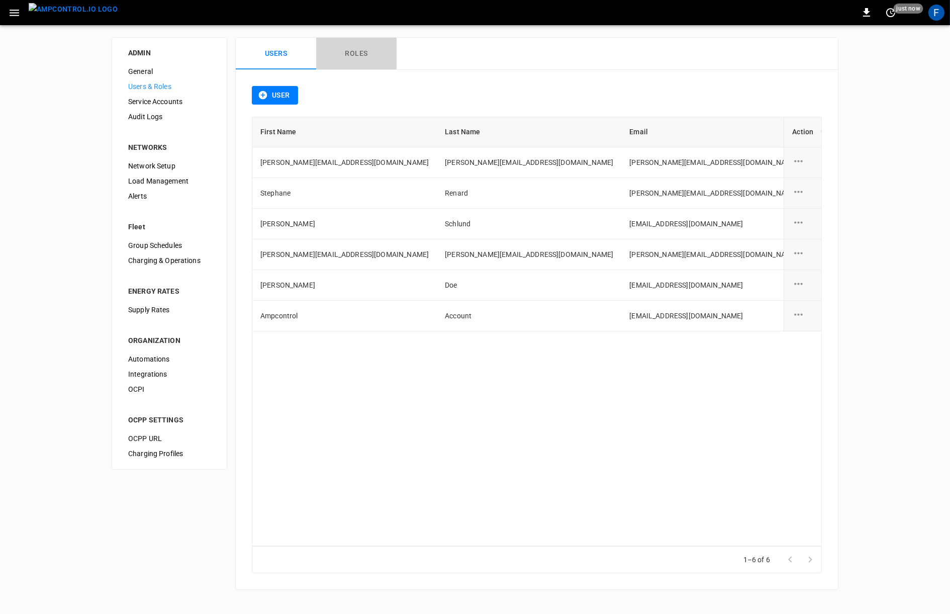
click at [354, 54] on button "Roles" at bounding box center [356, 54] width 80 height 32
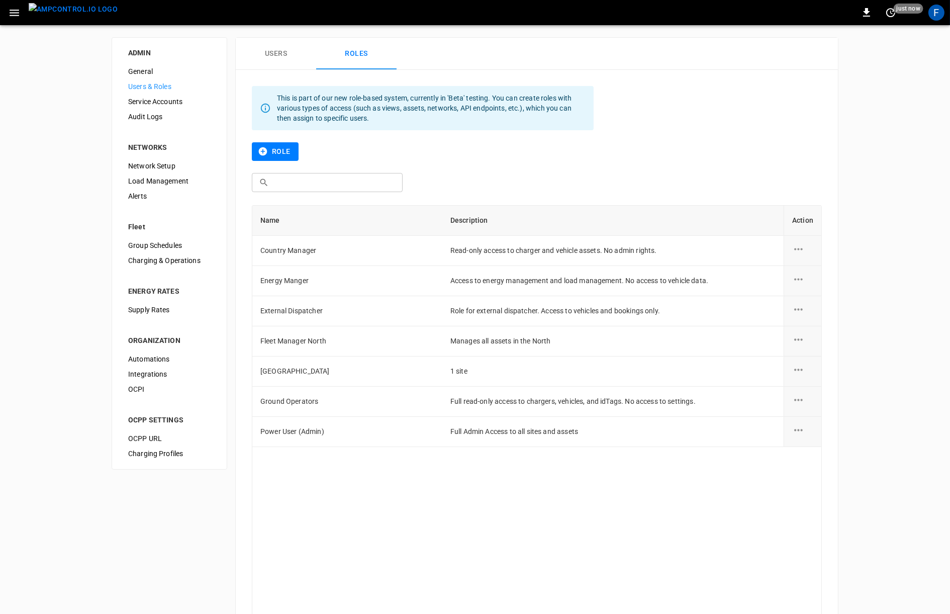
click at [287, 50] on button "Users" at bounding box center [276, 54] width 80 height 32
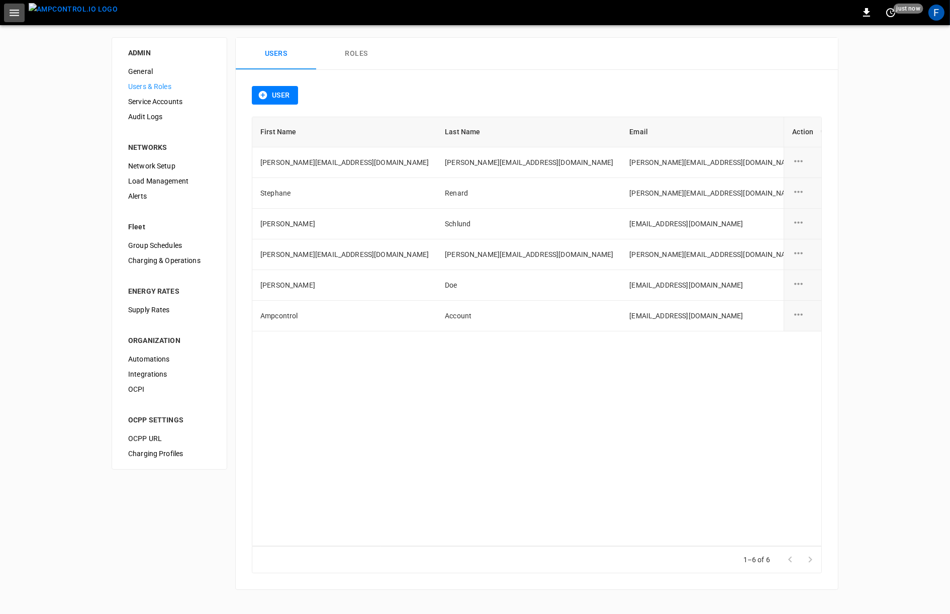
click at [15, 16] on icon "button" at bounding box center [14, 13] width 13 height 13
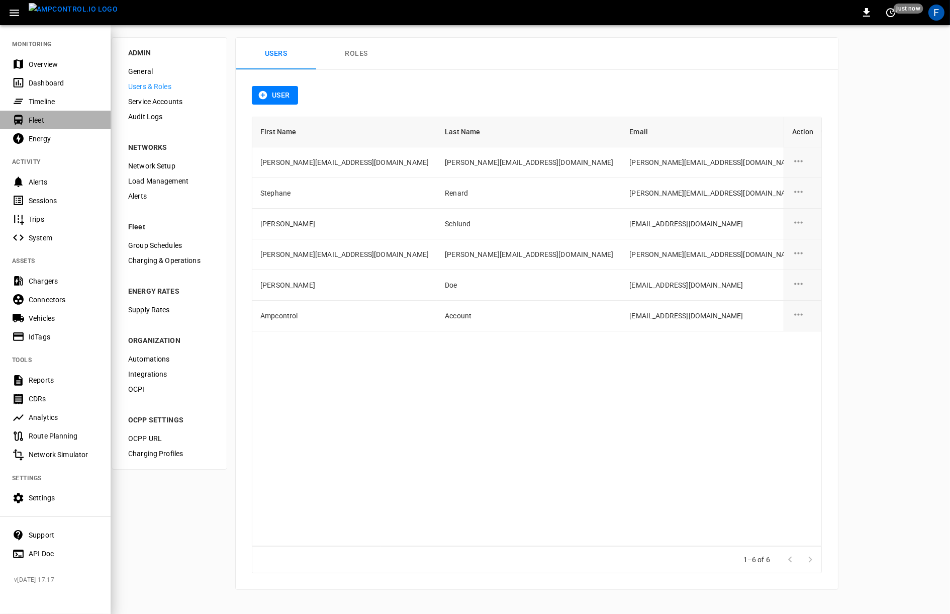
click at [50, 121] on div "Fleet" at bounding box center [64, 120] width 70 height 10
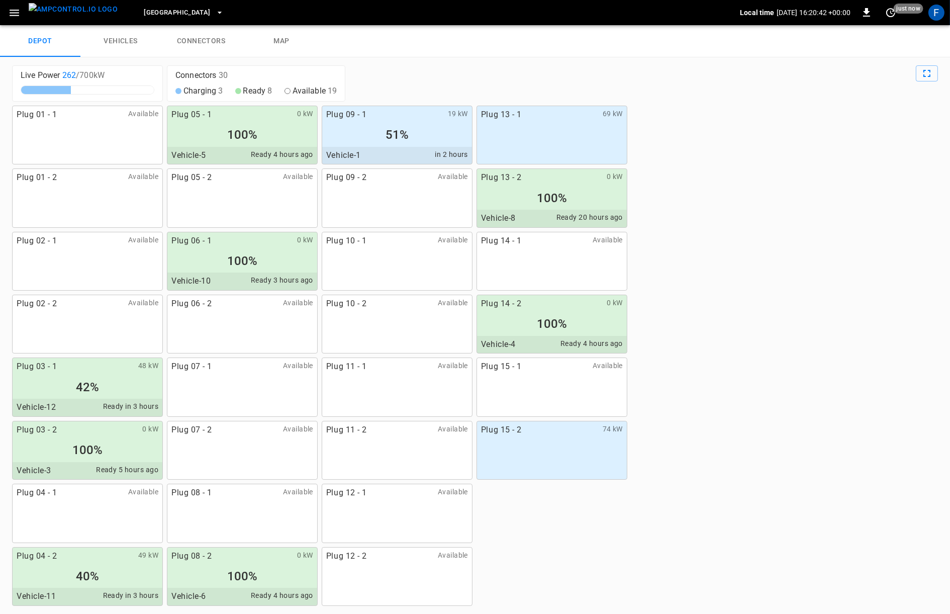
drag, startPoint x: 61, startPoint y: 75, endPoint x: 76, endPoint y: 75, distance: 15.1
click at [76, 75] on div "Live Power 262 / 700 kW" at bounding box center [88, 76] width 134 height 12
drag, startPoint x: 193, startPoint y: 78, endPoint x: 234, endPoint y: 76, distance: 40.8
click at [234, 76] on div "Connectors 30" at bounding box center [255, 76] width 161 height 12
click at [506, 85] on div at bounding box center [643, 83] width 589 height 36
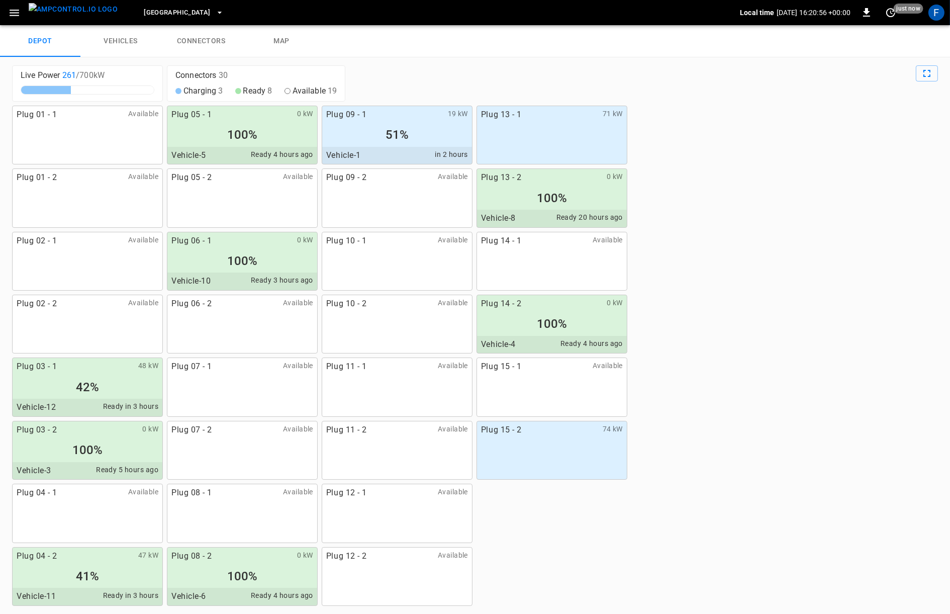
click at [418, 147] on div "Vehicle-1 in 2 hours" at bounding box center [397, 156] width 150 height 18
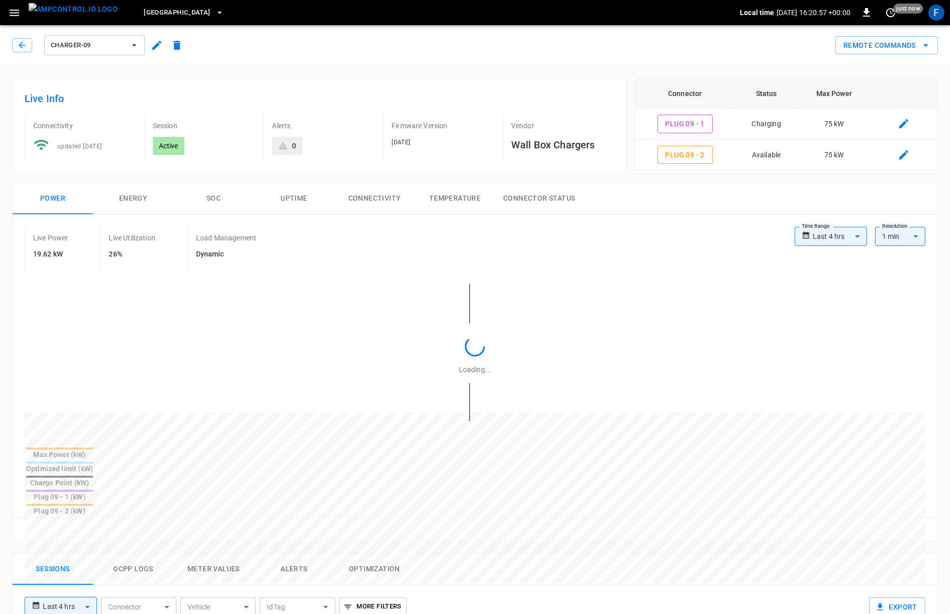
type input "**********"
drag, startPoint x: 35, startPoint y: 51, endPoint x: 27, endPoint y: 49, distance: 8.7
click at [28, 50] on div "Charger-09" at bounding box center [99, 45] width 175 height 24
click at [26, 49] on icon "button" at bounding box center [22, 45] width 10 height 10
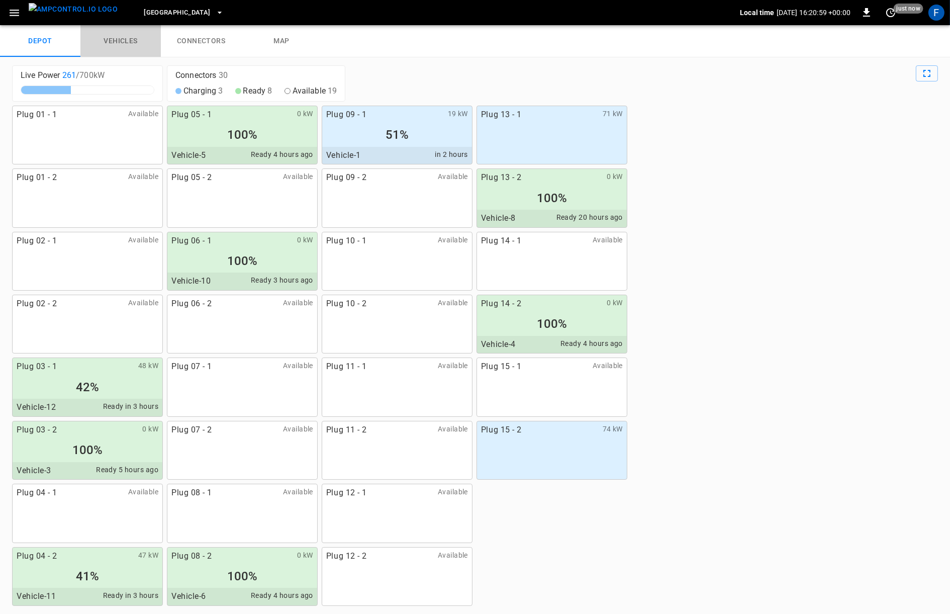
click at [122, 47] on link "vehicles" at bounding box center [120, 41] width 80 height 32
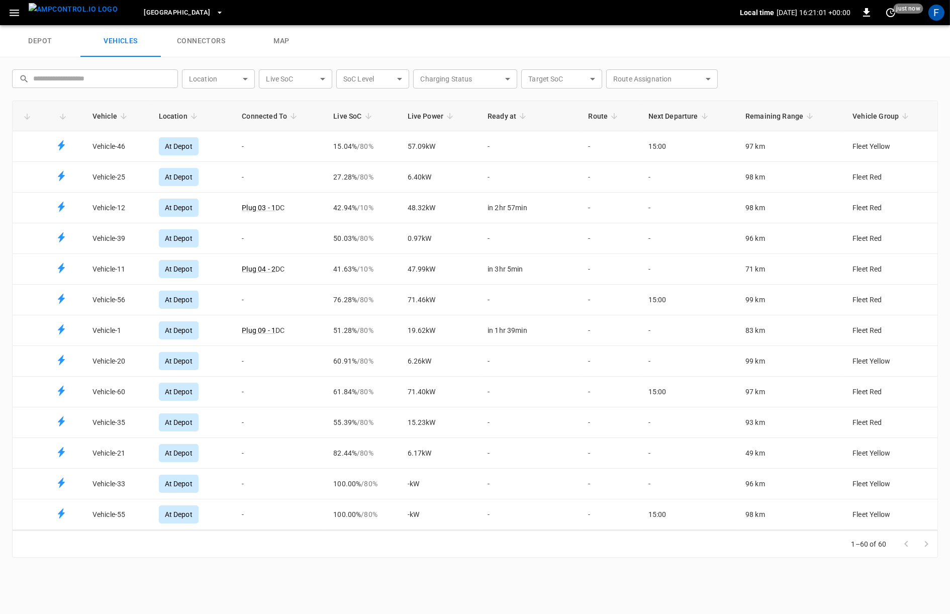
click at [119, 119] on icon "Fleet vehicles table" at bounding box center [123, 116] width 9 height 9
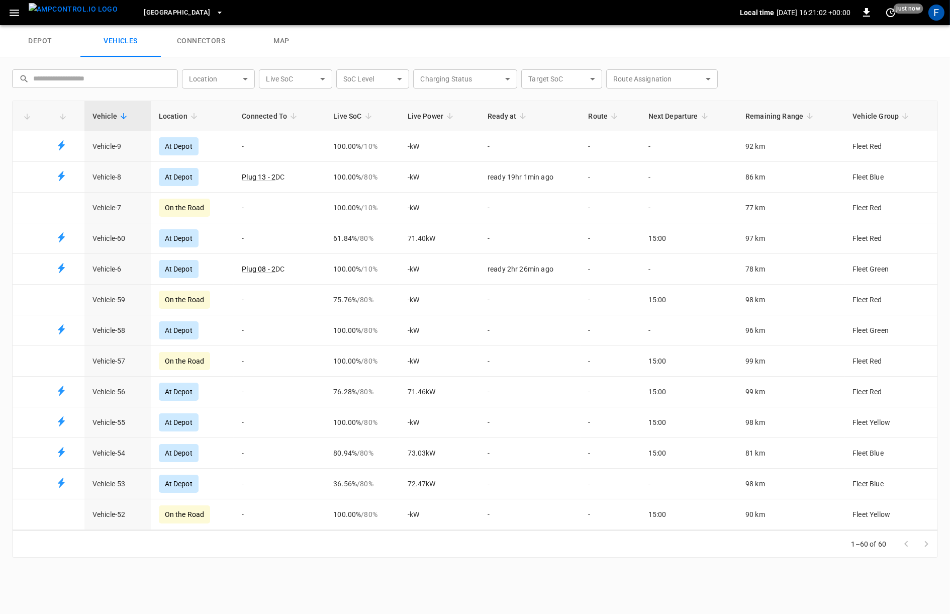
click at [119, 119] on icon "Fleet vehicles table" at bounding box center [123, 116] width 9 height 9
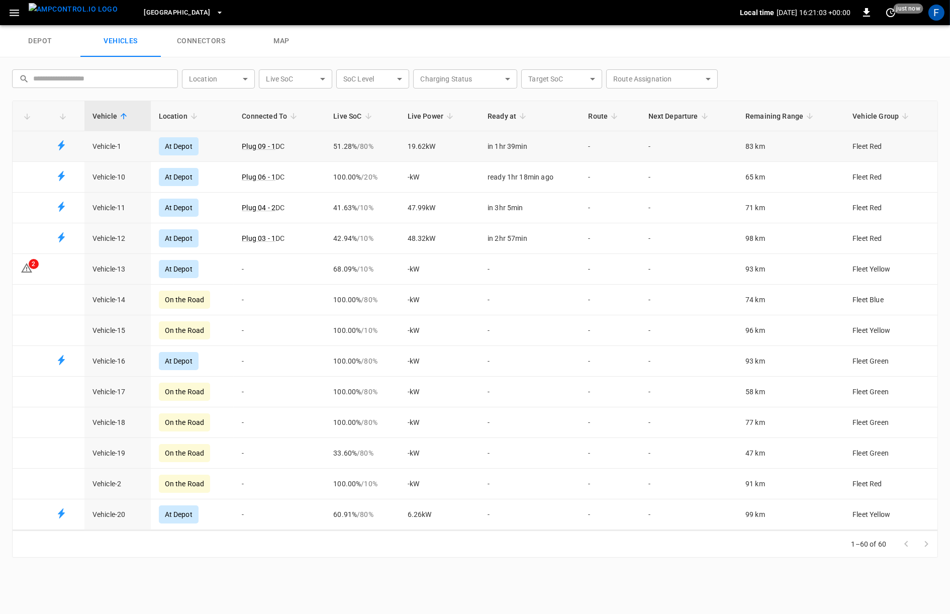
click at [339, 143] on td "51.28% / 80 %" at bounding box center [362, 146] width 74 height 31
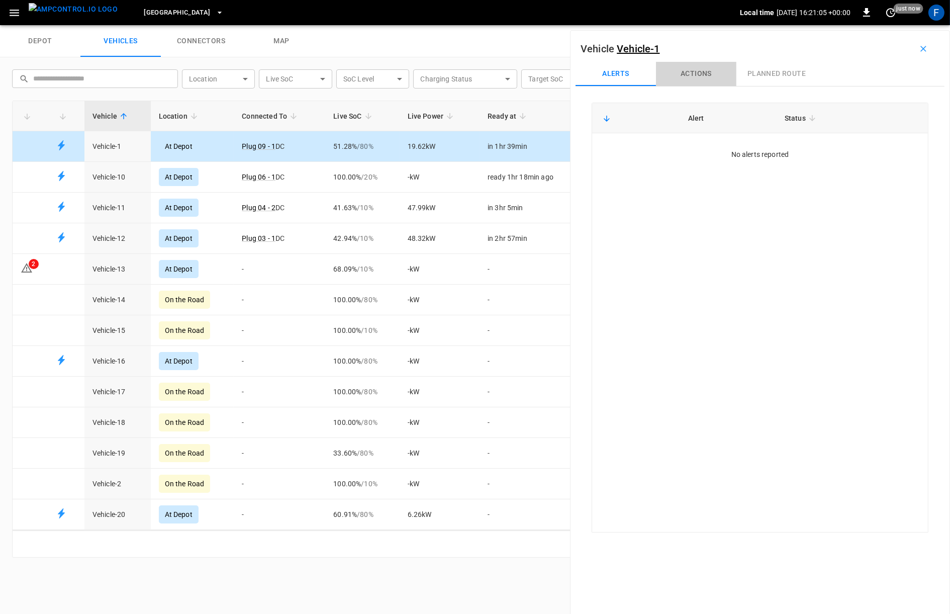
click at [697, 71] on button "Actions" at bounding box center [696, 74] width 80 height 24
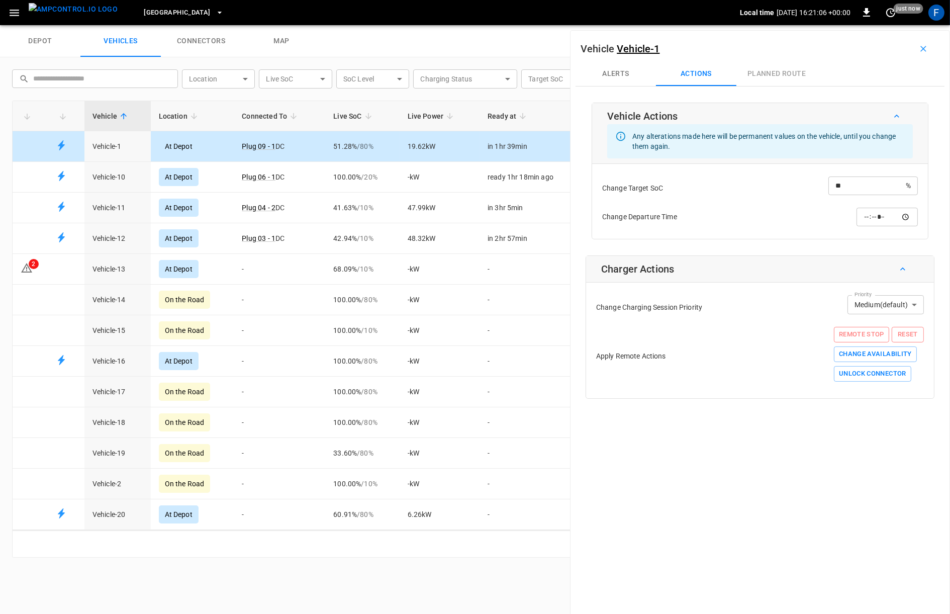
click at [882, 25] on body "Toronto South Local time 2025-09-10 16:21:06 +00:00 0 just now F depot vehicles…" at bounding box center [475, 12] width 950 height 25
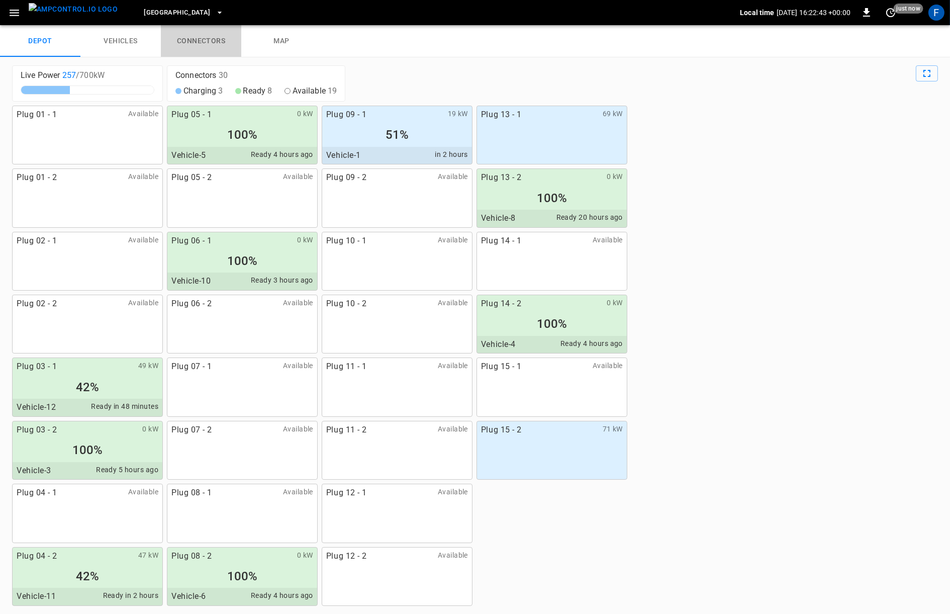
click at [215, 45] on link "connectors" at bounding box center [201, 41] width 80 height 32
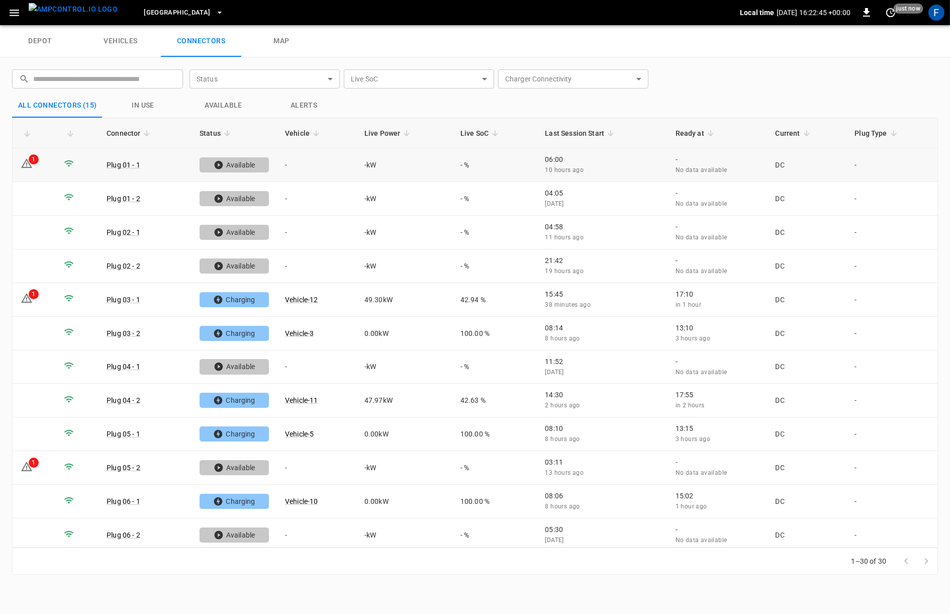
click at [170, 167] on td "Plug 01 - 1" at bounding box center [145, 165] width 93 height 34
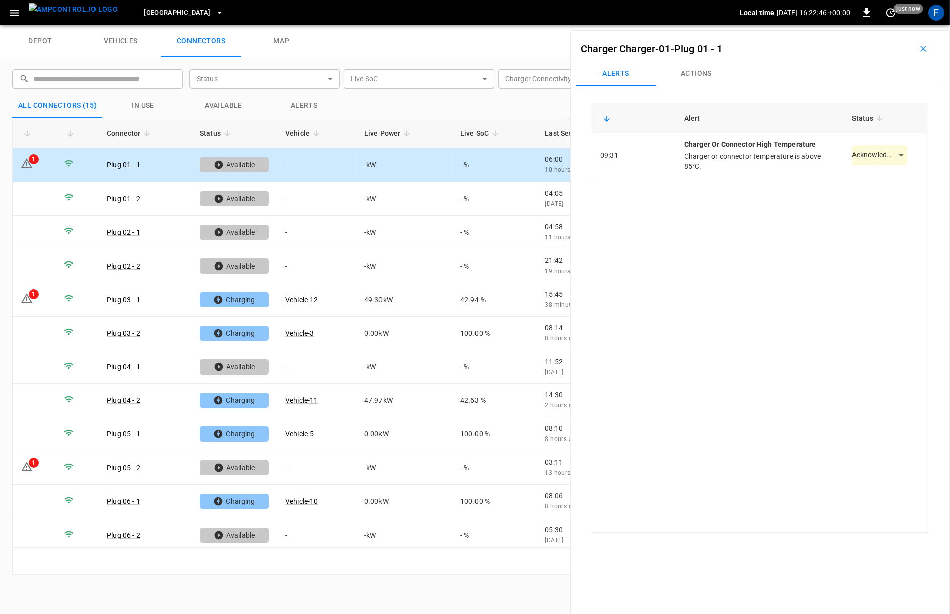
click at [709, 71] on button "Actions" at bounding box center [696, 74] width 80 height 24
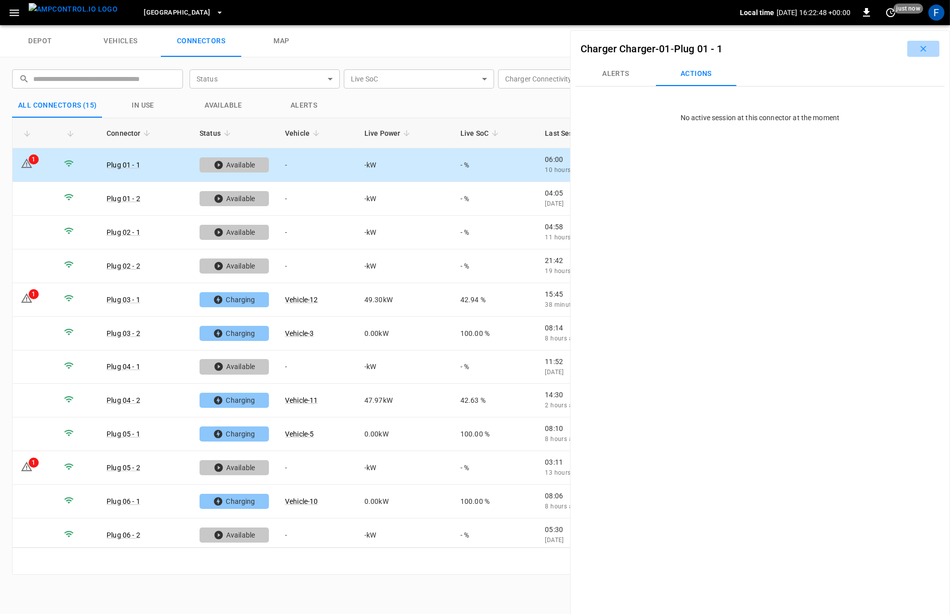
click at [926, 48] on icon "button" at bounding box center [924, 49] width 10 height 10
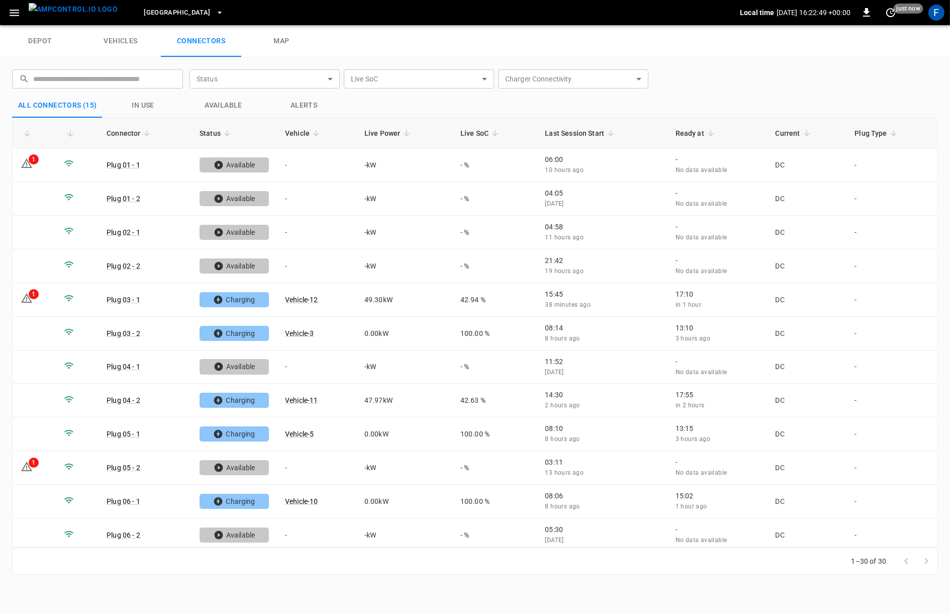
click at [141, 44] on link "vehicles" at bounding box center [120, 41] width 80 height 32
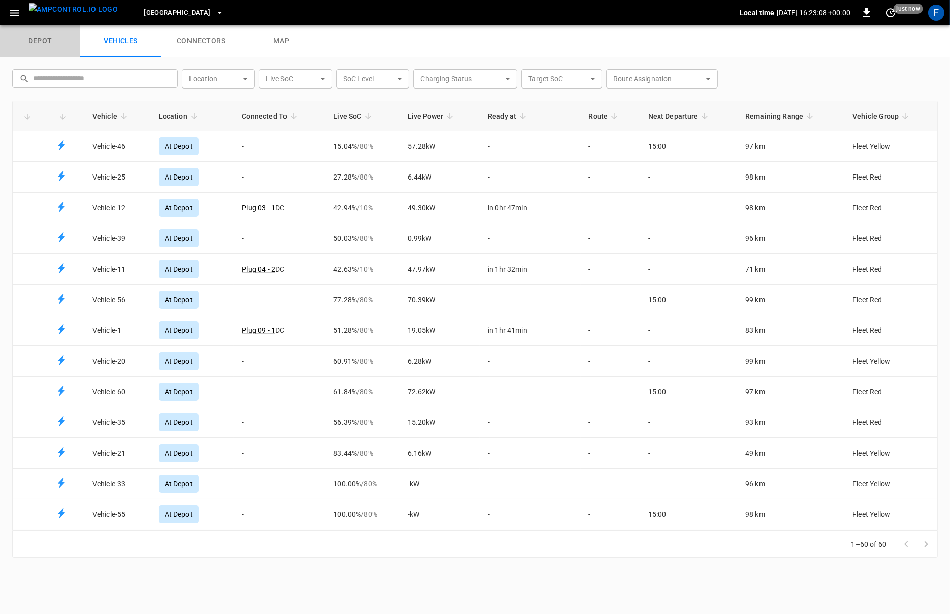
click at [42, 36] on link "depot" at bounding box center [40, 41] width 80 height 32
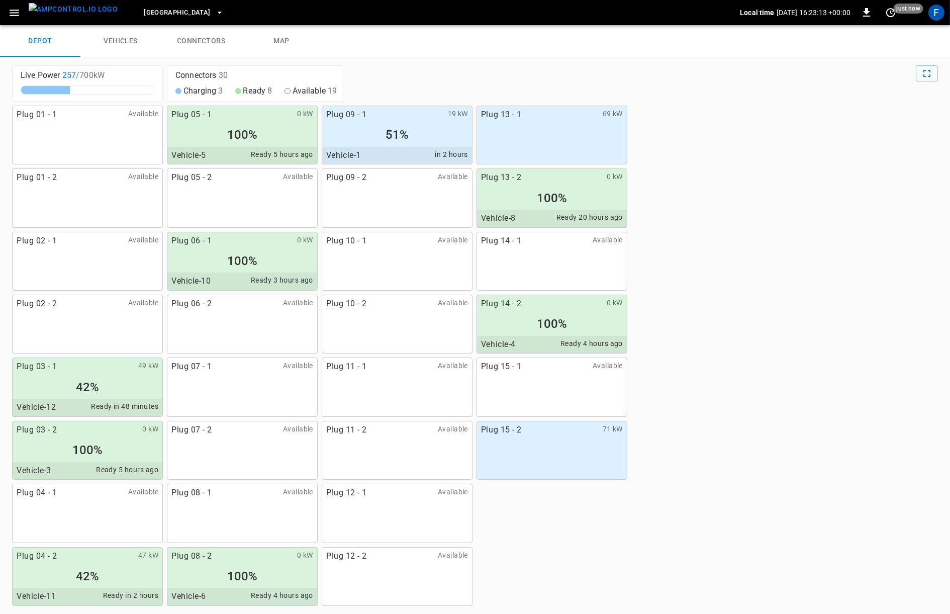
click at [250, 136] on div "100%" at bounding box center [242, 134] width 150 height 19
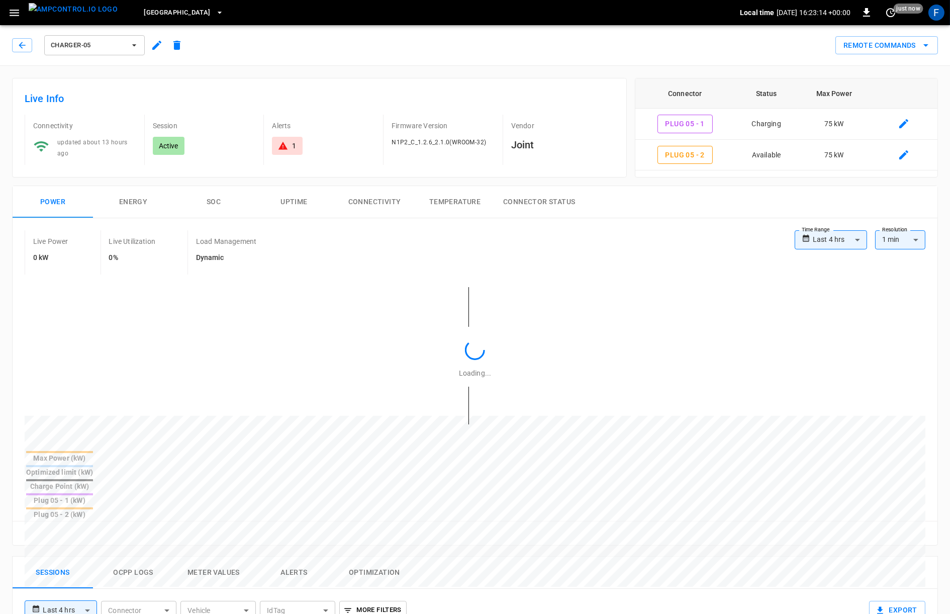
type input "**********"
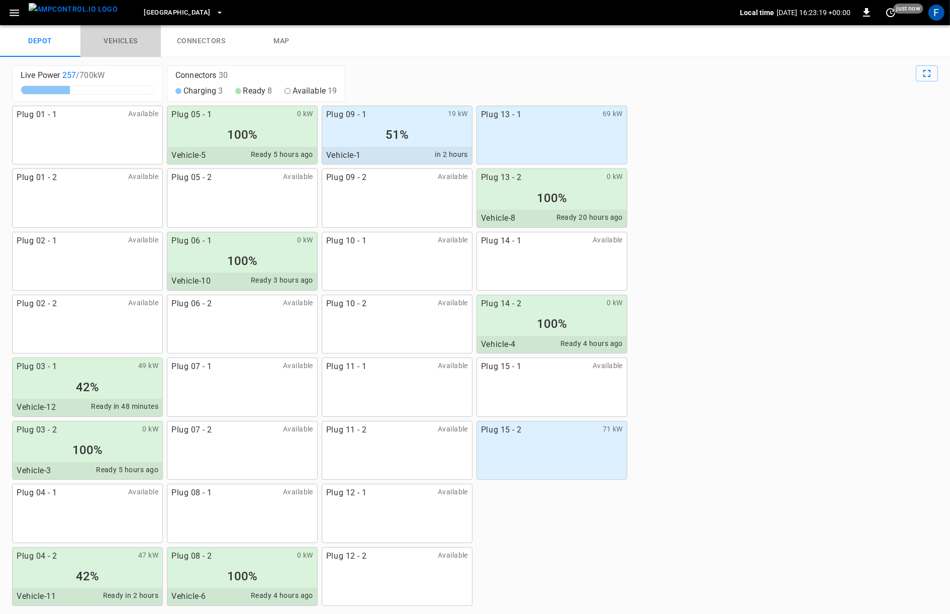
click at [110, 49] on link "vehicles" at bounding box center [120, 41] width 80 height 32
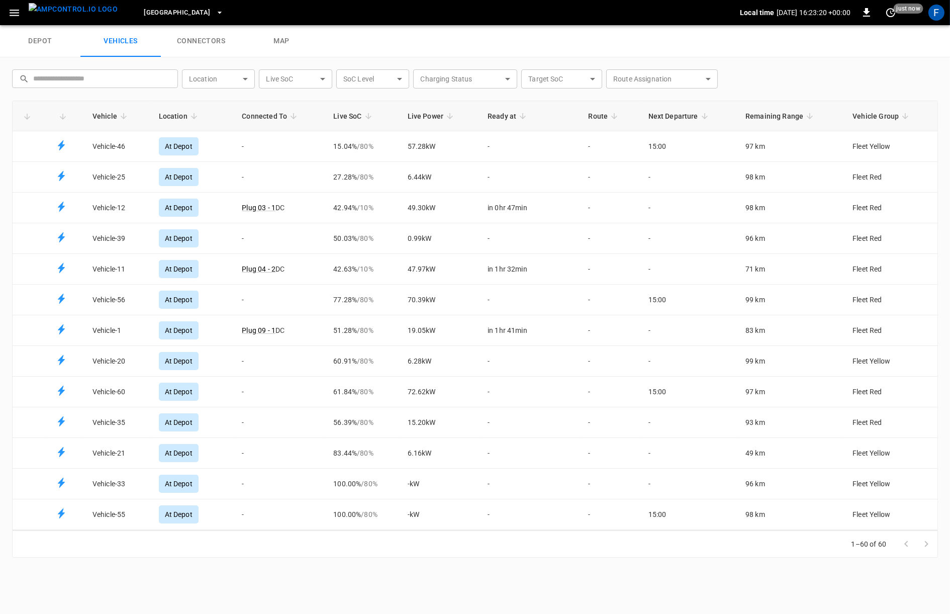
click at [121, 109] on th "Vehicle" at bounding box center [117, 116] width 66 height 30
click at [121, 113] on icon "Fleet vehicles table" at bounding box center [123, 116] width 9 height 9
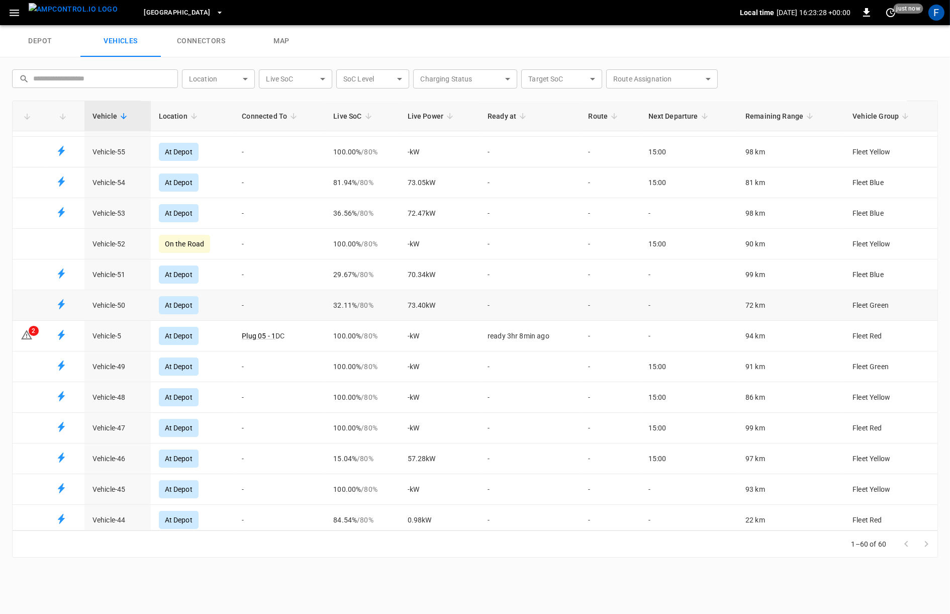
scroll to position [273, 0]
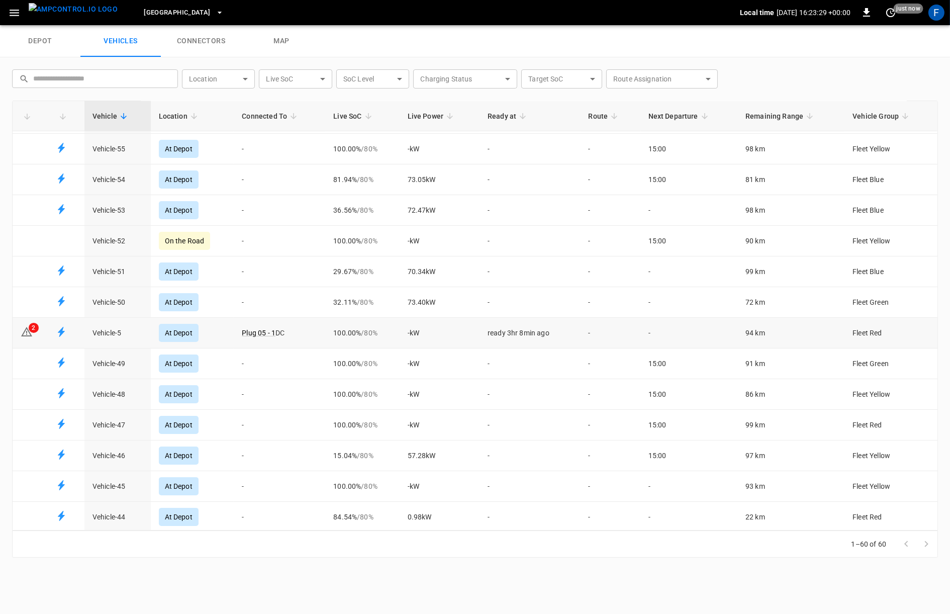
click at [137, 335] on td "Vehicle-5" at bounding box center [117, 333] width 66 height 31
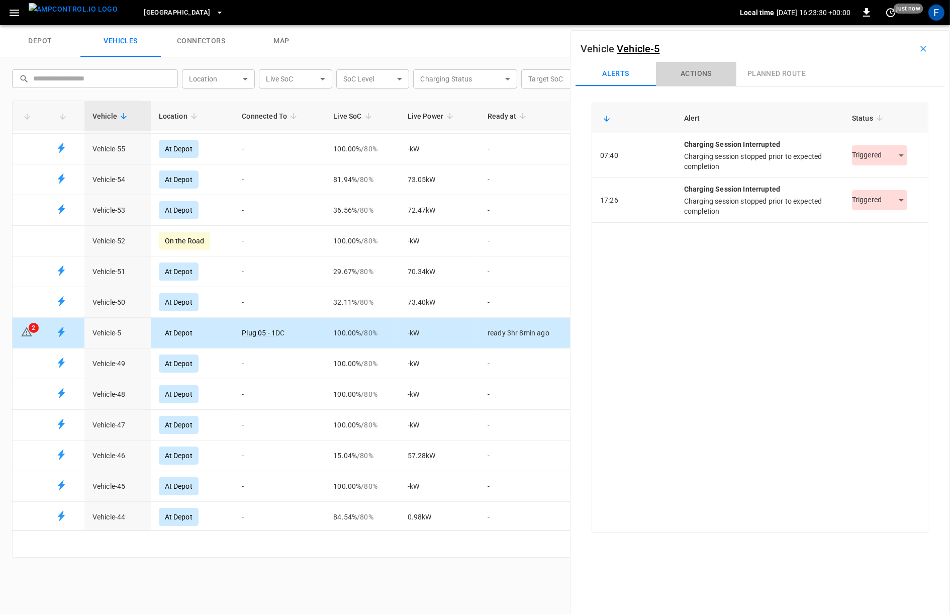
click at [693, 66] on button "Actions" at bounding box center [696, 74] width 80 height 24
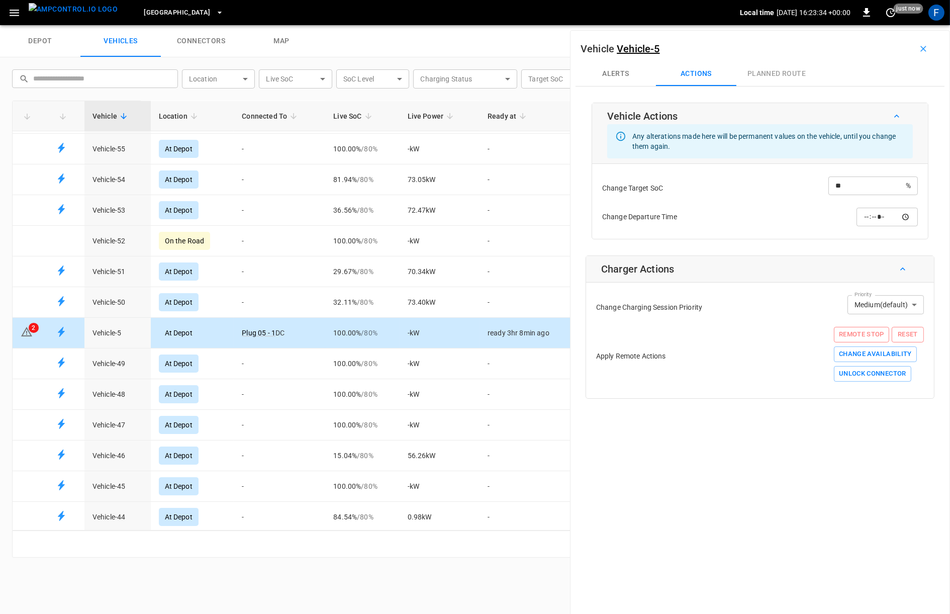
click at [907, 338] on button "Reset" at bounding box center [908, 335] width 32 height 16
click at [660, 481] on div at bounding box center [475, 307] width 950 height 614
click at [916, 336] on button "Reset" at bounding box center [908, 335] width 32 height 16
click at [805, 448] on div at bounding box center [475, 307] width 950 height 614
click at [849, 351] on button "Change Availability" at bounding box center [875, 354] width 83 height 16
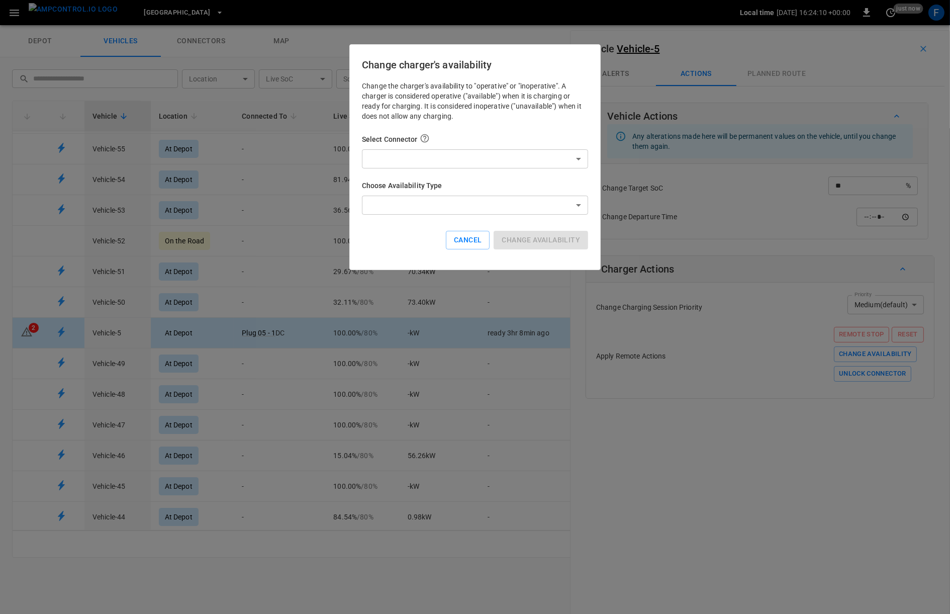
click at [438, 25] on body "Toronto South Local time 2025-09-10 16:24:10 +00:00 0 just now F depot vehicles…" at bounding box center [475, 12] width 950 height 25
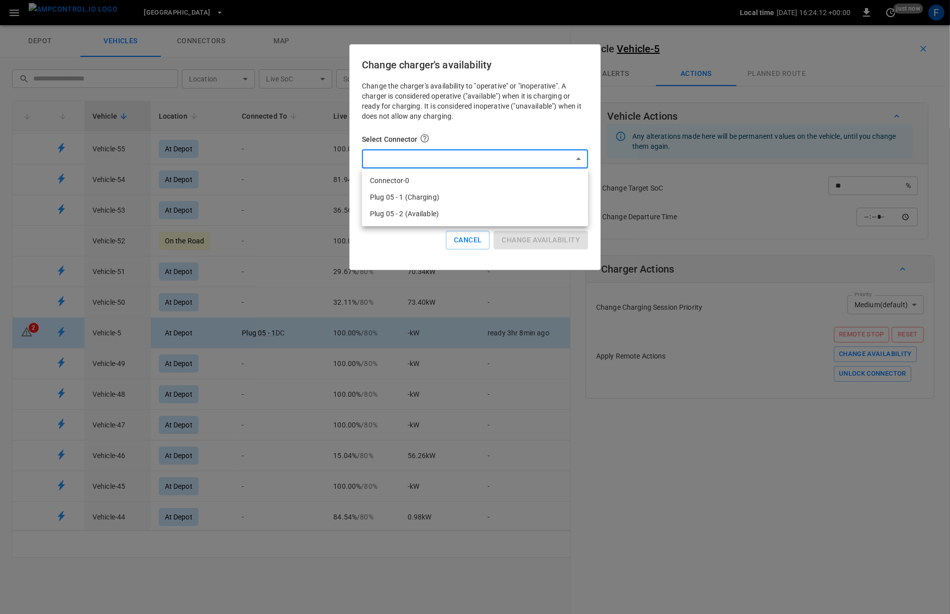
click at [430, 219] on li "Plug 05 - 2 (Available)" at bounding box center [475, 214] width 226 height 17
type input "**********"
click at [431, 25] on body "Toronto South Local time 2025-09-10 16:24:12 +00:00 0 just now F depot vehicles…" at bounding box center [475, 12] width 950 height 25
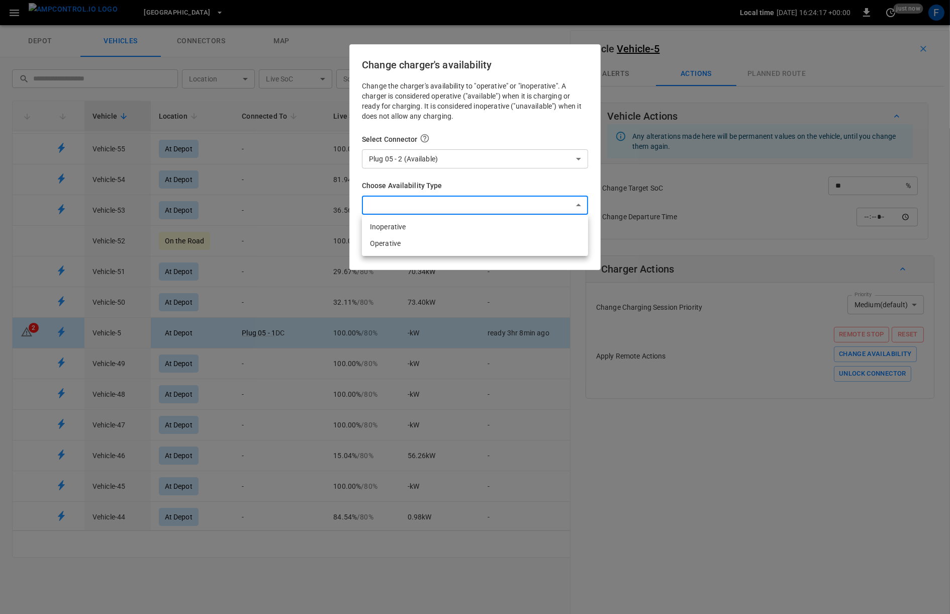
click at [459, 188] on div at bounding box center [475, 307] width 950 height 614
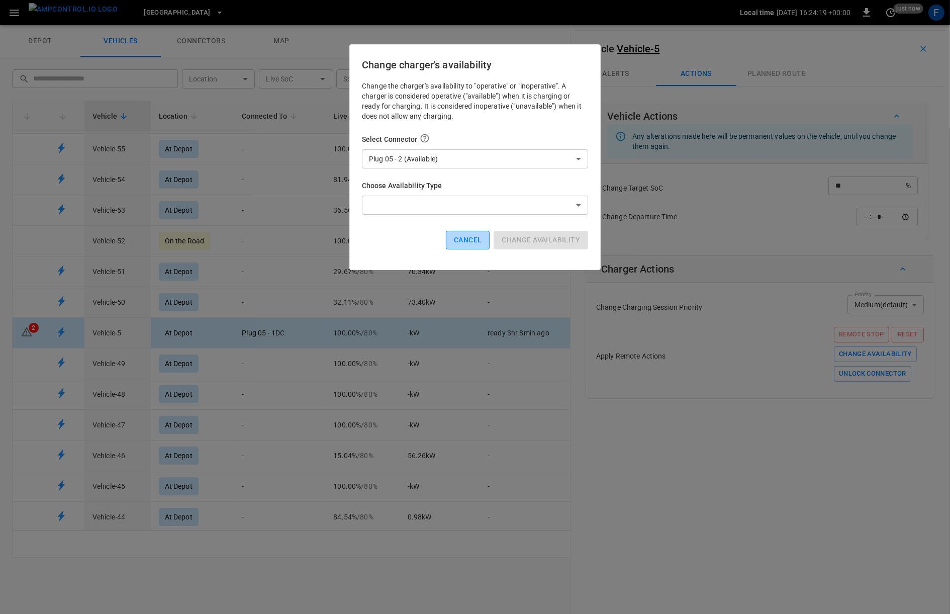
click at [476, 241] on button "Cancel" at bounding box center [468, 240] width 44 height 19
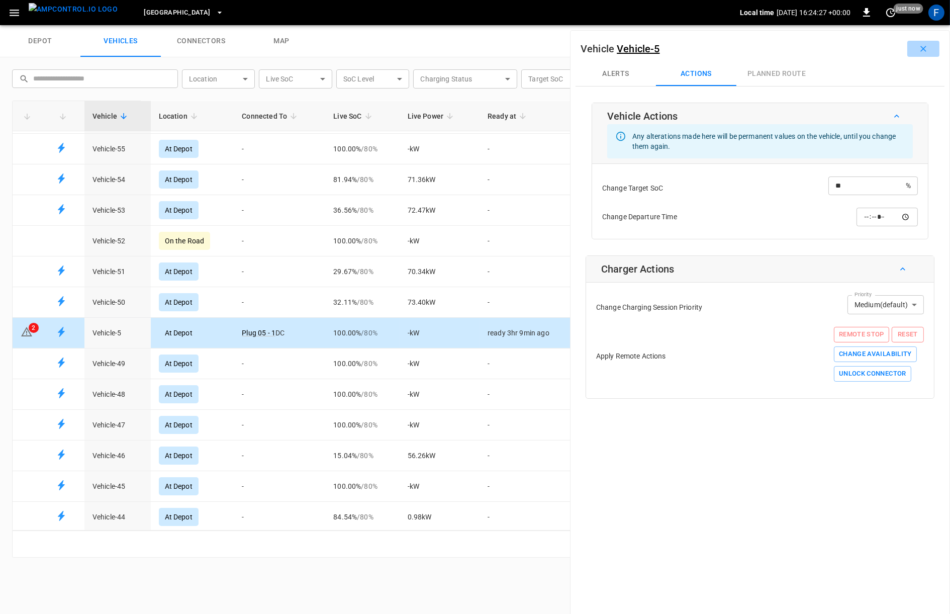
click at [920, 53] on icon "button" at bounding box center [924, 49] width 10 height 10
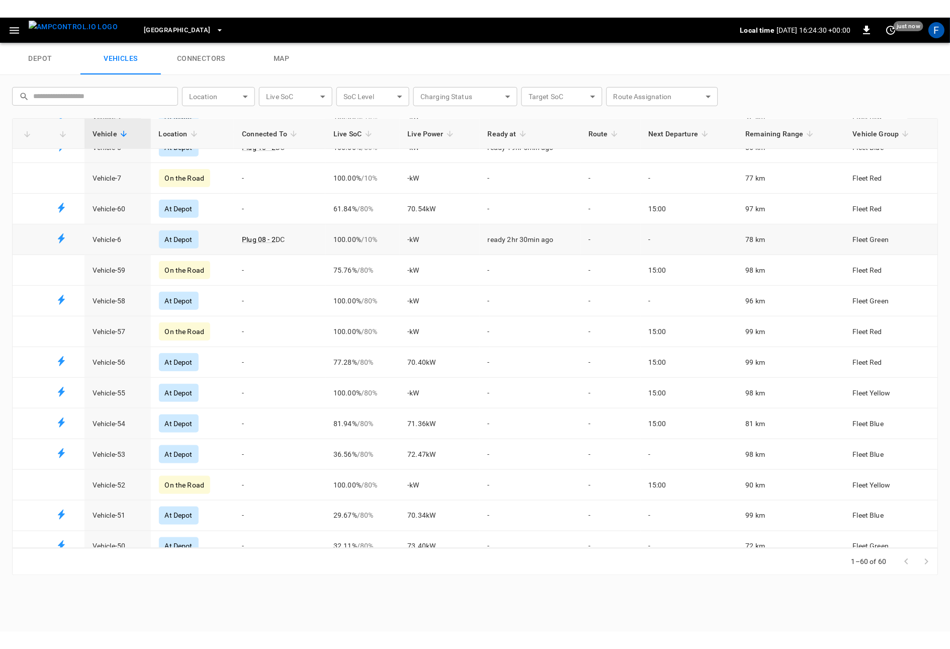
scroll to position [0, 0]
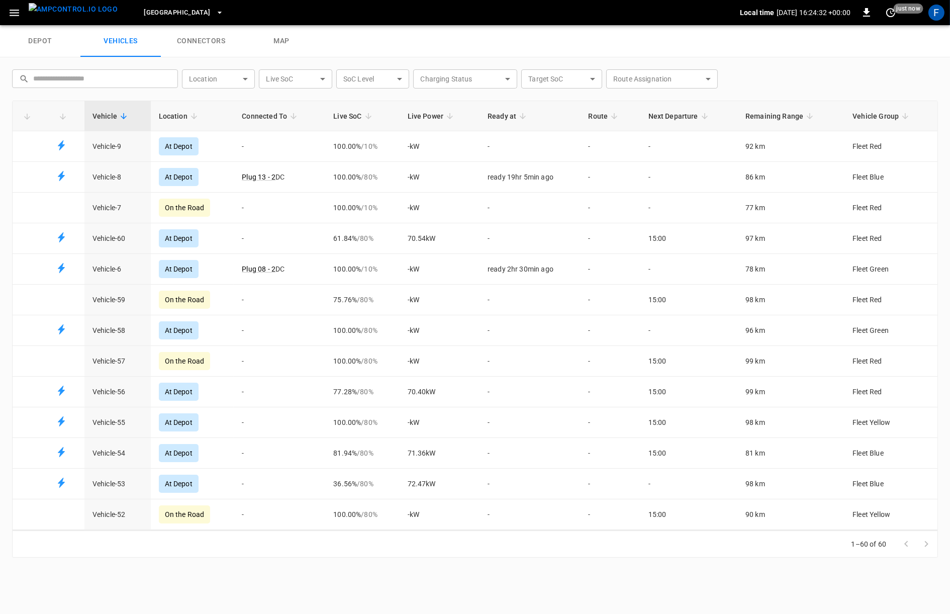
click at [42, 31] on link "depot" at bounding box center [40, 41] width 80 height 32
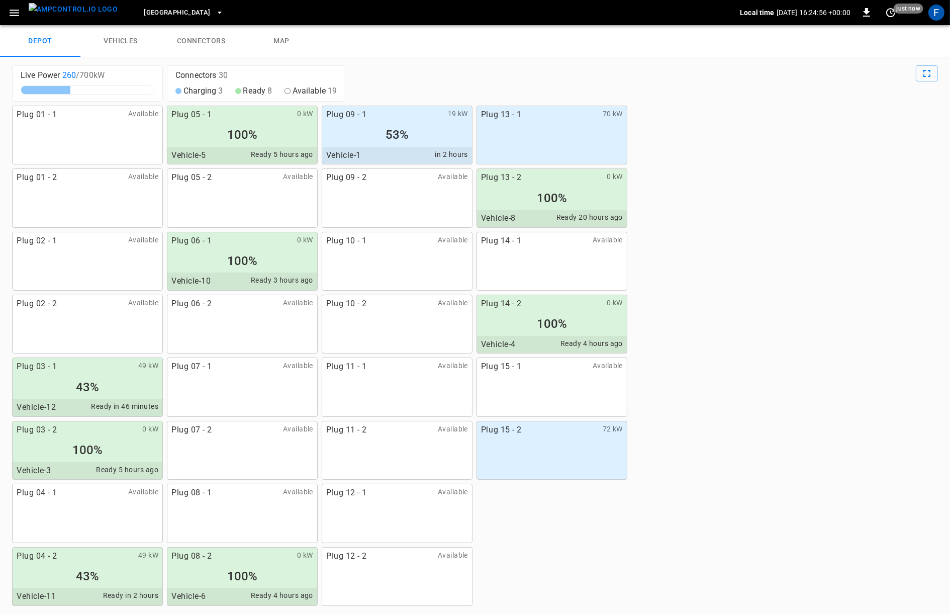
click at [120, 137] on div "Plug 01 - 1 Available" at bounding box center [87, 135] width 151 height 59
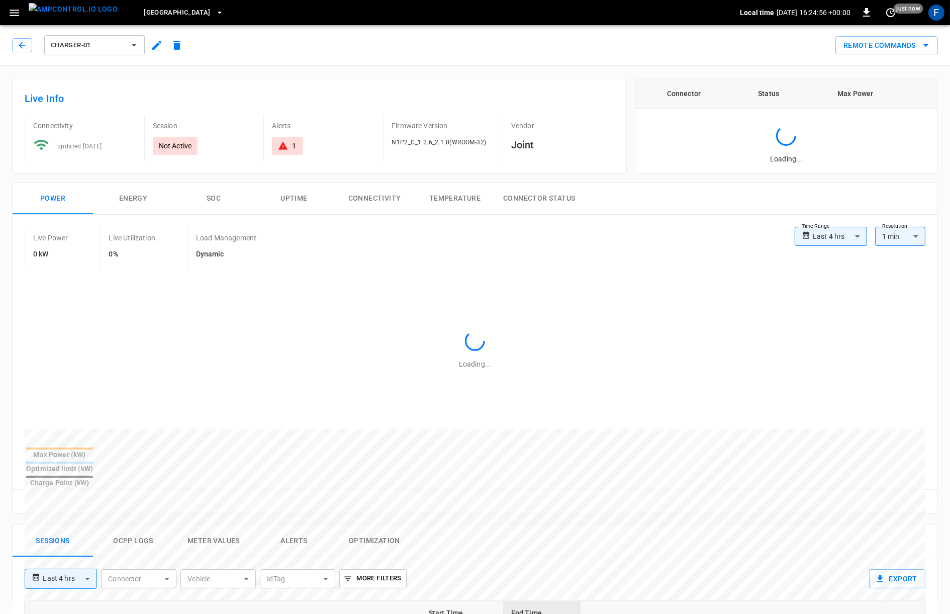
type input "**********"
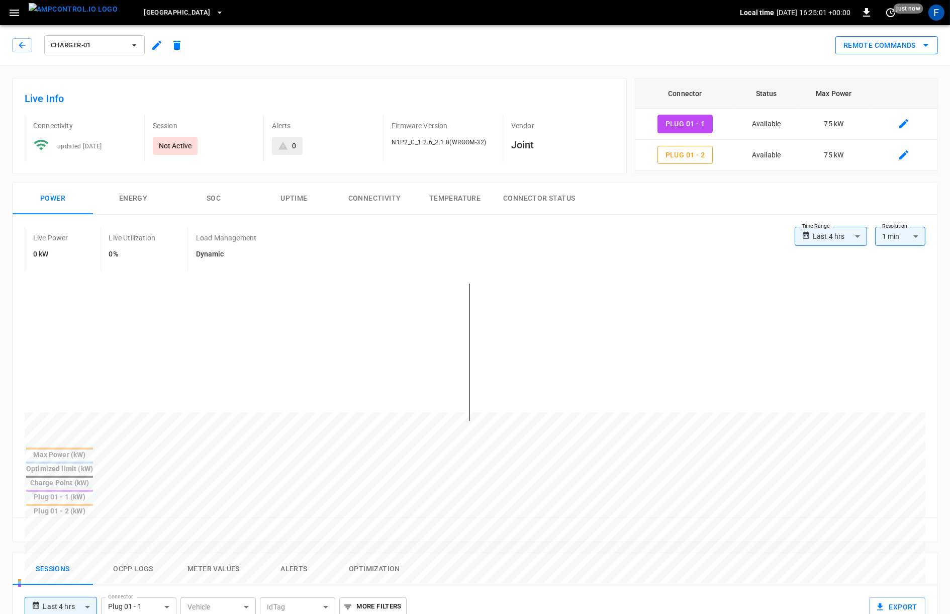
click at [861, 41] on button "Remote Commands" at bounding box center [887, 45] width 103 height 19
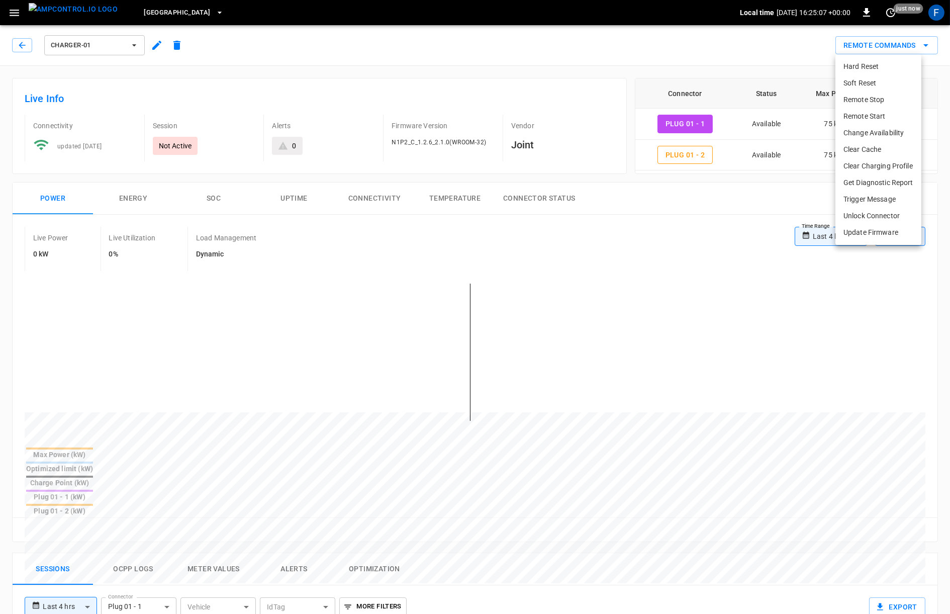
click at [401, 274] on div at bounding box center [475, 307] width 950 height 614
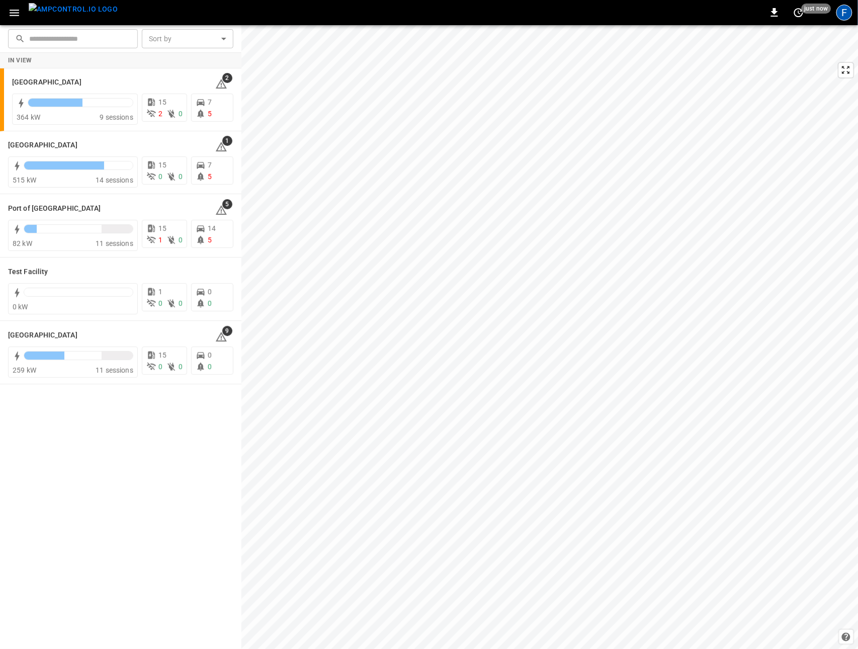
click at [843, 13] on div "F" at bounding box center [844, 13] width 16 height 16
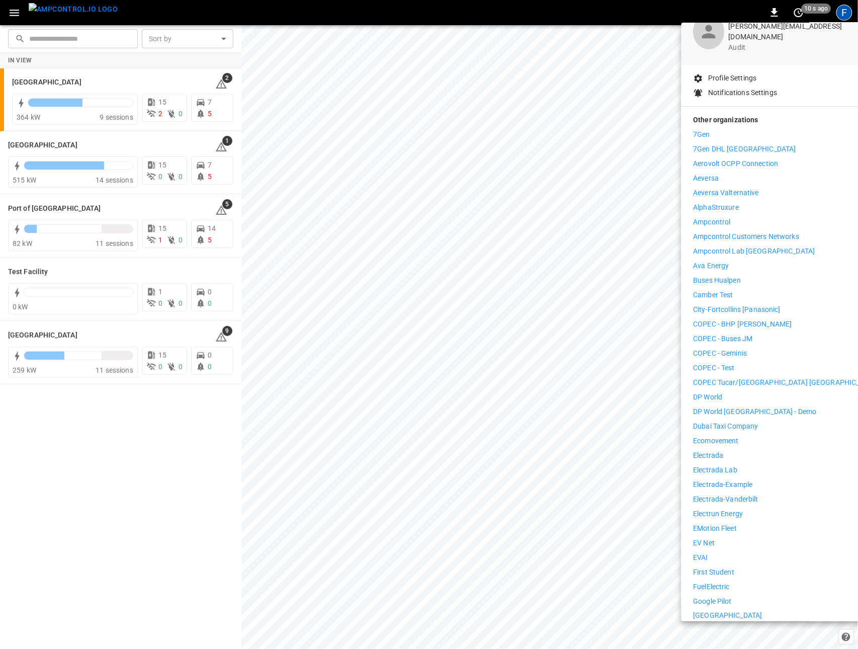
scroll to position [61, 0]
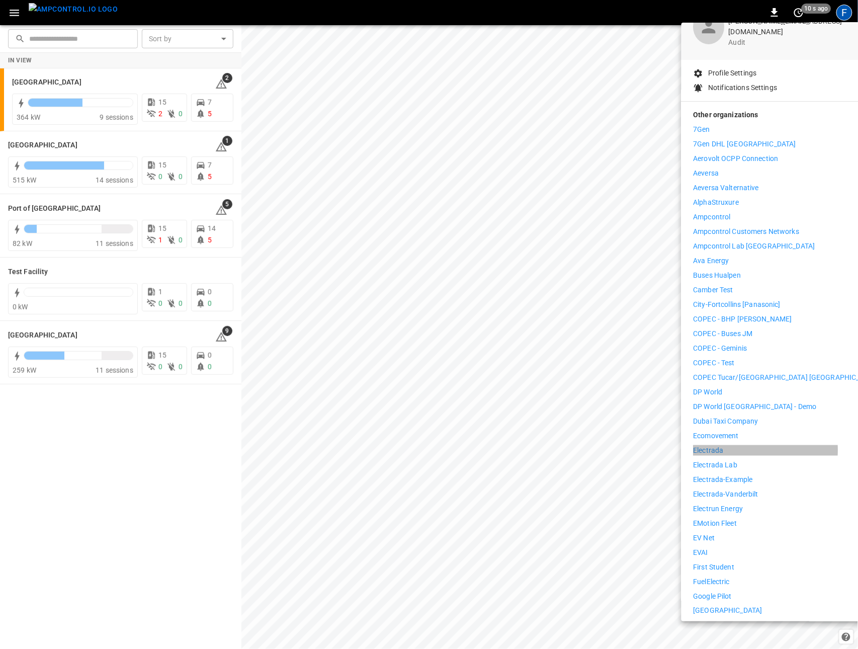
click at [737, 445] on li "Electrada" at bounding box center [785, 450] width 185 height 11
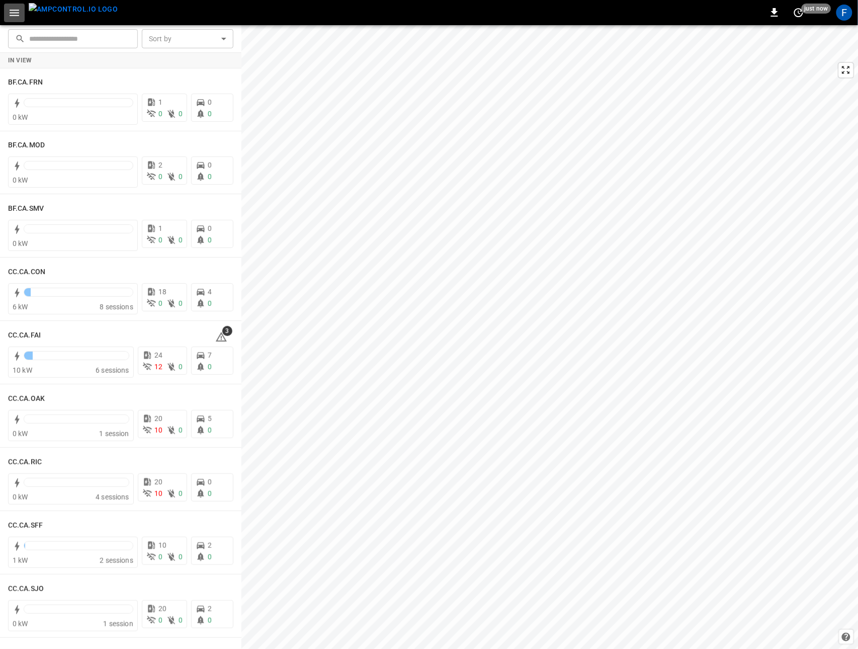
click at [10, 7] on icon "button" at bounding box center [14, 13] width 13 height 13
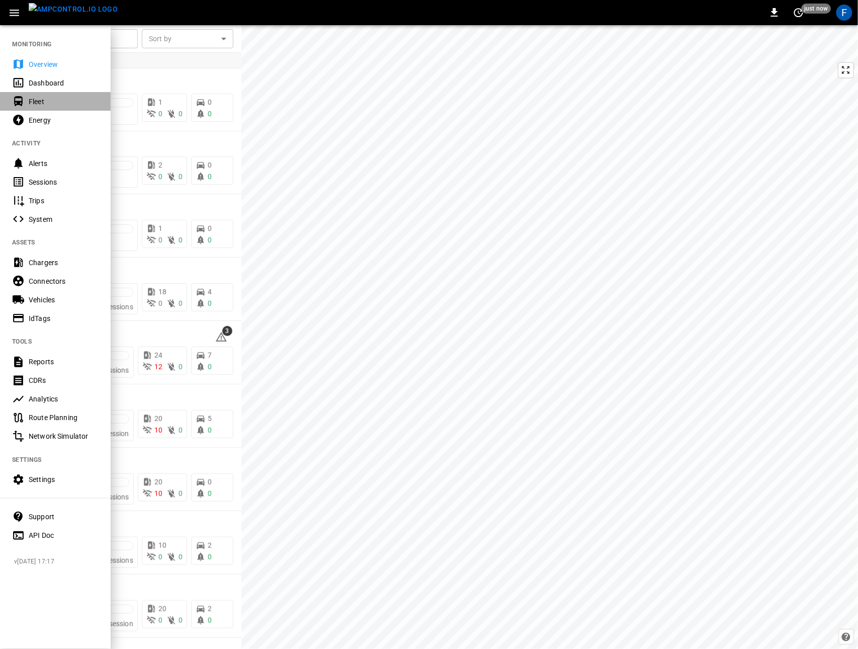
click at [43, 109] on div "Fleet" at bounding box center [55, 101] width 111 height 19
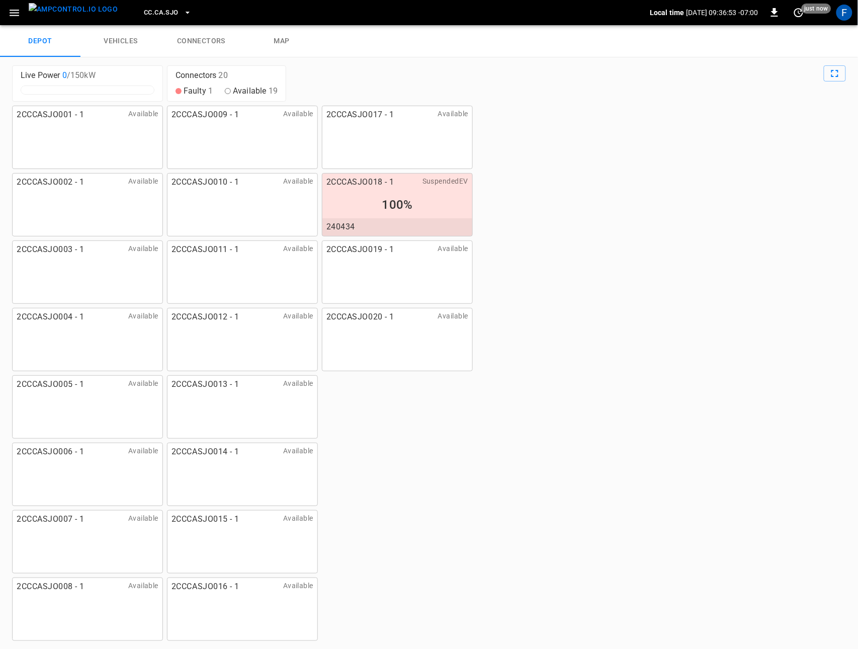
click at [63, 16] on img "menu" at bounding box center [73, 9] width 89 height 13
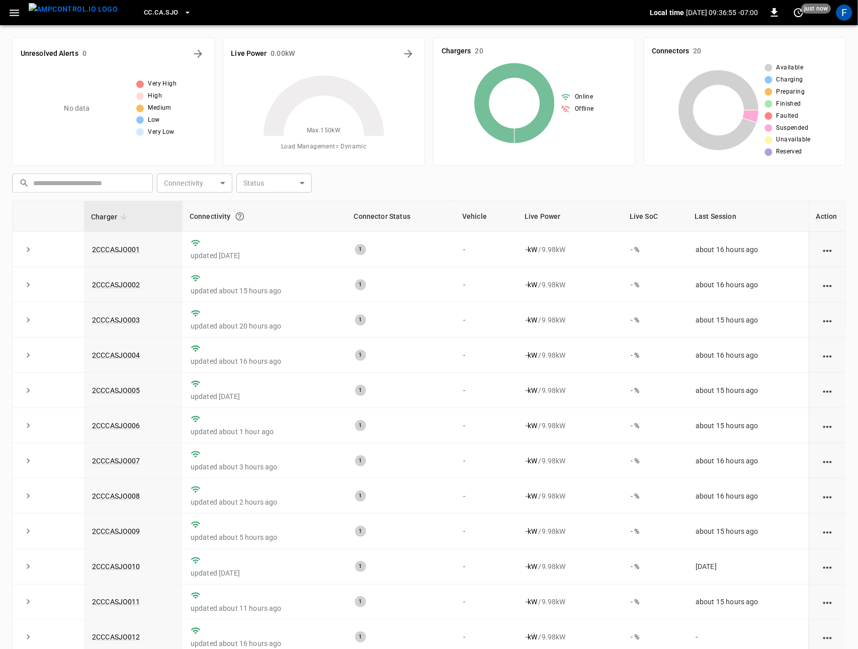
click at [19, 18] on icon "button" at bounding box center [14, 13] width 13 height 13
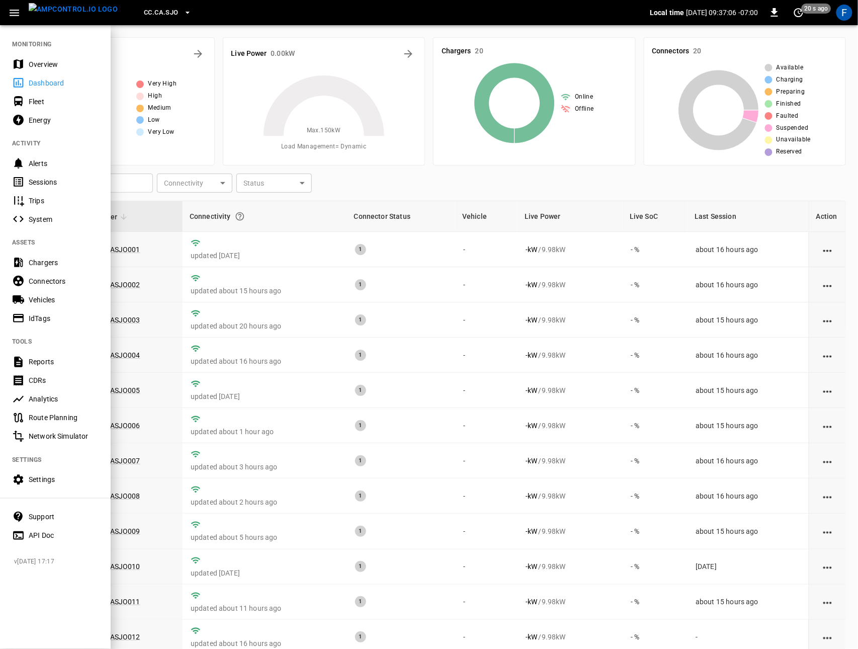
click at [53, 215] on div "System" at bounding box center [64, 219] width 70 height 10
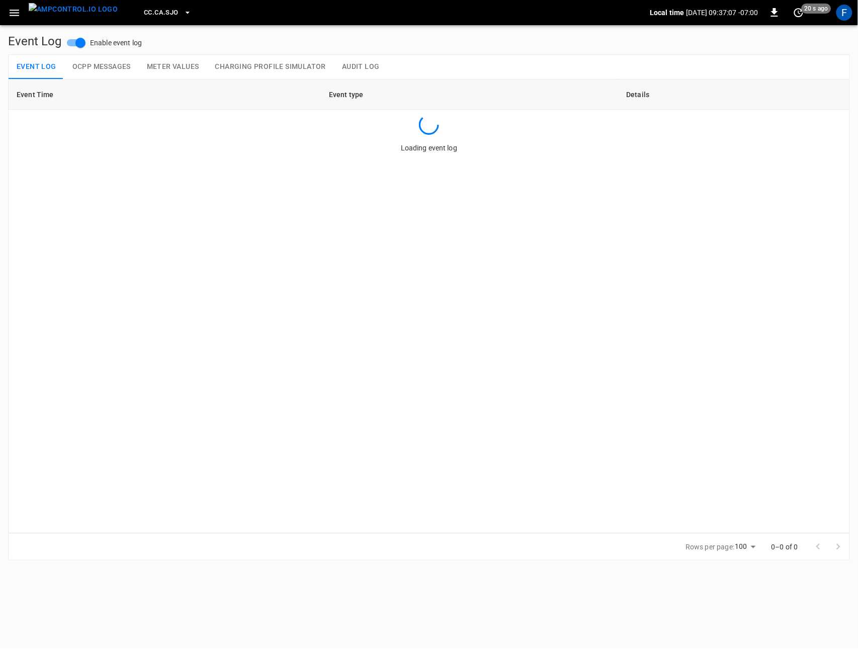
click at [107, 60] on button "OCPP Messages" at bounding box center [101, 67] width 74 height 24
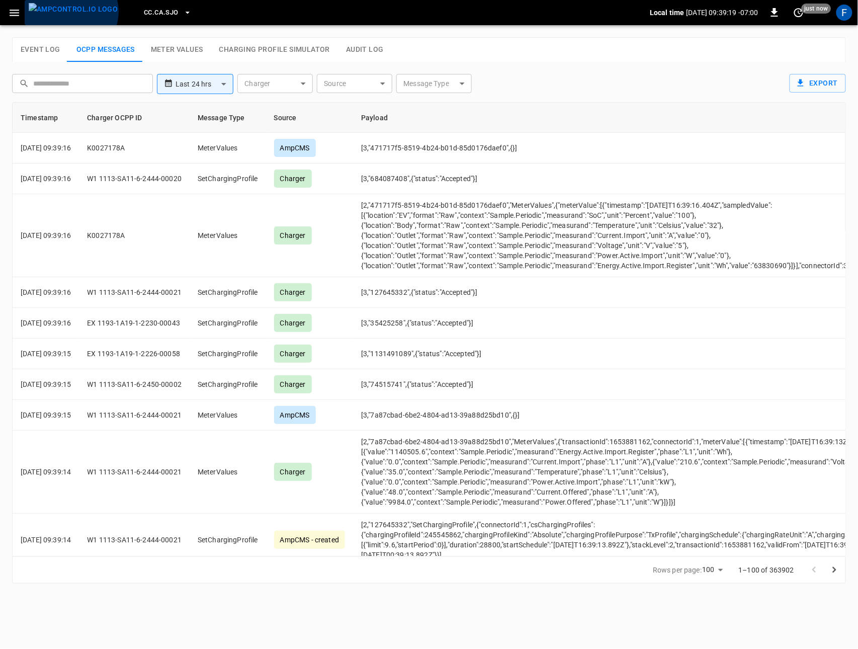
click at [70, 12] on img "menu" at bounding box center [73, 9] width 89 height 13
